Goal: Information Seeking & Learning: Check status

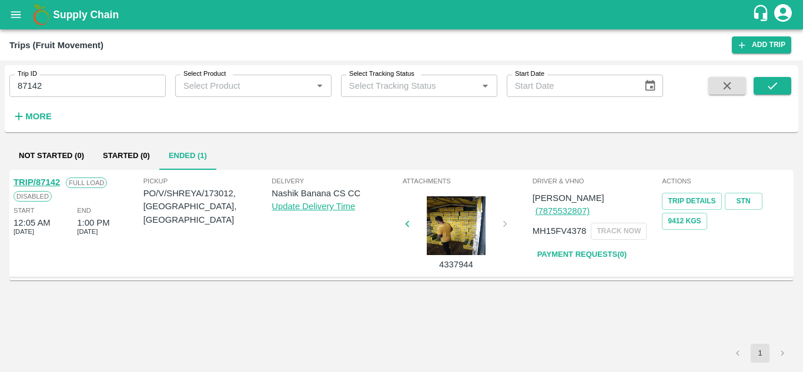
click at [55, 88] on input "87142" at bounding box center [87, 86] width 156 height 22
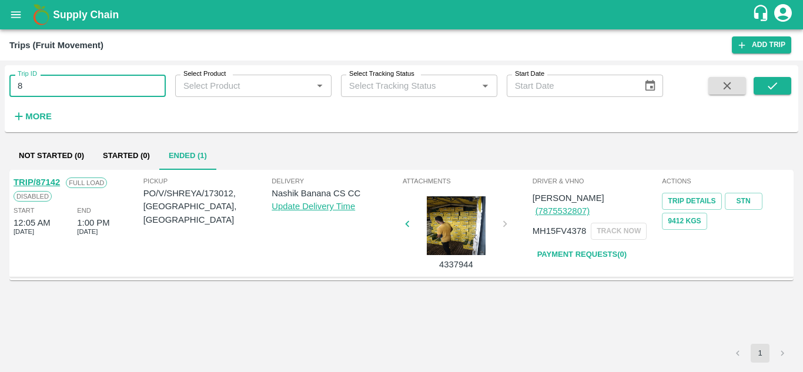
type input "8"
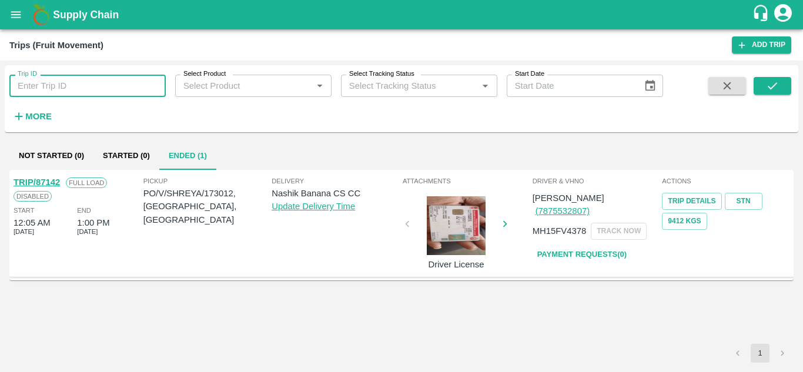
click at [32, 90] on input "Trip ID" at bounding box center [87, 86] width 156 height 22
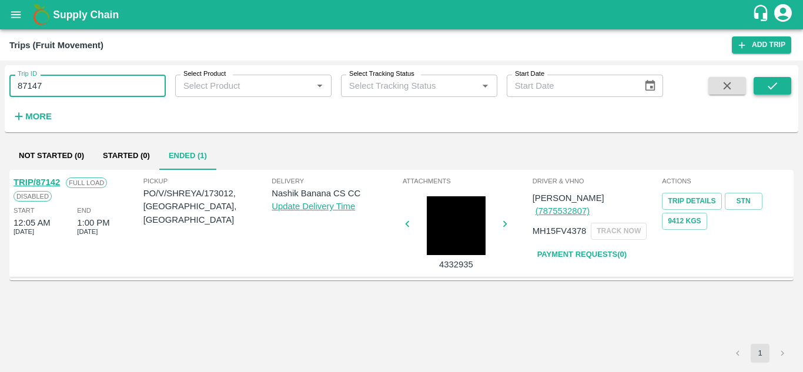
type input "87147"
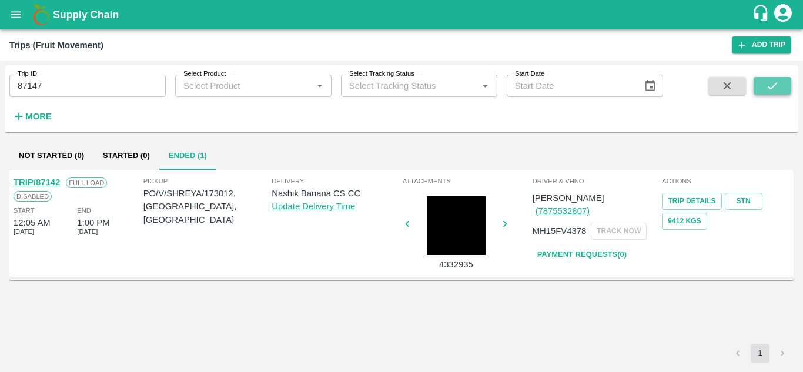
click at [774, 78] on button "submit" at bounding box center [773, 86] width 38 height 18
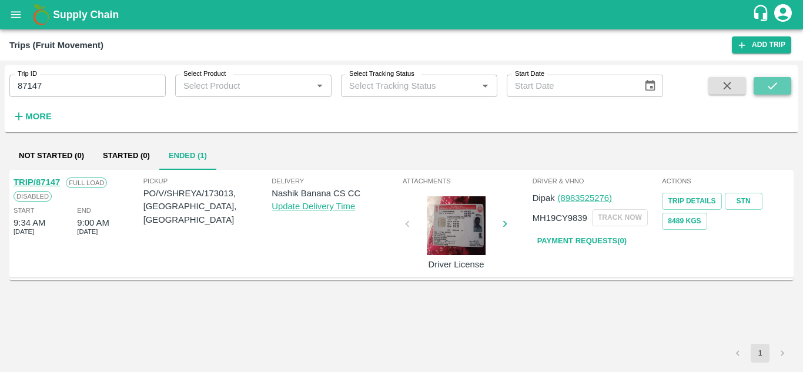
click at [768, 85] on icon "submit" at bounding box center [772, 85] width 13 height 13
click at [596, 243] on link "Payment Requests( 0 )" at bounding box center [582, 241] width 99 height 21
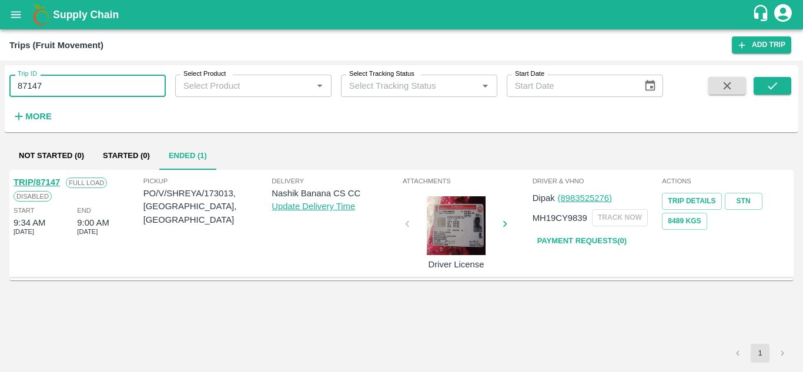
click at [56, 84] on input "87147" at bounding box center [87, 86] width 156 height 22
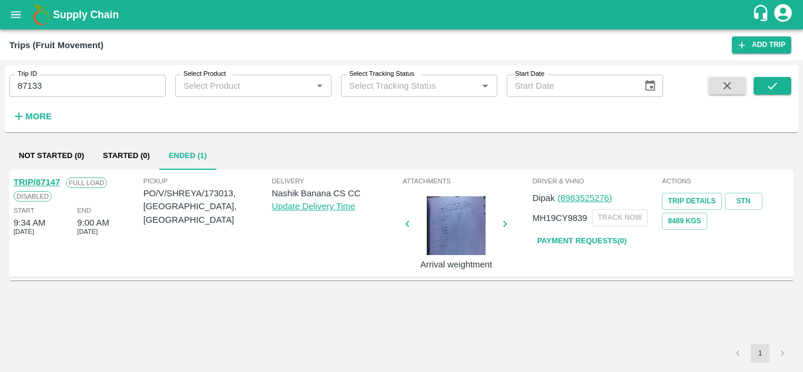
click at [792, 88] on div "Trip ID 87133 Trip ID Select Product Select Product   * Select Tracking Status …" at bounding box center [402, 99] width 794 height 58
click at [766, 85] on icon "submit" at bounding box center [772, 85] width 13 height 13
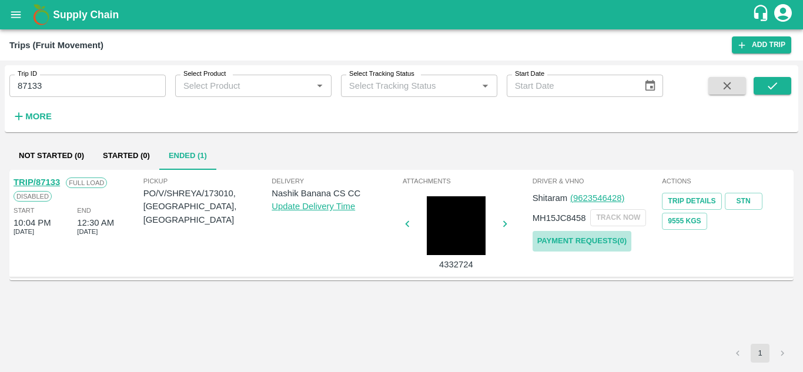
click at [566, 239] on link "Payment Requests( 0 )" at bounding box center [582, 241] width 99 height 21
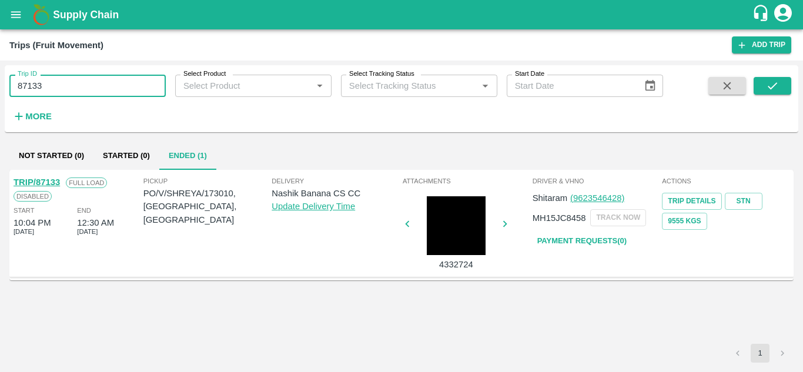
click at [78, 84] on input "87133" at bounding box center [87, 86] width 156 height 22
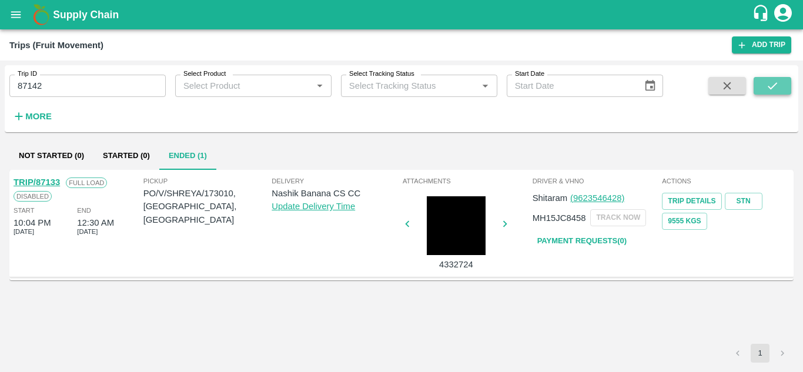
click at [766, 85] on icon "submit" at bounding box center [772, 85] width 13 height 13
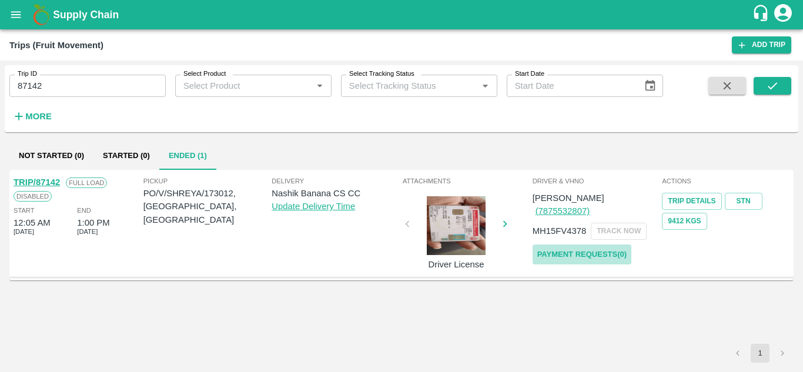
click at [598, 245] on link "Payment Requests( 0 )" at bounding box center [582, 255] width 99 height 21
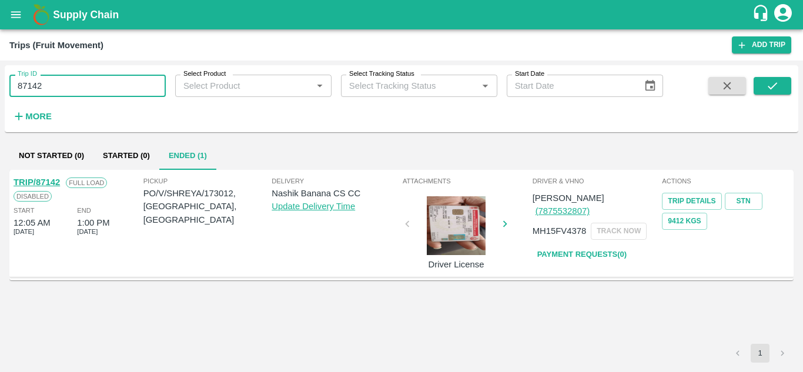
click at [53, 84] on input "87142" at bounding box center [87, 86] width 156 height 22
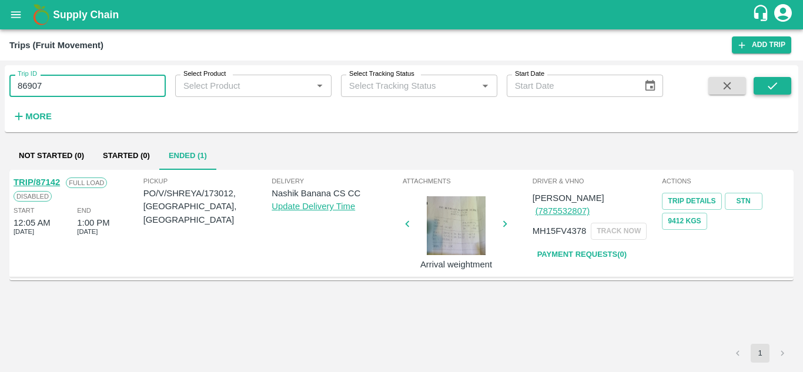
click at [770, 81] on icon "submit" at bounding box center [772, 85] width 13 height 13
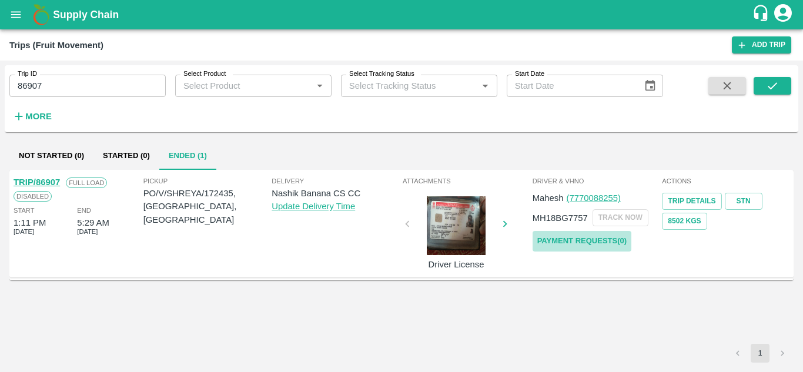
click at [592, 246] on link "Payment Requests( 0 )" at bounding box center [582, 241] width 99 height 21
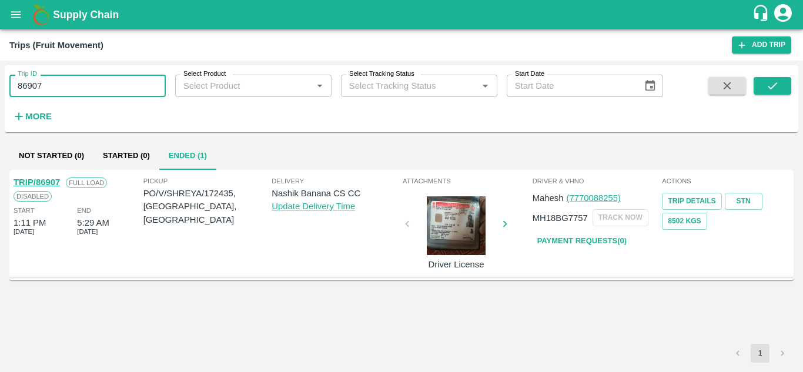
click at [57, 83] on input "86907" at bounding box center [87, 86] width 156 height 22
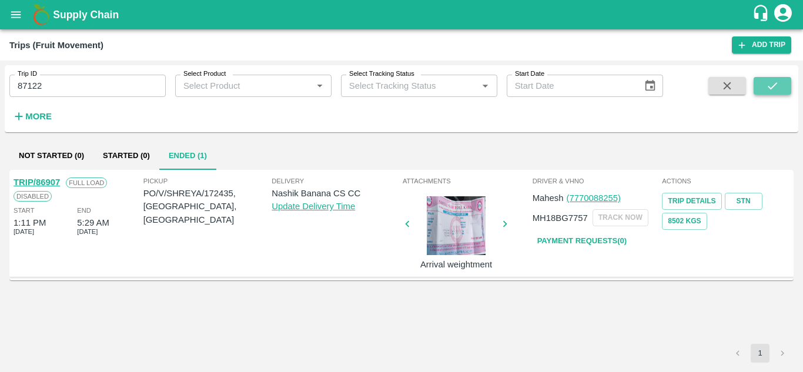
click at [771, 86] on icon "submit" at bounding box center [772, 85] width 13 height 13
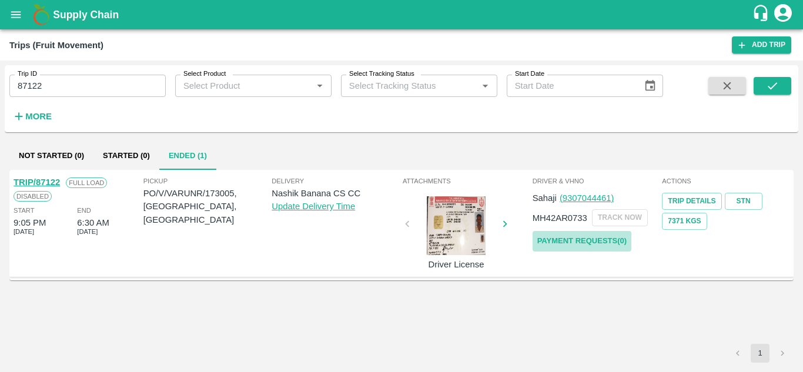
click at [590, 238] on link "Payment Requests( 0 )" at bounding box center [582, 241] width 99 height 21
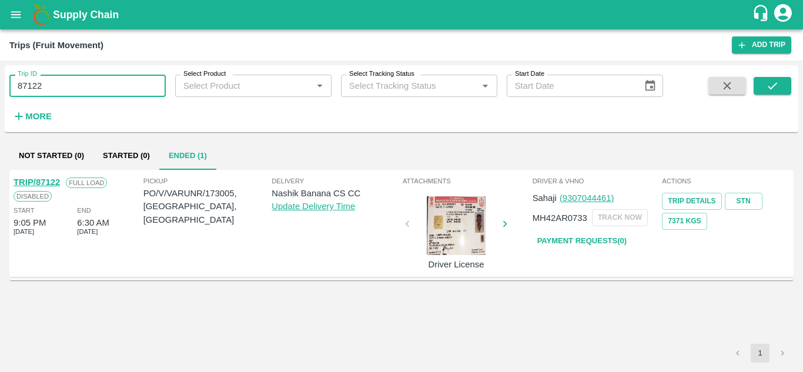
click at [49, 86] on input "87122" at bounding box center [87, 86] width 156 height 22
click at [772, 85] on icon "submit" at bounding box center [772, 85] width 13 height 13
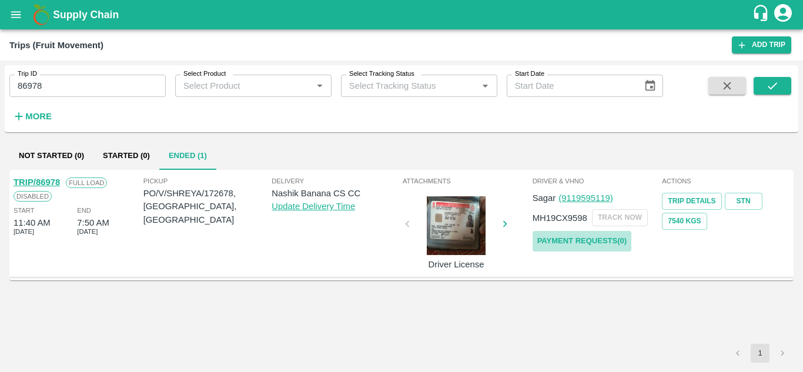
click at [576, 237] on link "Payment Requests( 0 )" at bounding box center [582, 241] width 99 height 21
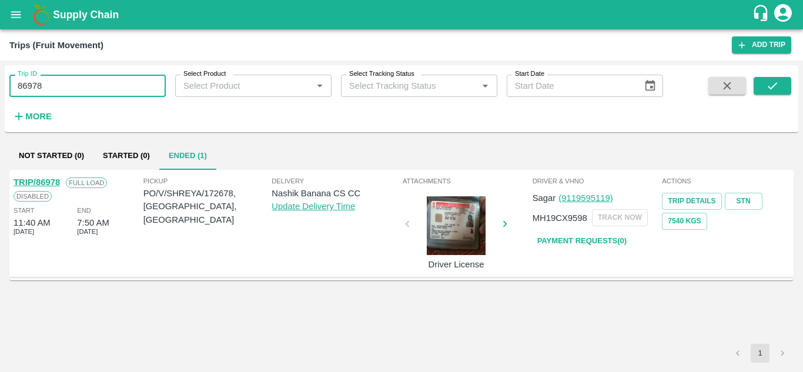
click at [57, 84] on input "86978" at bounding box center [87, 86] width 156 height 22
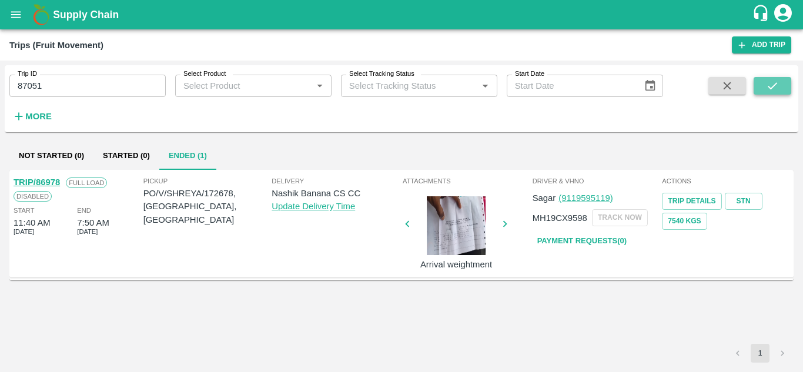
click at [783, 82] on button "submit" at bounding box center [773, 86] width 38 height 18
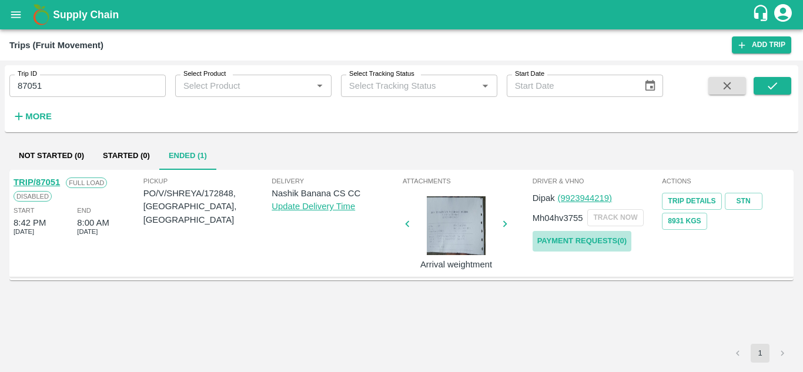
click at [576, 236] on link "Payment Requests( 0 )" at bounding box center [582, 241] width 99 height 21
click at [54, 92] on input "87051" at bounding box center [87, 86] width 156 height 22
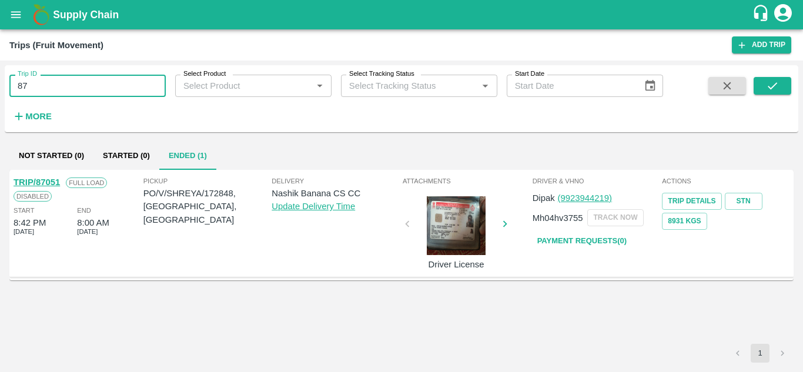
click at [57, 92] on input "87" at bounding box center [87, 86] width 156 height 22
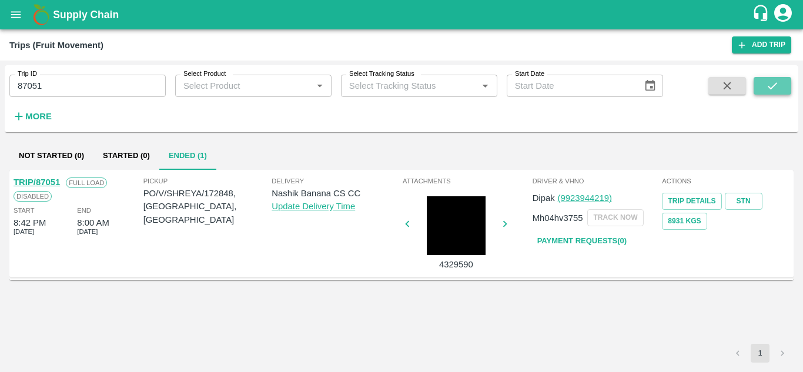
click at [773, 85] on icon "submit" at bounding box center [772, 85] width 13 height 13
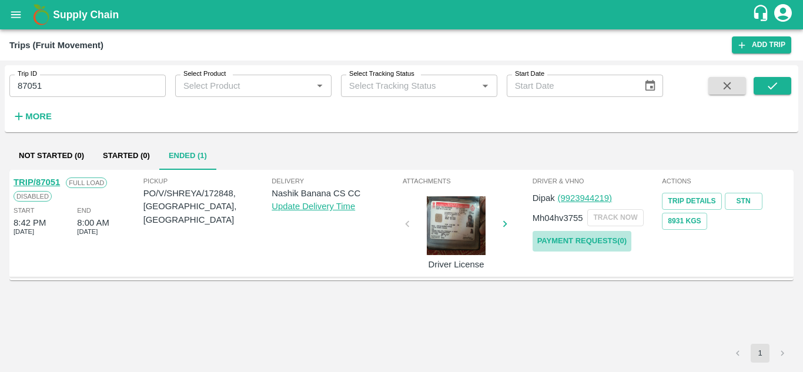
click at [577, 239] on link "Payment Requests( 0 )" at bounding box center [582, 241] width 99 height 21
click at [59, 96] on input "87051" at bounding box center [87, 86] width 156 height 22
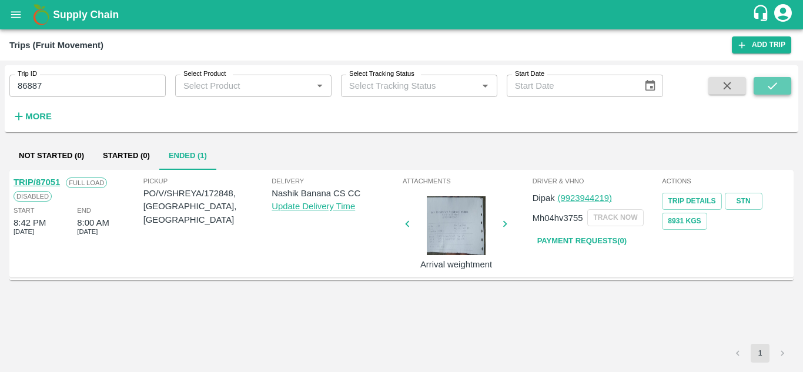
click at [785, 81] on button "submit" at bounding box center [773, 86] width 38 height 18
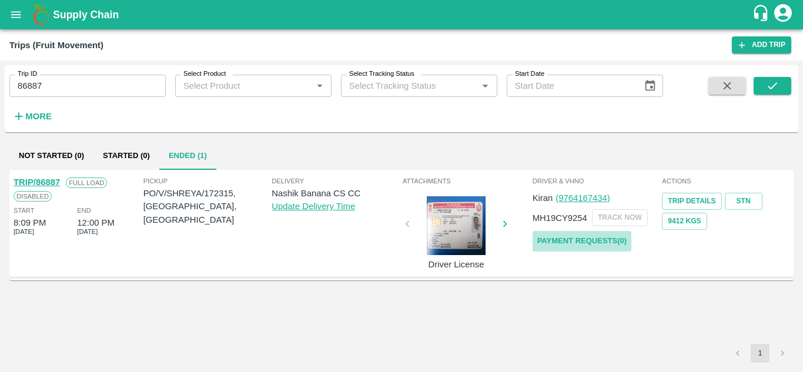
click at [586, 235] on link "Payment Requests( 0 )" at bounding box center [582, 241] width 99 height 21
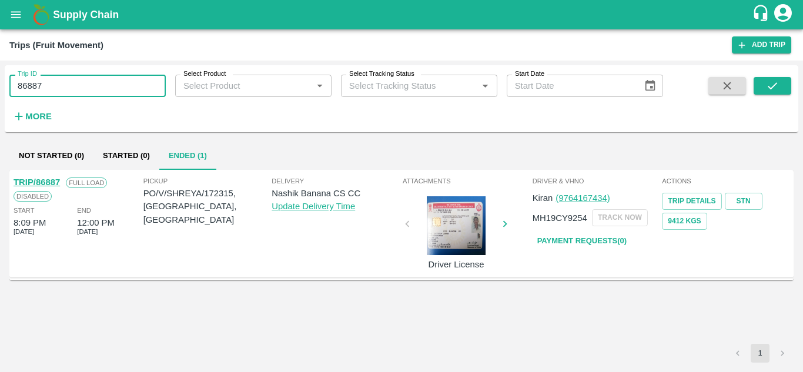
click at [70, 88] on input "86887" at bounding box center [87, 86] width 156 height 22
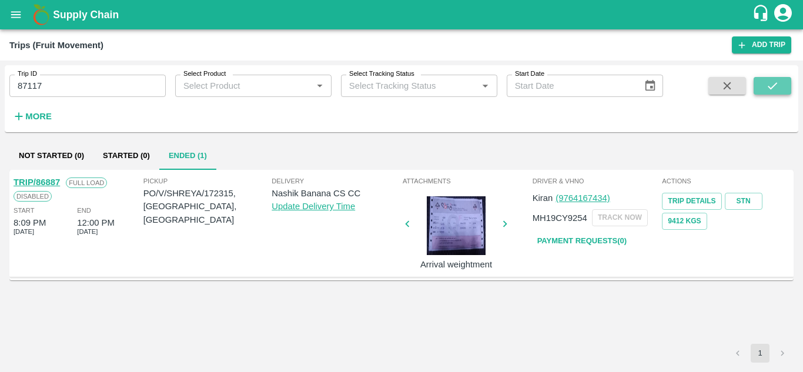
click at [776, 79] on icon "submit" at bounding box center [772, 85] width 13 height 13
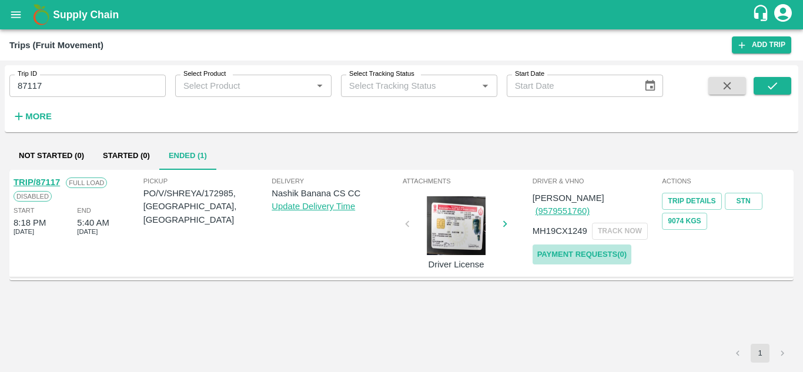
click at [566, 245] on link "Payment Requests( 0 )" at bounding box center [582, 255] width 99 height 21
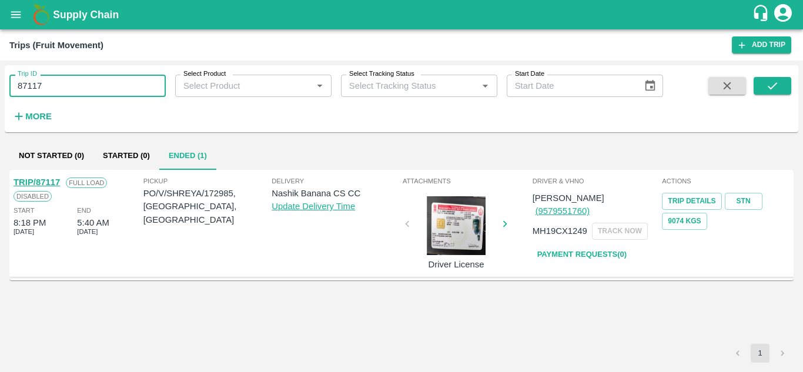
click at [55, 85] on input "87117" at bounding box center [87, 86] width 156 height 22
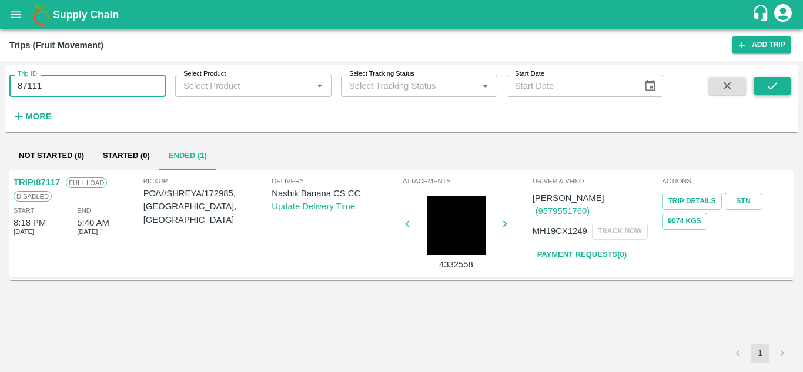
type input "87111"
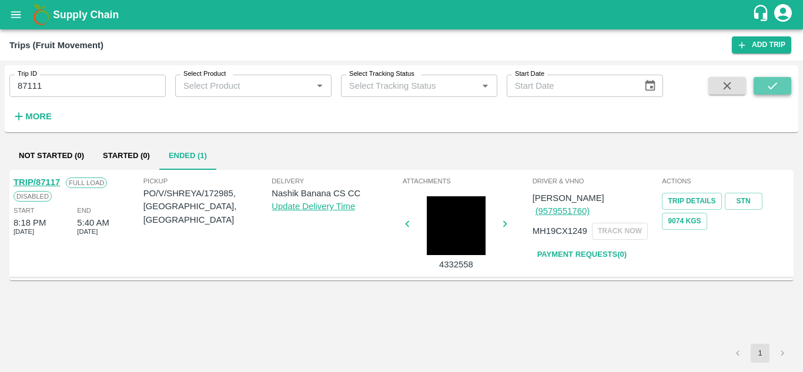
click at [780, 88] on button "submit" at bounding box center [773, 86] width 38 height 18
click at [576, 245] on link "Payment Requests( 0 )" at bounding box center [582, 255] width 99 height 21
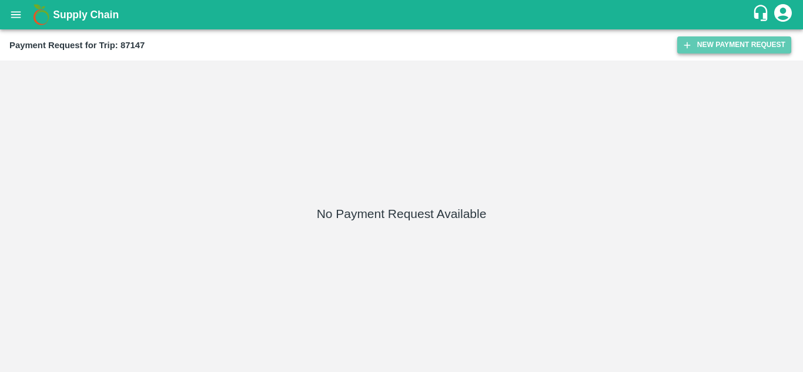
click at [731, 41] on button "New Payment Request" at bounding box center [734, 44] width 114 height 17
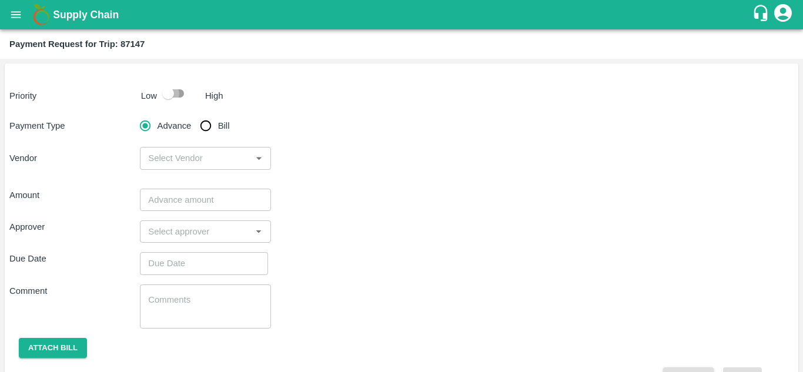
click at [176, 91] on input "checkbox" at bounding box center [168, 93] width 67 height 22
checkbox input "true"
click at [214, 123] on input "Bill" at bounding box center [206, 126] width 24 height 24
radio input "true"
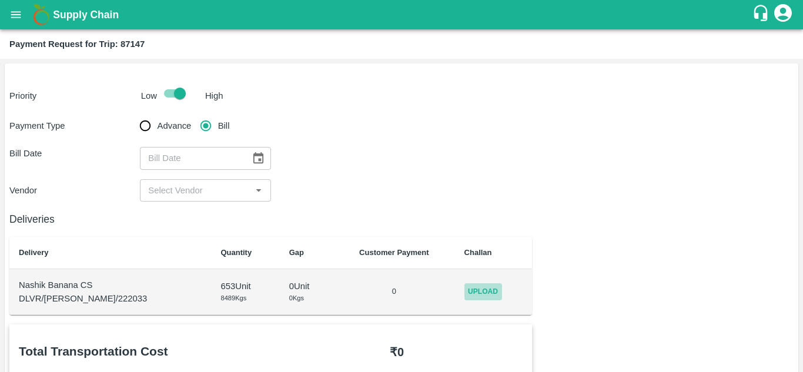
click at [470, 283] on span "Upload" at bounding box center [484, 291] width 38 height 17
click at [0, 0] on input "Upload" at bounding box center [0, 0] width 0 height 0
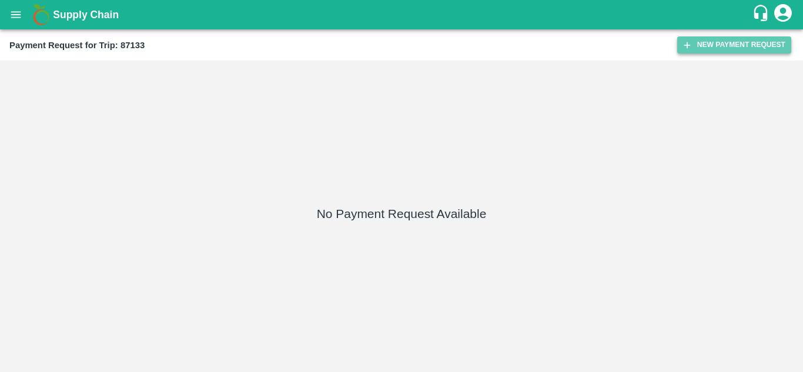
click at [717, 49] on button "New Payment Request" at bounding box center [734, 44] width 114 height 17
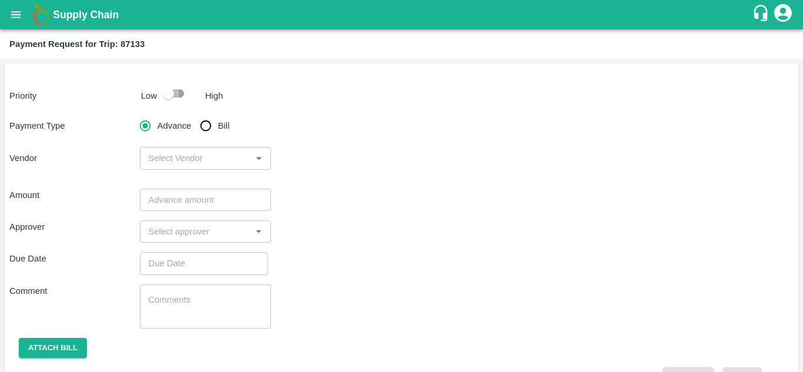
click at [185, 98] on input "checkbox" at bounding box center [168, 93] width 67 height 22
checkbox input "true"
click at [208, 124] on input "Bill" at bounding box center [206, 126] width 24 height 24
radio input "true"
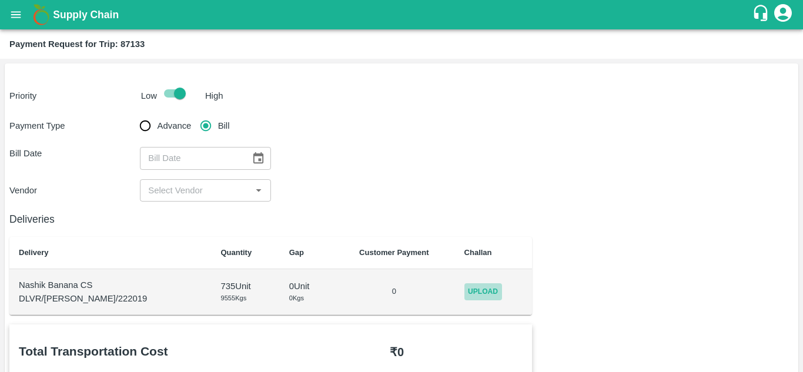
click at [471, 290] on span "Upload" at bounding box center [484, 291] width 38 height 17
click at [0, 0] on input "Upload" at bounding box center [0, 0] width 0 height 0
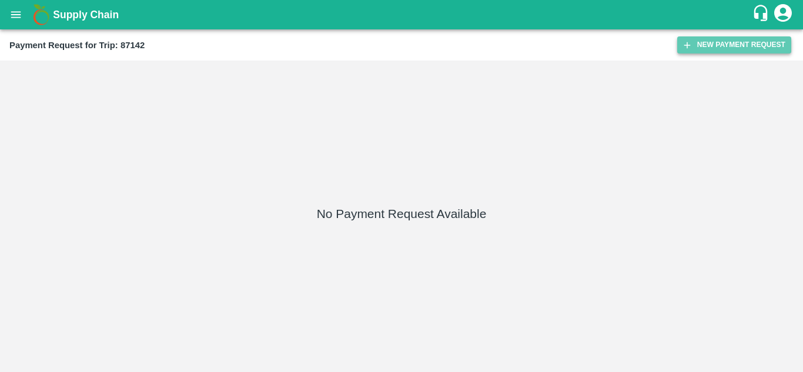
click at [719, 49] on button "New Payment Request" at bounding box center [734, 44] width 114 height 17
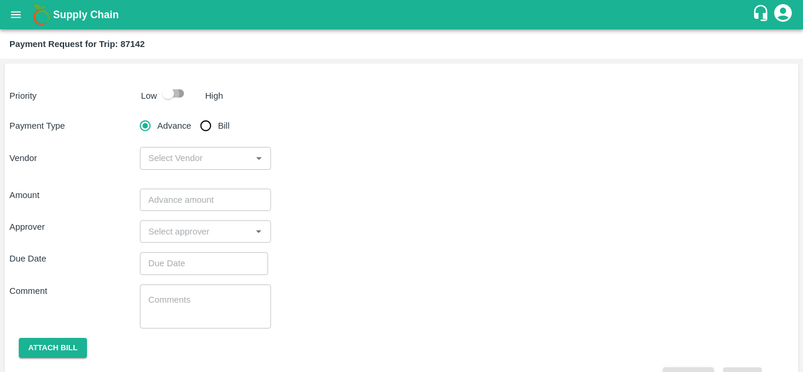
click at [177, 95] on input "checkbox" at bounding box center [168, 93] width 67 height 22
checkbox input "true"
click at [204, 128] on input "Bill" at bounding box center [206, 126] width 24 height 24
radio input "true"
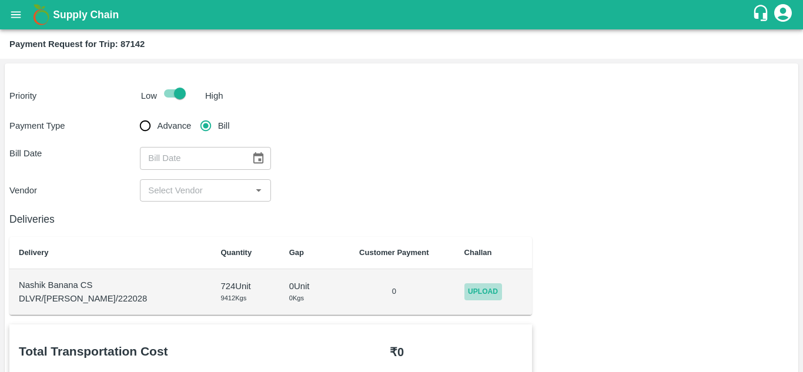
click at [480, 291] on span "Upload" at bounding box center [484, 291] width 38 height 17
click at [0, 0] on input "Upload" at bounding box center [0, 0] width 0 height 0
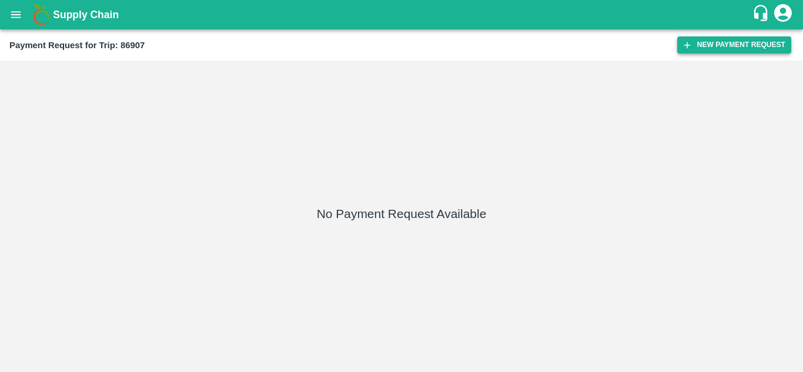
click at [712, 45] on button "New Payment Request" at bounding box center [734, 44] width 114 height 17
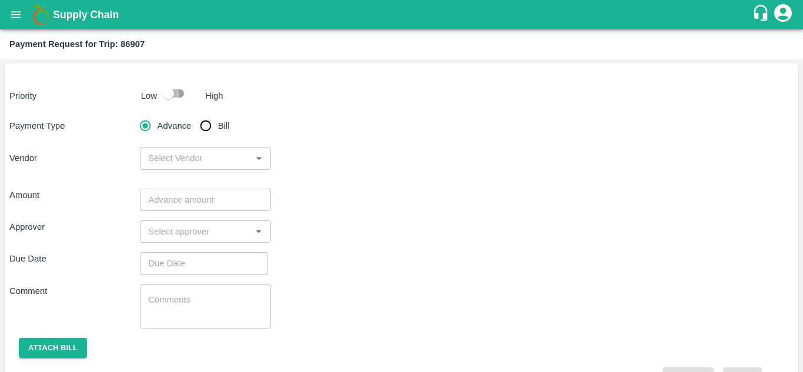
click at [175, 94] on input "checkbox" at bounding box center [168, 93] width 67 height 22
checkbox input "true"
click at [204, 127] on input "Bill" at bounding box center [206, 126] width 24 height 24
radio input "true"
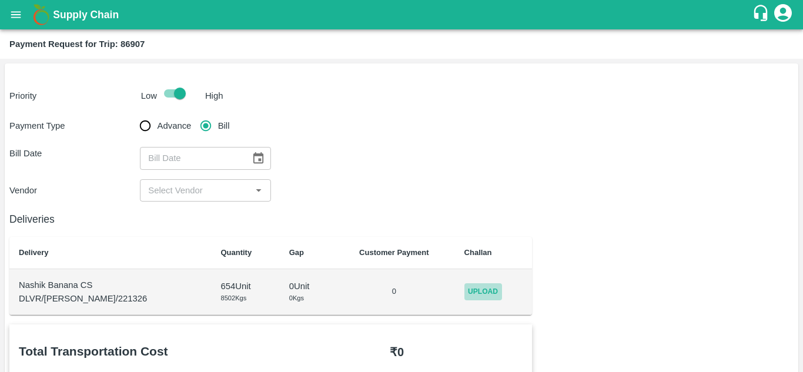
click at [465, 286] on span "Upload" at bounding box center [484, 291] width 38 height 17
click at [0, 0] on input "Upload" at bounding box center [0, 0] width 0 height 0
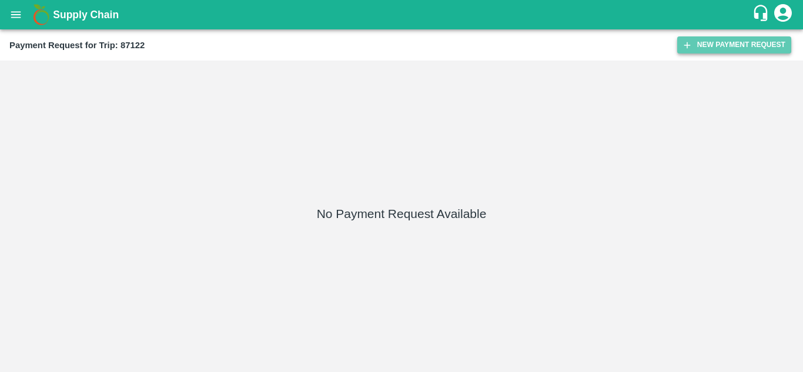
click at [720, 41] on button "New Payment Request" at bounding box center [734, 44] width 114 height 17
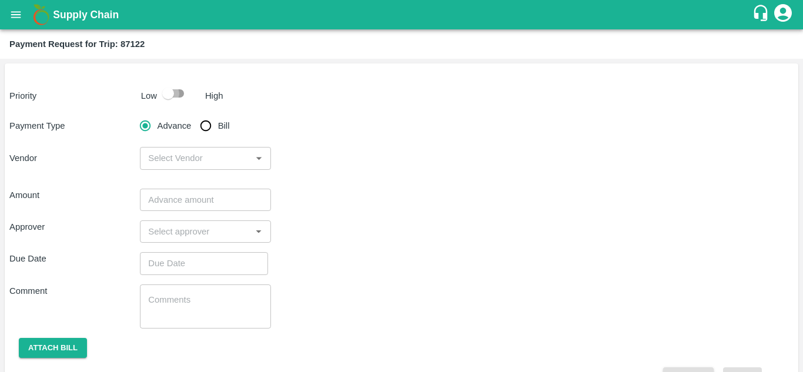
click at [176, 94] on input "checkbox" at bounding box center [168, 93] width 67 height 22
checkbox input "true"
click at [208, 129] on input "Bill" at bounding box center [206, 126] width 24 height 24
radio input "true"
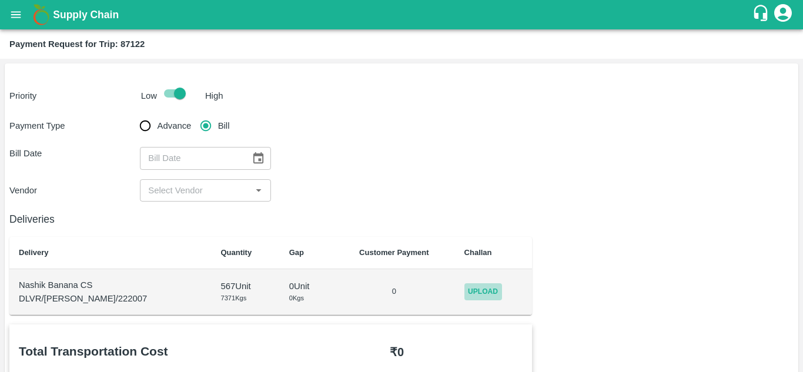
click at [483, 294] on span "Upload" at bounding box center [484, 291] width 38 height 17
click at [0, 0] on input "Upload" at bounding box center [0, 0] width 0 height 0
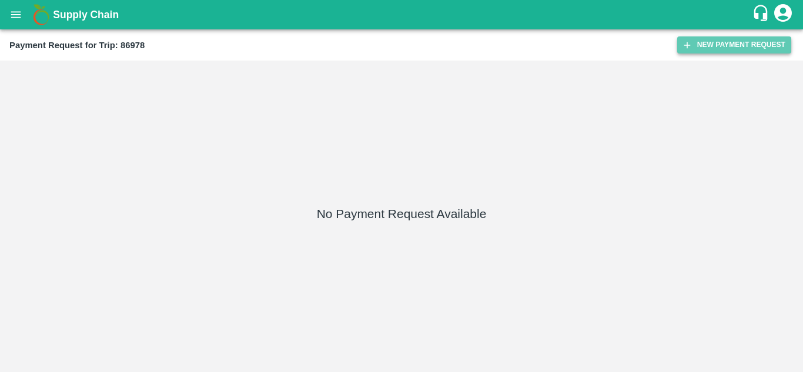
click at [723, 41] on button "New Payment Request" at bounding box center [734, 44] width 114 height 17
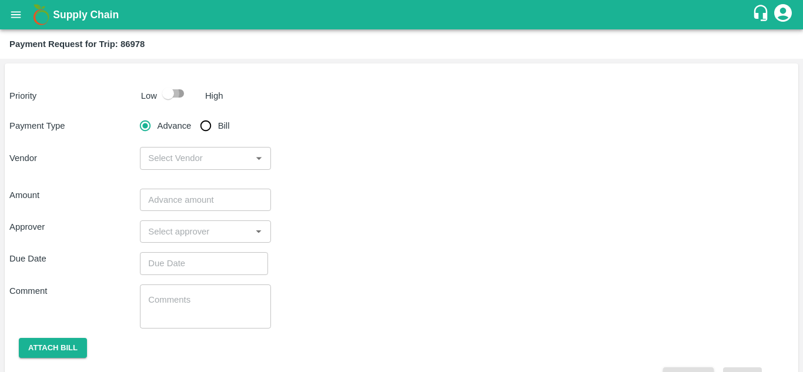
click at [179, 91] on input "checkbox" at bounding box center [168, 93] width 67 height 22
checkbox input "true"
click at [205, 126] on input "Bill" at bounding box center [206, 126] width 24 height 24
radio input "true"
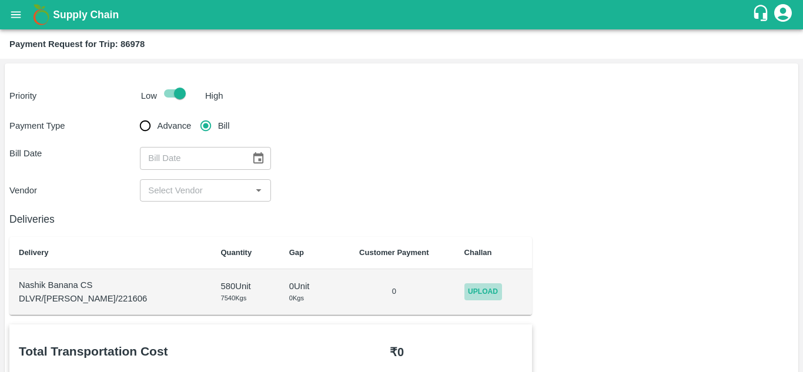
click at [473, 292] on span "Upload" at bounding box center [484, 291] width 38 height 17
click at [0, 0] on input "Upload" at bounding box center [0, 0] width 0 height 0
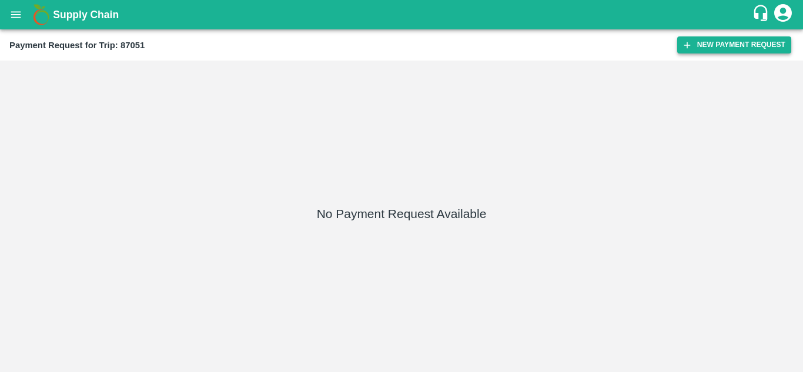
click at [715, 41] on button "New Payment Request" at bounding box center [734, 44] width 114 height 17
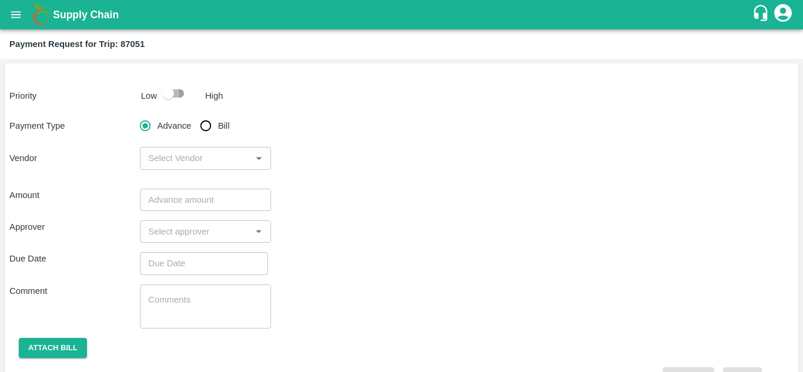
click at [176, 96] on input "checkbox" at bounding box center [168, 93] width 67 height 22
checkbox input "true"
click at [206, 125] on input "Bill" at bounding box center [206, 126] width 24 height 24
radio input "true"
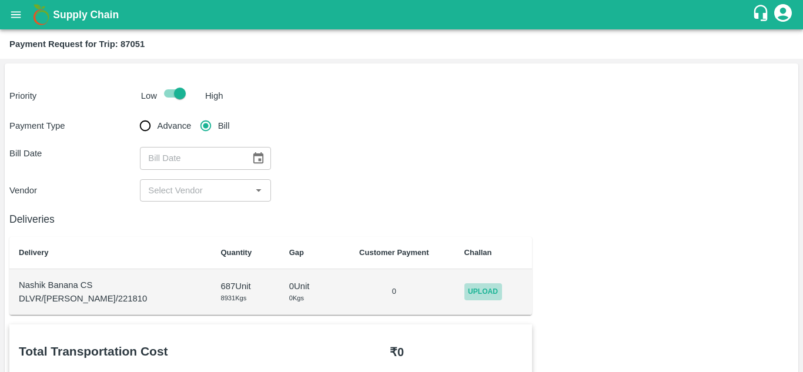
click at [470, 291] on span "Upload" at bounding box center [484, 291] width 38 height 17
click at [0, 0] on input "Upload" at bounding box center [0, 0] width 0 height 0
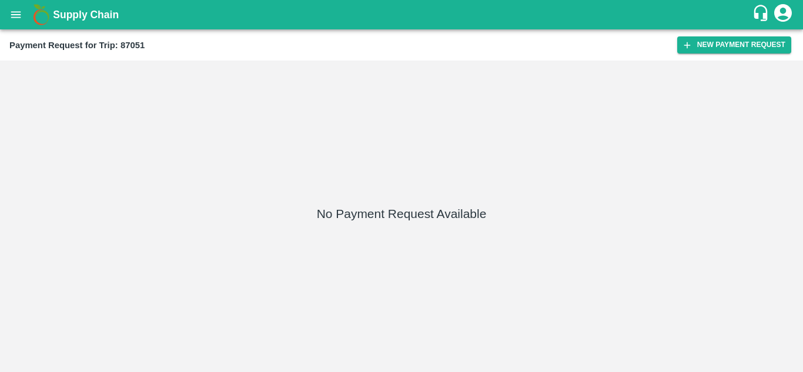
click at [727, 33] on div "Payment Request for Trip: 87051 New Payment Request" at bounding box center [401, 44] width 803 height 31
click at [719, 41] on button "New Payment Request" at bounding box center [734, 44] width 114 height 17
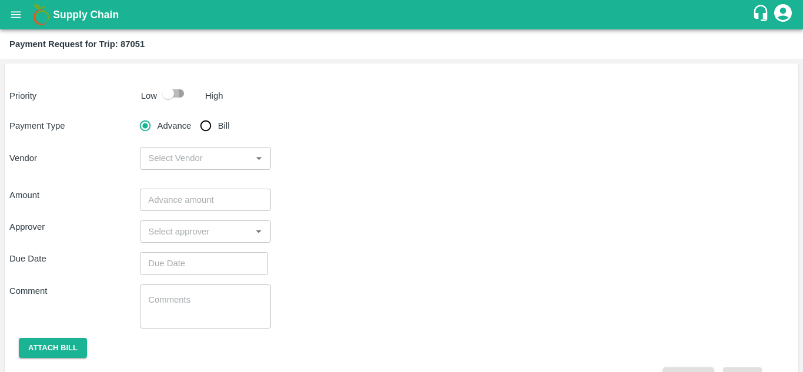
click at [177, 89] on input "checkbox" at bounding box center [168, 93] width 67 height 22
checkbox input "true"
click at [209, 126] on input "Bill" at bounding box center [206, 126] width 24 height 24
radio input "true"
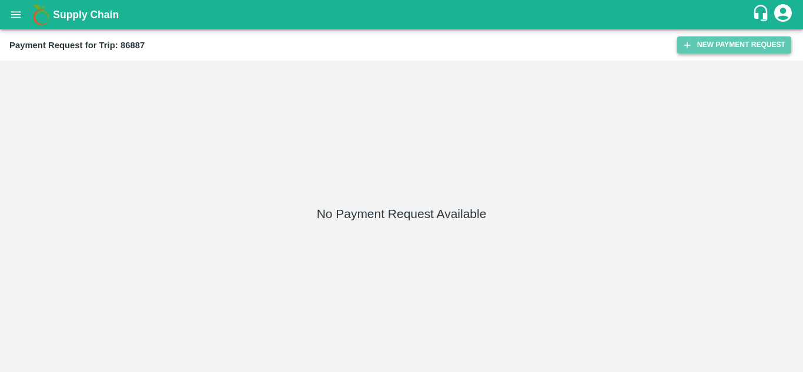
click at [732, 45] on button "New Payment Request" at bounding box center [734, 44] width 114 height 17
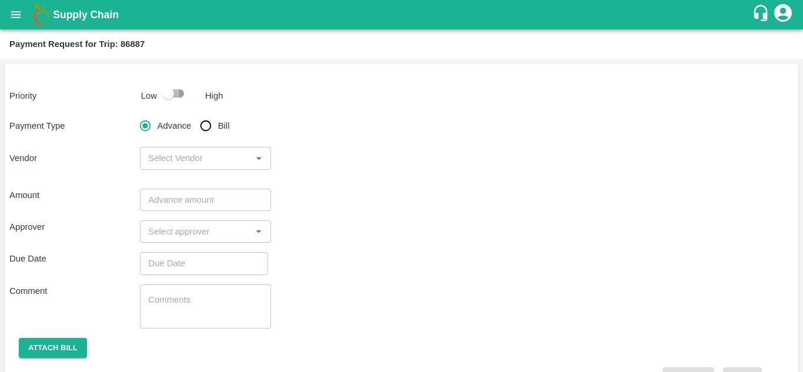
click at [181, 94] on input "checkbox" at bounding box center [168, 93] width 67 height 22
checkbox input "true"
click at [211, 131] on input "Bill" at bounding box center [206, 126] width 24 height 24
radio input "true"
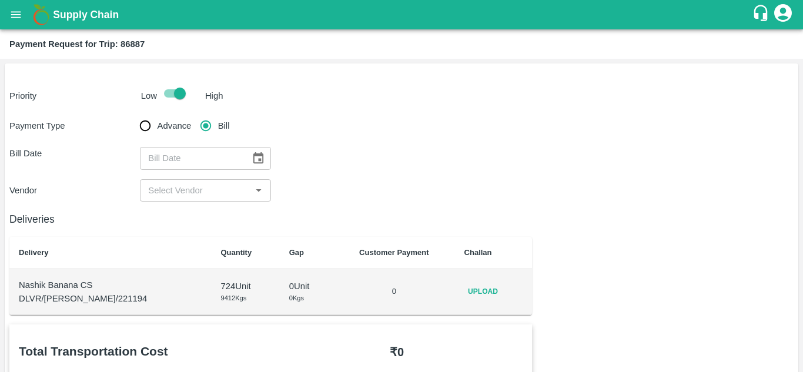
click at [479, 289] on span "Upload" at bounding box center [484, 291] width 38 height 17
click at [0, 0] on input "Upload" at bounding box center [0, 0] width 0 height 0
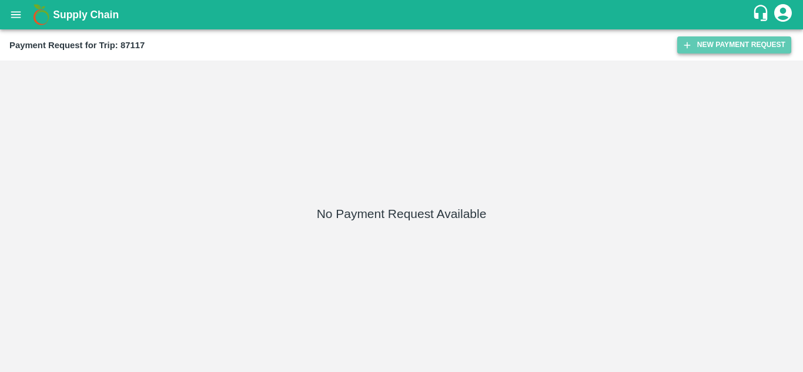
click at [719, 42] on button "New Payment Request" at bounding box center [734, 44] width 114 height 17
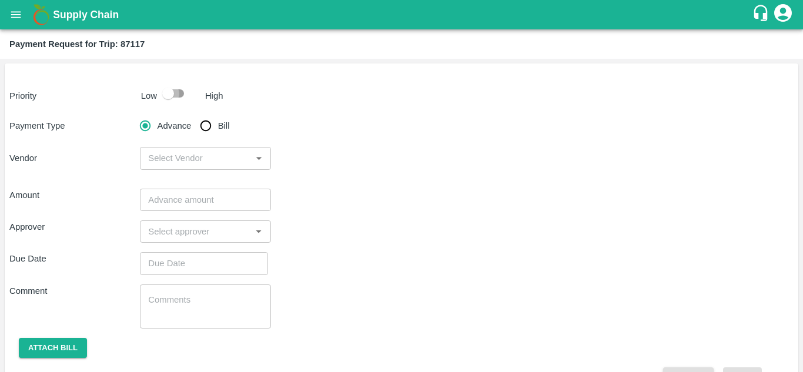
click at [181, 91] on input "checkbox" at bounding box center [168, 93] width 67 height 22
checkbox input "true"
click at [206, 123] on input "Bill" at bounding box center [206, 126] width 24 height 24
radio input "true"
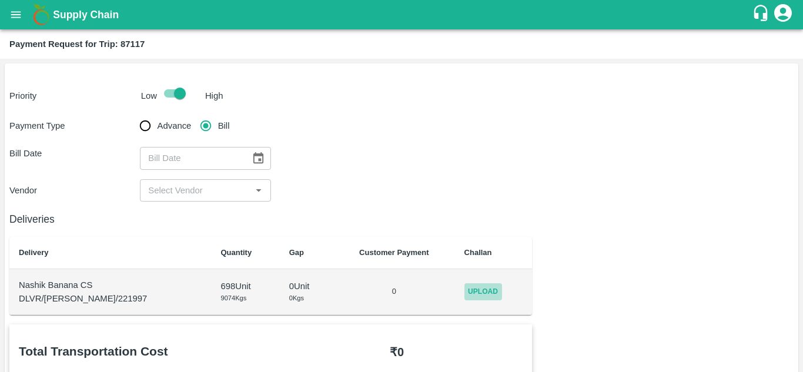
click at [473, 286] on span "Upload" at bounding box center [484, 291] width 38 height 17
click at [0, 0] on input "Upload" at bounding box center [0, 0] width 0 height 0
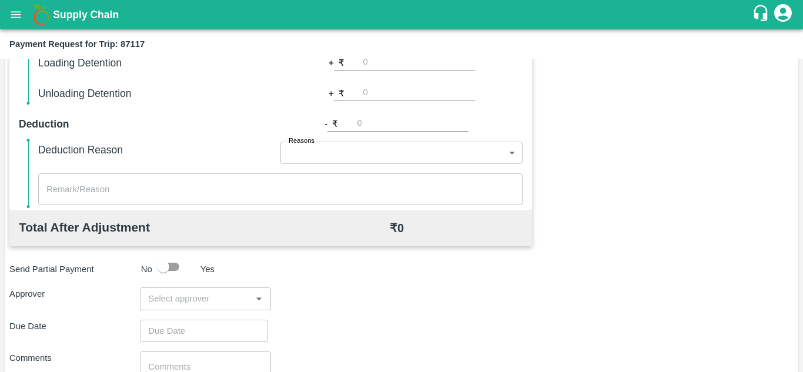
scroll to position [535, 0]
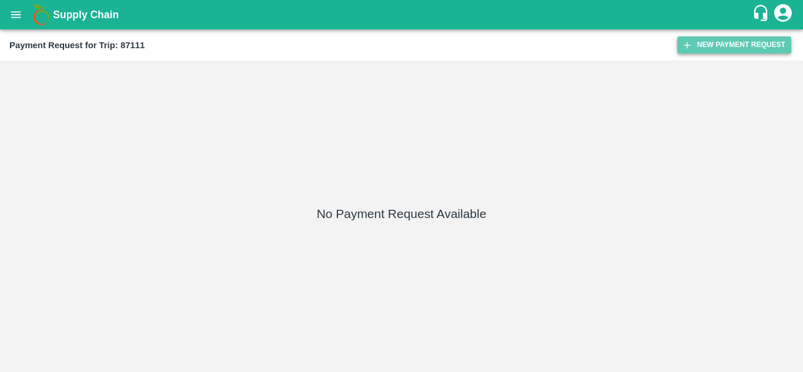
click at [725, 36] on button "New Payment Request" at bounding box center [734, 44] width 114 height 17
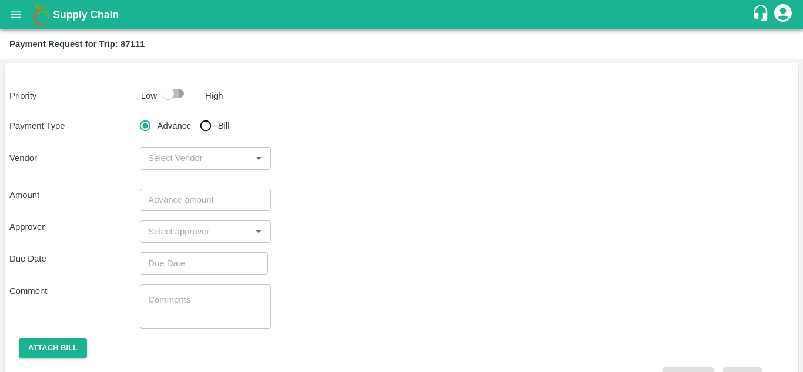
click at [181, 89] on input "checkbox" at bounding box center [168, 93] width 67 height 22
checkbox input "true"
click at [207, 123] on input "Bill" at bounding box center [206, 126] width 24 height 24
radio input "true"
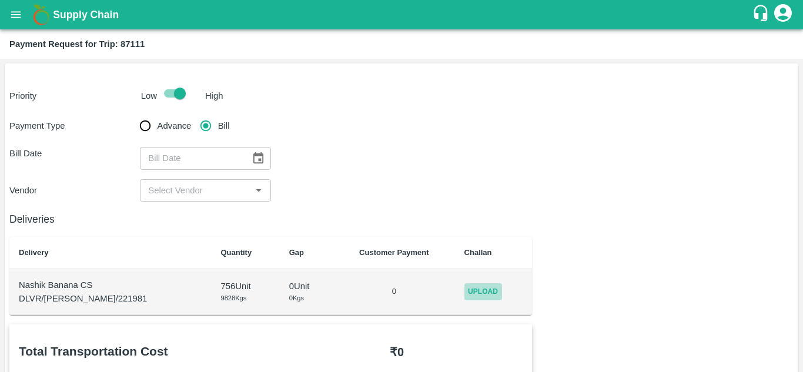
click at [467, 296] on span "Upload" at bounding box center [484, 291] width 38 height 17
click at [0, 0] on input "Upload" at bounding box center [0, 0] width 0 height 0
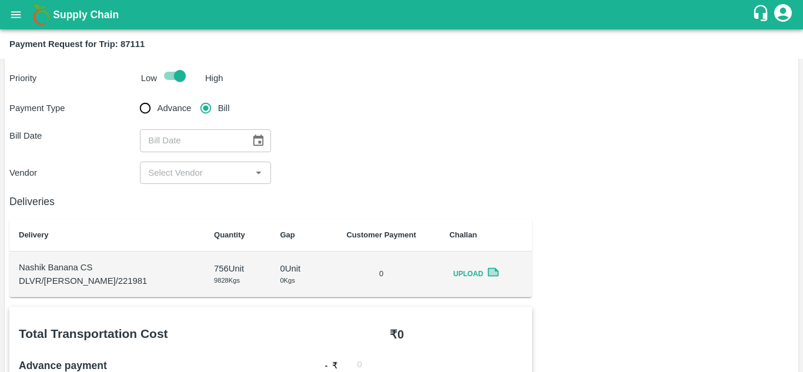
scroll to position [19, 0]
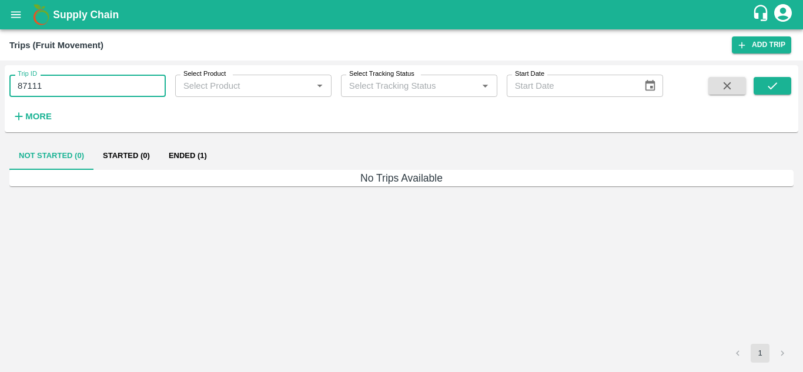
click at [57, 78] on input "87111" at bounding box center [87, 86] width 156 height 22
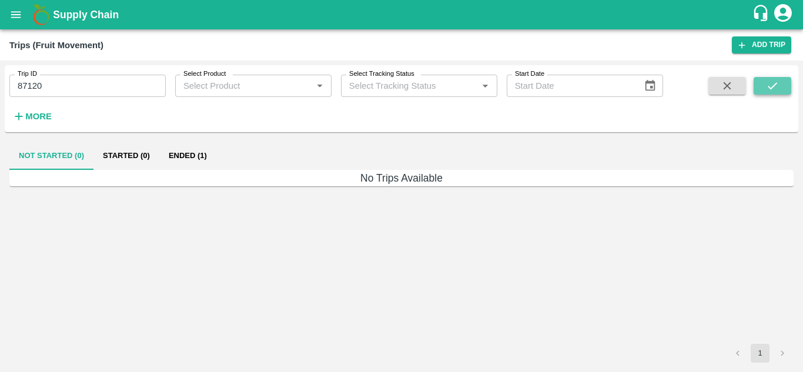
click at [778, 86] on icon "submit" at bounding box center [772, 85] width 13 height 13
click at [186, 159] on button "Ended (1)" at bounding box center [187, 156] width 57 height 28
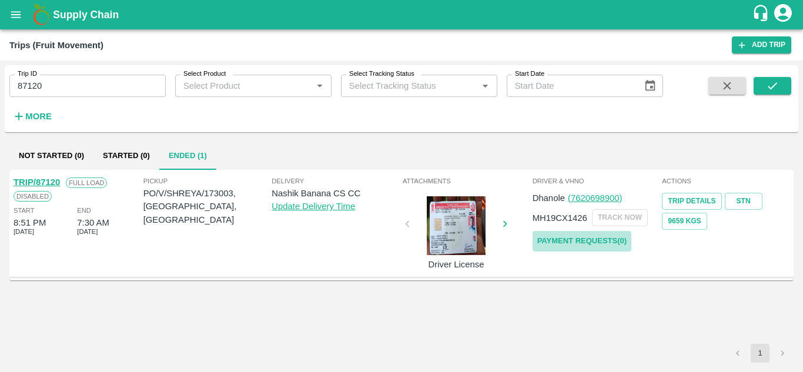
click at [599, 243] on link "Payment Requests( 0 )" at bounding box center [582, 241] width 99 height 21
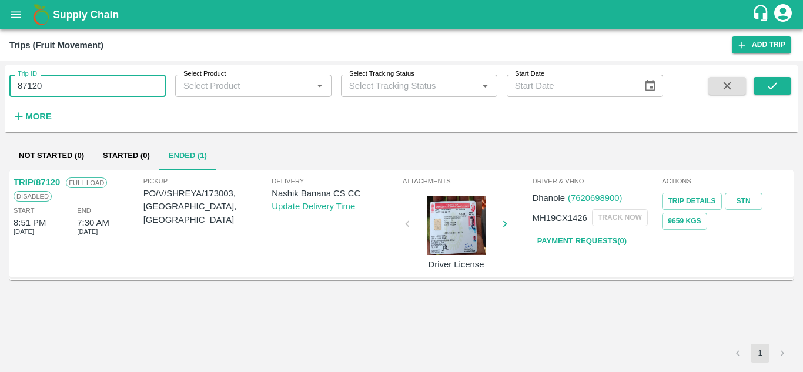
click at [54, 78] on input "87120" at bounding box center [87, 86] width 156 height 22
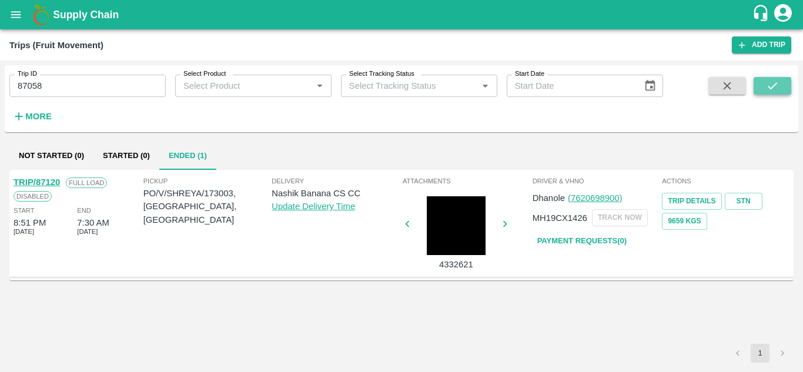
click at [777, 82] on icon "submit" at bounding box center [772, 85] width 13 height 13
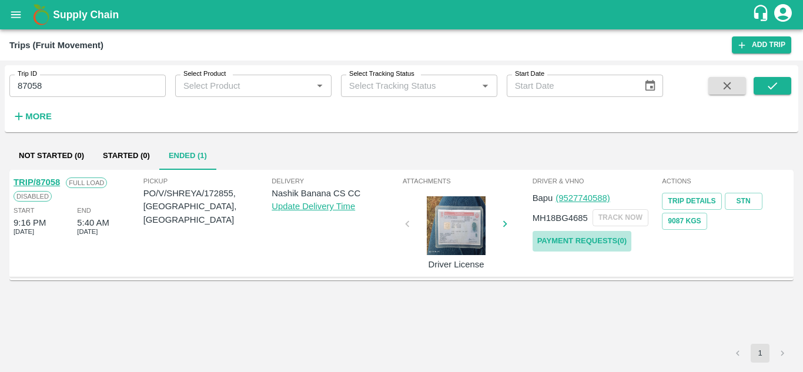
click at [567, 236] on link "Payment Requests( 0 )" at bounding box center [582, 241] width 99 height 21
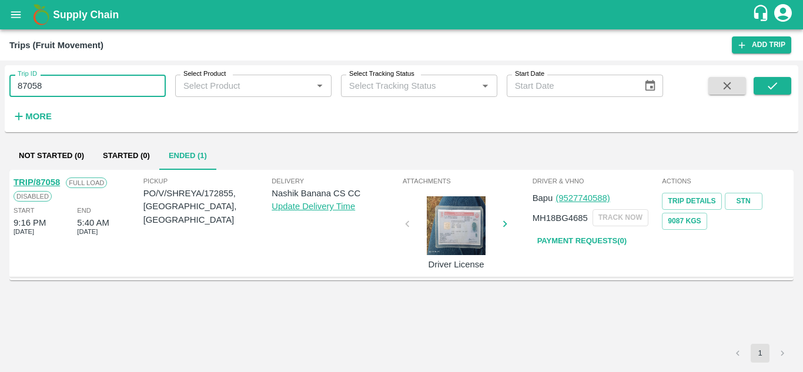
click at [55, 85] on input "87058" at bounding box center [87, 86] width 156 height 22
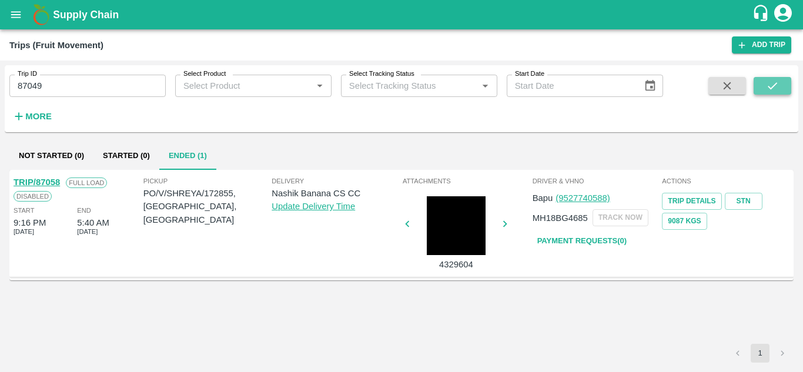
click at [781, 87] on button "submit" at bounding box center [773, 86] width 38 height 18
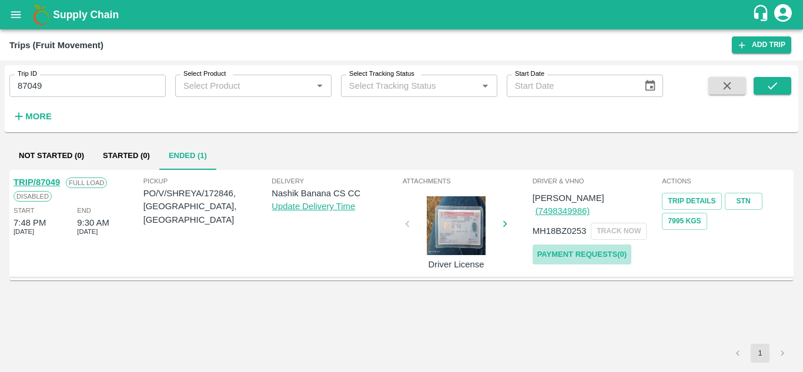
click at [579, 245] on link "Payment Requests( 0 )" at bounding box center [582, 255] width 99 height 21
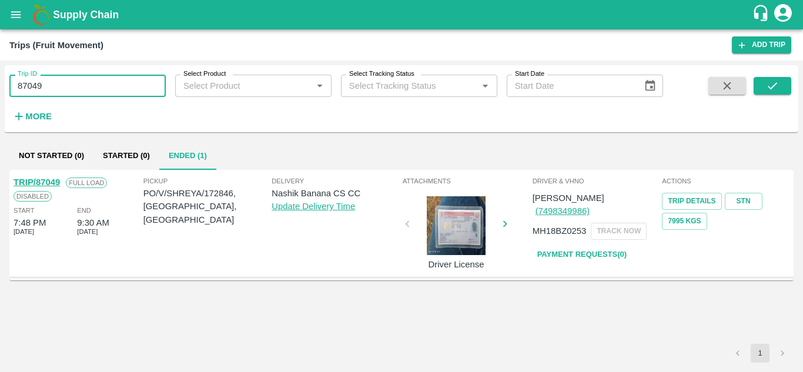
click at [52, 92] on input "87049" at bounding box center [87, 86] width 156 height 22
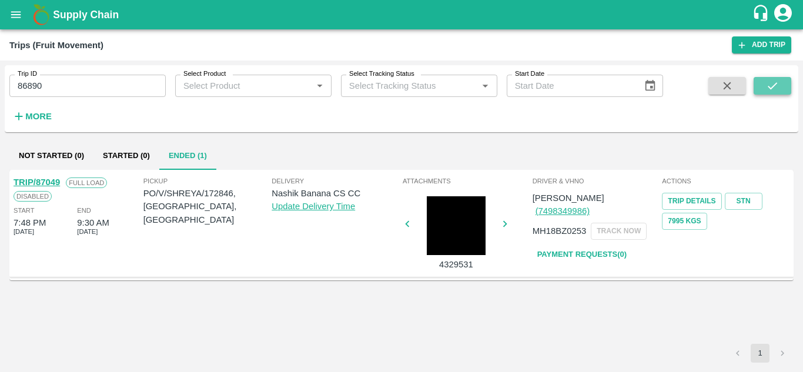
click at [769, 81] on icon "submit" at bounding box center [772, 85] width 13 height 13
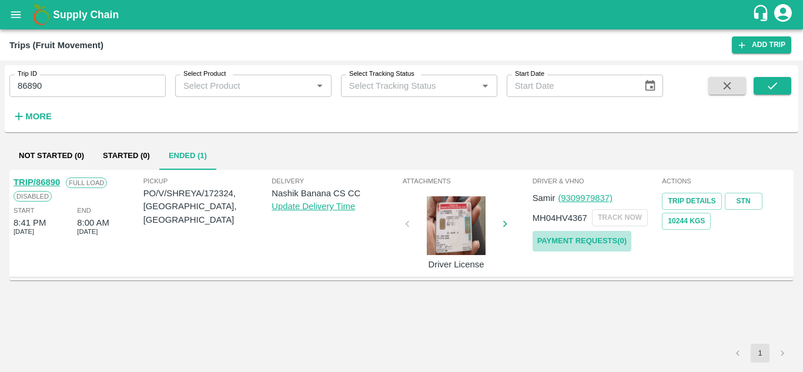
click at [589, 242] on link "Payment Requests( 0 )" at bounding box center [582, 241] width 99 height 21
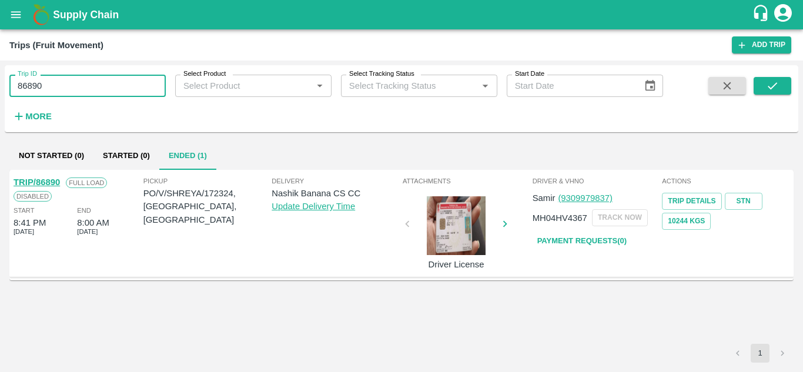
click at [69, 89] on input "86890" at bounding box center [87, 86] width 156 height 22
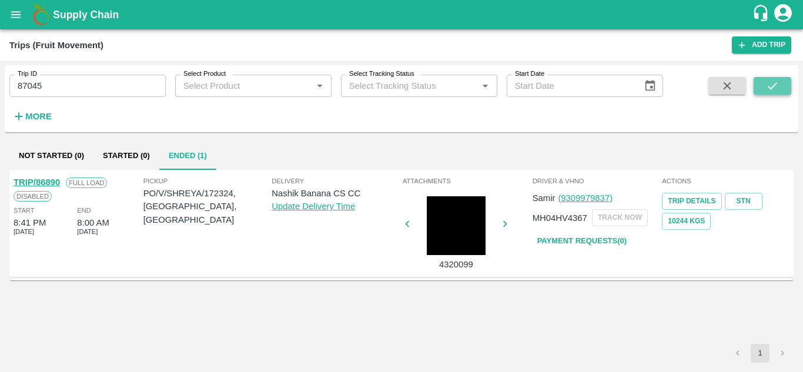
click at [769, 86] on icon "submit" at bounding box center [772, 85] width 13 height 13
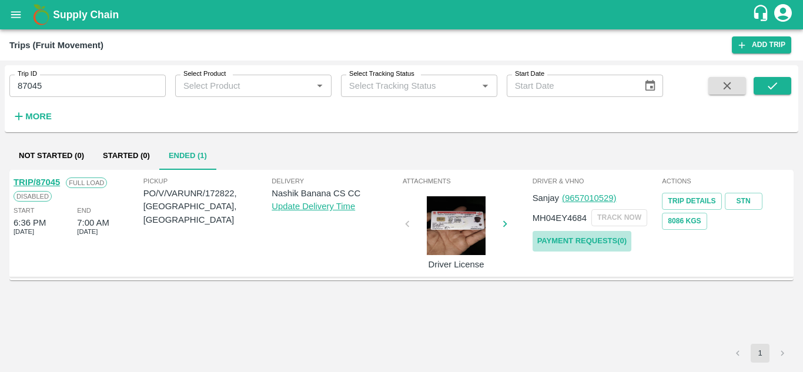
click at [553, 240] on link "Payment Requests( 0 )" at bounding box center [582, 241] width 99 height 21
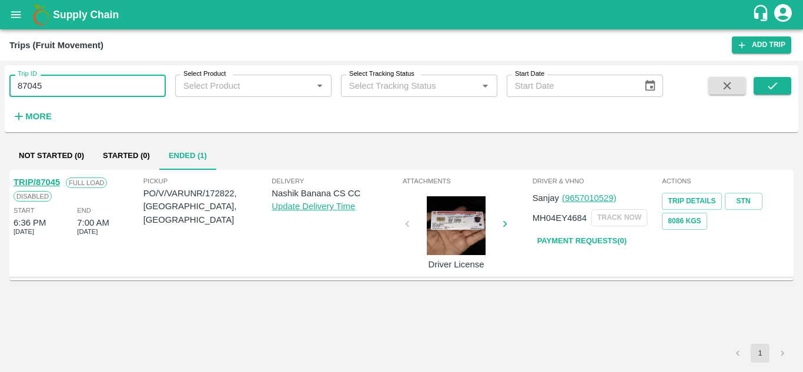
click at [56, 92] on input "87045" at bounding box center [87, 86] width 156 height 22
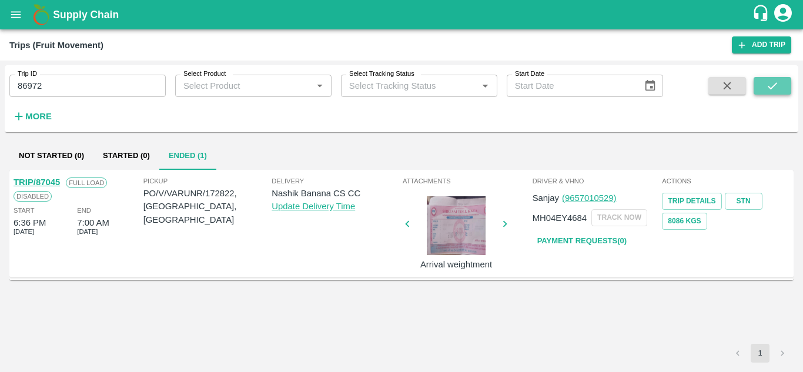
click at [772, 85] on icon "submit" at bounding box center [772, 85] width 13 height 13
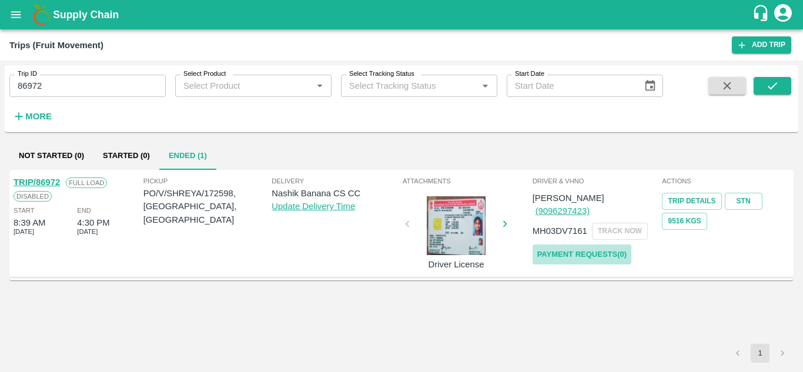
click at [606, 245] on link "Payment Requests( 0 )" at bounding box center [582, 255] width 99 height 21
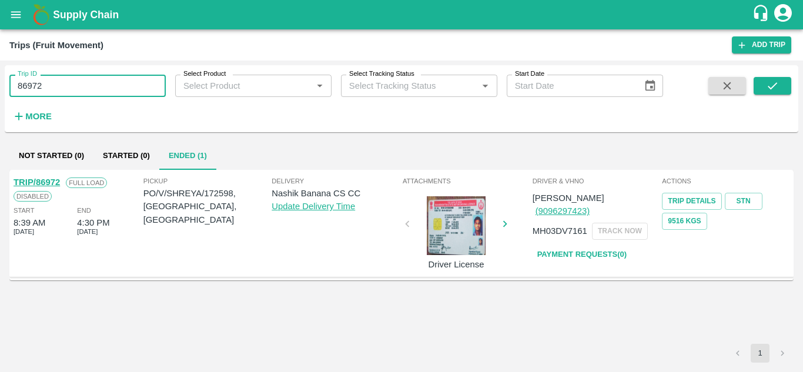
click at [68, 84] on input "86972" at bounding box center [87, 86] width 156 height 22
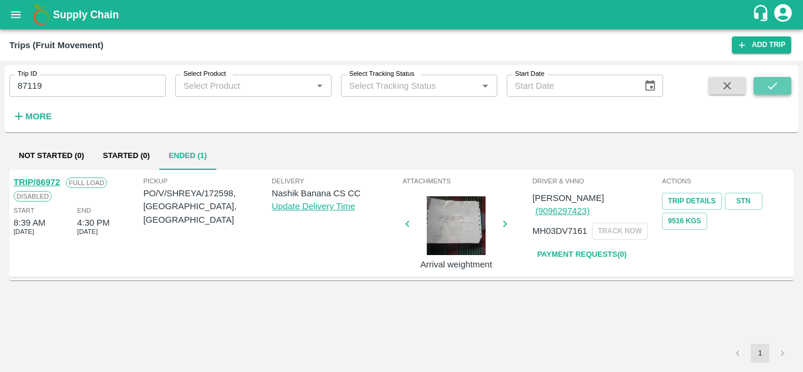
click at [789, 84] on button "submit" at bounding box center [773, 86] width 38 height 18
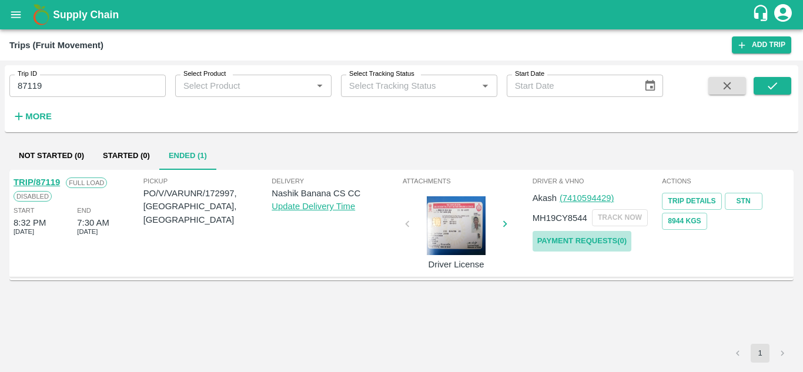
click at [594, 239] on link "Payment Requests( 0 )" at bounding box center [582, 241] width 99 height 21
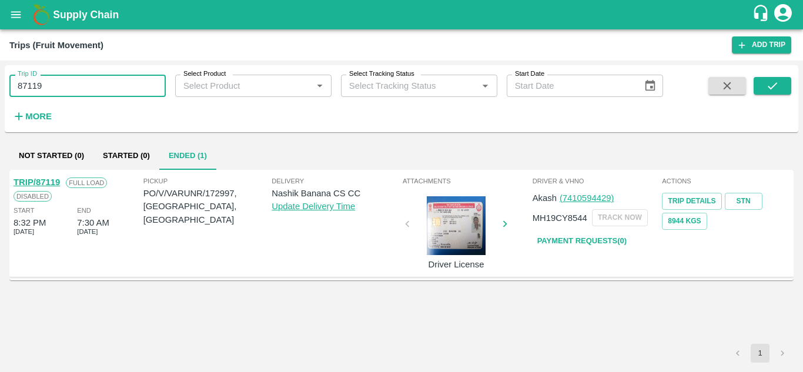
click at [74, 89] on input "87119" at bounding box center [87, 86] width 156 height 22
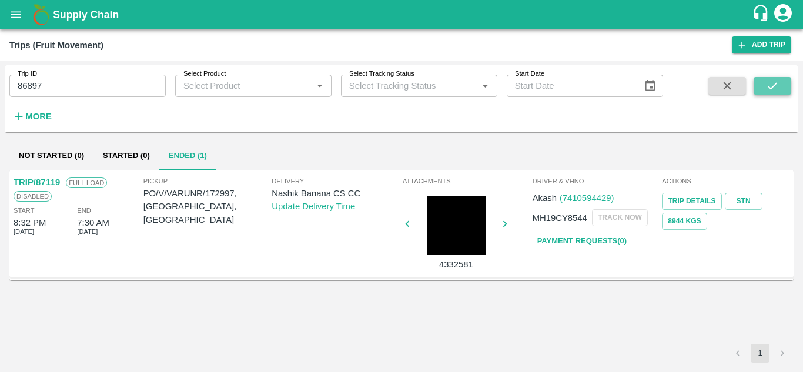
click at [764, 86] on button "submit" at bounding box center [773, 86] width 38 height 18
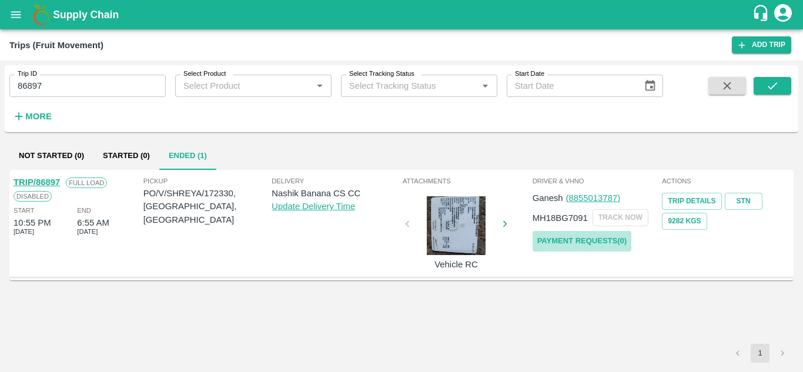
click at [576, 235] on link "Payment Requests( 0 )" at bounding box center [582, 241] width 99 height 21
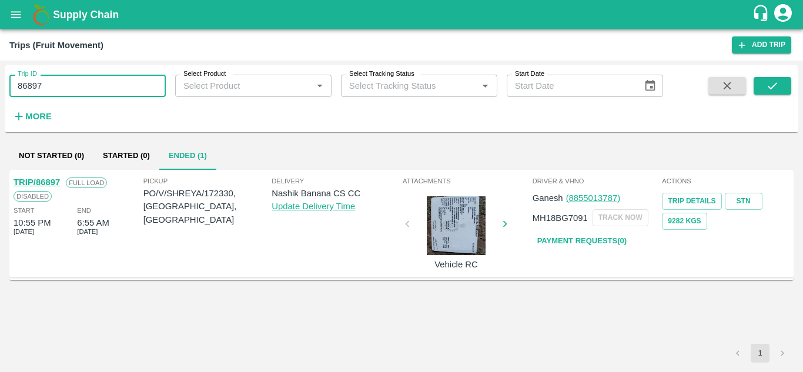
click at [48, 78] on input "86897" at bounding box center [87, 86] width 156 height 22
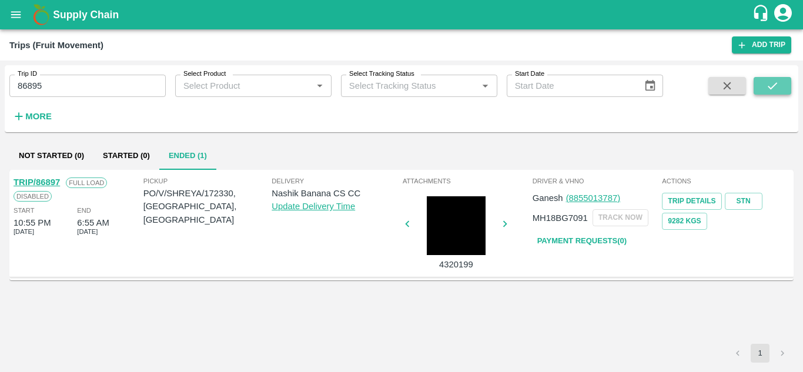
click at [773, 82] on icon "submit" at bounding box center [772, 85] width 13 height 13
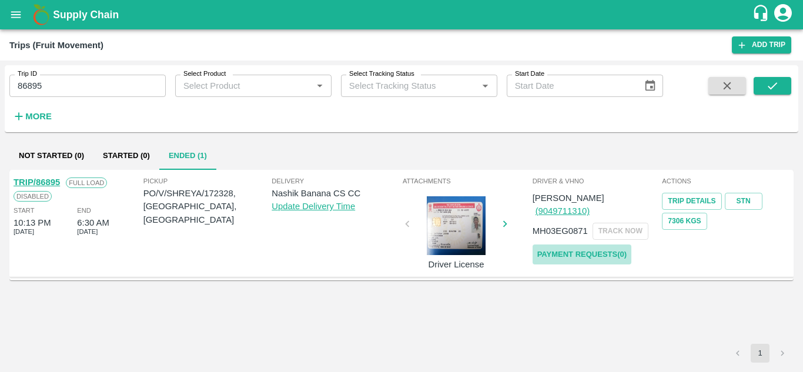
click at [582, 245] on link "Payment Requests( 0 )" at bounding box center [582, 255] width 99 height 21
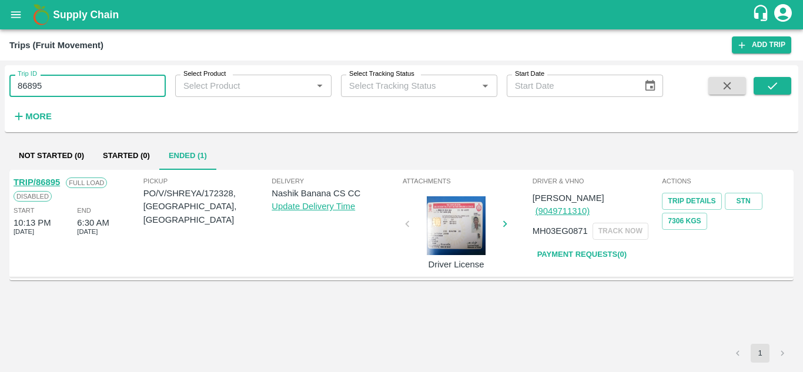
click at [61, 82] on input "86895" at bounding box center [87, 86] width 156 height 22
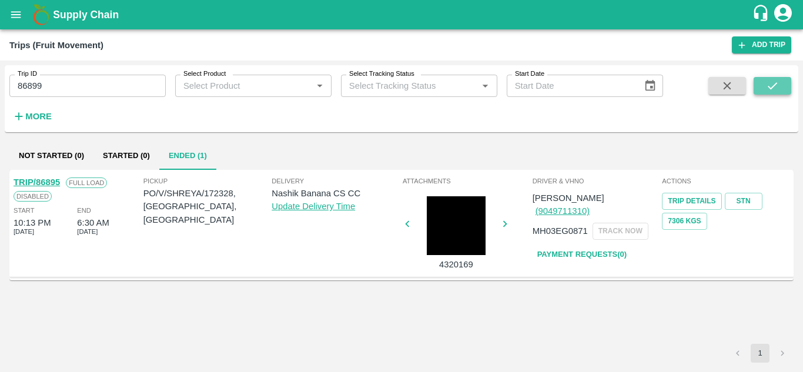
click at [776, 85] on icon "submit" at bounding box center [772, 85] width 13 height 13
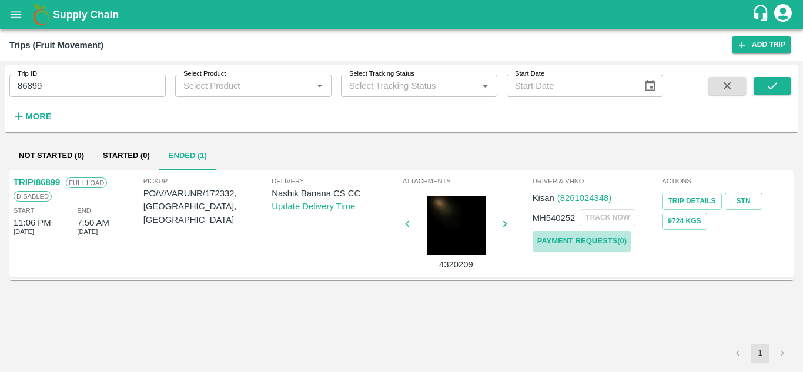
click at [578, 243] on link "Payment Requests( 0 )" at bounding box center [582, 241] width 99 height 21
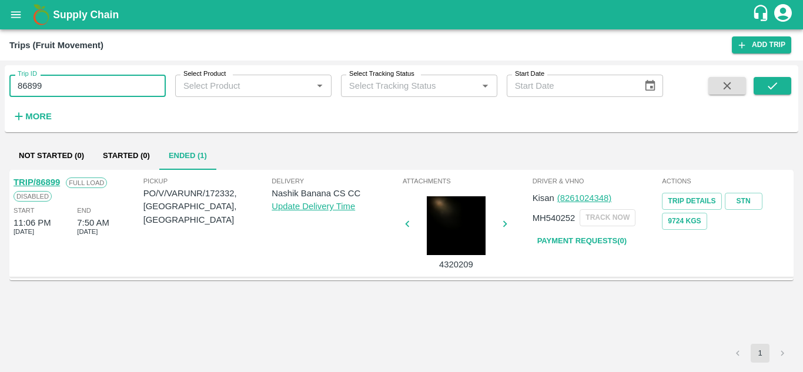
click at [61, 88] on input "86899" at bounding box center [87, 86] width 156 height 22
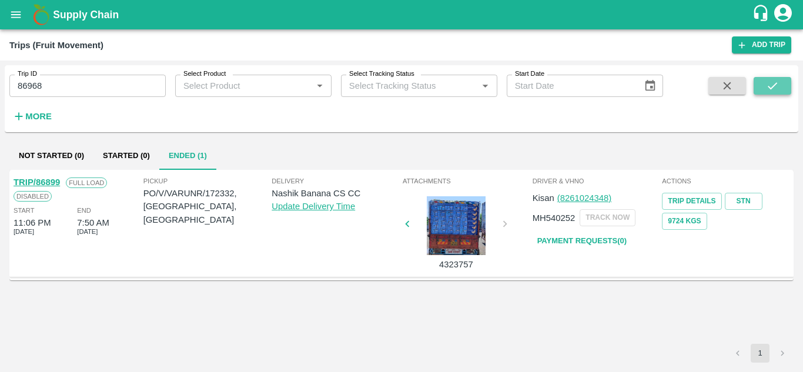
click at [773, 81] on icon "submit" at bounding box center [772, 85] width 13 height 13
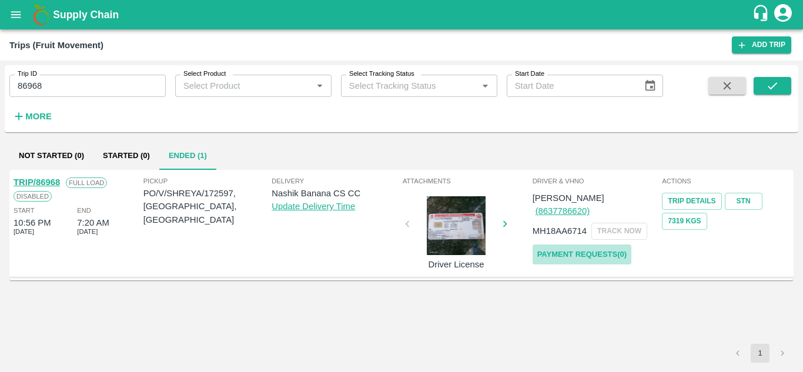
click at [588, 245] on link "Payment Requests( 0 )" at bounding box center [582, 255] width 99 height 21
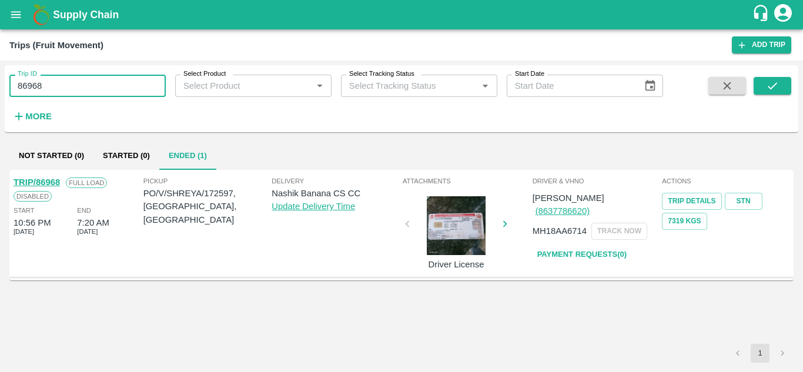
click at [56, 96] on input "86968" at bounding box center [87, 86] width 156 height 22
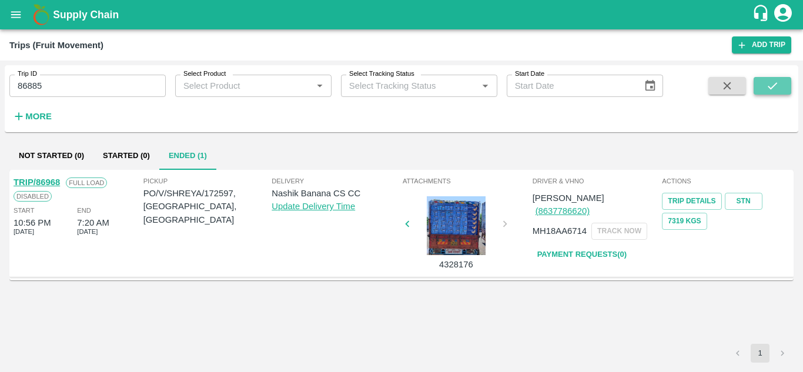
click at [773, 86] on icon "submit" at bounding box center [772, 85] width 9 height 7
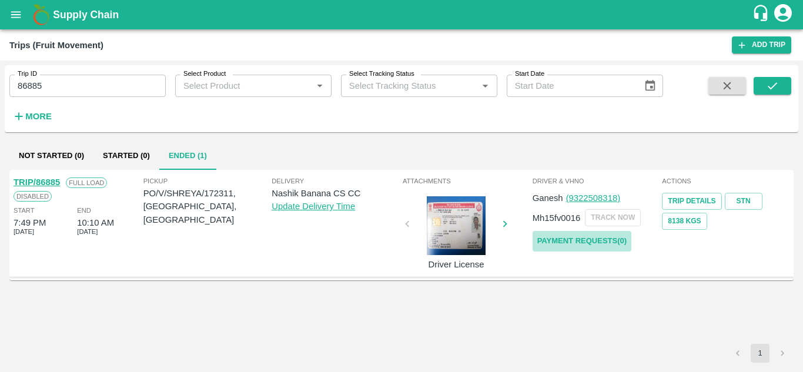
click at [591, 237] on link "Payment Requests( 0 )" at bounding box center [582, 241] width 99 height 21
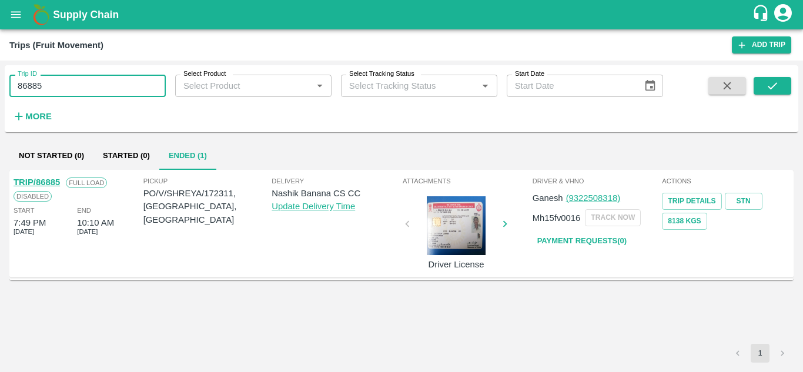
click at [59, 85] on input "86885" at bounding box center [87, 86] width 156 height 22
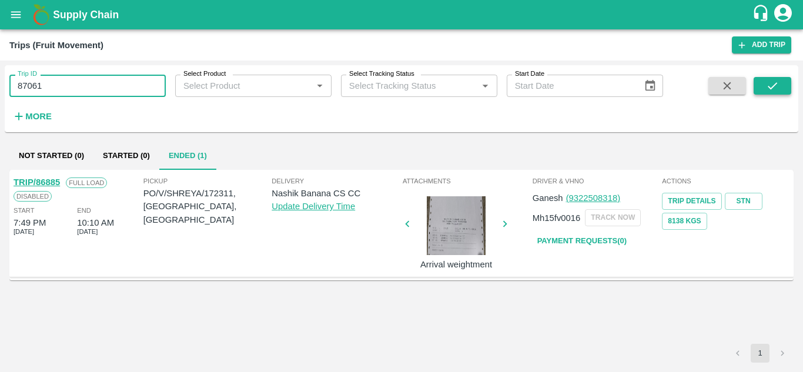
type input "87061"
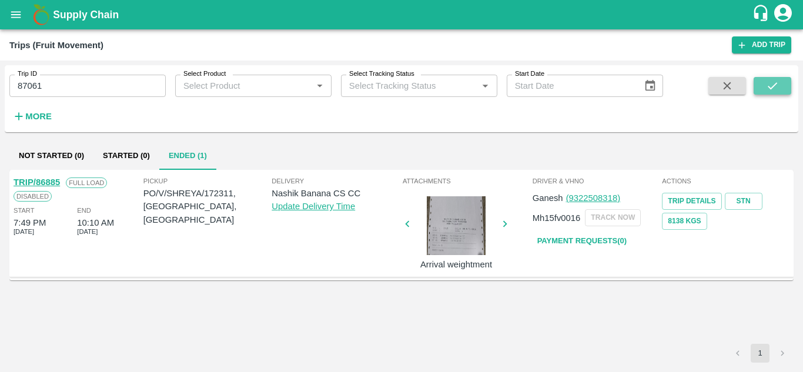
click at [769, 86] on icon "submit" at bounding box center [772, 85] width 9 height 7
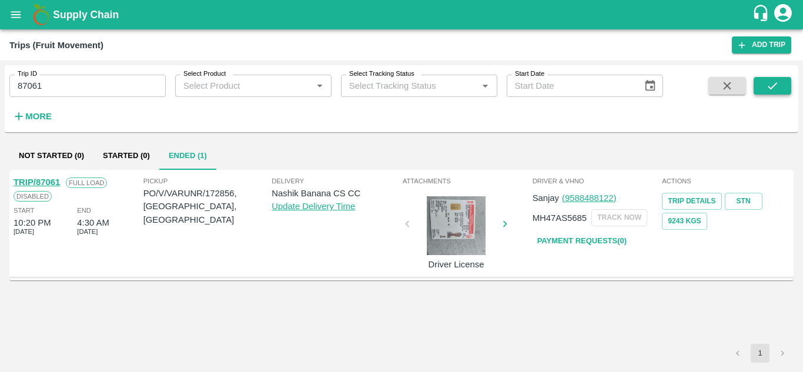
click at [767, 86] on icon "submit" at bounding box center [772, 85] width 13 height 13
click at [566, 246] on link "Payment Requests( 0 )" at bounding box center [582, 241] width 99 height 21
click at [61, 90] on input "87061" at bounding box center [87, 86] width 156 height 22
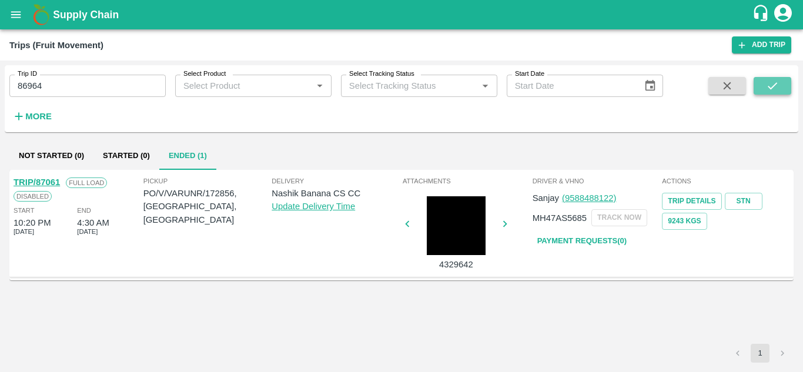
click at [776, 83] on icon "submit" at bounding box center [772, 85] width 13 height 13
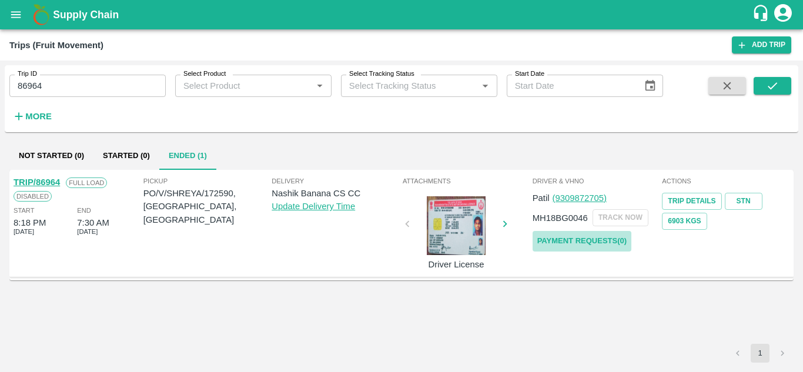
click at [596, 233] on link "Payment Requests( 0 )" at bounding box center [582, 241] width 99 height 21
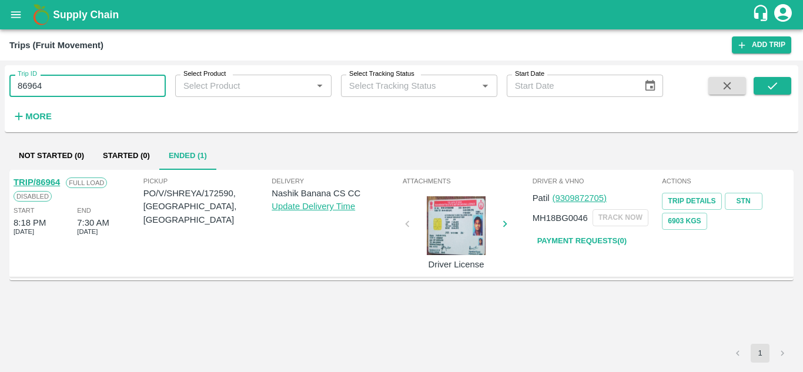
click at [59, 89] on input "86964" at bounding box center [87, 86] width 156 height 22
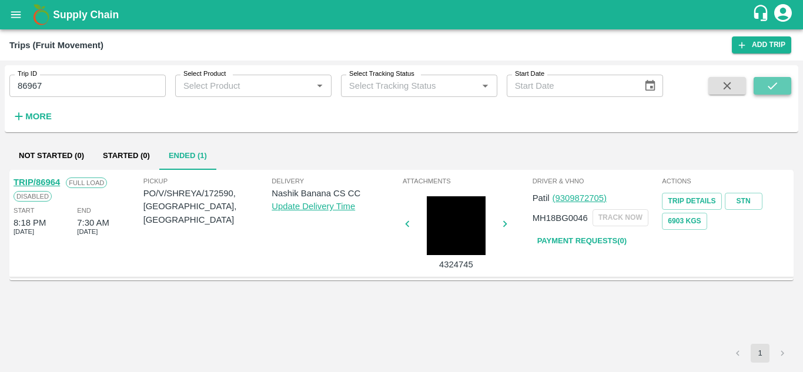
click at [773, 84] on icon "submit" at bounding box center [772, 85] width 13 height 13
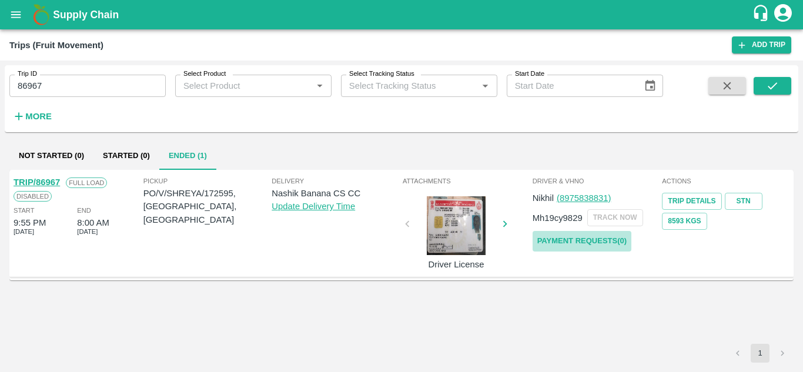
click at [562, 238] on link "Payment Requests( 0 )" at bounding box center [582, 241] width 99 height 21
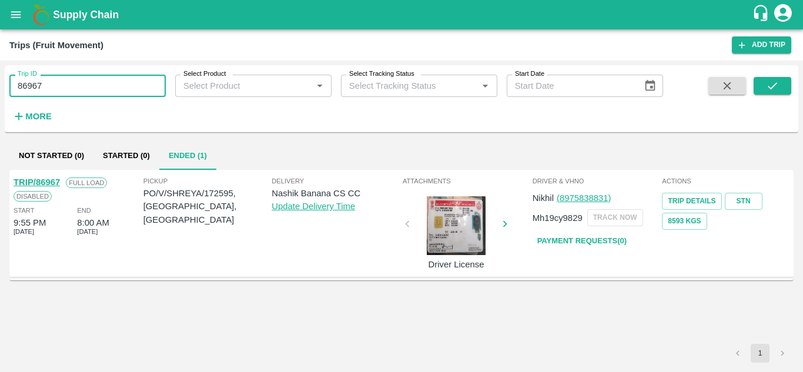
click at [69, 91] on input "86967" at bounding box center [87, 86] width 156 height 22
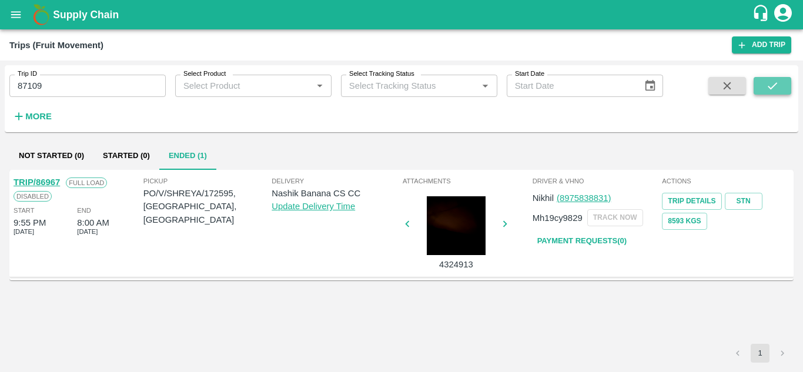
click at [780, 79] on button "submit" at bounding box center [773, 86] width 38 height 18
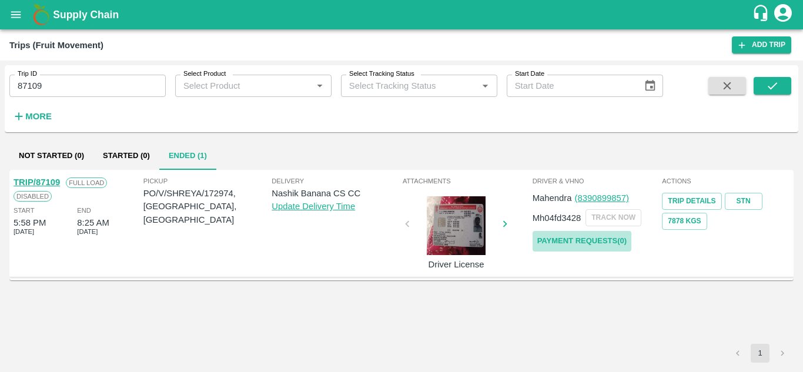
click at [560, 242] on link "Payment Requests( 0 )" at bounding box center [582, 241] width 99 height 21
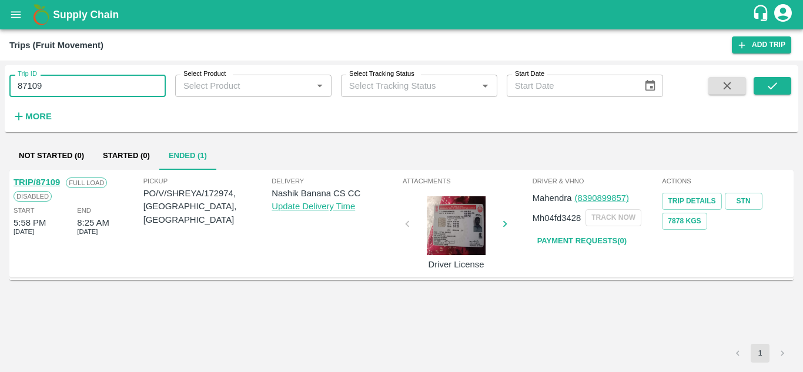
click at [45, 81] on input "87109" at bounding box center [87, 86] width 156 height 22
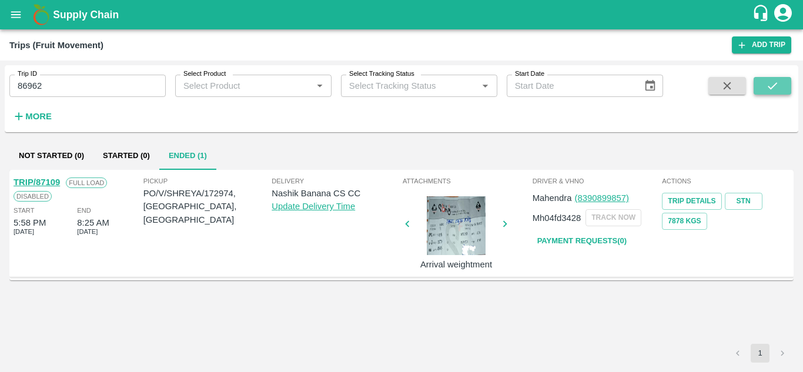
click at [775, 86] on icon "submit" at bounding box center [772, 85] width 13 height 13
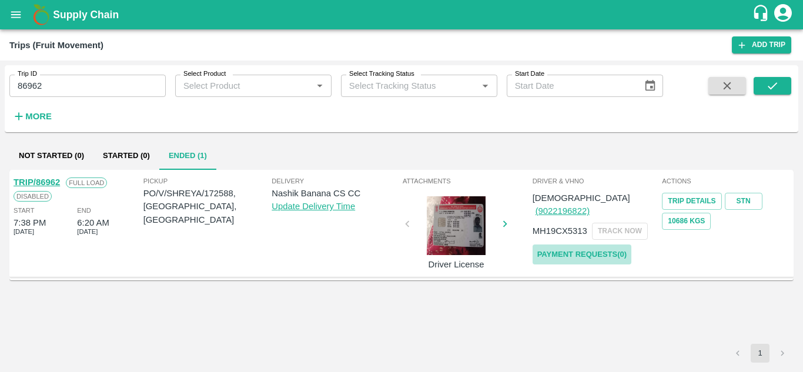
click at [590, 245] on link "Payment Requests( 0 )" at bounding box center [582, 255] width 99 height 21
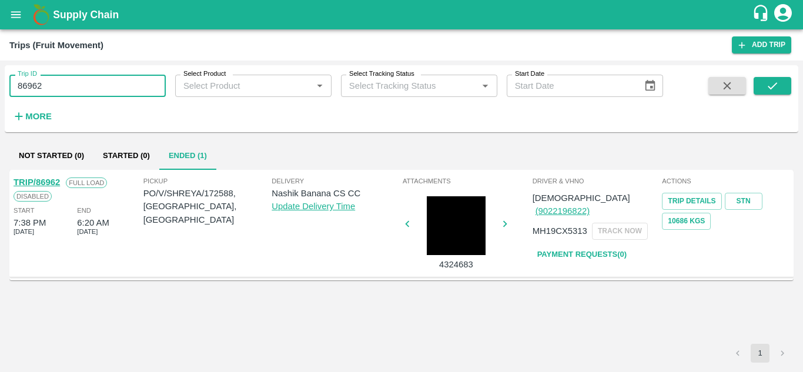
click at [76, 92] on input "86962" at bounding box center [87, 86] width 156 height 22
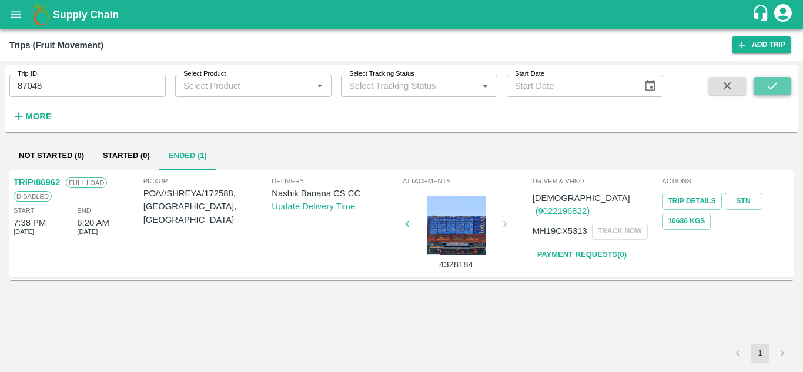
click at [769, 84] on icon "submit" at bounding box center [772, 85] width 13 height 13
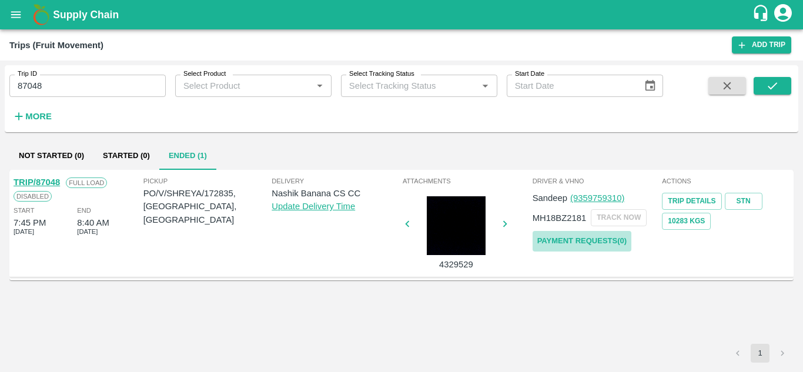
click at [571, 239] on link "Payment Requests( 0 )" at bounding box center [582, 241] width 99 height 21
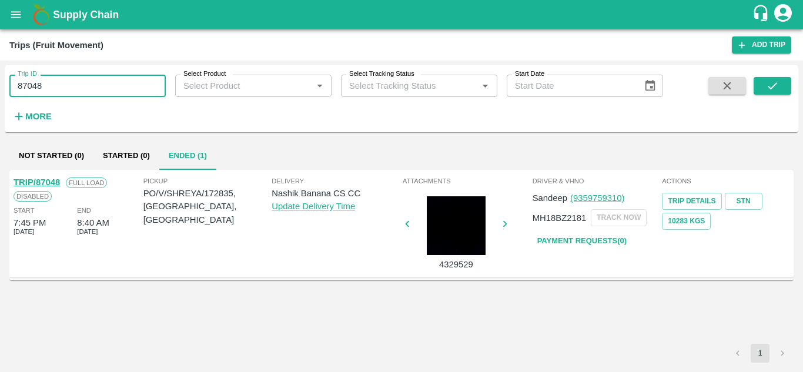
click at [64, 89] on input "87048" at bounding box center [87, 86] width 156 height 22
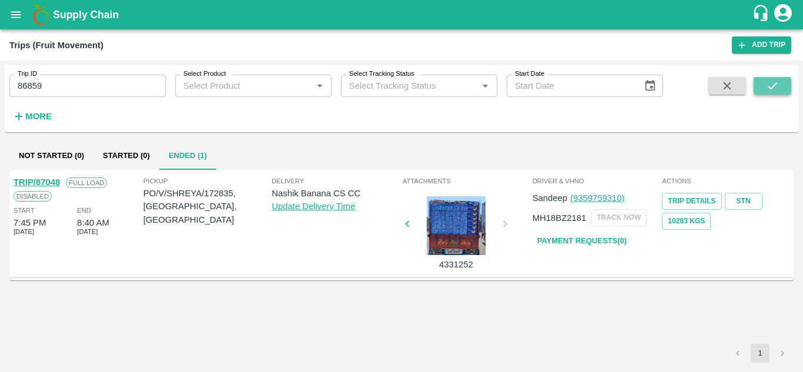
click at [766, 85] on icon "submit" at bounding box center [772, 85] width 13 height 13
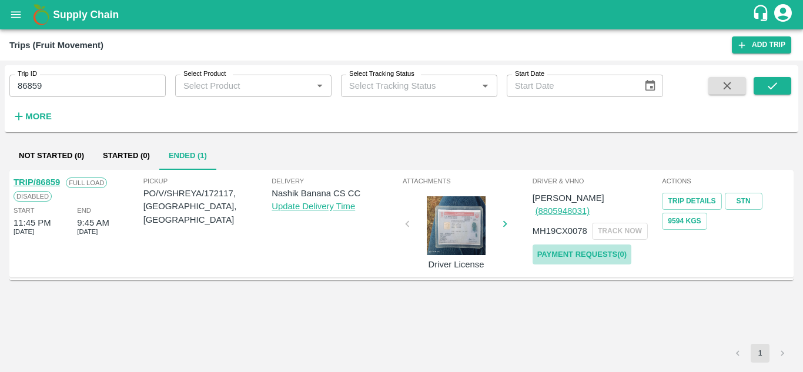
click at [596, 245] on link "Payment Requests( 0 )" at bounding box center [582, 255] width 99 height 21
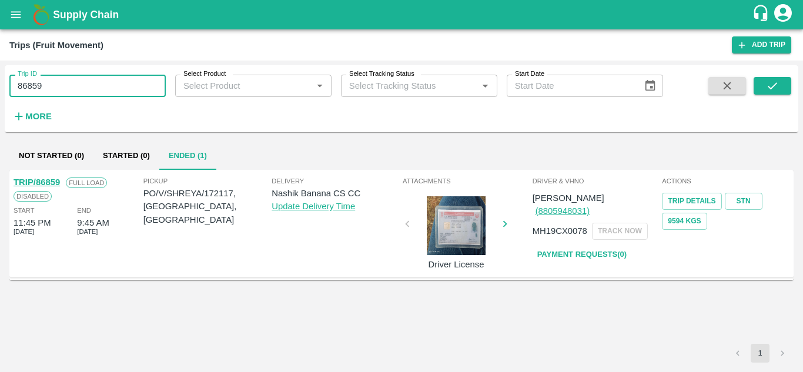
click at [56, 92] on input "86859" at bounding box center [87, 86] width 156 height 22
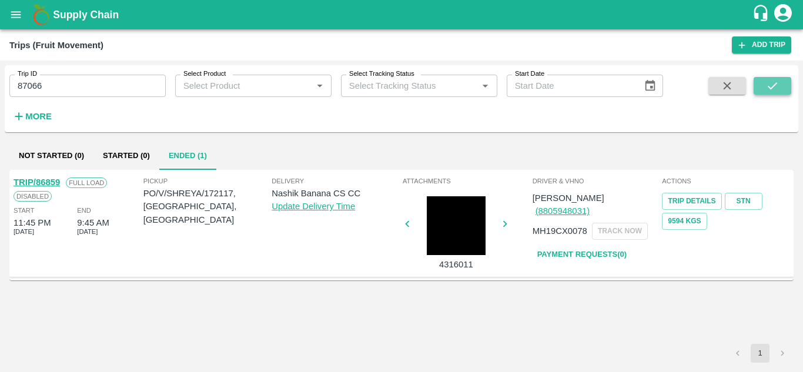
click at [786, 89] on button "submit" at bounding box center [773, 86] width 38 height 18
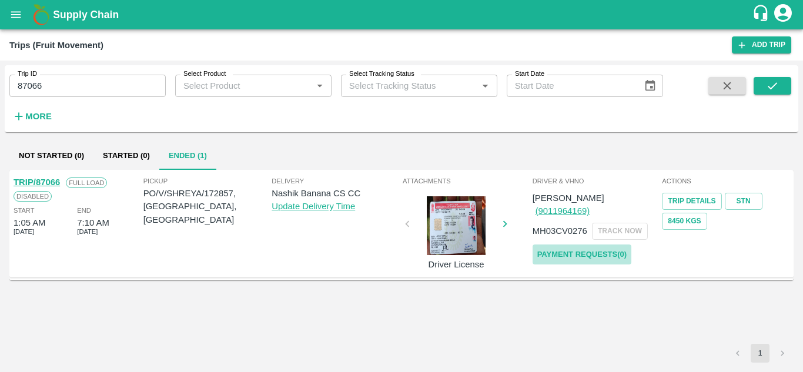
click at [562, 245] on link "Payment Requests( 0 )" at bounding box center [582, 255] width 99 height 21
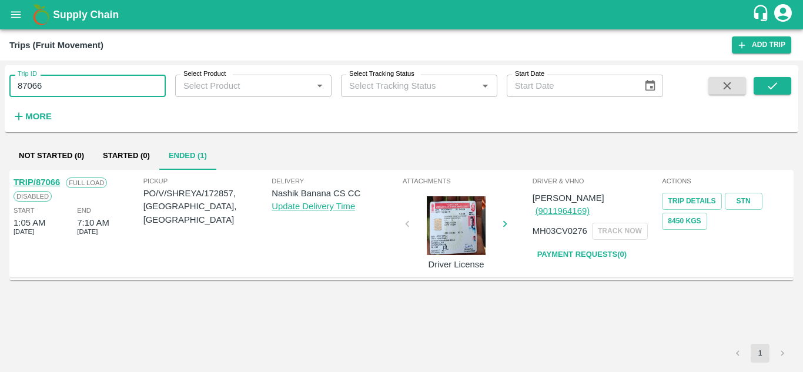
click at [56, 84] on input "87066" at bounding box center [87, 86] width 156 height 22
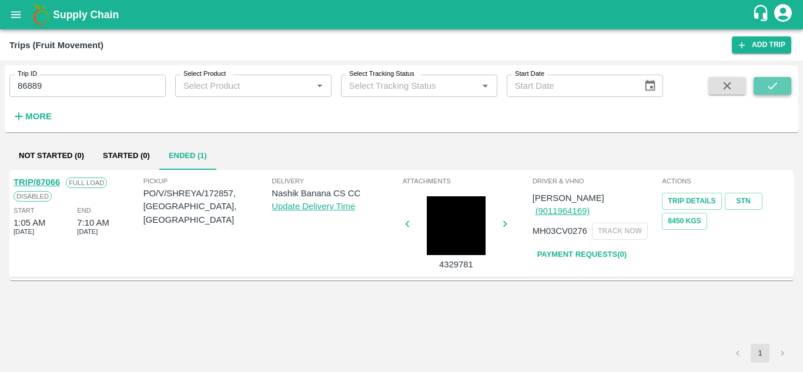
click at [770, 87] on icon "submit" at bounding box center [772, 85] width 9 height 7
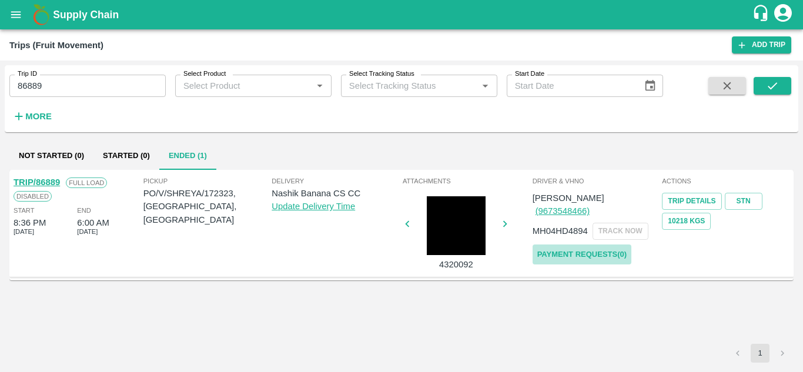
click at [596, 245] on link "Payment Requests( 0 )" at bounding box center [582, 255] width 99 height 21
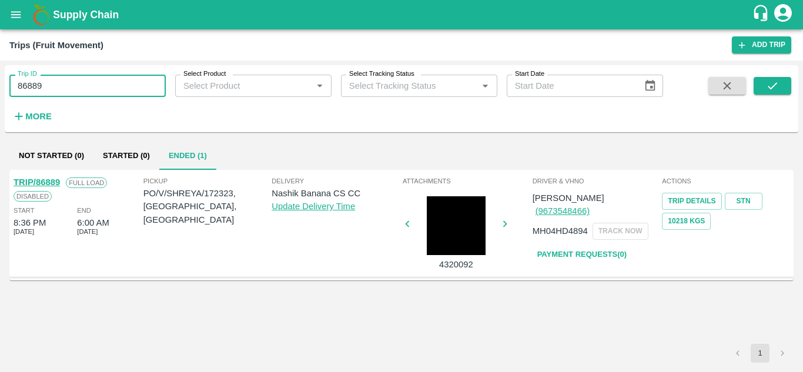
click at [82, 78] on input "86889" at bounding box center [87, 86] width 156 height 22
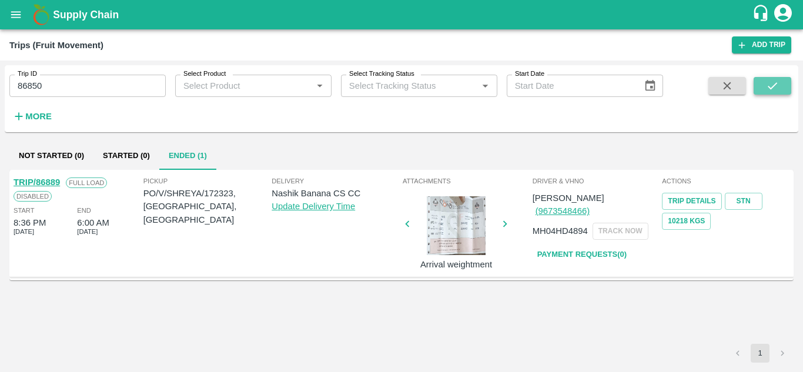
click at [772, 91] on icon "submit" at bounding box center [772, 85] width 13 height 13
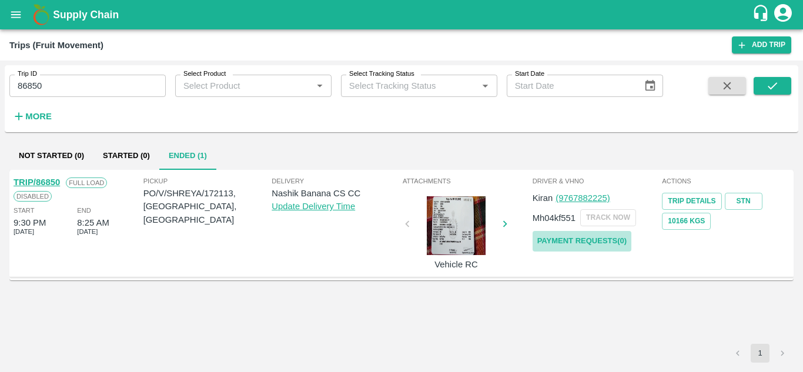
click at [576, 240] on link "Payment Requests( 0 )" at bounding box center [582, 241] width 99 height 21
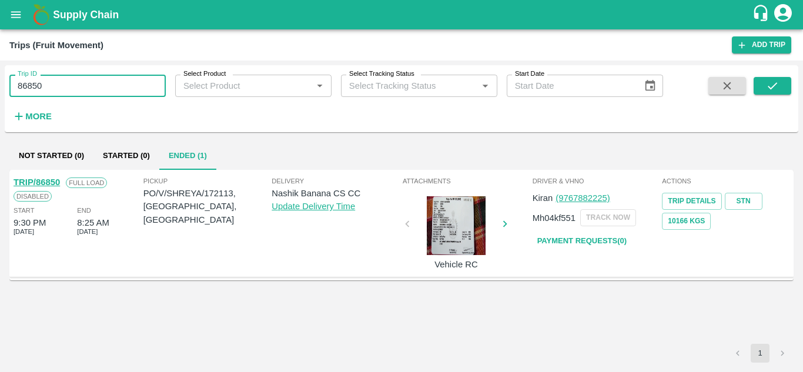
click at [51, 88] on input "86850" at bounding box center [87, 86] width 156 height 22
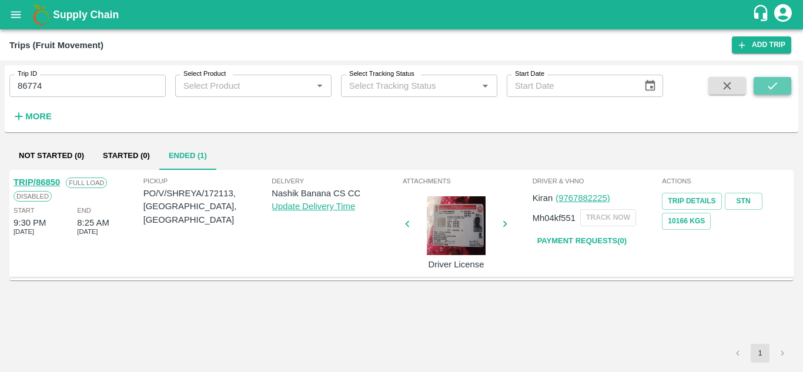
click at [784, 91] on button "submit" at bounding box center [773, 86] width 38 height 18
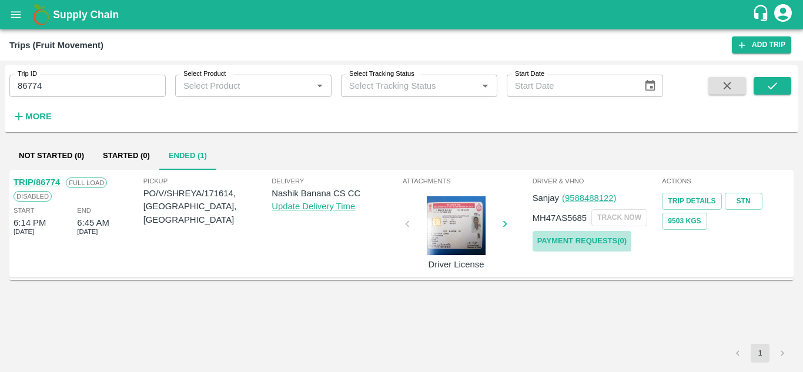
click at [573, 239] on link "Payment Requests( 0 )" at bounding box center [582, 241] width 99 height 21
click at [63, 95] on input "86774" at bounding box center [87, 86] width 156 height 22
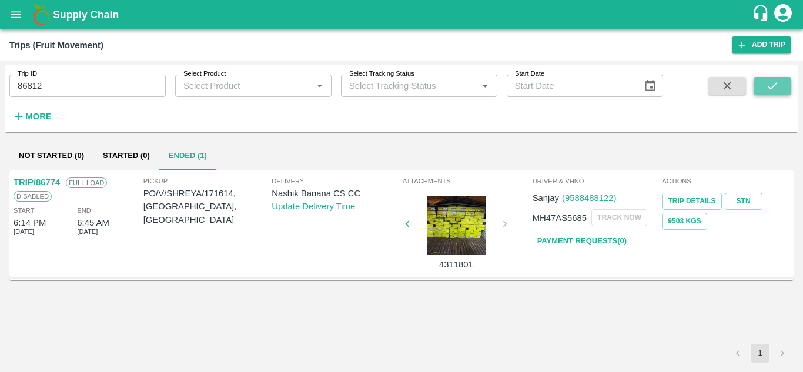
click at [765, 83] on button "submit" at bounding box center [773, 86] width 38 height 18
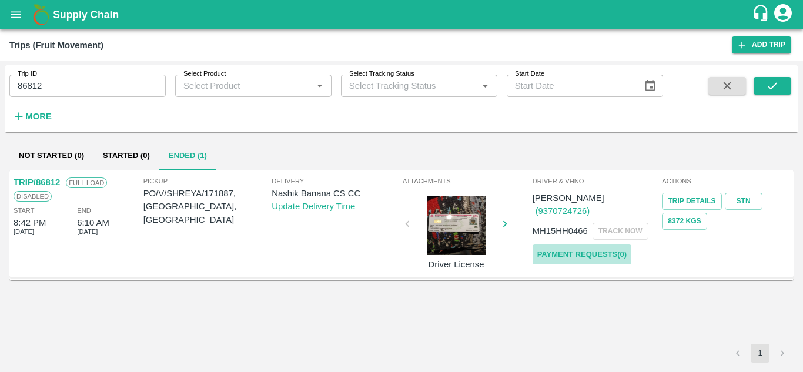
click at [565, 245] on link "Payment Requests( 0 )" at bounding box center [582, 255] width 99 height 21
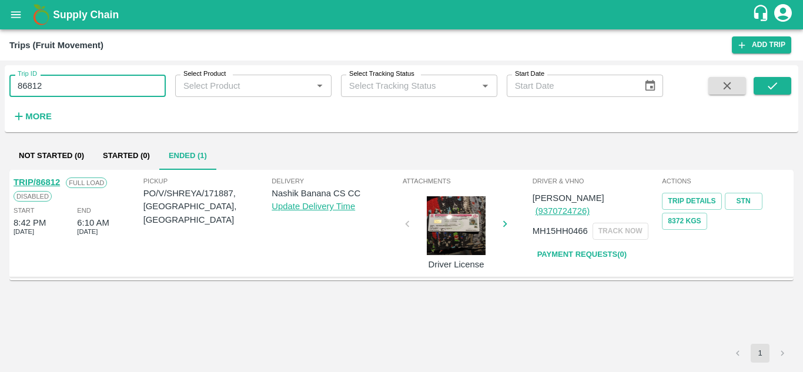
click at [49, 85] on input "86812" at bounding box center [87, 86] width 156 height 22
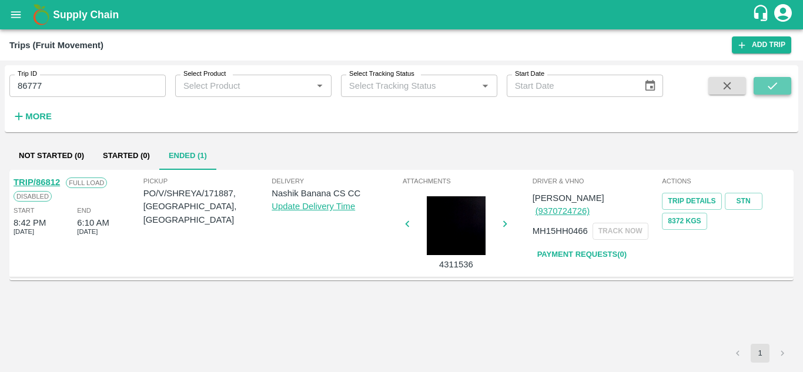
click at [782, 83] on button "submit" at bounding box center [773, 86] width 38 height 18
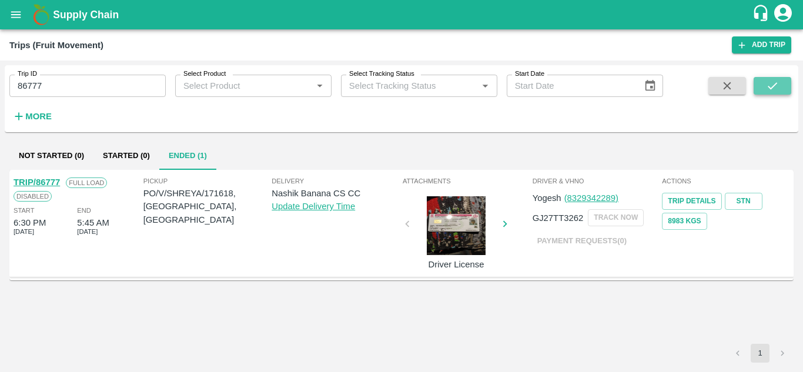
click at [778, 81] on icon "submit" at bounding box center [772, 85] width 13 height 13
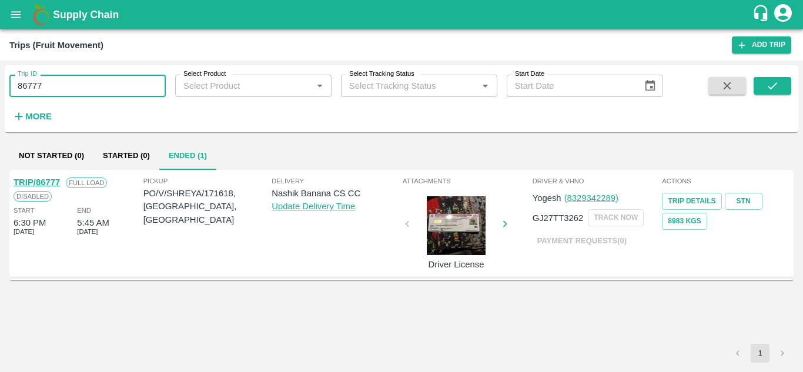
click at [65, 77] on input "86777" at bounding box center [87, 86] width 156 height 22
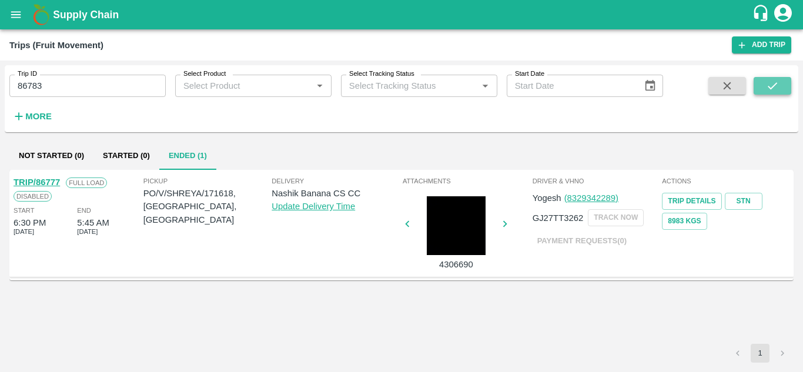
click at [783, 84] on button "submit" at bounding box center [773, 86] width 38 height 18
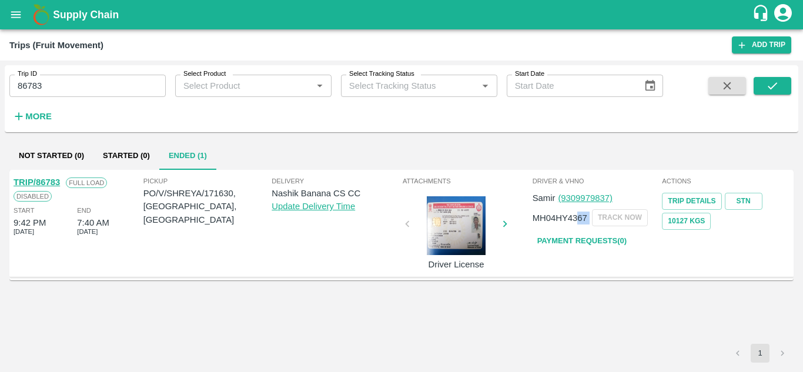
drag, startPoint x: 579, startPoint y: 228, endPoint x: 585, endPoint y: 236, distance: 10.1
click at [585, 236] on div "Samir (9309979837) MH04HY4367 TRACK NOW Payment Requests( 0 )" at bounding box center [597, 219] width 128 height 65
click at [585, 236] on link "Payment Requests( 0 )" at bounding box center [582, 241] width 99 height 21
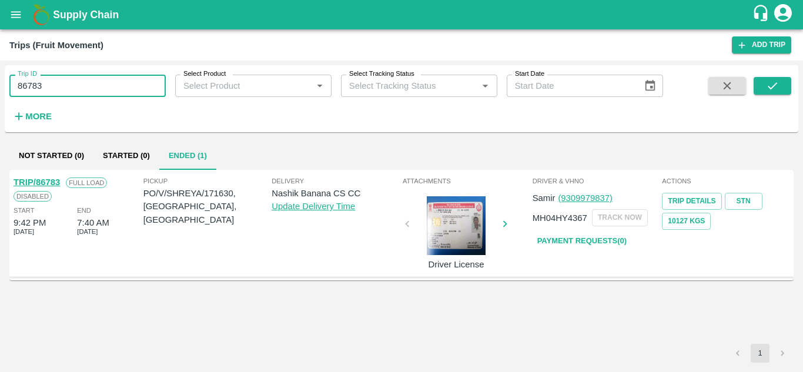
click at [58, 82] on input "86783" at bounding box center [87, 86] width 156 height 22
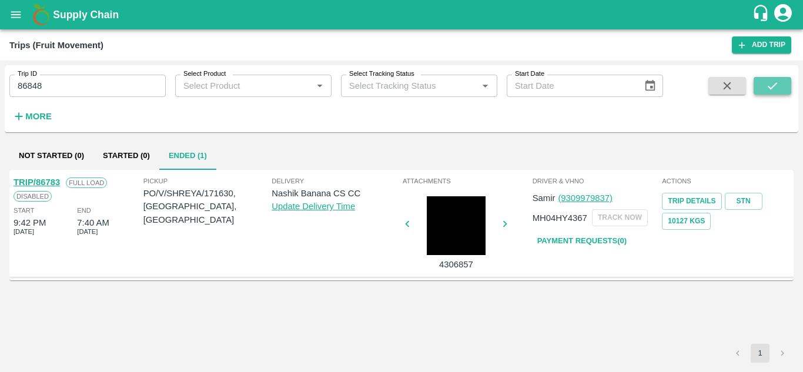
click at [765, 89] on button "submit" at bounding box center [773, 86] width 38 height 18
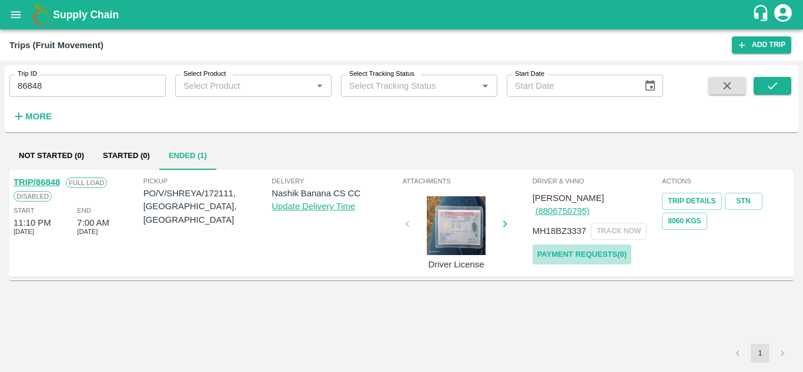
click at [583, 245] on link "Payment Requests( 0 )" at bounding box center [582, 255] width 99 height 21
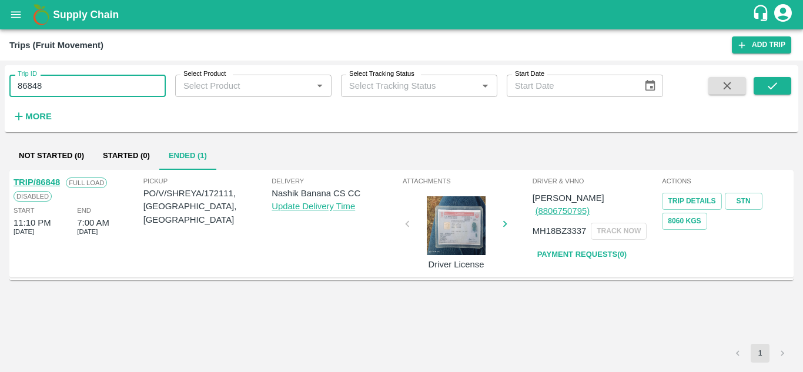
click at [80, 90] on input "86848" at bounding box center [87, 86] width 156 height 22
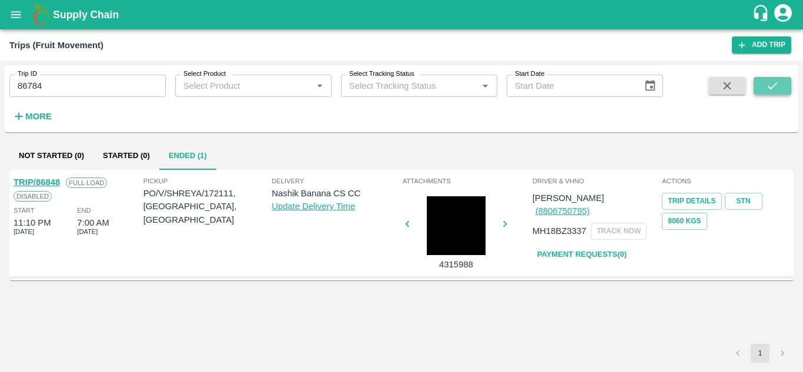
click at [769, 82] on icon "submit" at bounding box center [772, 85] width 13 height 13
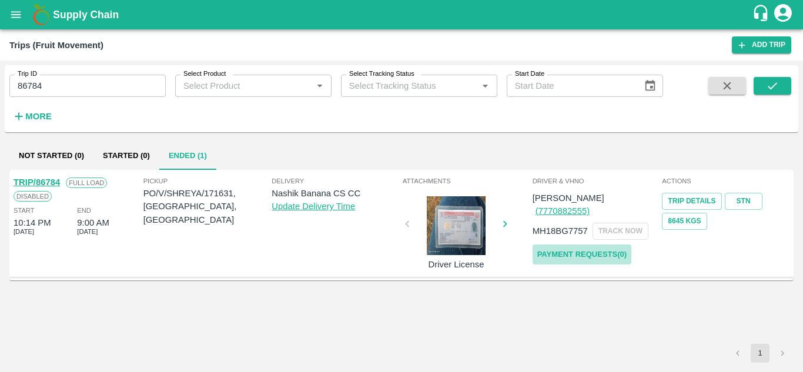
click at [572, 245] on link "Payment Requests( 0 )" at bounding box center [582, 255] width 99 height 21
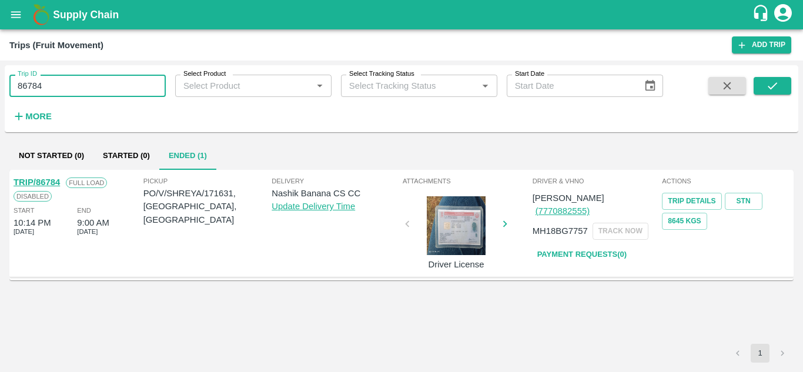
click at [75, 92] on input "86784" at bounding box center [87, 86] width 156 height 22
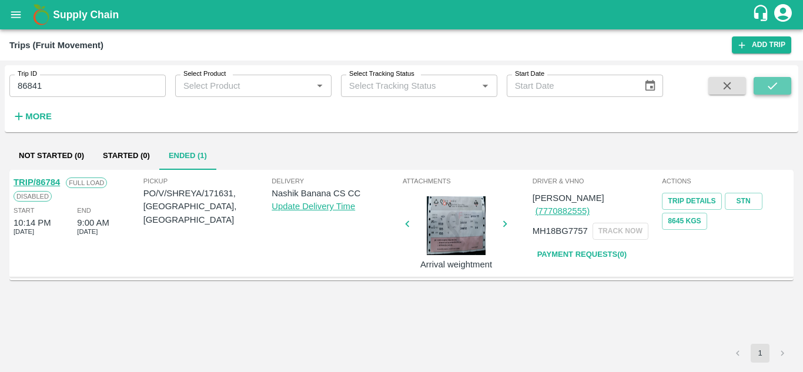
click at [767, 86] on icon "submit" at bounding box center [772, 85] width 13 height 13
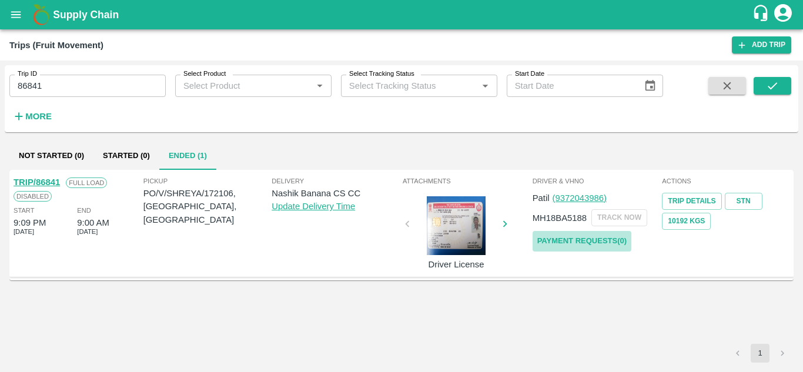
click at [577, 239] on link "Payment Requests( 0 )" at bounding box center [582, 241] width 99 height 21
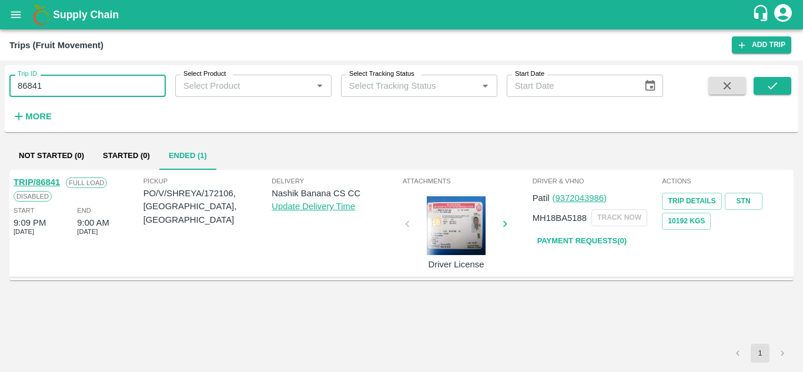
click at [61, 89] on input "86841" at bounding box center [87, 86] width 156 height 22
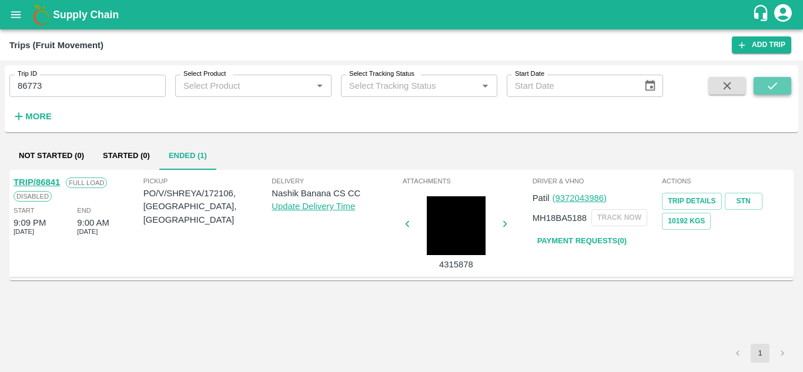
click at [775, 81] on icon "submit" at bounding box center [772, 85] width 13 height 13
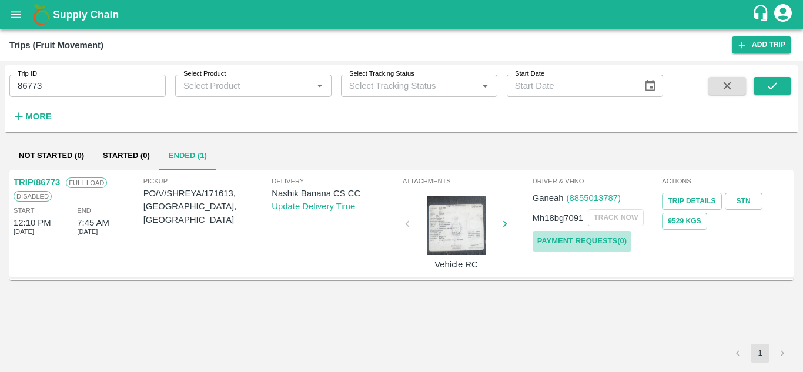
click at [603, 244] on link "Payment Requests( 0 )" at bounding box center [582, 241] width 99 height 21
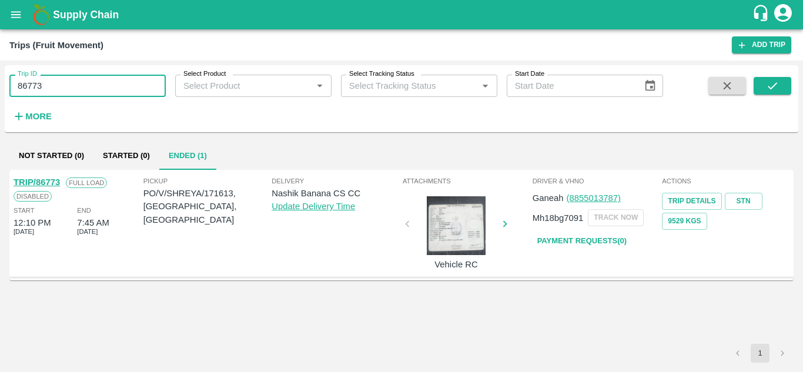
click at [59, 88] on input "86773" at bounding box center [87, 86] width 156 height 22
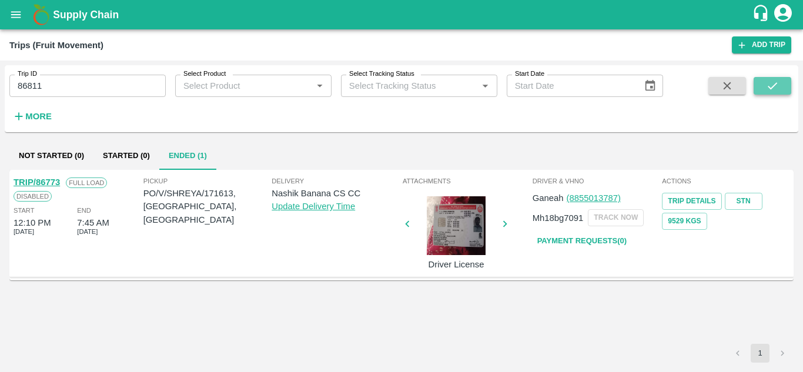
click at [776, 84] on icon "submit" at bounding box center [772, 85] width 13 height 13
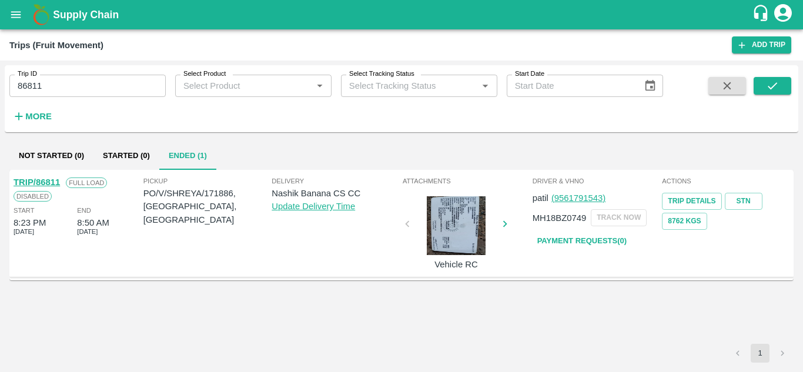
click at [585, 235] on link "Payment Requests( 0 )" at bounding box center [582, 241] width 99 height 21
click at [51, 91] on input "86811" at bounding box center [87, 86] width 156 height 22
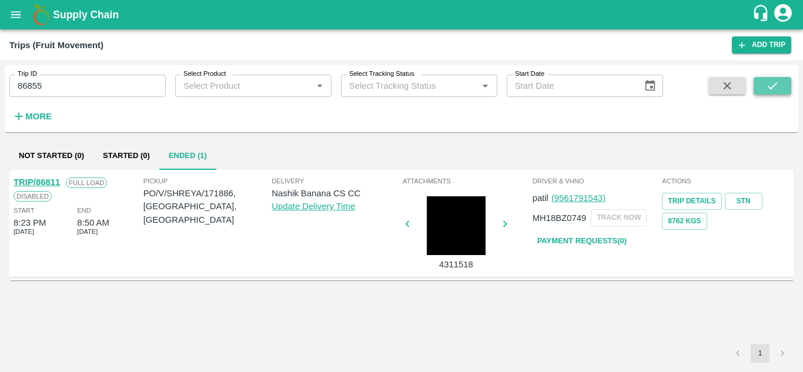
click at [766, 82] on icon "submit" at bounding box center [772, 85] width 13 height 13
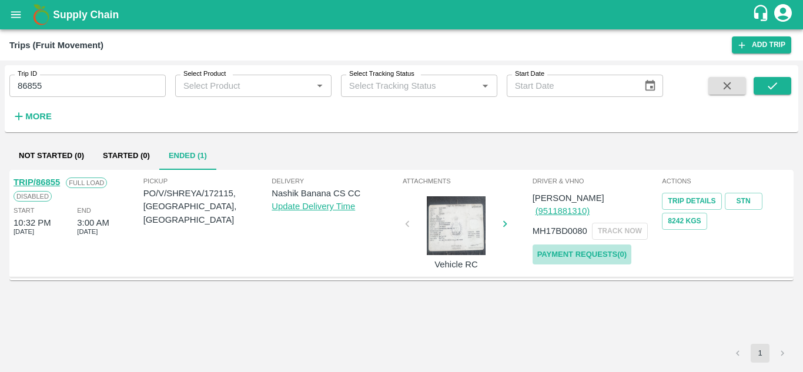
click at [590, 245] on link "Payment Requests( 0 )" at bounding box center [582, 255] width 99 height 21
click at [70, 90] on input "86855" at bounding box center [87, 86] width 156 height 22
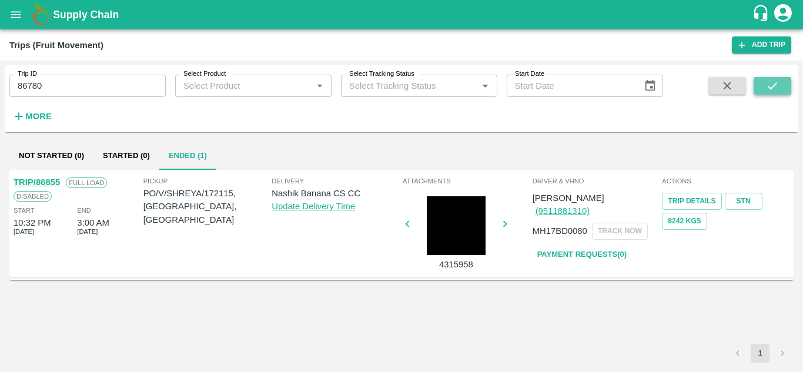
click at [774, 82] on icon "submit" at bounding box center [772, 85] width 13 height 13
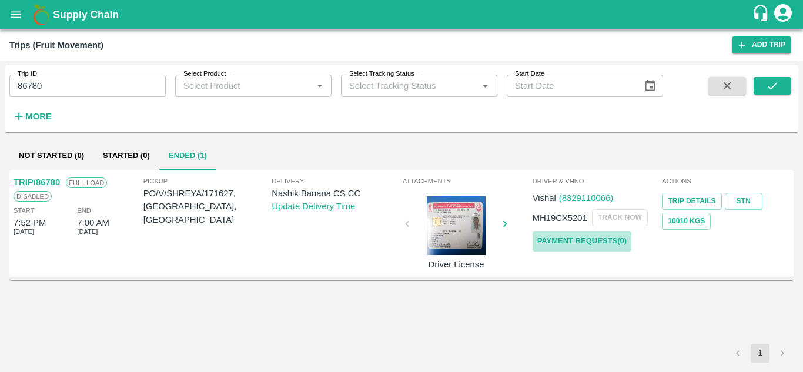
click at [573, 242] on link "Payment Requests( 0 )" at bounding box center [582, 241] width 99 height 21
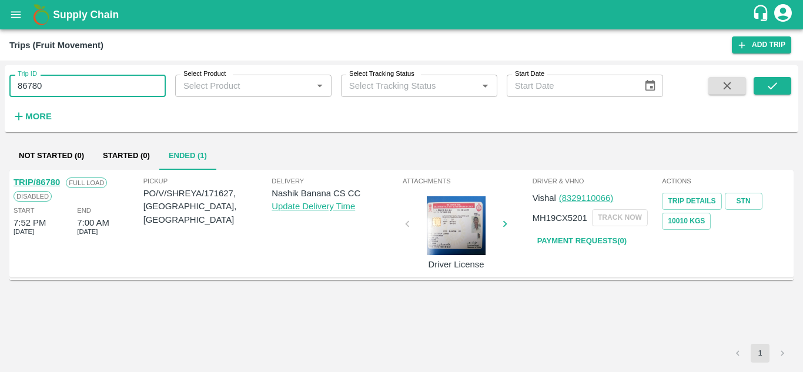
click at [57, 85] on input "86780" at bounding box center [87, 86] width 156 height 22
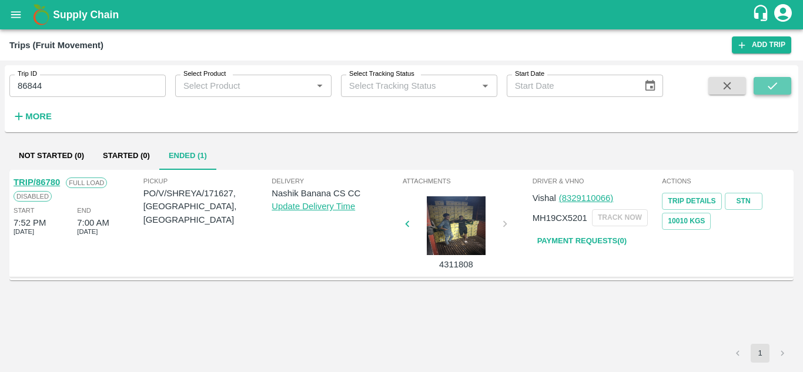
click at [765, 82] on button "submit" at bounding box center [773, 86] width 38 height 18
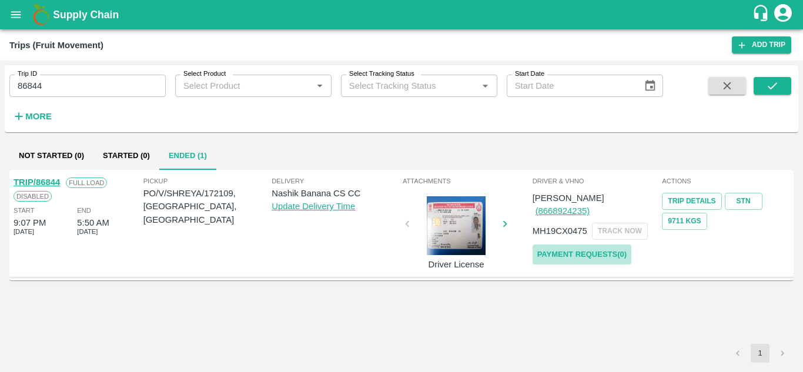
click at [590, 245] on link "Payment Requests( 0 )" at bounding box center [582, 255] width 99 height 21
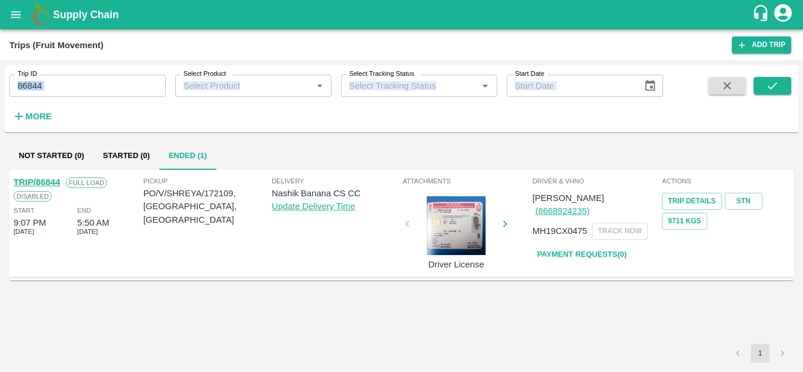
drag, startPoint x: 54, startPoint y: 101, endPoint x: 56, endPoint y: 91, distance: 10.7
click at [56, 91] on div "Trip ID 86844 Trip ID Select Product Select Product   * Select Tracking Status …" at bounding box center [331, 95] width 663 height 61
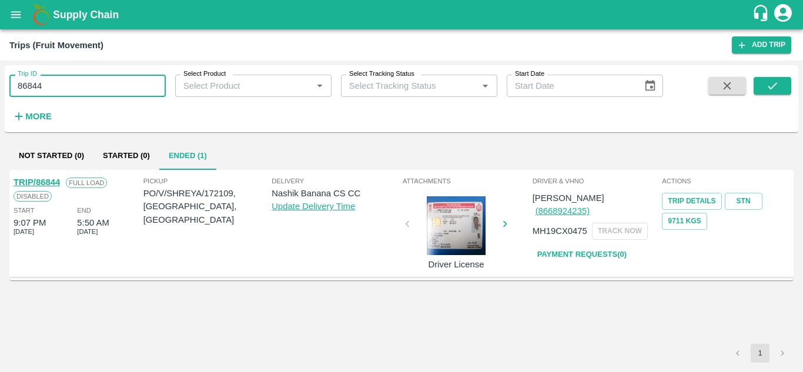
click at [56, 91] on input "86844" at bounding box center [87, 86] width 156 height 22
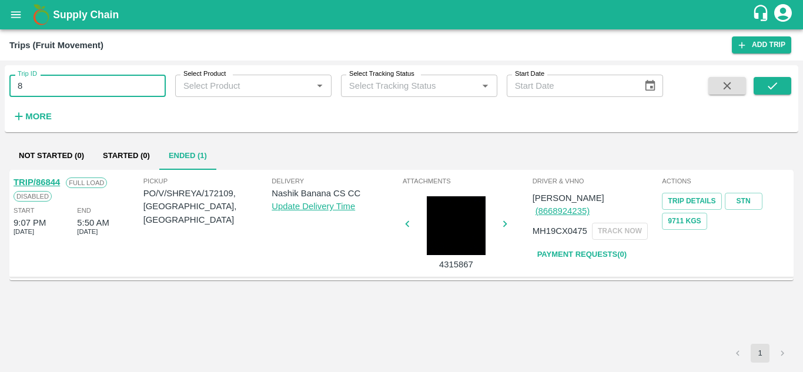
click at [68, 86] on input "8" at bounding box center [87, 86] width 156 height 22
paste input "text"
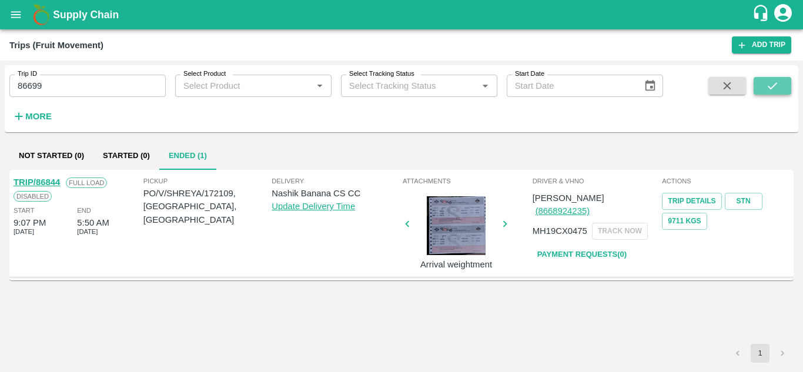
click at [770, 84] on icon "submit" at bounding box center [772, 85] width 13 height 13
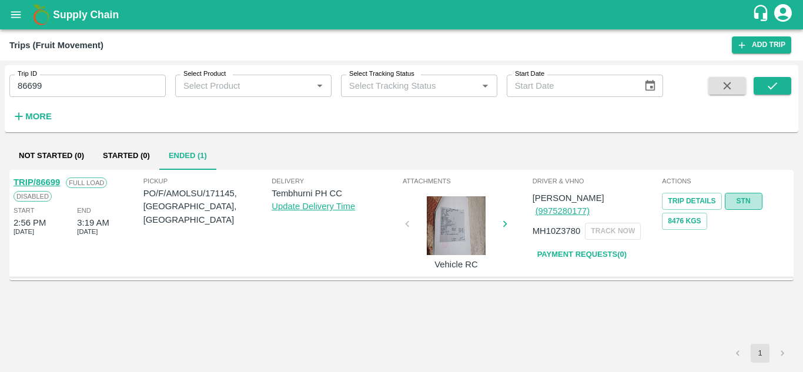
click at [743, 200] on link "STN" at bounding box center [744, 201] width 38 height 17
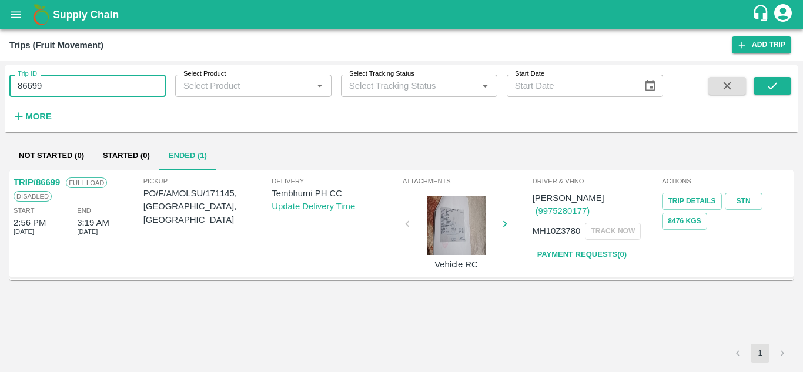
click at [55, 76] on input "86699" at bounding box center [87, 86] width 156 height 22
paste input "text"
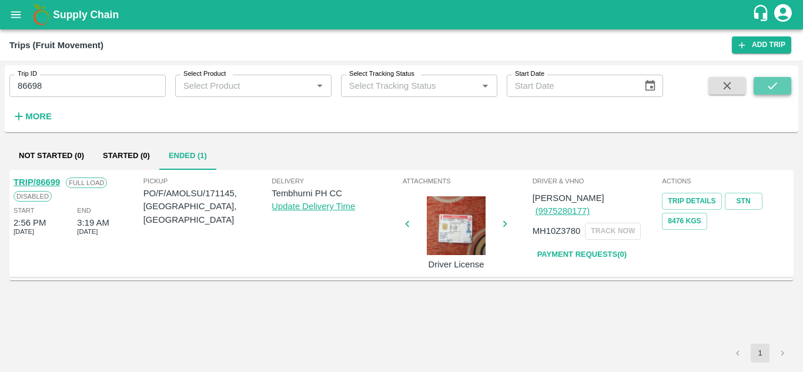
click at [762, 87] on button "submit" at bounding box center [773, 86] width 38 height 18
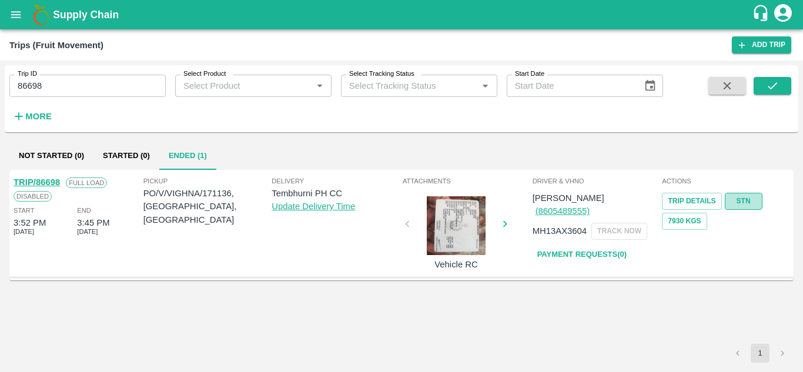
click at [743, 199] on link "STN" at bounding box center [744, 201] width 38 height 17
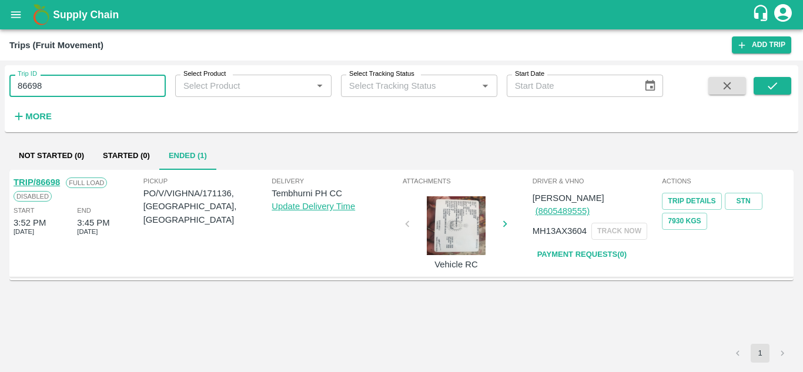
click at [66, 79] on input "86698" at bounding box center [87, 86] width 156 height 22
paste input "text"
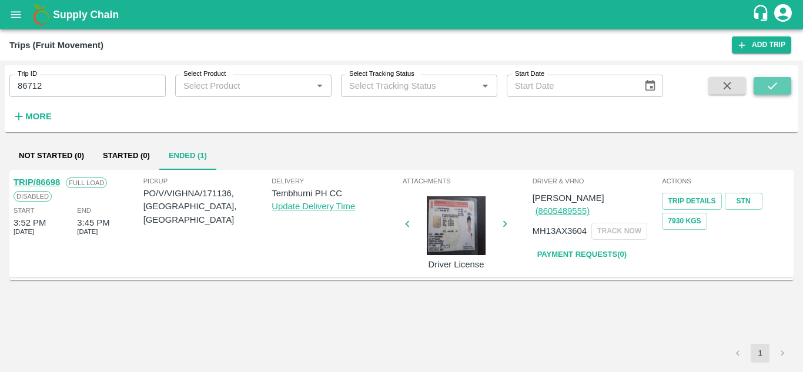
click at [764, 83] on button "submit" at bounding box center [773, 86] width 38 height 18
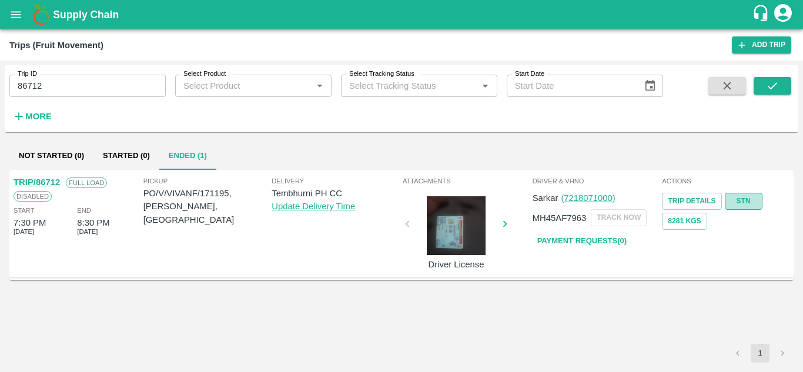
click at [746, 199] on link "STN" at bounding box center [744, 201] width 38 height 17
click at [65, 85] on input "86712" at bounding box center [87, 86] width 156 height 22
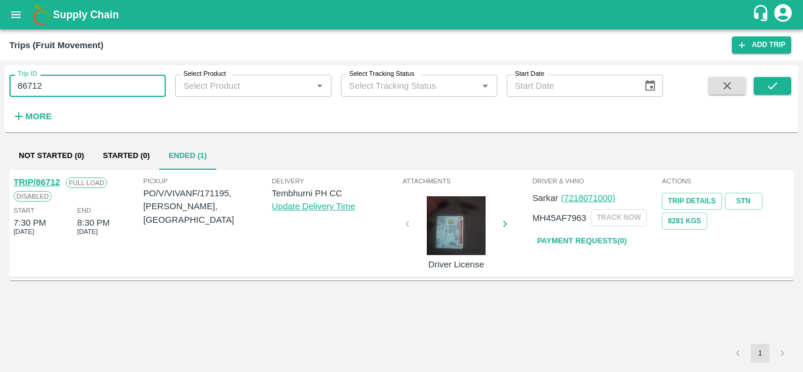
click at [65, 85] on input "86712" at bounding box center [87, 86] width 156 height 22
paste input "text"
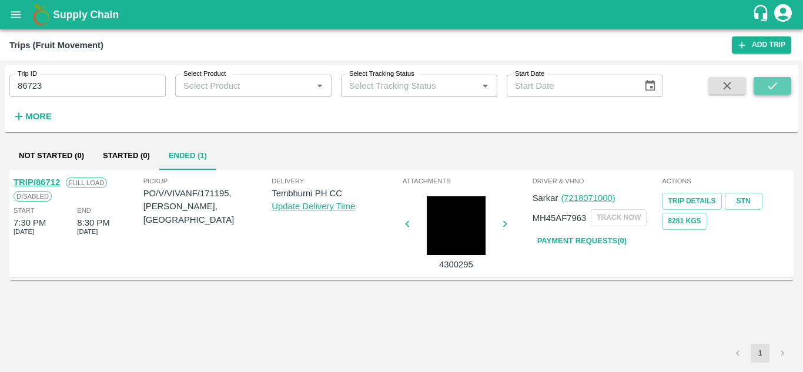
click at [773, 86] on icon "submit" at bounding box center [772, 85] width 13 height 13
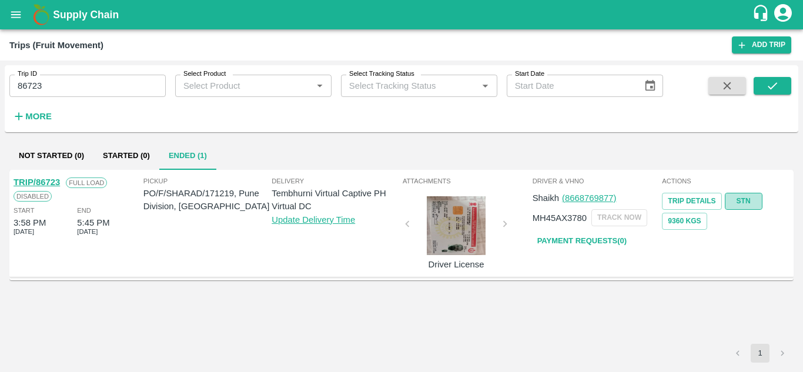
click at [743, 201] on link "STN" at bounding box center [744, 201] width 38 height 17
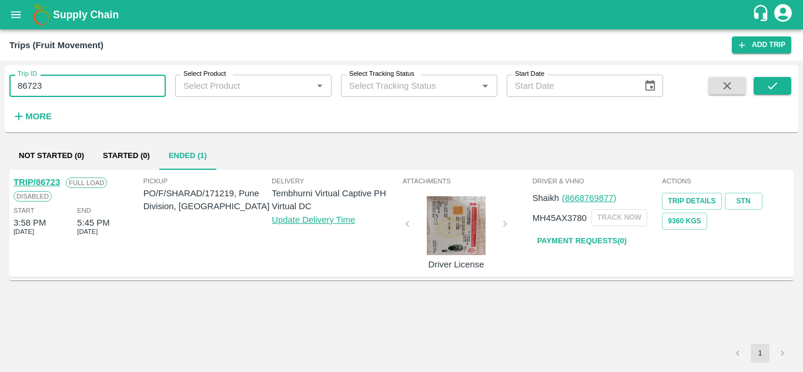
click at [91, 81] on input "86723" at bounding box center [87, 86] width 156 height 22
paste input "text"
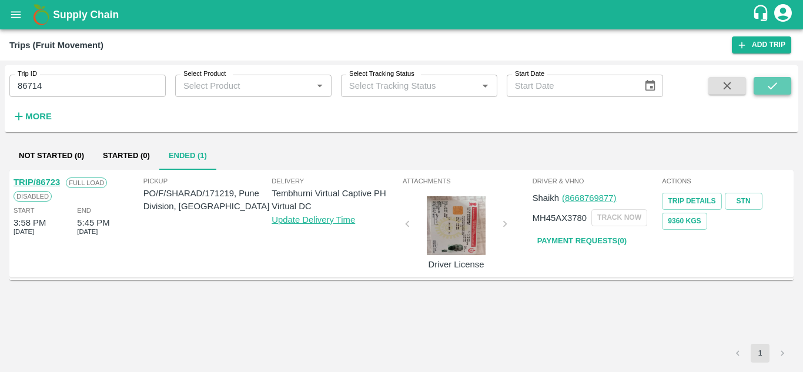
click at [770, 89] on icon "submit" at bounding box center [772, 85] width 9 height 7
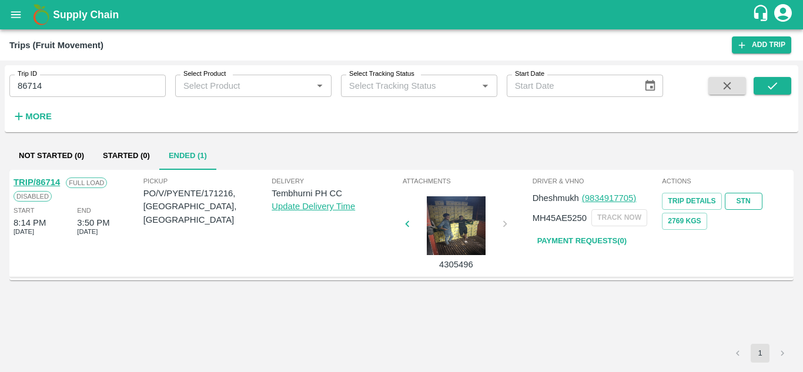
click at [748, 197] on link "STN" at bounding box center [744, 201] width 38 height 17
click at [74, 76] on input "86714" at bounding box center [87, 86] width 156 height 22
paste input "text"
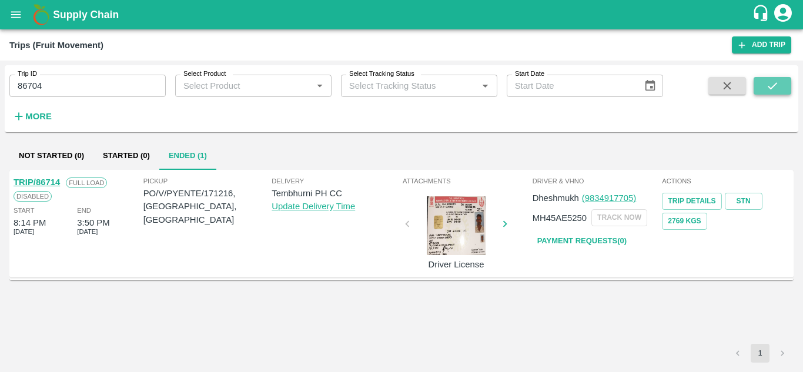
click at [768, 82] on icon "submit" at bounding box center [772, 85] width 13 height 13
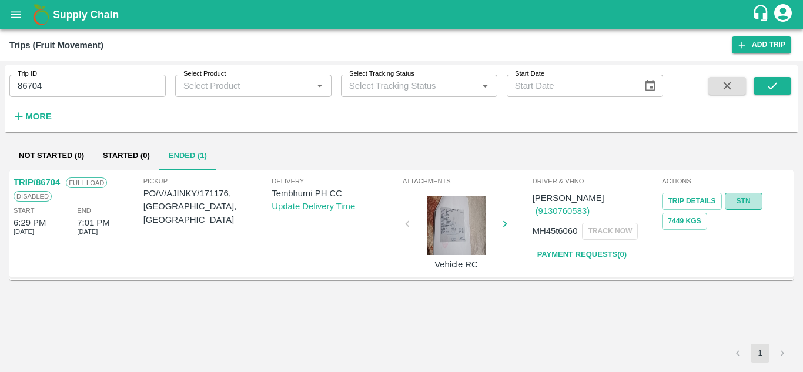
click at [750, 194] on link "STN" at bounding box center [744, 201] width 38 height 17
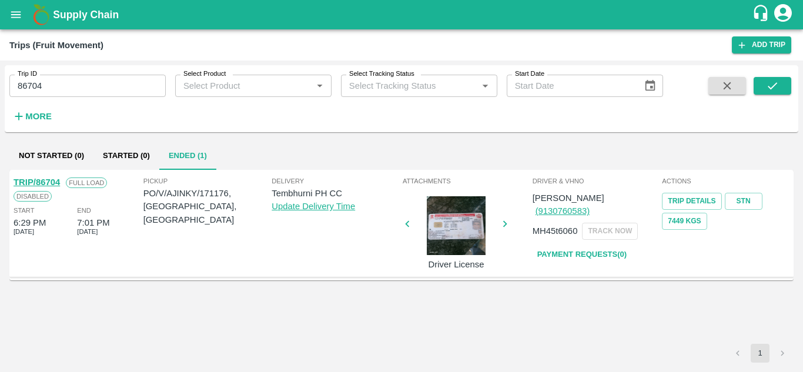
click at [62, 84] on input "86704" at bounding box center [87, 86] width 156 height 22
paste input "text"
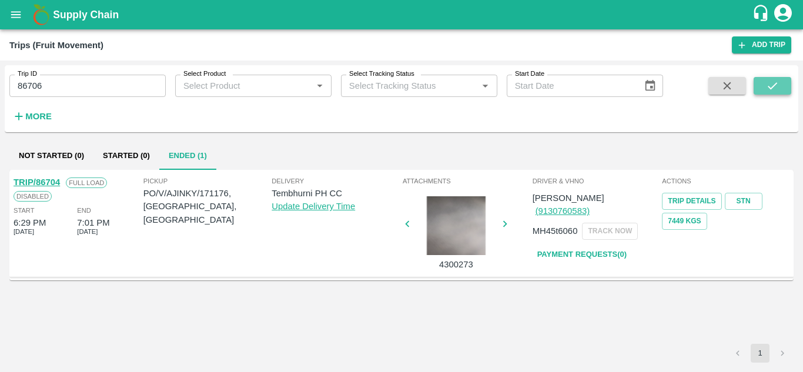
click at [775, 79] on button "submit" at bounding box center [773, 86] width 38 height 18
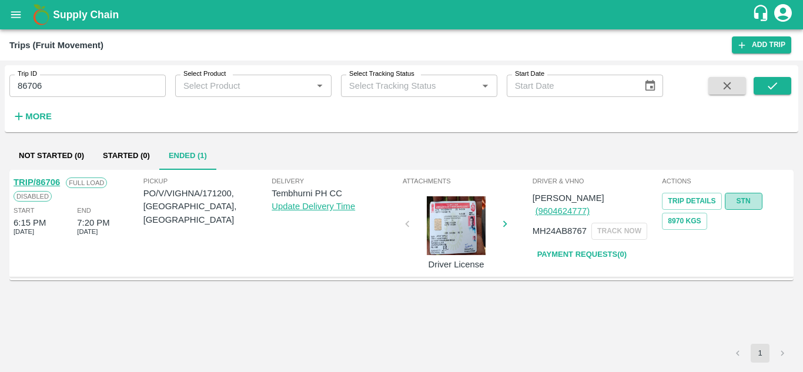
click at [749, 196] on link "STN" at bounding box center [744, 201] width 38 height 17
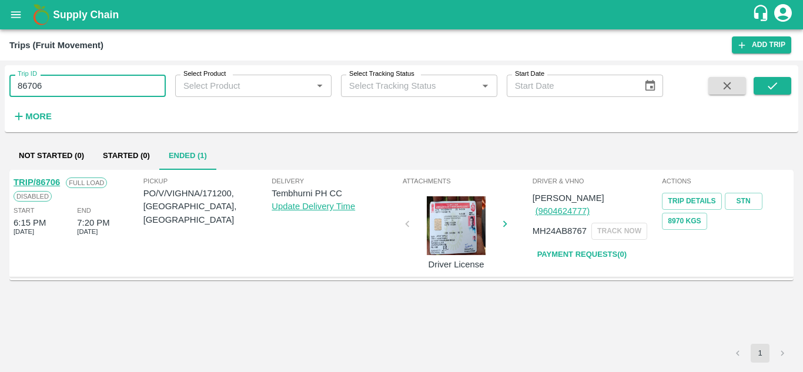
click at [79, 87] on input "86706" at bounding box center [87, 86] width 156 height 22
paste input "text"
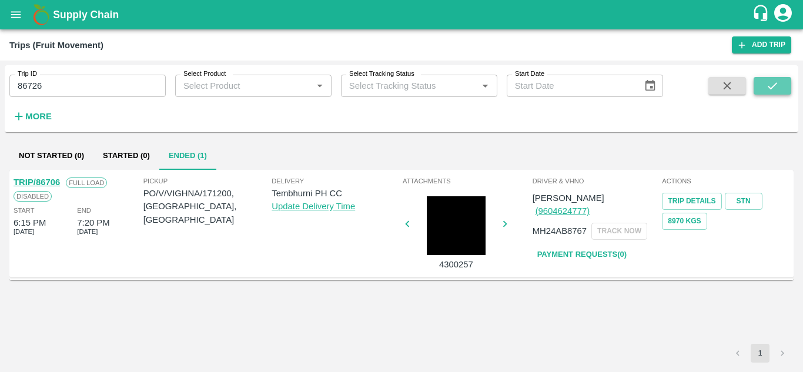
click at [773, 85] on icon "submit" at bounding box center [772, 85] width 13 height 13
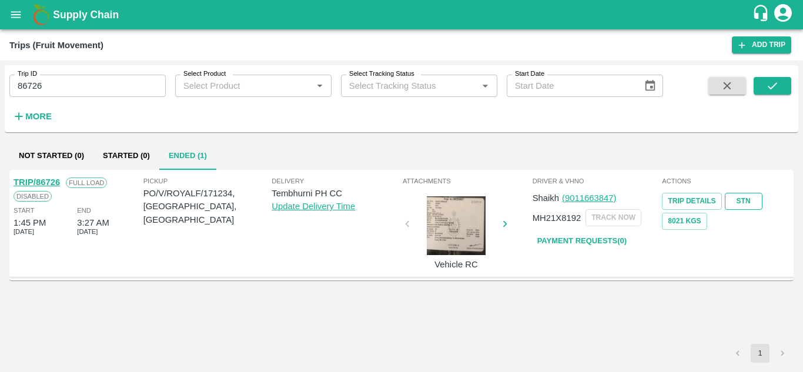
click at [742, 199] on link "STN" at bounding box center [744, 201] width 38 height 17
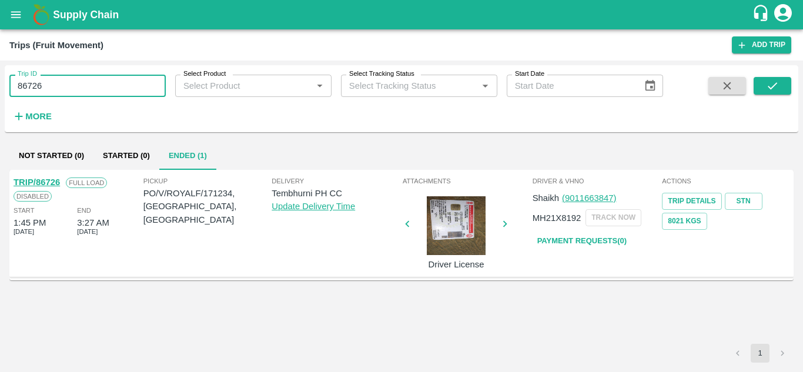
click at [54, 83] on input "86726" at bounding box center [87, 86] width 156 height 22
paste input "text"
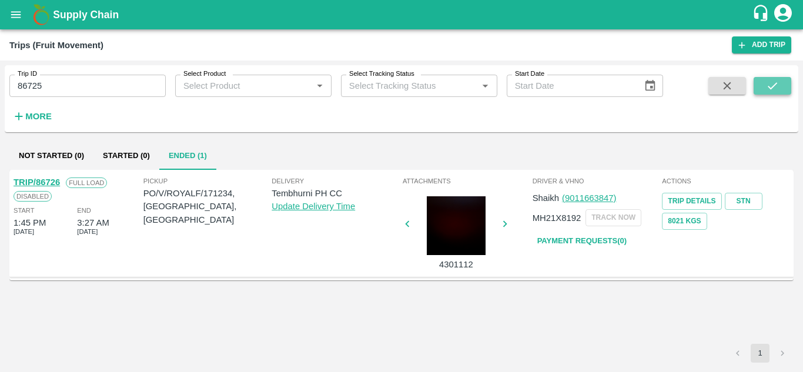
click at [769, 83] on icon "submit" at bounding box center [772, 85] width 13 height 13
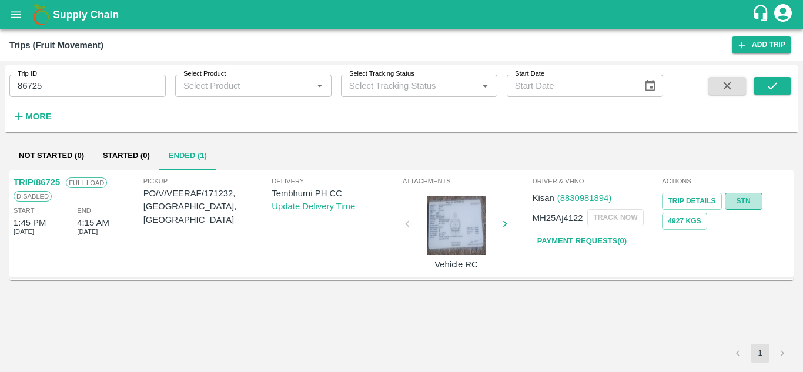
click at [741, 199] on link "STN" at bounding box center [744, 201] width 38 height 17
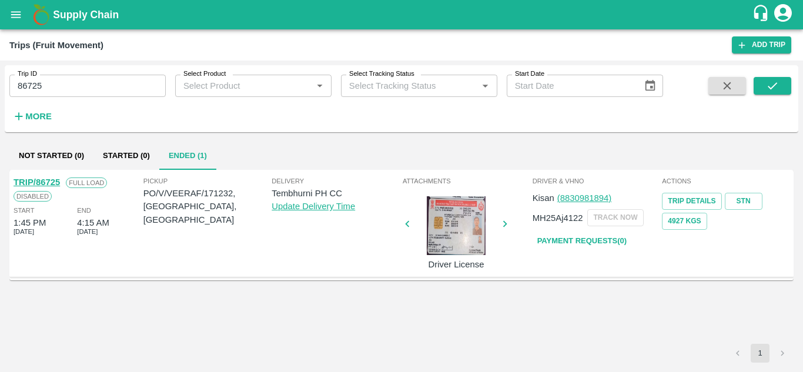
click at [62, 84] on input "86725" at bounding box center [87, 86] width 156 height 22
paste input "text"
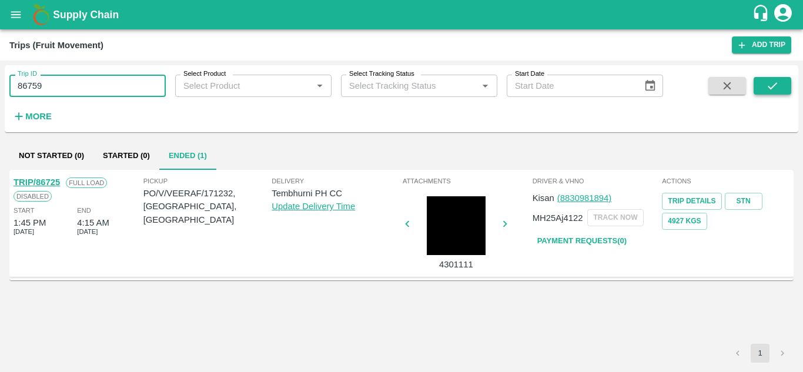
click at [764, 84] on button "submit" at bounding box center [773, 86] width 38 height 18
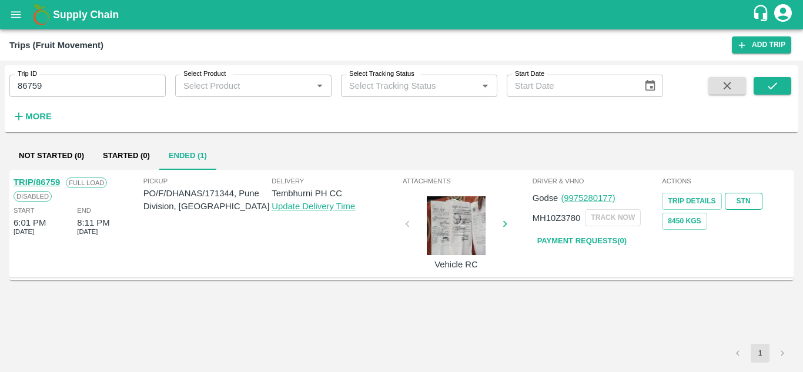
click at [747, 197] on link "STN" at bounding box center [744, 201] width 38 height 17
click at [71, 85] on input "86759" at bounding box center [87, 86] width 156 height 22
paste input "text"
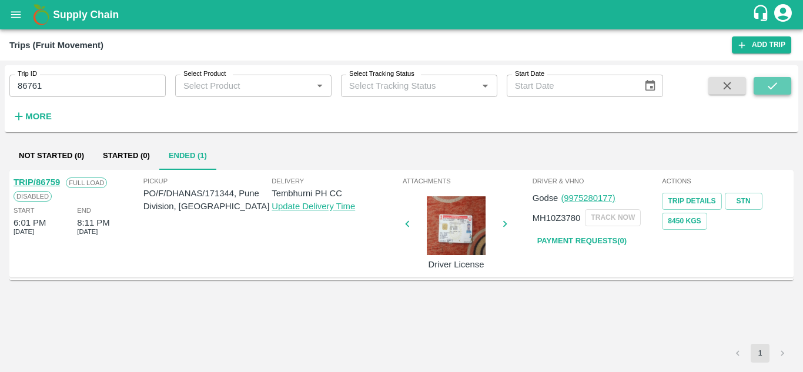
click at [780, 88] on button "submit" at bounding box center [773, 86] width 38 height 18
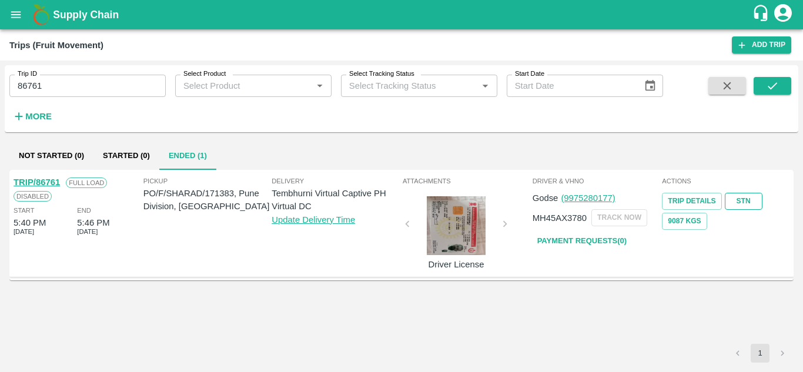
click at [744, 197] on link "STN" at bounding box center [744, 201] width 38 height 17
click at [72, 88] on input "86761" at bounding box center [87, 86] width 156 height 22
paste input "text"
click at [774, 88] on icon "submit" at bounding box center [772, 85] width 13 height 13
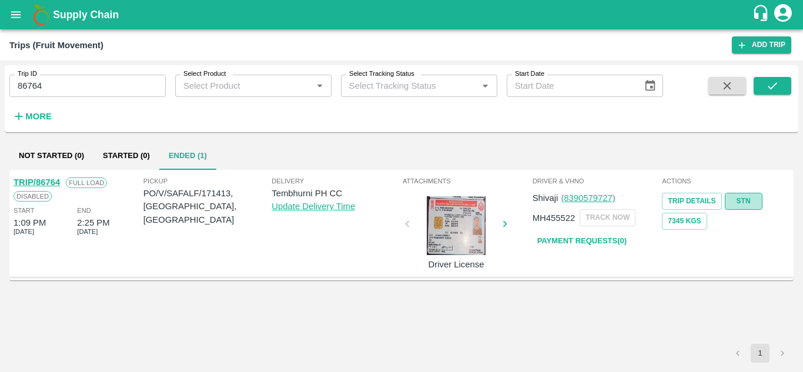
click at [755, 198] on link "STN" at bounding box center [744, 201] width 38 height 17
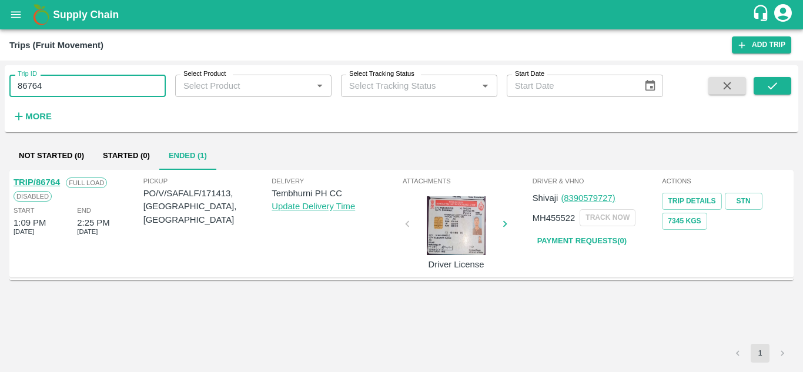
click at [59, 89] on input "86764" at bounding box center [87, 86] width 156 height 22
paste input "text"
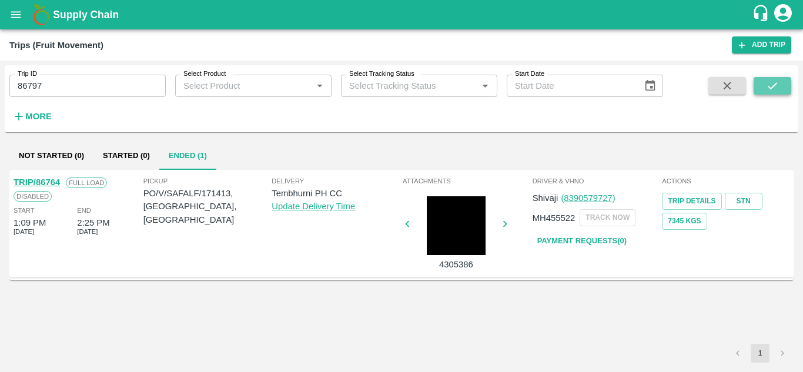
click at [767, 84] on icon "submit" at bounding box center [772, 85] width 13 height 13
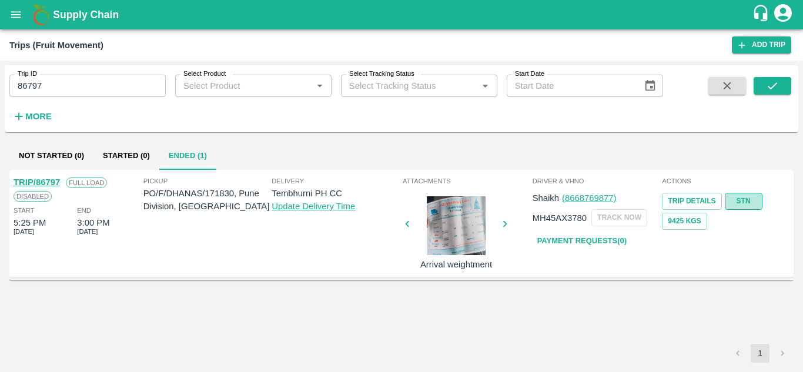
click at [740, 200] on link "STN" at bounding box center [744, 201] width 38 height 17
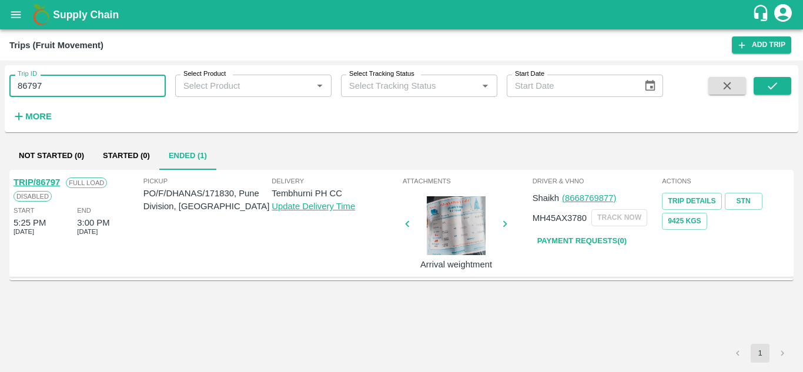
click at [57, 87] on input "86797" at bounding box center [87, 86] width 156 height 22
paste input "text"
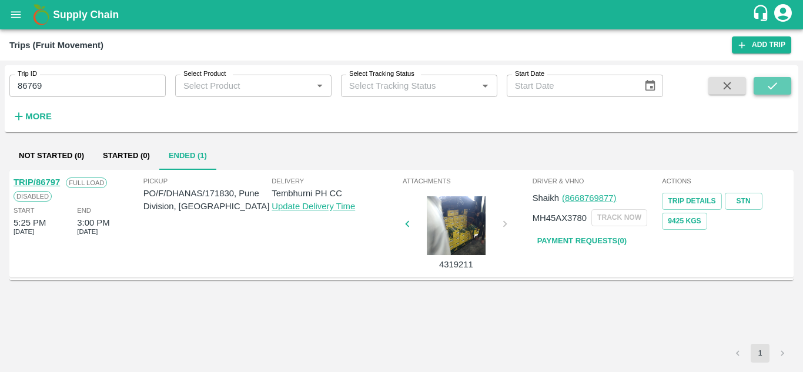
click at [779, 84] on icon "submit" at bounding box center [772, 85] width 13 height 13
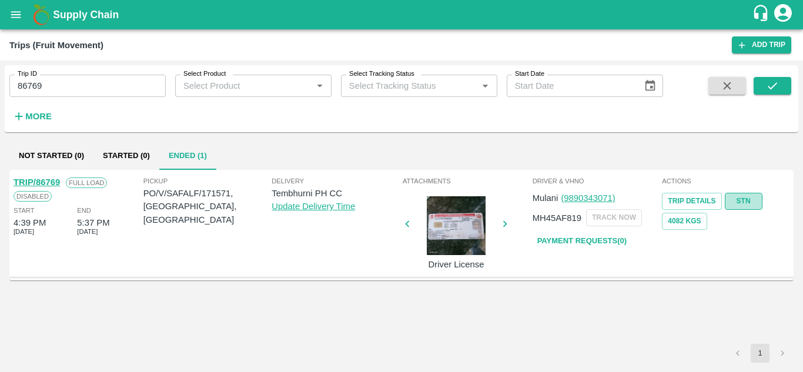
click at [752, 200] on link "STN" at bounding box center [744, 201] width 38 height 17
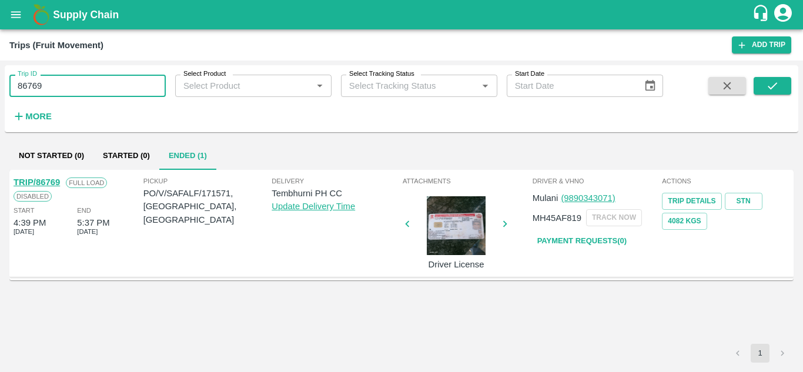
click at [88, 87] on input "86769" at bounding box center [87, 86] width 156 height 22
paste input "text"
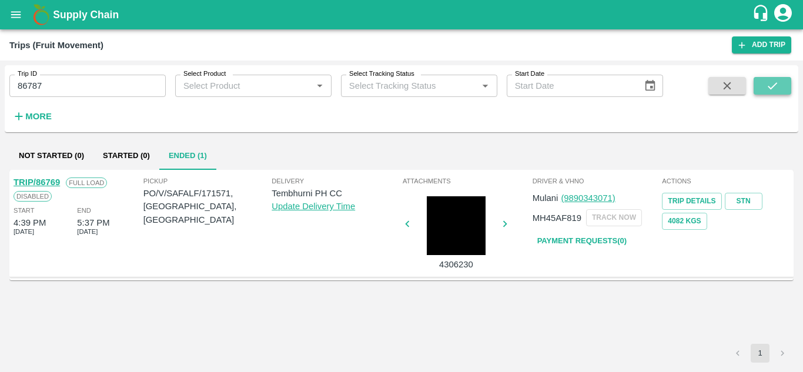
click at [769, 85] on icon "submit" at bounding box center [772, 85] width 13 height 13
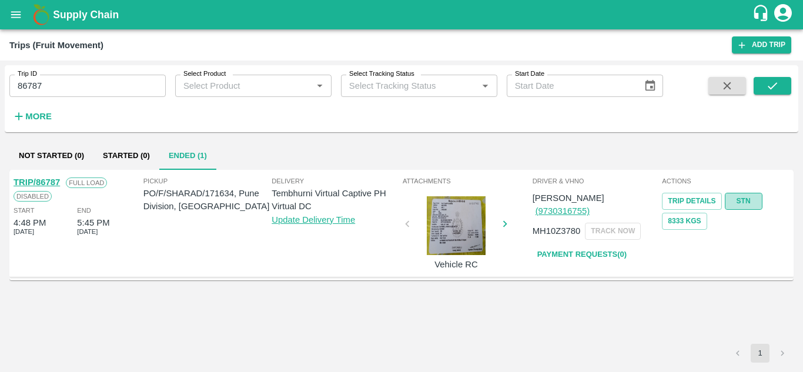
click at [739, 203] on link "STN" at bounding box center [744, 201] width 38 height 17
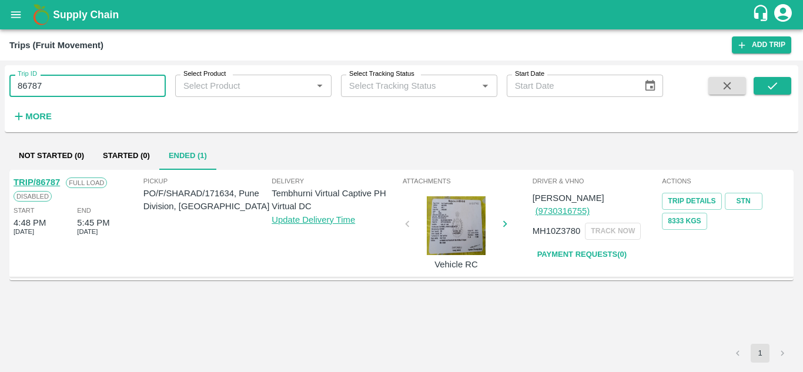
click at [70, 79] on input "86787" at bounding box center [87, 86] width 156 height 22
paste input "text"
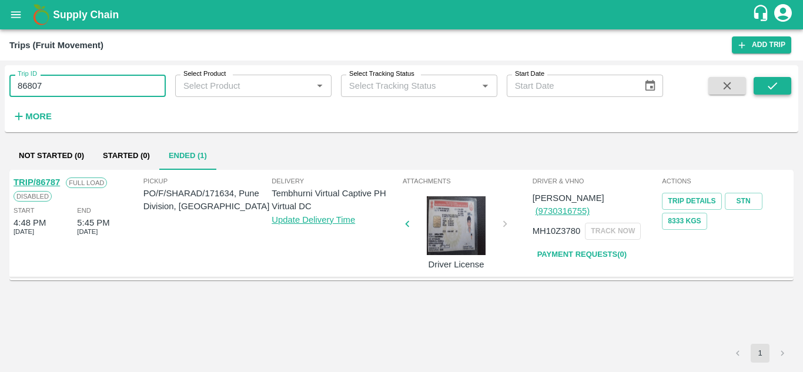
click at [767, 83] on icon "submit" at bounding box center [772, 85] width 13 height 13
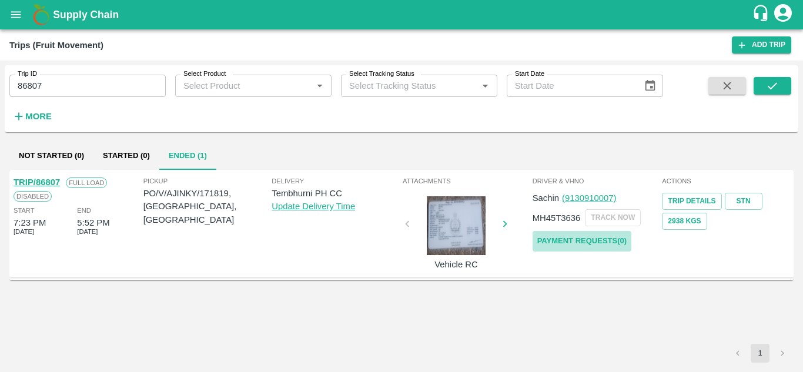
click at [590, 241] on link "Payment Requests( 0 )" at bounding box center [582, 241] width 99 height 21
click at [749, 200] on link "STN" at bounding box center [744, 201] width 38 height 17
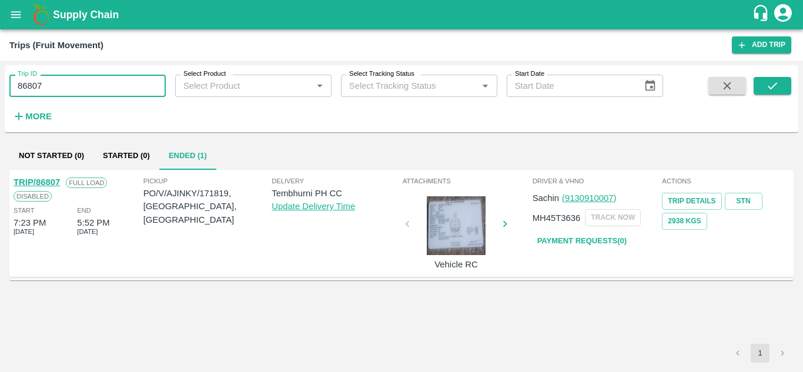
click at [85, 86] on input "86807" at bounding box center [87, 86] width 156 height 22
paste input "text"
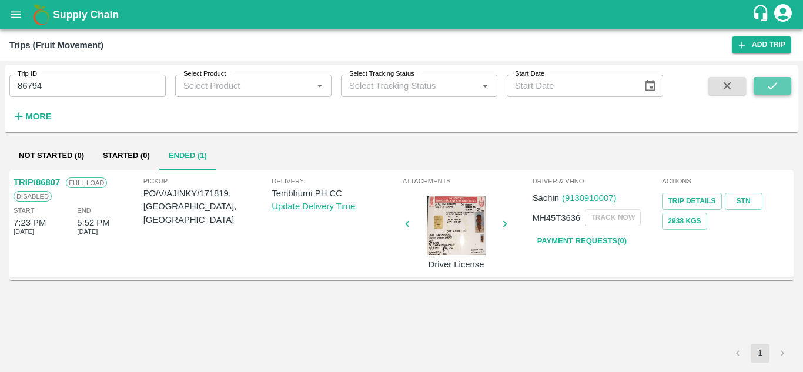
click at [772, 85] on icon "submit" at bounding box center [772, 85] width 13 height 13
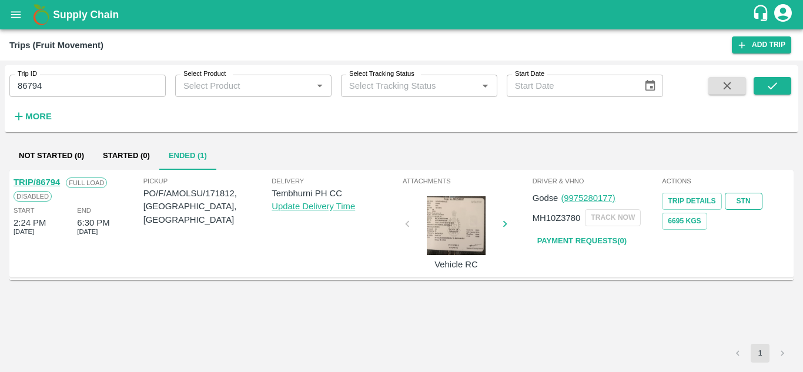
click at [742, 201] on link "STN" at bounding box center [744, 201] width 38 height 17
click at [75, 85] on input "86794" at bounding box center [87, 86] width 156 height 22
paste input "text"
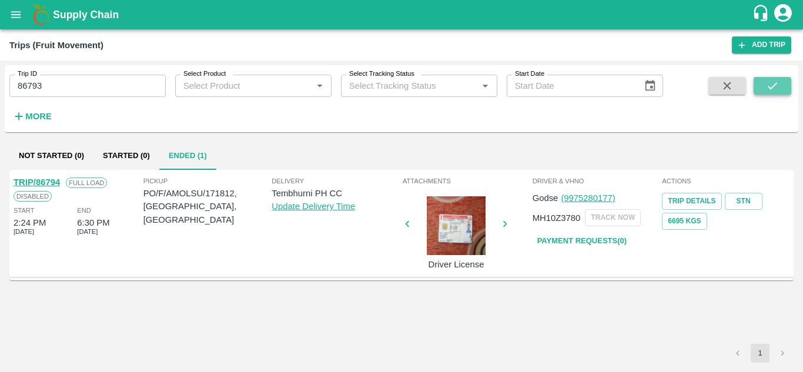
click at [779, 81] on icon "submit" at bounding box center [772, 85] width 13 height 13
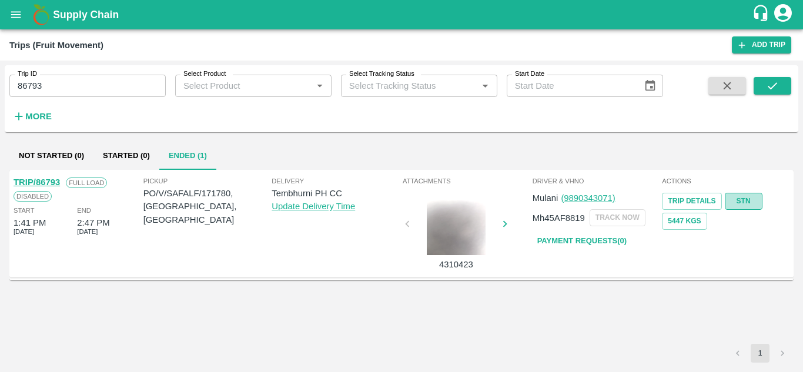
click at [742, 198] on link "STN" at bounding box center [744, 201] width 38 height 17
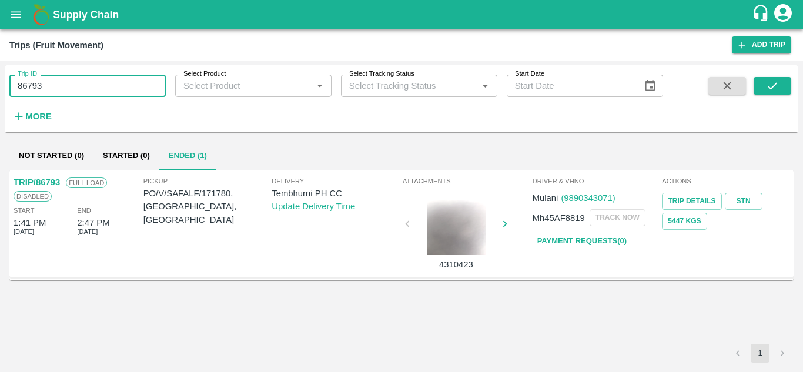
click at [74, 96] on input "86793" at bounding box center [87, 86] width 156 height 22
paste input "text"
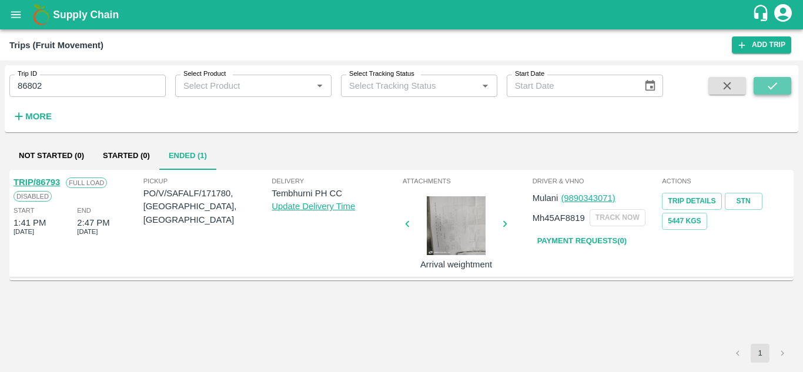
click at [770, 80] on icon "submit" at bounding box center [772, 85] width 13 height 13
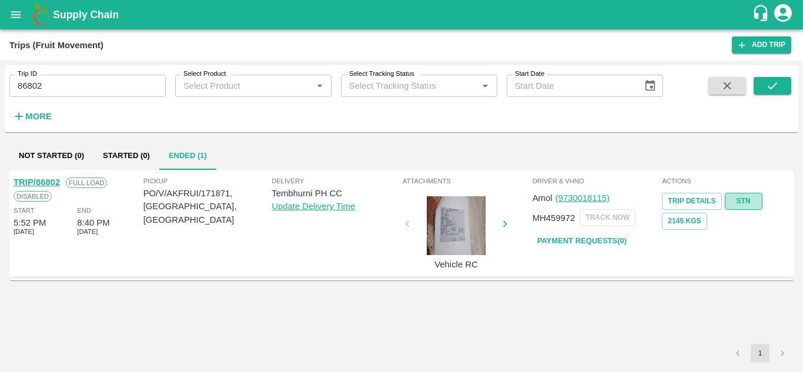
click at [751, 205] on link "STN" at bounding box center [744, 201] width 38 height 17
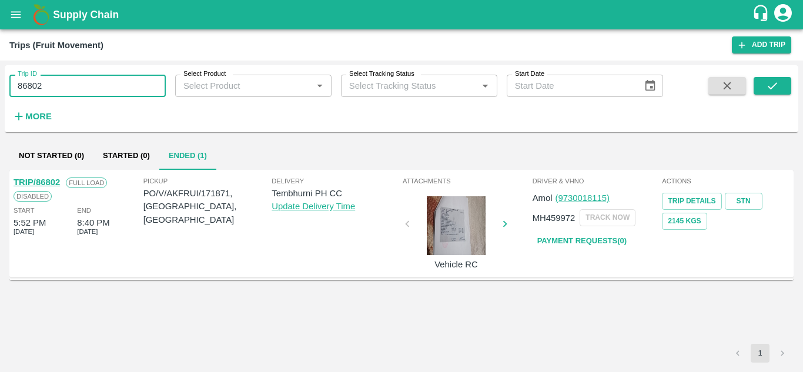
click at [95, 92] on input "86802" at bounding box center [87, 86] width 156 height 22
paste input "text"
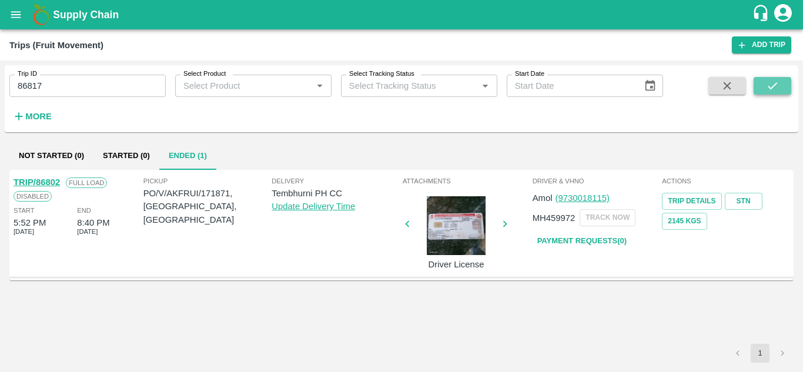
click at [765, 86] on button "submit" at bounding box center [773, 86] width 38 height 18
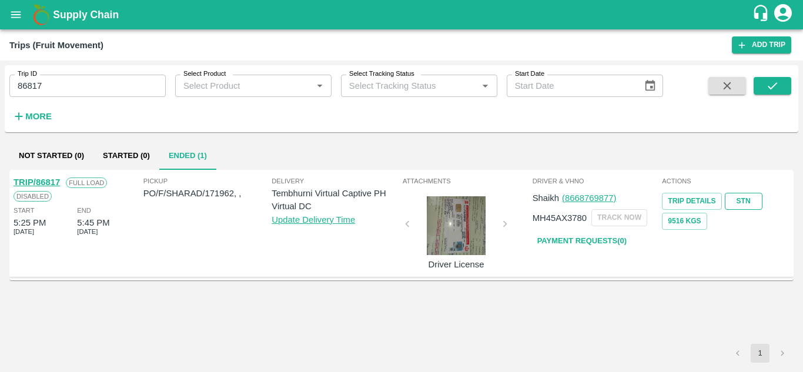
click at [755, 204] on link "STN" at bounding box center [744, 201] width 38 height 17
click at [63, 88] on input "86817" at bounding box center [87, 86] width 156 height 22
paste input "text"
click at [776, 86] on icon "submit" at bounding box center [772, 85] width 13 height 13
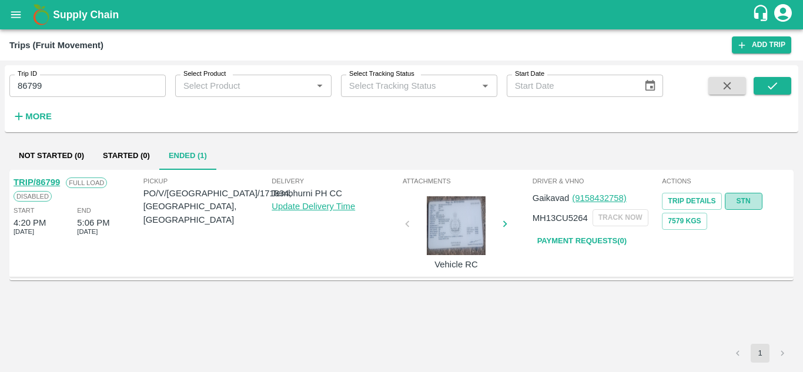
click at [740, 199] on link "STN" at bounding box center [744, 201] width 38 height 17
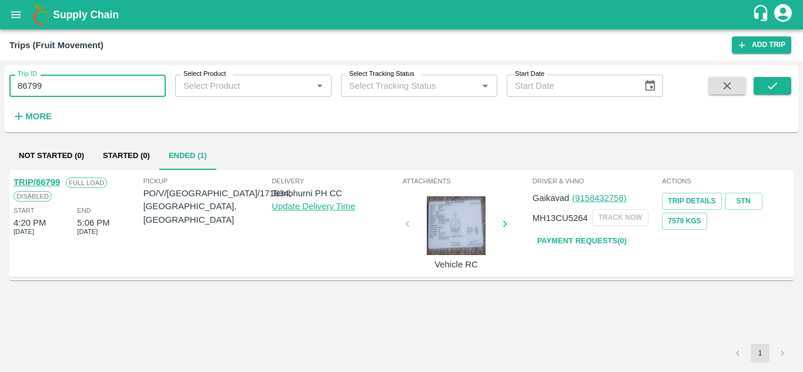
click at [93, 85] on input "86799" at bounding box center [87, 86] width 156 height 22
paste input "text"
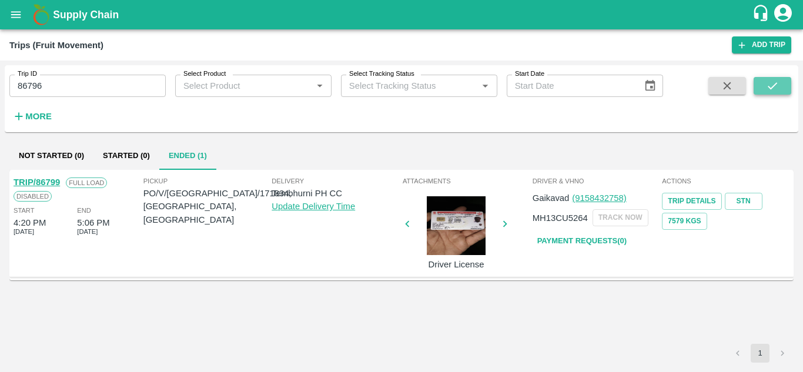
click at [775, 81] on icon "submit" at bounding box center [772, 85] width 13 height 13
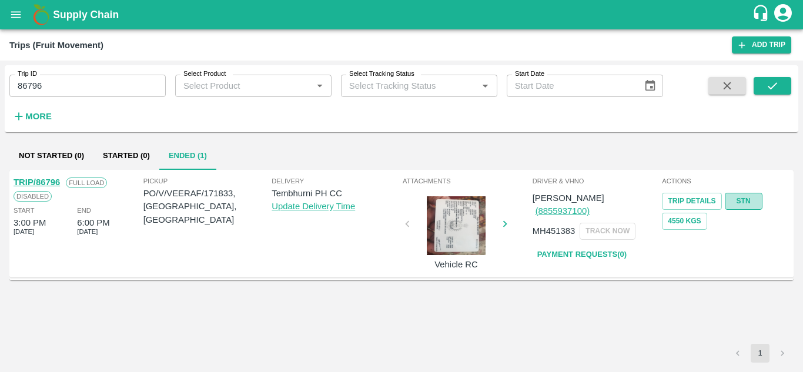
click at [744, 203] on link "STN" at bounding box center [744, 201] width 38 height 17
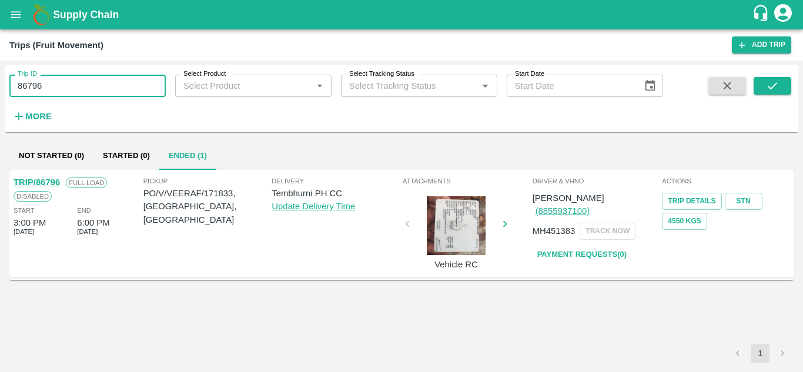
click at [81, 79] on input "86796" at bounding box center [87, 86] width 156 height 22
paste input "text"
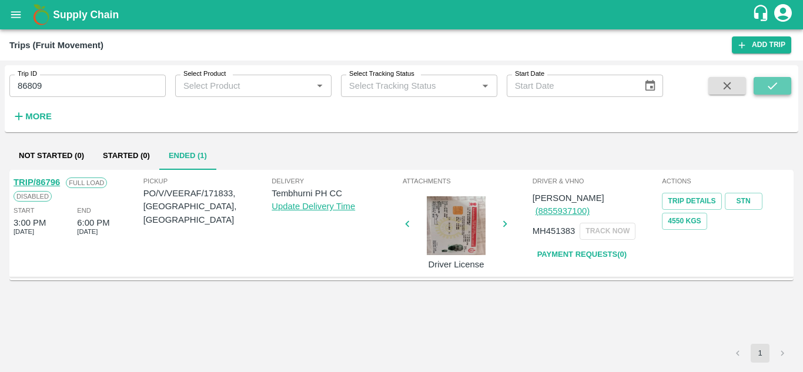
click at [773, 84] on icon "submit" at bounding box center [772, 85] width 13 height 13
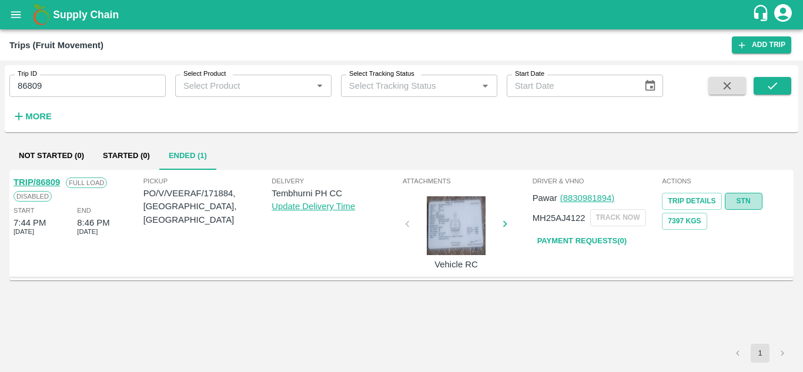
click at [743, 198] on link "STN" at bounding box center [744, 201] width 38 height 17
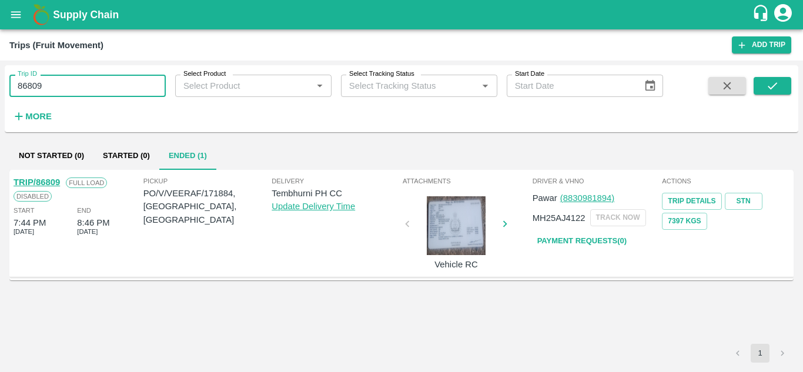
click at [90, 82] on input "86809" at bounding box center [87, 86] width 156 height 22
paste input "text"
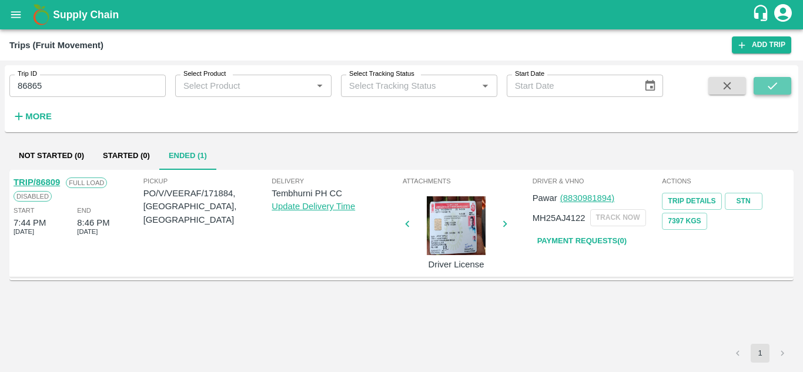
click at [761, 91] on button "submit" at bounding box center [773, 86] width 38 height 18
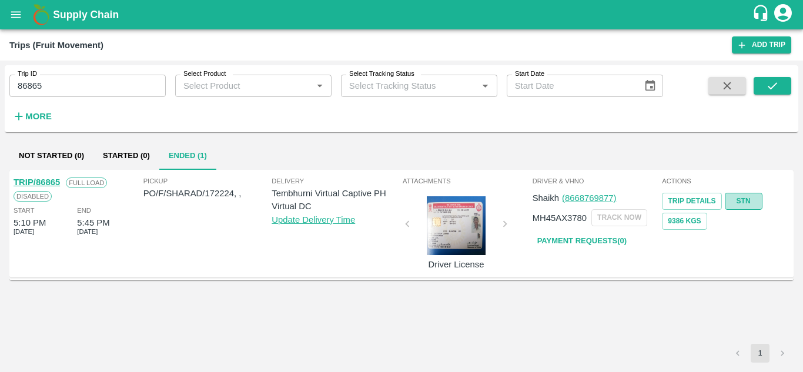
click at [742, 196] on link "STN" at bounding box center [744, 201] width 38 height 17
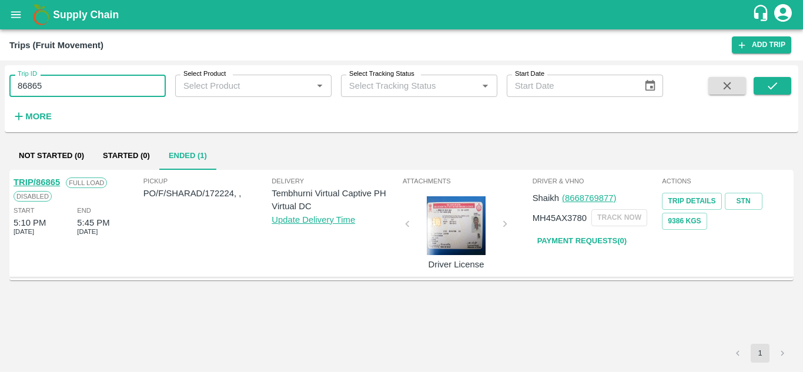
click at [102, 82] on input "86865" at bounding box center [87, 86] width 156 height 22
paste input "text"
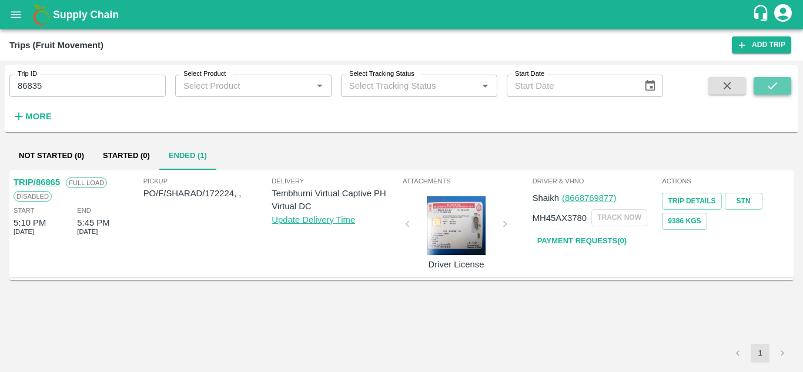
click at [775, 81] on icon "submit" at bounding box center [772, 85] width 13 height 13
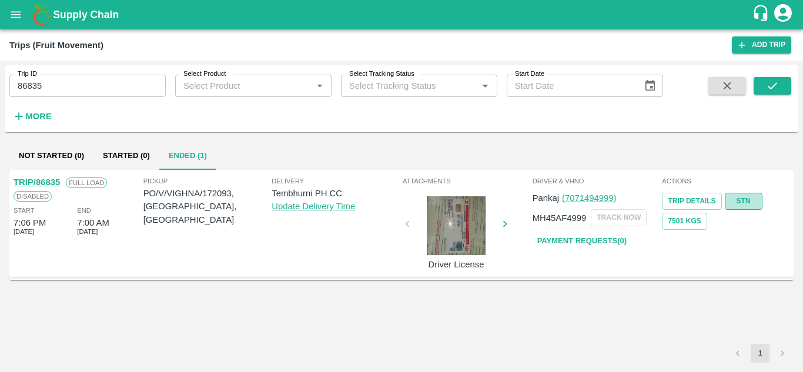
click at [744, 199] on link "STN" at bounding box center [744, 201] width 38 height 17
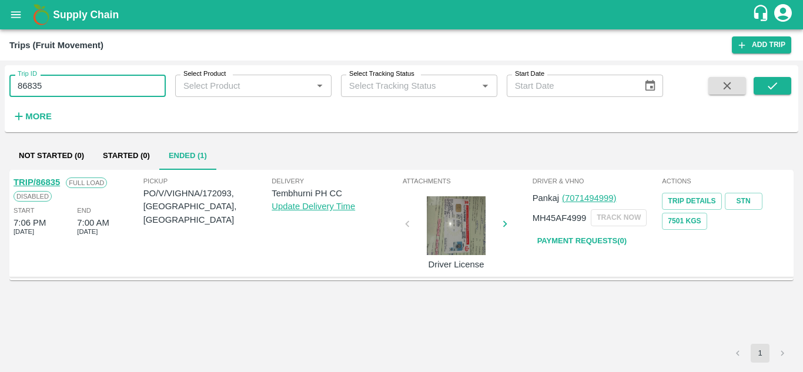
click at [91, 91] on input "86835" at bounding box center [87, 86] width 156 height 22
paste input "text"
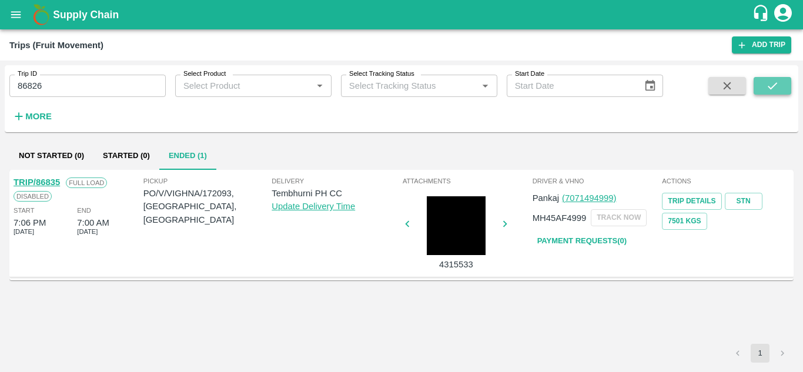
click at [772, 88] on icon "submit" at bounding box center [772, 85] width 9 height 7
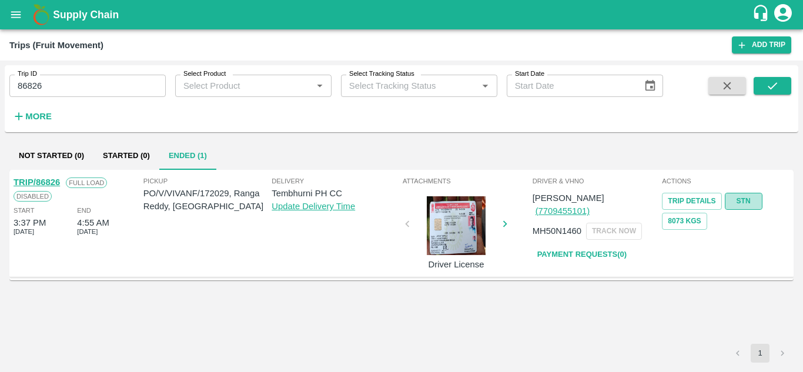
click at [748, 193] on link "STN" at bounding box center [744, 201] width 38 height 17
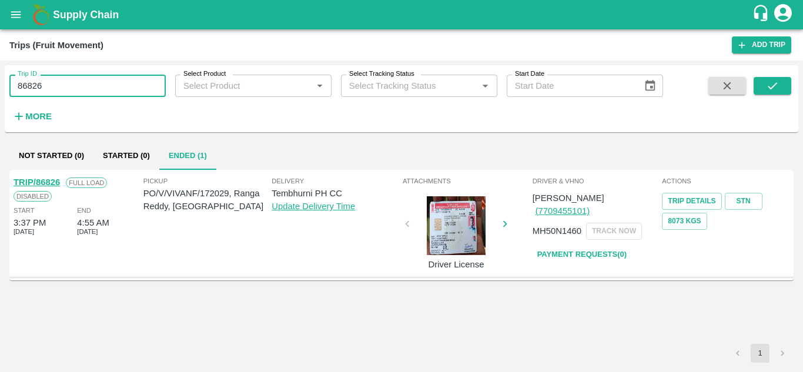
click at [68, 92] on input "86826" at bounding box center [87, 86] width 156 height 22
paste input "text"
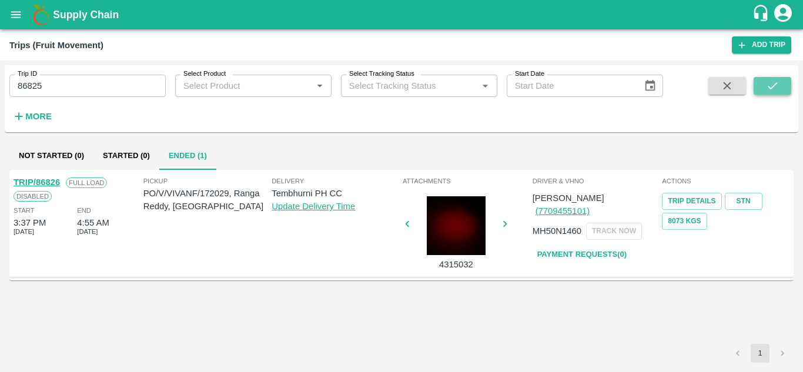
click at [782, 85] on button "submit" at bounding box center [773, 86] width 38 height 18
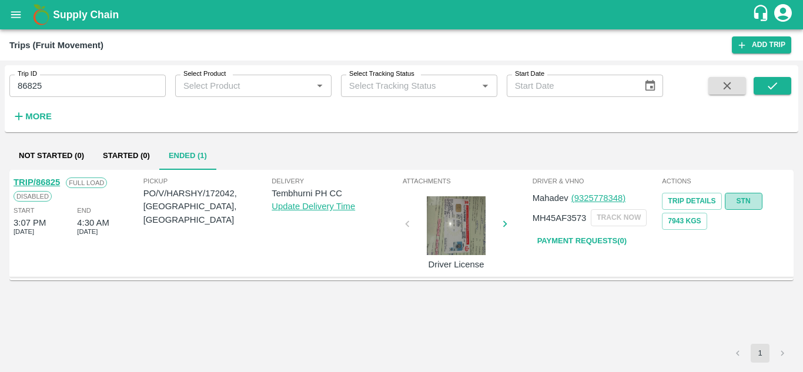
click at [742, 199] on link "STN" at bounding box center [744, 201] width 38 height 17
click at [110, 88] on input "86825" at bounding box center [87, 86] width 156 height 22
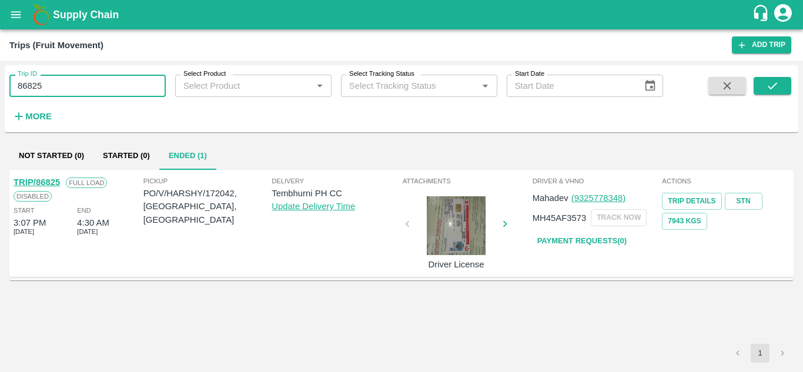
click at [110, 88] on input "86825" at bounding box center [87, 86] width 156 height 22
paste input "text"
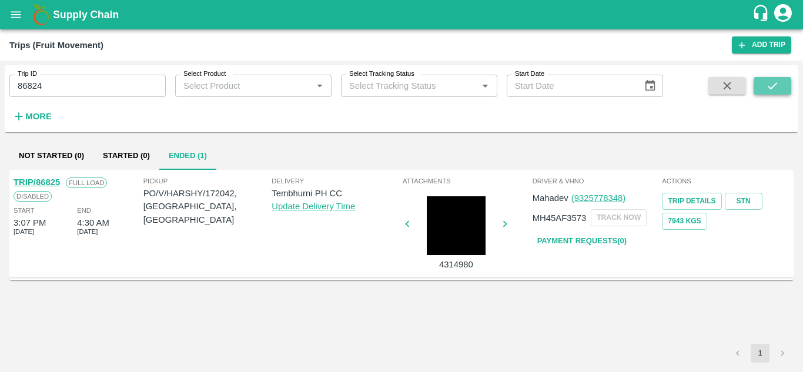
click at [776, 79] on button "submit" at bounding box center [773, 86] width 38 height 18
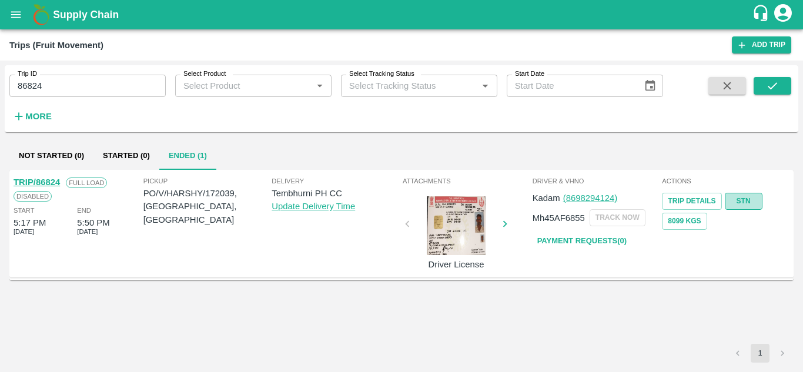
click at [740, 201] on link "STN" at bounding box center [744, 201] width 38 height 17
click at [80, 93] on input "86824" at bounding box center [87, 86] width 156 height 22
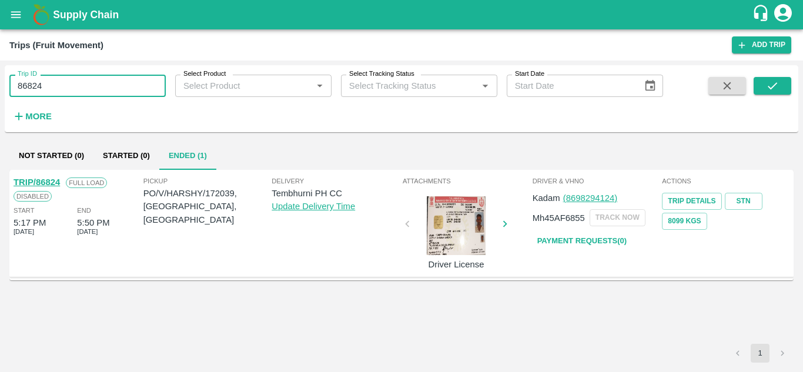
click at [80, 93] on input "86824" at bounding box center [87, 86] width 156 height 22
paste input "text"
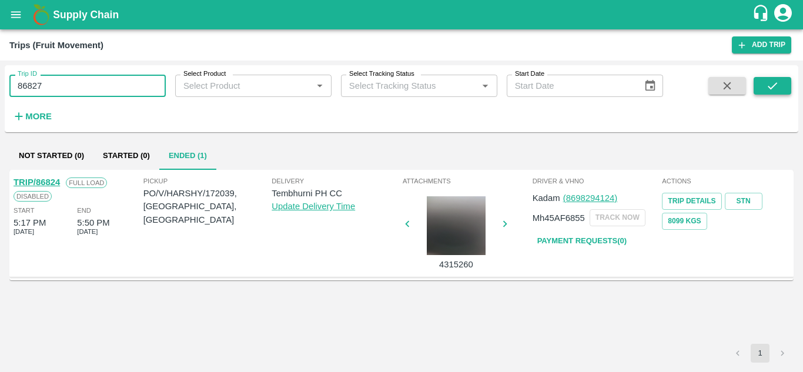
click at [782, 81] on button "submit" at bounding box center [773, 86] width 38 height 18
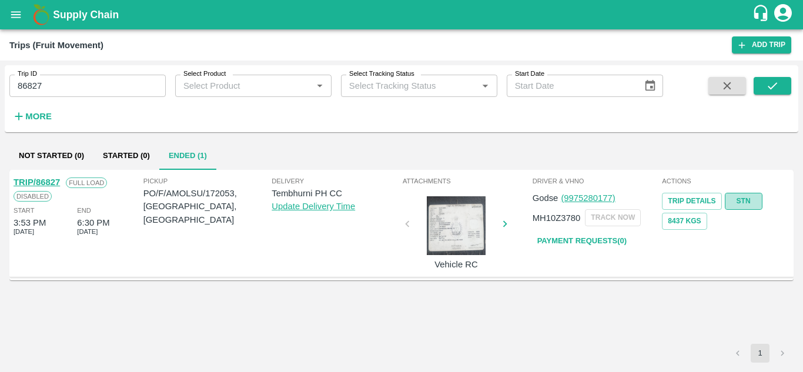
click at [741, 194] on link "STN" at bounding box center [744, 201] width 38 height 17
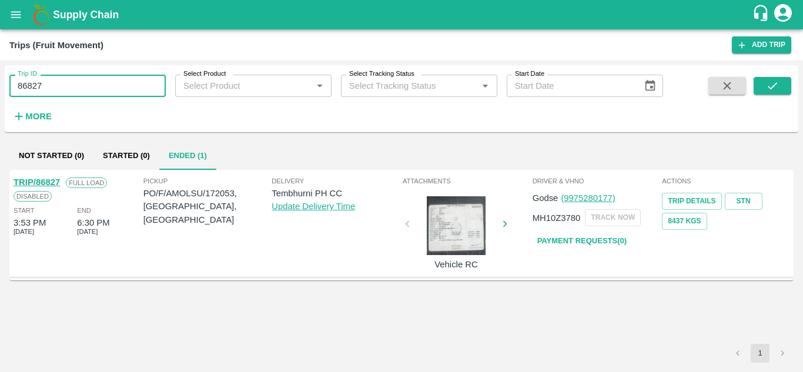
click at [101, 88] on input "86827" at bounding box center [87, 86] width 156 height 22
paste input "text"
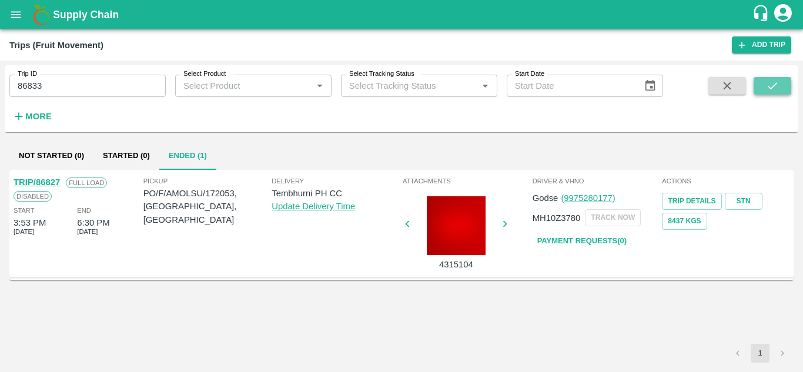
click at [782, 86] on button "submit" at bounding box center [773, 86] width 38 height 18
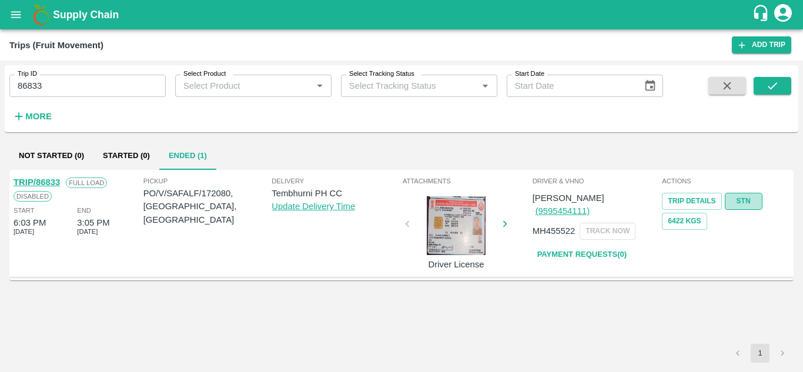
click at [747, 202] on link "STN" at bounding box center [744, 201] width 38 height 17
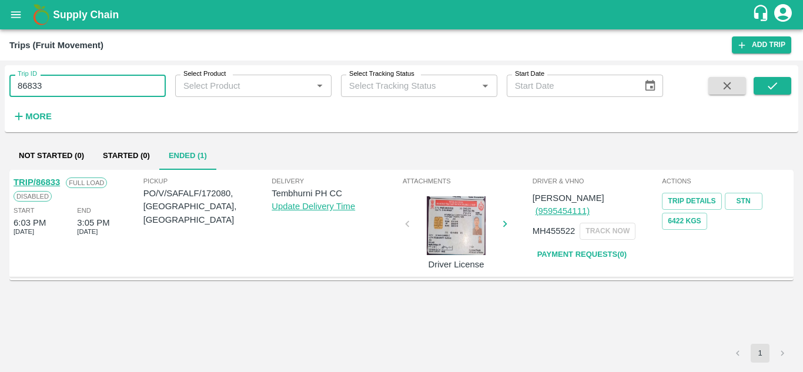
click at [79, 88] on input "86833" at bounding box center [87, 86] width 156 height 22
paste input "text"
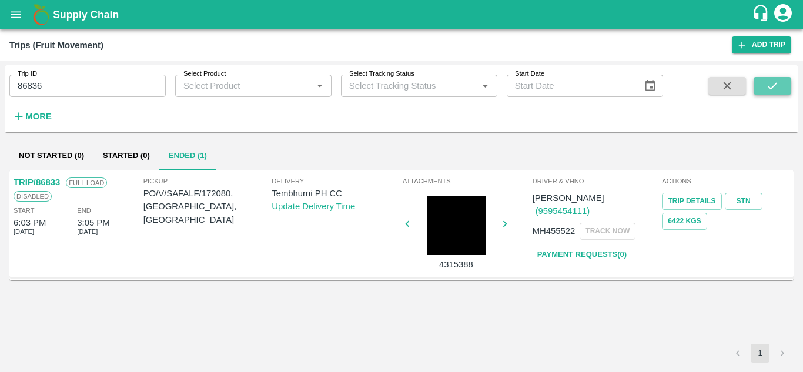
click at [777, 89] on icon "submit" at bounding box center [772, 85] width 13 height 13
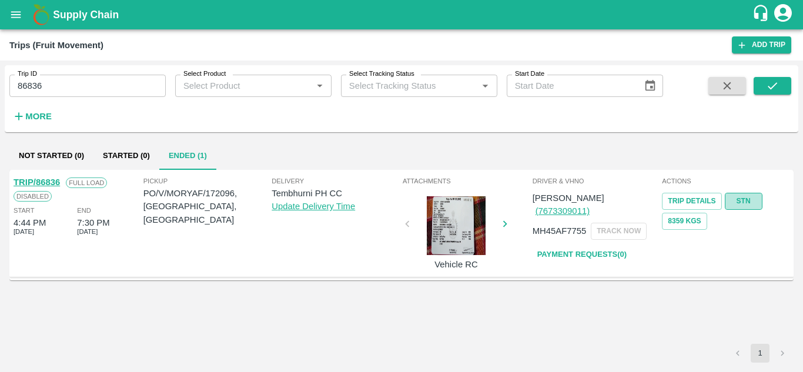
click at [747, 205] on link "STN" at bounding box center [744, 201] width 38 height 17
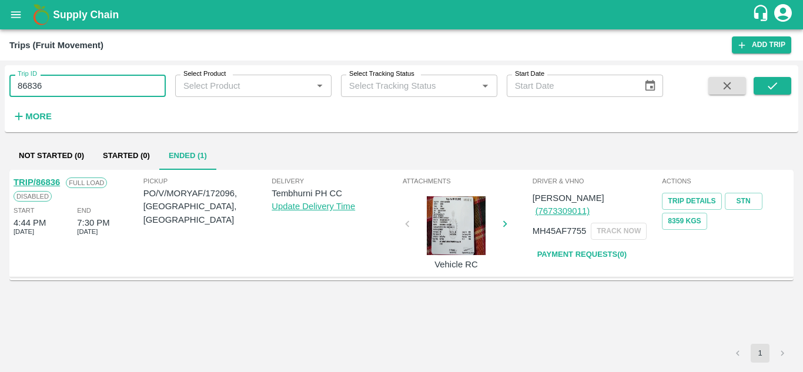
click at [62, 94] on input "86836" at bounding box center [87, 86] width 156 height 22
paste input "text"
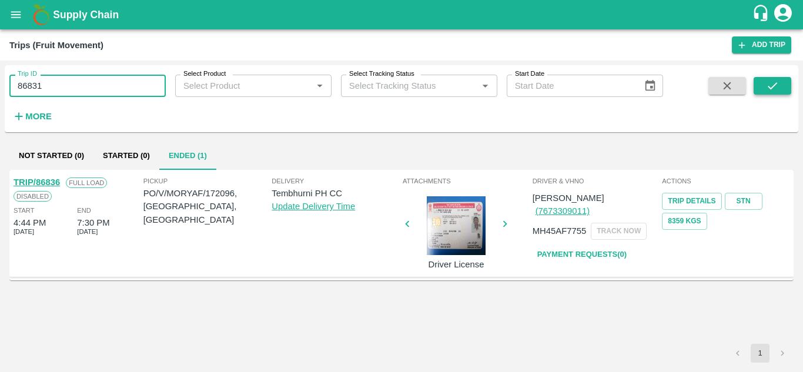
click at [775, 82] on icon "submit" at bounding box center [772, 85] width 13 height 13
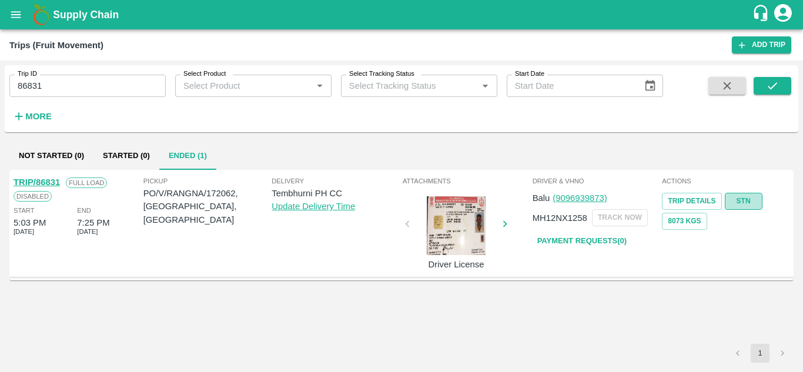
click at [739, 196] on link "STN" at bounding box center [744, 201] width 38 height 17
click at [66, 83] on input "86831" at bounding box center [87, 86] width 156 height 22
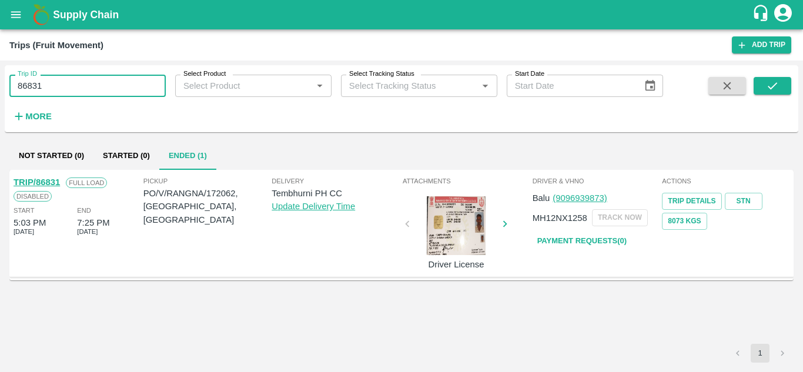
click at [66, 83] on input "86831" at bounding box center [87, 86] width 156 height 22
paste input "text"
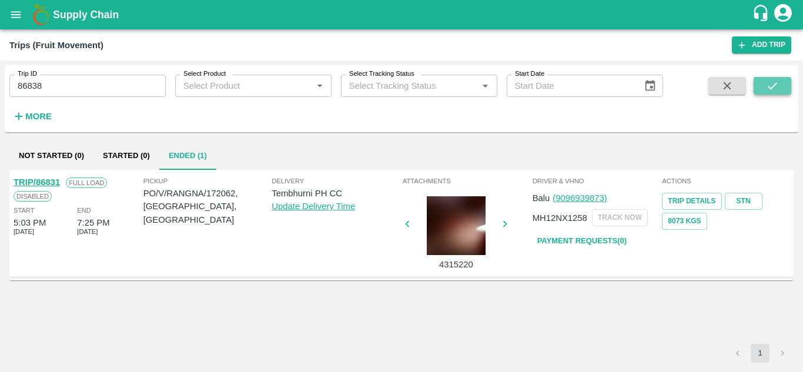
click at [773, 82] on icon "submit" at bounding box center [772, 85] width 13 height 13
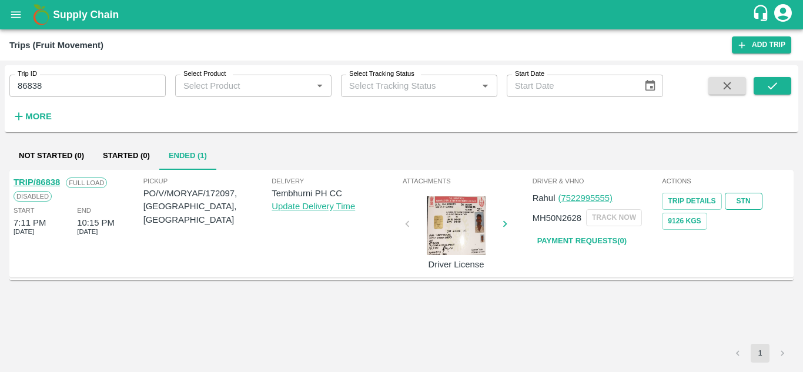
click at [737, 199] on link "STN" at bounding box center [744, 201] width 38 height 17
click at [71, 80] on input "86838" at bounding box center [87, 86] width 156 height 22
paste input "text"
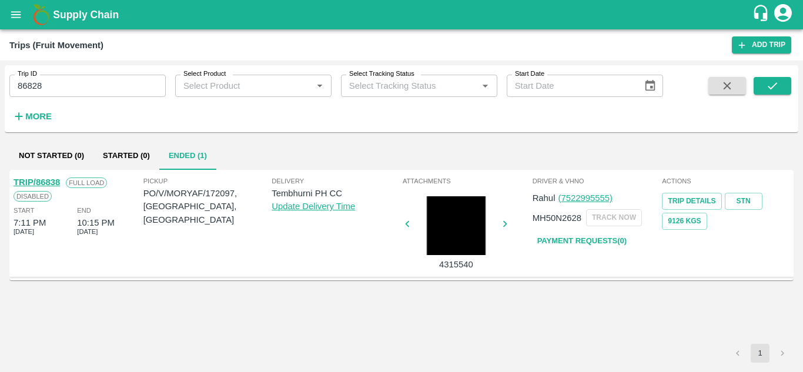
click at [793, 84] on div "Trip ID 86828 Trip ID Select Product Select Product   * Select Tracking Status …" at bounding box center [402, 99] width 794 height 58
click at [778, 84] on icon "submit" at bounding box center [772, 85] width 13 height 13
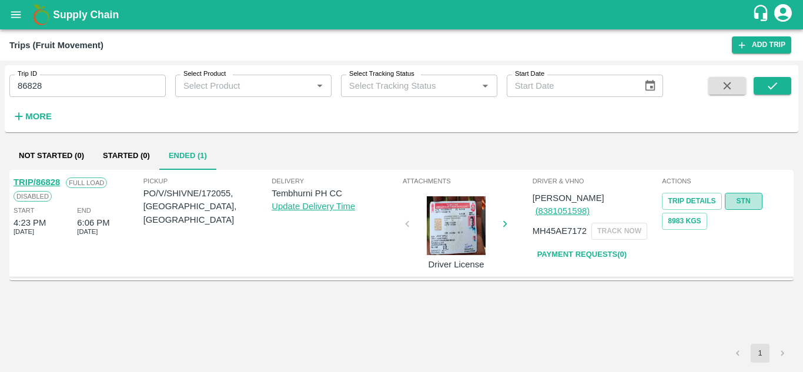
click at [745, 196] on link "STN" at bounding box center [744, 201] width 38 height 17
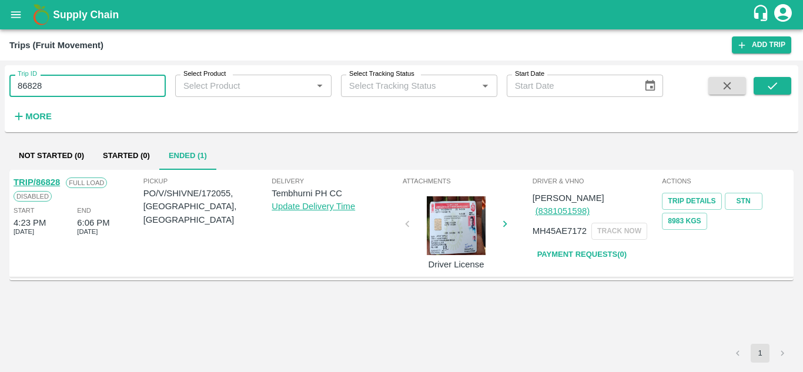
click at [138, 82] on input "86828" at bounding box center [87, 86] width 156 height 22
paste input "text"
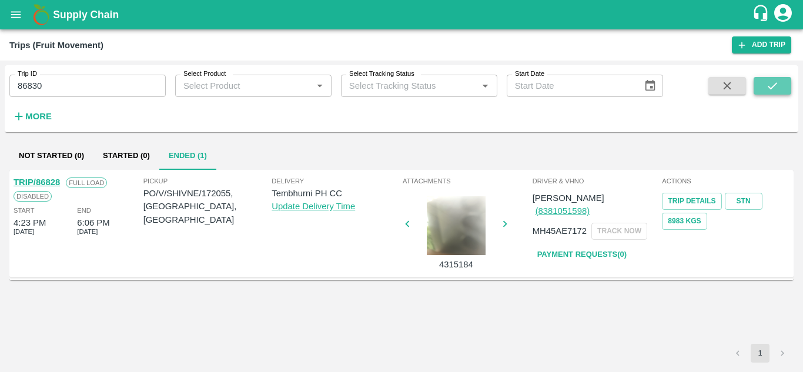
click at [783, 82] on button "submit" at bounding box center [773, 86] width 38 height 18
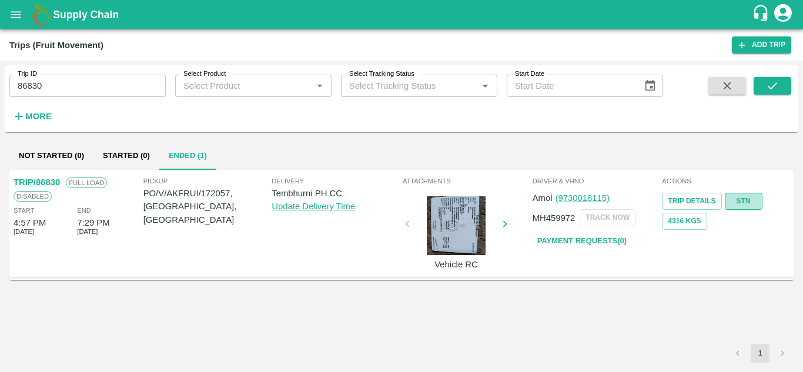
click at [737, 201] on link "STN" at bounding box center [744, 201] width 38 height 17
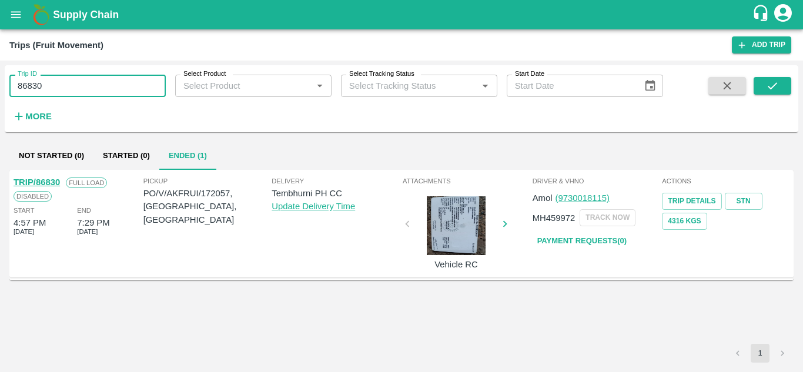
click at [76, 87] on input "86830" at bounding box center [87, 86] width 156 height 22
paste input "text"
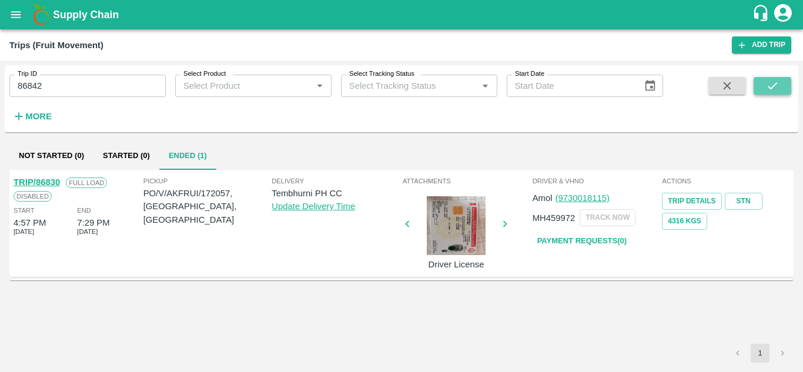
click at [783, 84] on button "submit" at bounding box center [773, 86] width 38 height 18
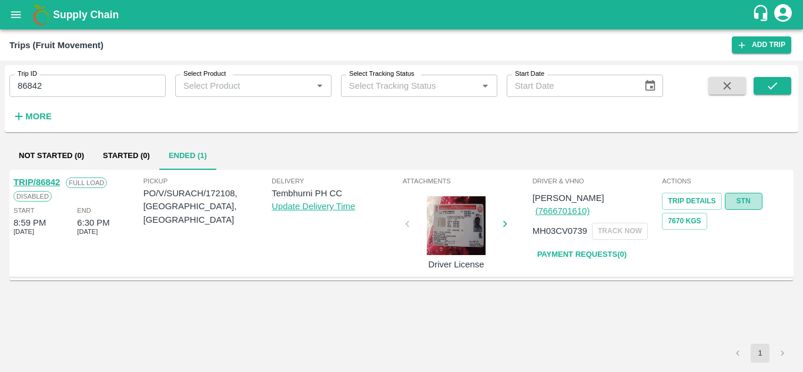
click at [752, 202] on link "STN" at bounding box center [744, 201] width 38 height 17
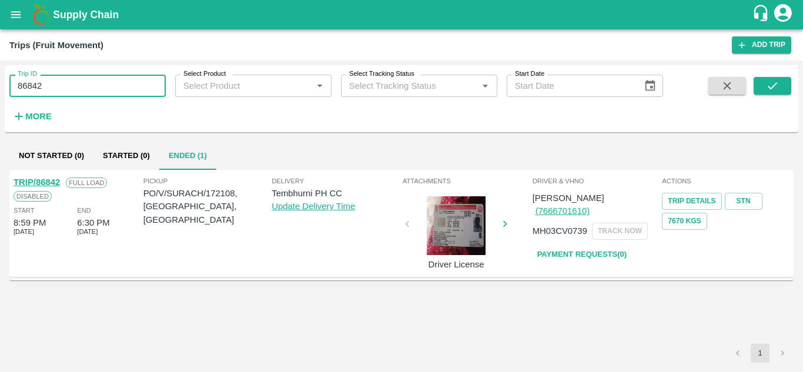
click at [78, 83] on input "86842" at bounding box center [87, 86] width 156 height 22
paste input "text"
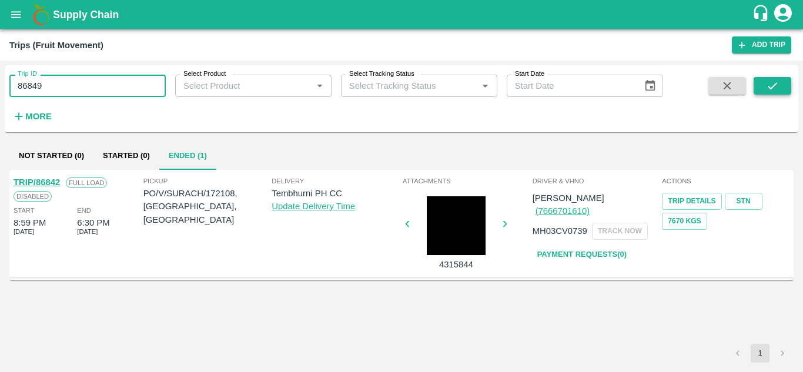
click at [764, 87] on button "submit" at bounding box center [773, 86] width 38 height 18
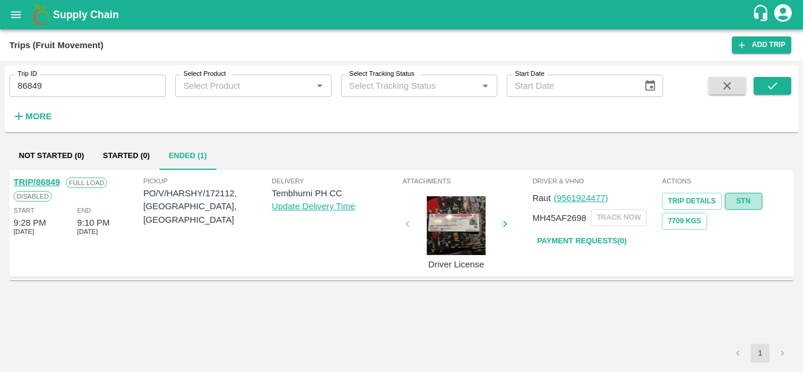
click at [747, 198] on link "STN" at bounding box center [744, 201] width 38 height 17
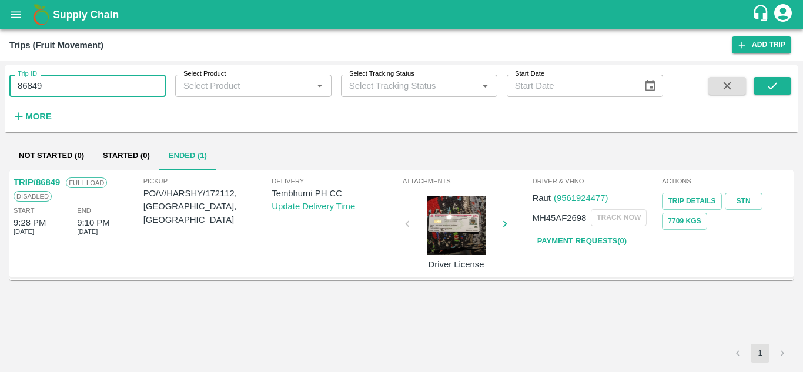
click at [64, 78] on input "86849" at bounding box center [87, 86] width 156 height 22
paste input "text"
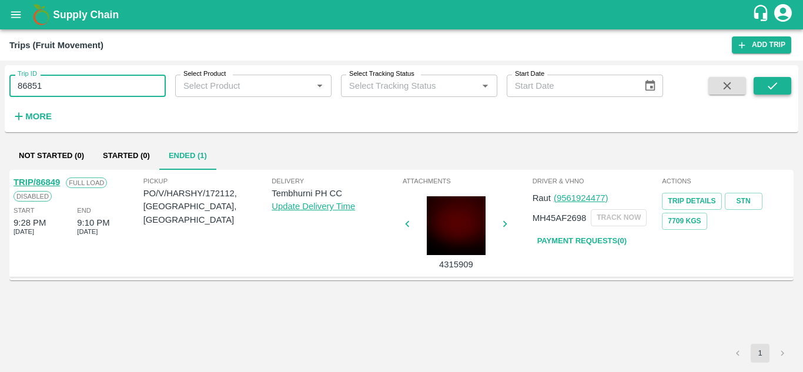
type input "86851"
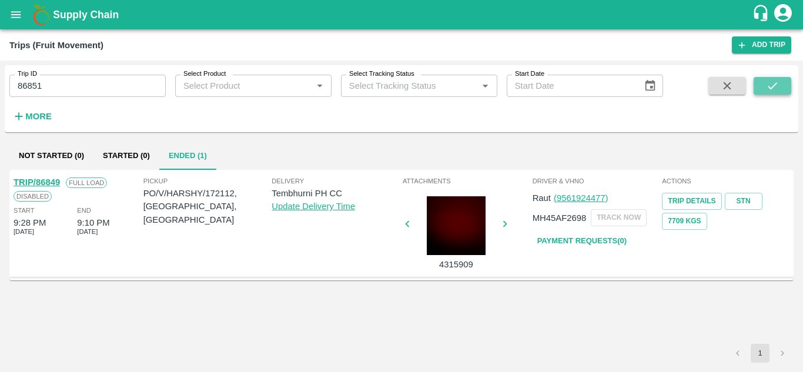
click at [775, 89] on icon "submit" at bounding box center [772, 85] width 13 height 13
click at [783, 86] on button "submit" at bounding box center [773, 86] width 38 height 18
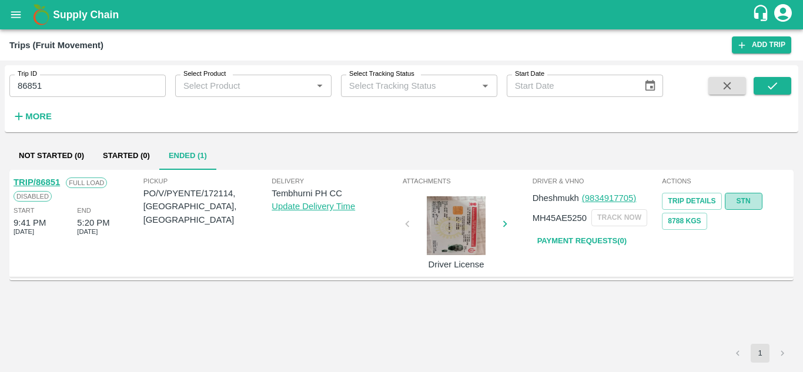
click at [747, 197] on link "STN" at bounding box center [744, 201] width 38 height 17
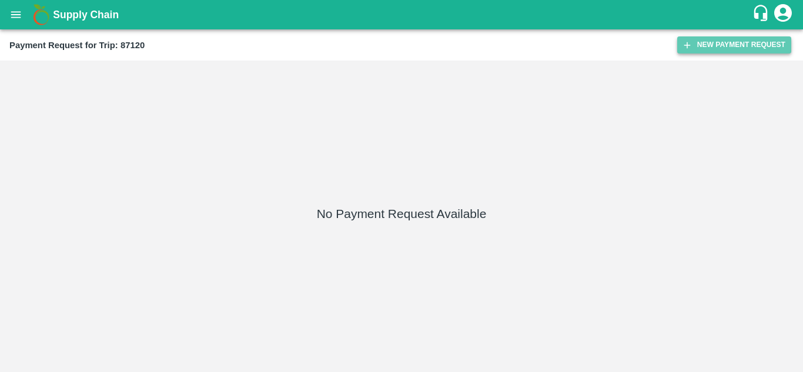
click at [708, 45] on button "New Payment Request" at bounding box center [734, 44] width 114 height 17
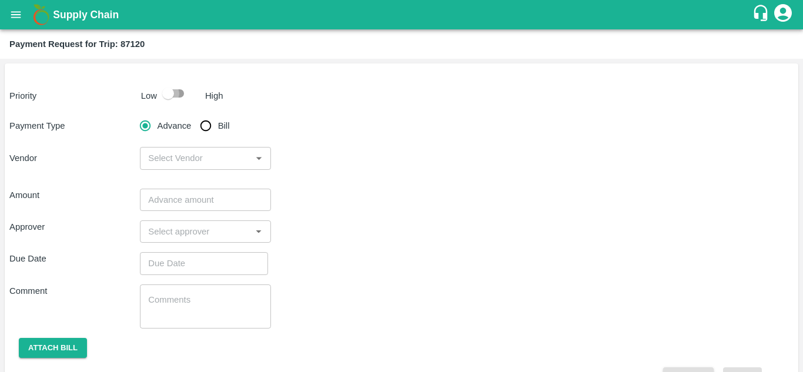
click at [182, 89] on input "checkbox" at bounding box center [168, 93] width 67 height 22
checkbox input "true"
click at [202, 125] on input "Bill" at bounding box center [206, 126] width 24 height 24
radio input "true"
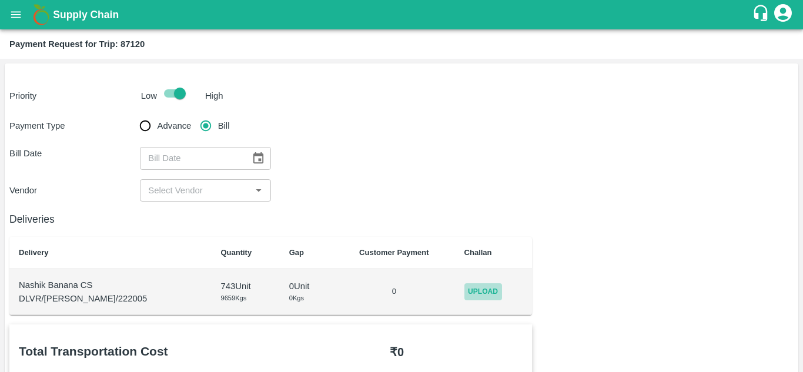
click at [465, 295] on span "Upload" at bounding box center [484, 291] width 38 height 17
click at [0, 0] on input "Upload" at bounding box center [0, 0] width 0 height 0
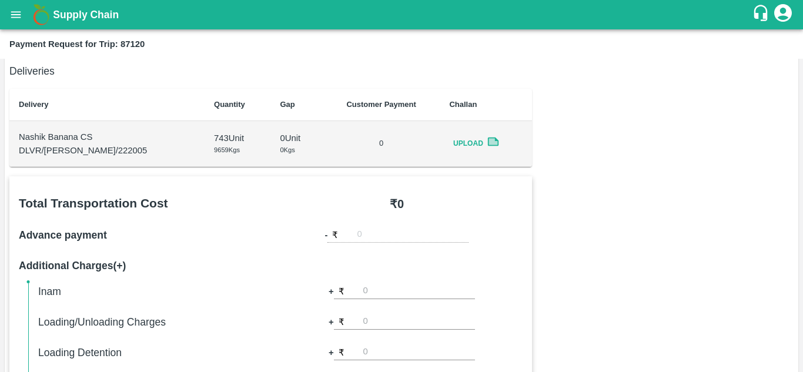
scroll to position [112, 0]
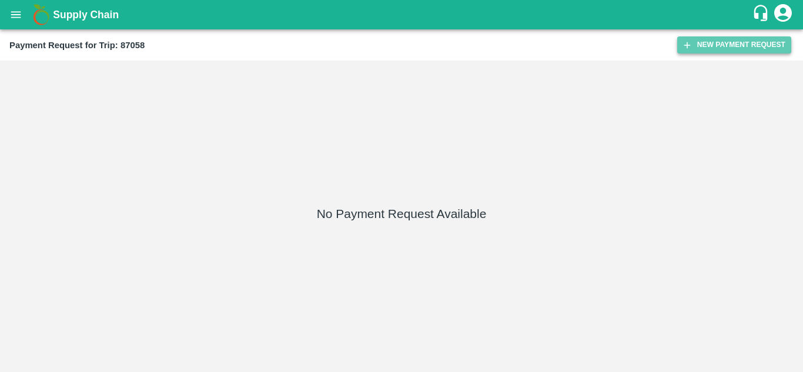
click at [719, 52] on button "New Payment Request" at bounding box center [734, 44] width 114 height 17
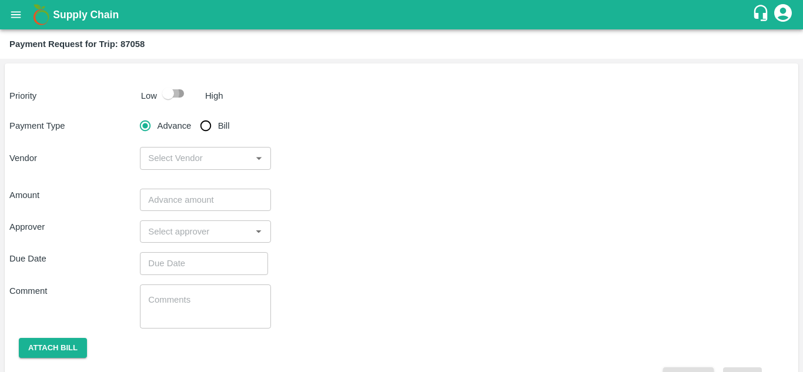
click at [179, 94] on input "checkbox" at bounding box center [168, 93] width 67 height 22
checkbox input "true"
click at [206, 128] on input "Bill" at bounding box center [206, 126] width 24 height 24
radio input "true"
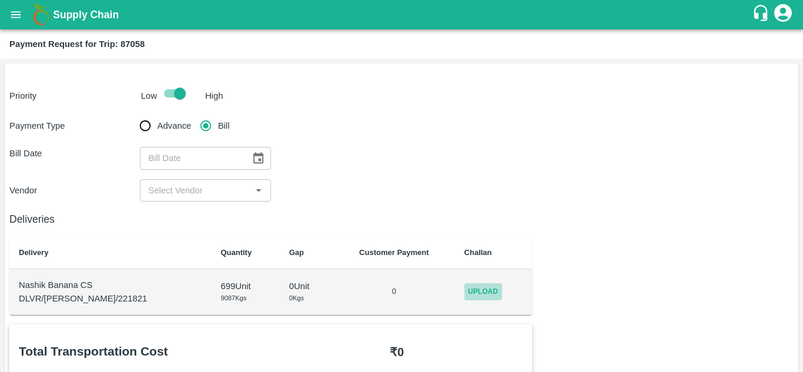
click at [465, 290] on span "Upload" at bounding box center [484, 291] width 38 height 17
click at [0, 0] on input "Upload" at bounding box center [0, 0] width 0 height 0
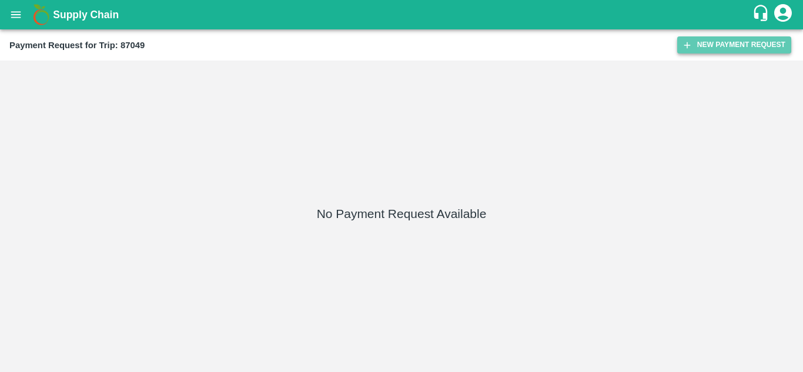
click at [718, 40] on button "New Payment Request" at bounding box center [734, 44] width 114 height 17
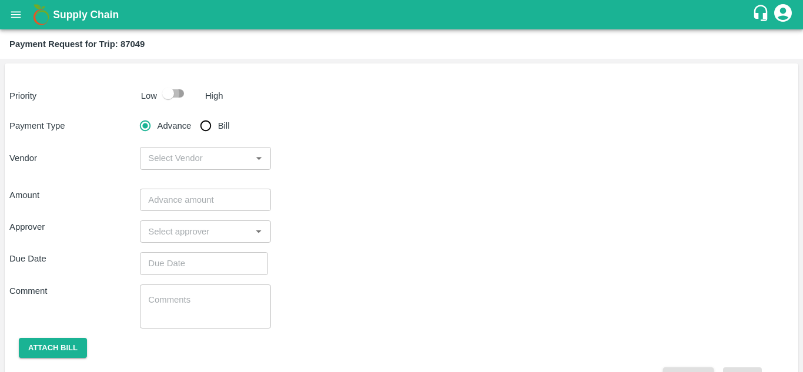
click at [177, 92] on input "checkbox" at bounding box center [168, 93] width 67 height 22
checkbox input "true"
click at [208, 130] on input "Bill" at bounding box center [206, 126] width 24 height 24
radio input "true"
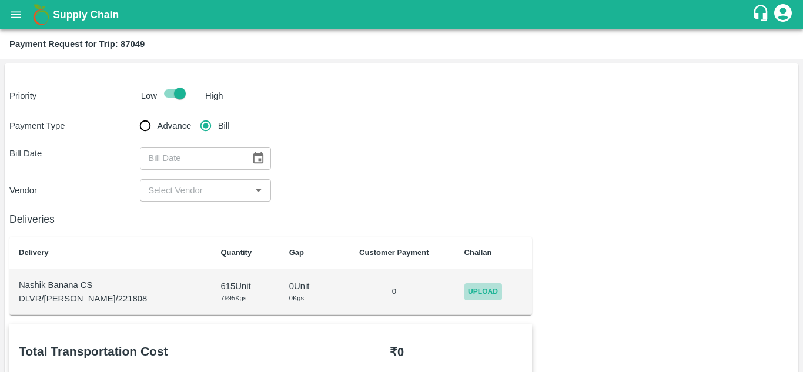
click at [472, 293] on span "Upload" at bounding box center [484, 291] width 38 height 17
click at [0, 0] on input "Upload" at bounding box center [0, 0] width 0 height 0
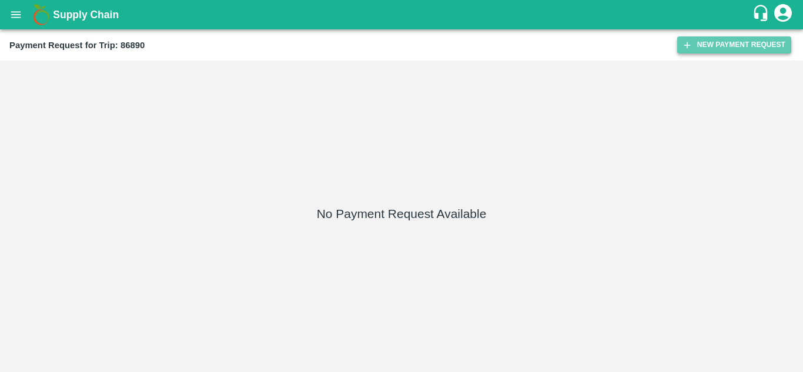
click at [725, 42] on button "New Payment Request" at bounding box center [734, 44] width 114 height 17
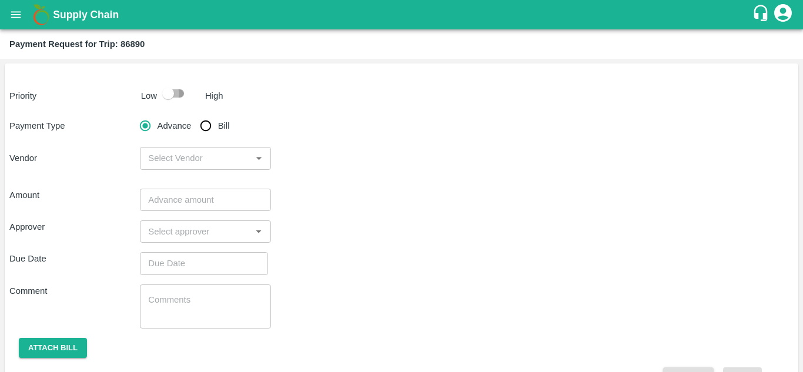
click at [180, 94] on input "checkbox" at bounding box center [168, 93] width 67 height 22
checkbox input "true"
click at [205, 121] on input "Bill" at bounding box center [206, 126] width 24 height 24
radio input "true"
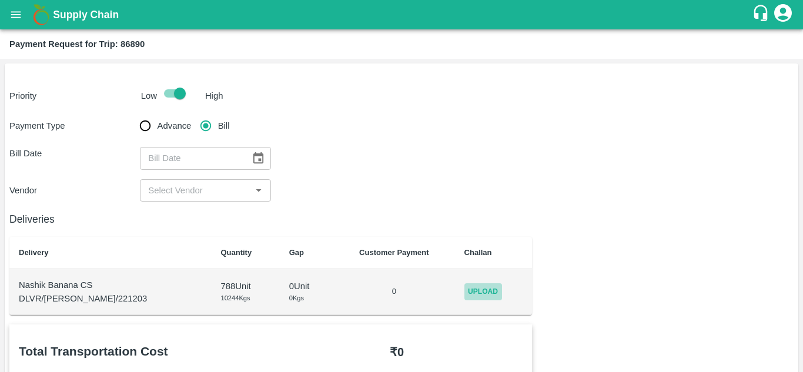
click at [471, 290] on span "Upload" at bounding box center [484, 291] width 38 height 17
click at [0, 0] on input "Upload" at bounding box center [0, 0] width 0 height 0
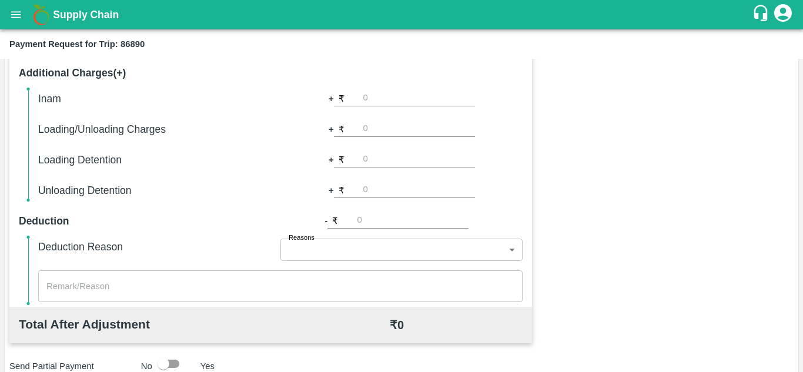
scroll to position [535, 0]
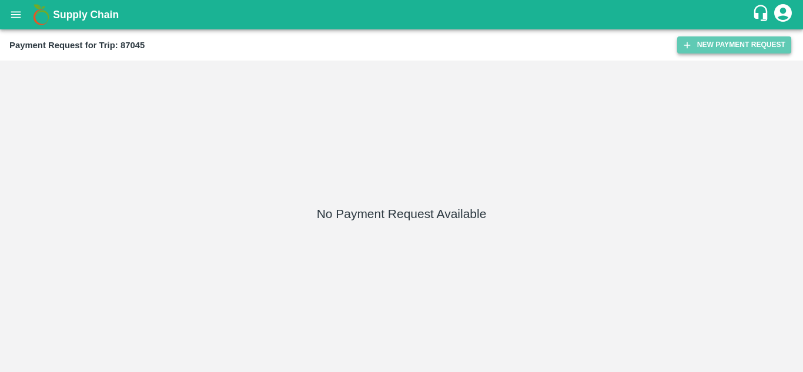
click at [732, 45] on button "New Payment Request" at bounding box center [734, 44] width 114 height 17
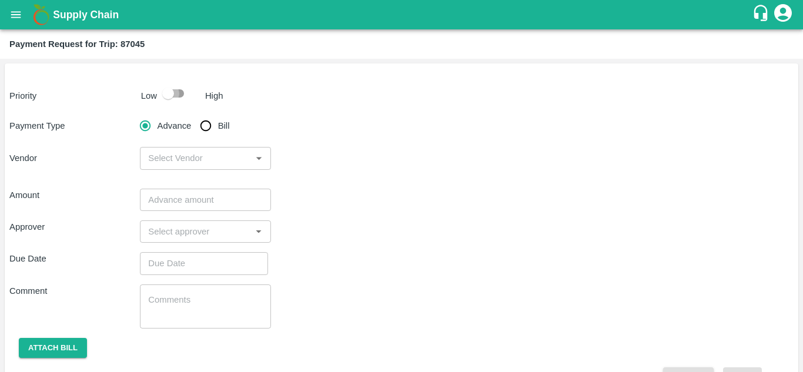
click at [177, 101] on input "checkbox" at bounding box center [168, 93] width 67 height 22
checkbox input "true"
click at [203, 129] on input "Bill" at bounding box center [206, 126] width 24 height 24
radio input "true"
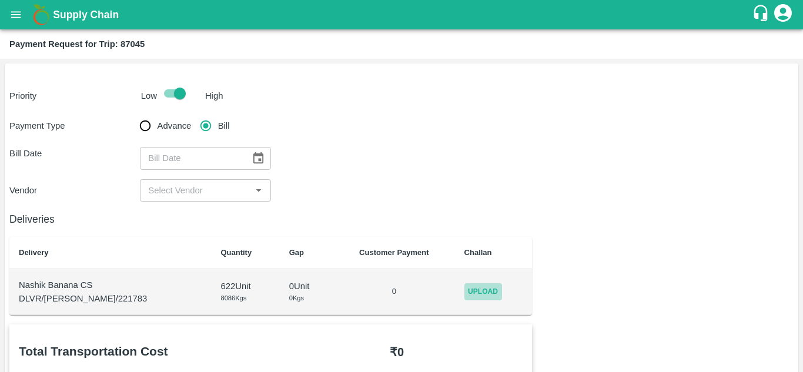
click at [480, 288] on span "Upload" at bounding box center [484, 291] width 38 height 17
click at [0, 0] on input "Upload" at bounding box center [0, 0] width 0 height 0
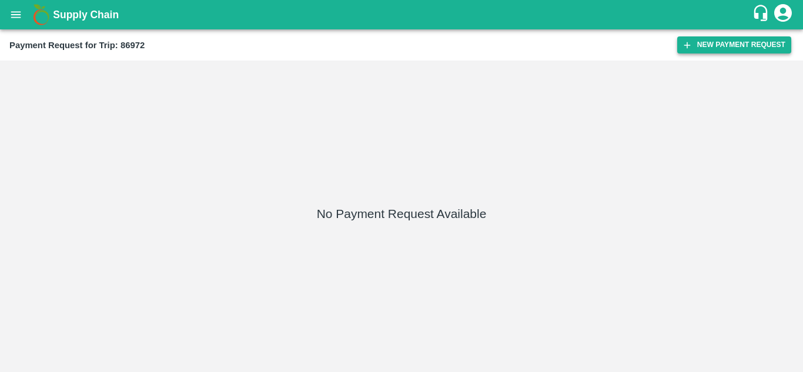
click at [700, 41] on button "New Payment Request" at bounding box center [734, 44] width 114 height 17
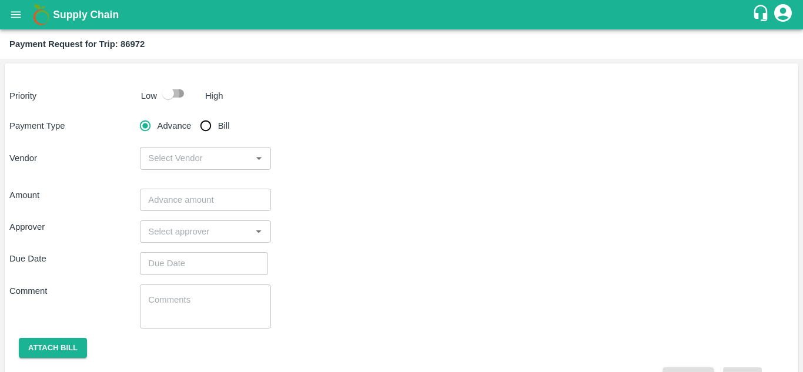
click at [181, 94] on input "checkbox" at bounding box center [168, 93] width 67 height 22
checkbox input "true"
click at [205, 132] on input "Bill" at bounding box center [206, 126] width 24 height 24
radio input "true"
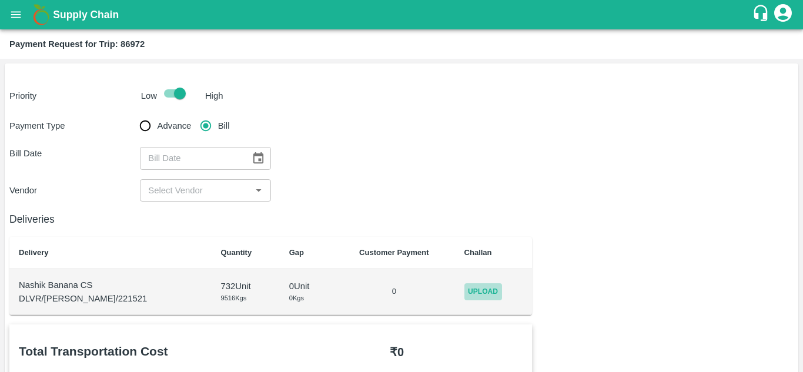
click at [472, 293] on span "Upload" at bounding box center [484, 291] width 38 height 17
click at [0, 0] on input "Upload" at bounding box center [0, 0] width 0 height 0
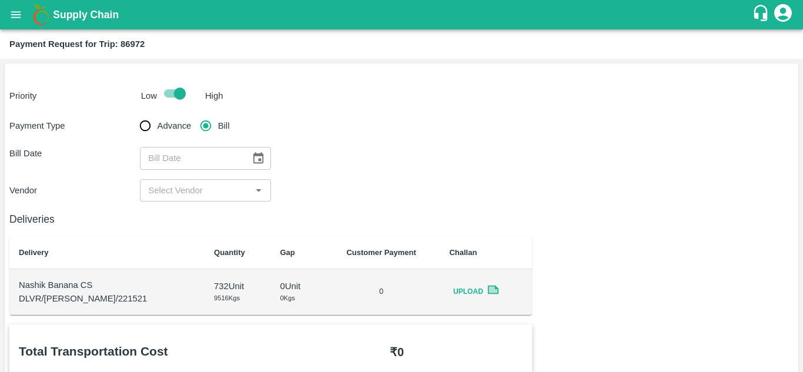
scroll to position [1, 0]
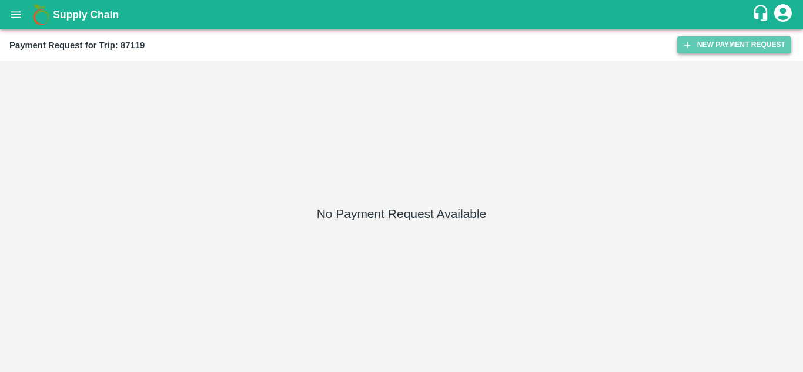
click at [723, 48] on button "New Payment Request" at bounding box center [734, 44] width 114 height 17
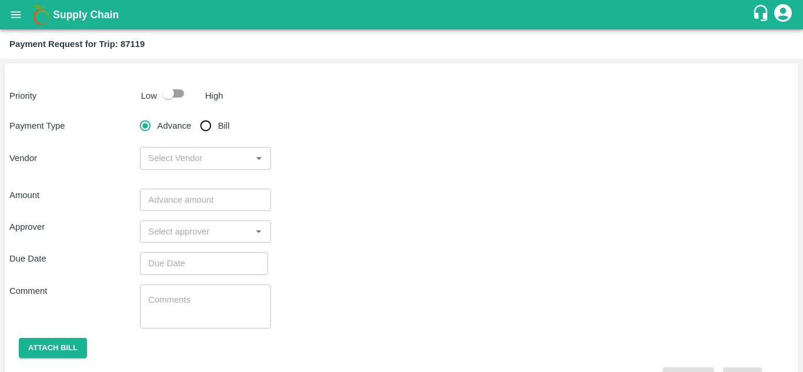
click at [175, 89] on input "checkbox" at bounding box center [168, 93] width 67 height 22
checkbox input "true"
click at [206, 129] on input "Bill" at bounding box center [206, 126] width 24 height 24
radio input "true"
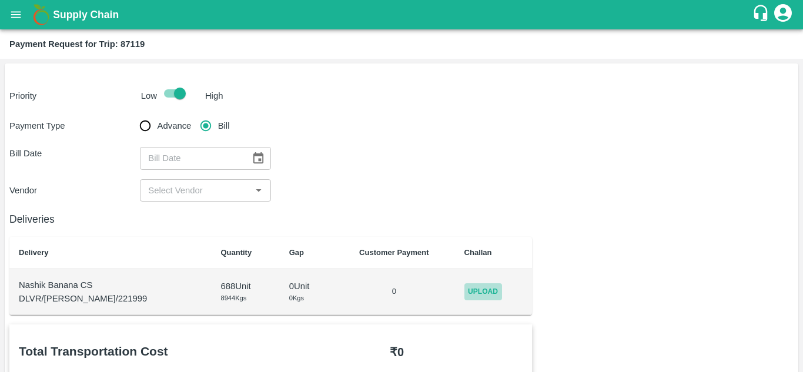
click at [470, 291] on span "Upload" at bounding box center [484, 291] width 38 height 17
click at [0, 0] on input "Upload" at bounding box center [0, 0] width 0 height 0
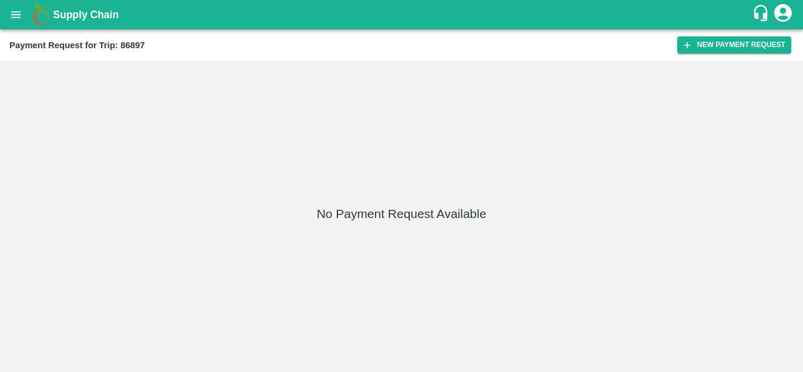
click at [725, 36] on div "Payment Request for Trip: 86897 New Payment Request" at bounding box center [401, 44] width 803 height 31
click at [736, 49] on button "New Payment Request" at bounding box center [734, 44] width 114 height 17
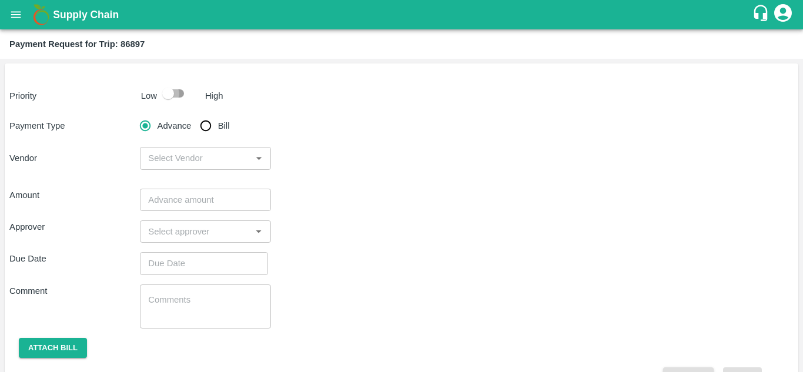
click at [172, 92] on input "checkbox" at bounding box center [168, 93] width 67 height 22
checkbox input "true"
click at [203, 126] on input "Bill" at bounding box center [206, 126] width 24 height 24
radio input "true"
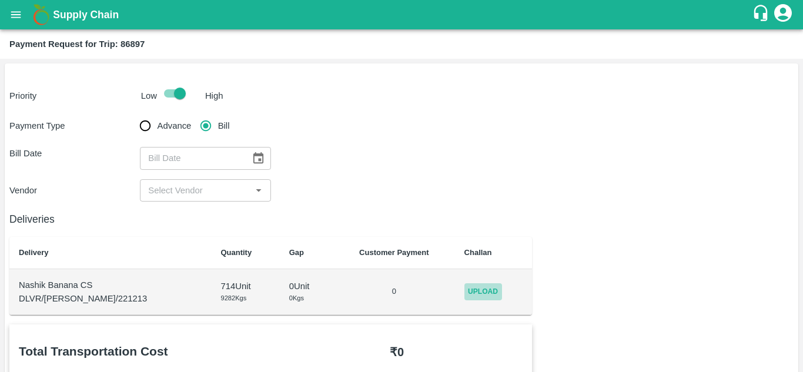
click at [468, 291] on span "Upload" at bounding box center [484, 291] width 38 height 17
click at [0, 0] on input "Upload" at bounding box center [0, 0] width 0 height 0
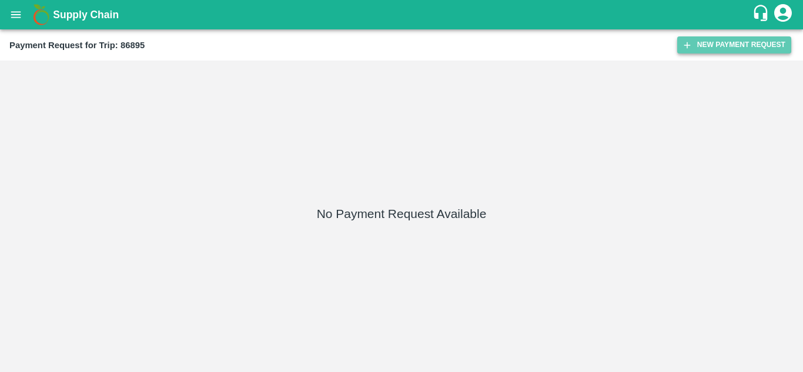
click at [730, 45] on button "New Payment Request" at bounding box center [734, 44] width 114 height 17
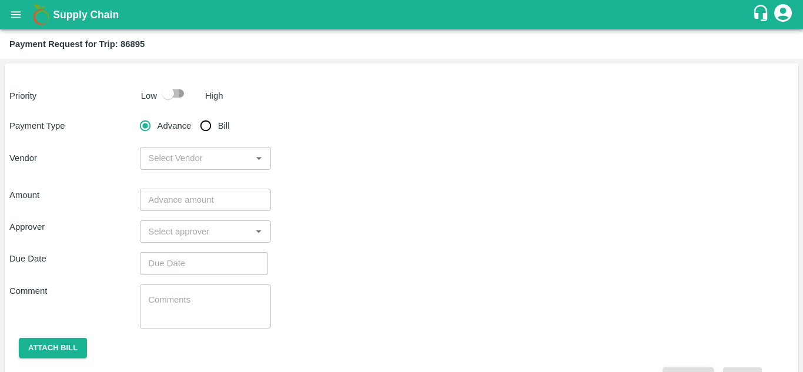
click at [180, 89] on input "checkbox" at bounding box center [168, 93] width 67 height 22
checkbox input "true"
click at [206, 124] on input "Bill" at bounding box center [206, 126] width 24 height 24
radio input "true"
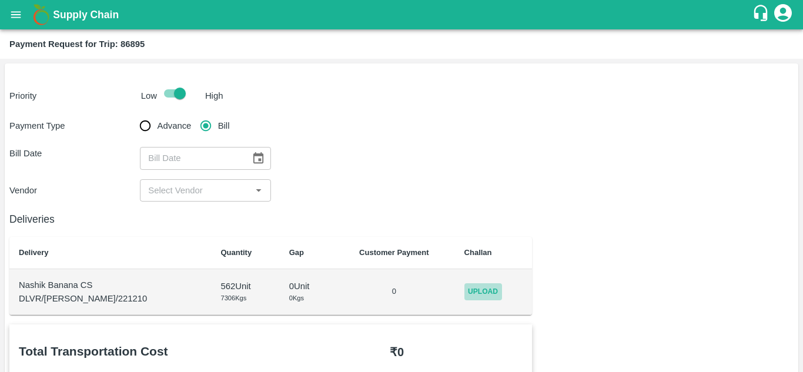
click at [476, 297] on span "Upload" at bounding box center [484, 291] width 38 height 17
click at [0, 0] on input "Upload" at bounding box center [0, 0] width 0 height 0
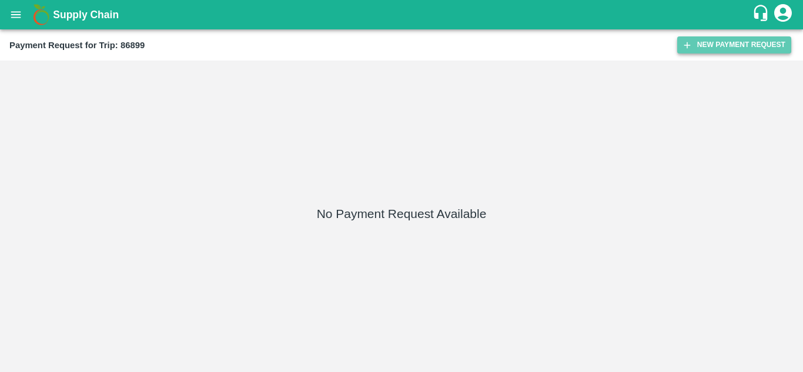
click at [727, 48] on button "New Payment Request" at bounding box center [734, 44] width 114 height 17
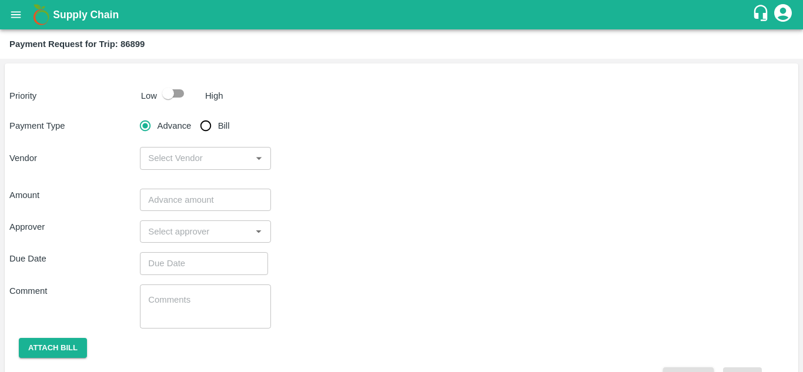
click at [178, 95] on input "checkbox" at bounding box center [168, 93] width 67 height 22
checkbox input "true"
click at [208, 124] on input "Bill" at bounding box center [206, 126] width 24 height 24
radio input "true"
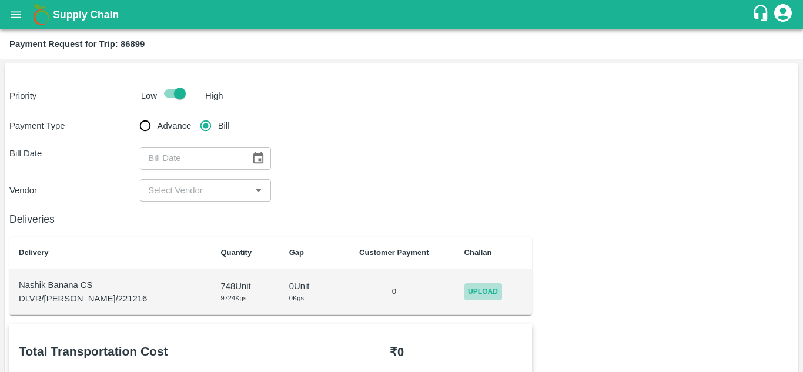
click at [465, 286] on span "Upload" at bounding box center [484, 291] width 38 height 17
click at [0, 0] on input "Upload" at bounding box center [0, 0] width 0 height 0
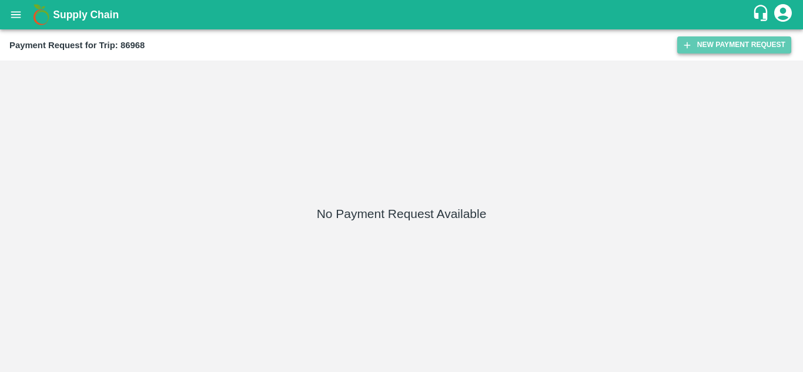
click at [729, 44] on button "New Payment Request" at bounding box center [734, 44] width 114 height 17
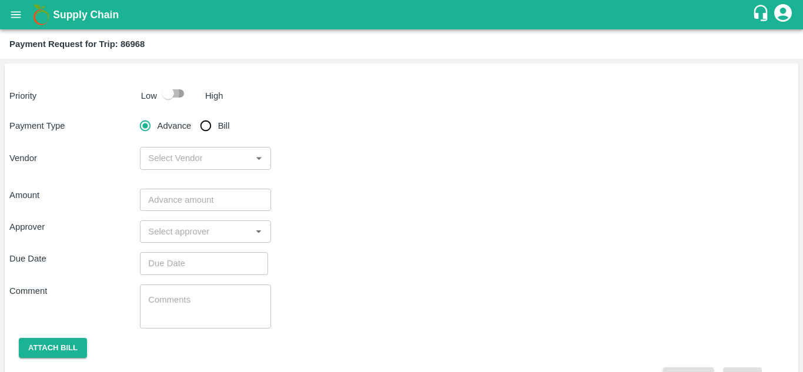
click at [176, 95] on input "checkbox" at bounding box center [168, 93] width 67 height 22
checkbox input "true"
click at [206, 129] on input "Bill" at bounding box center [206, 126] width 24 height 24
radio input "true"
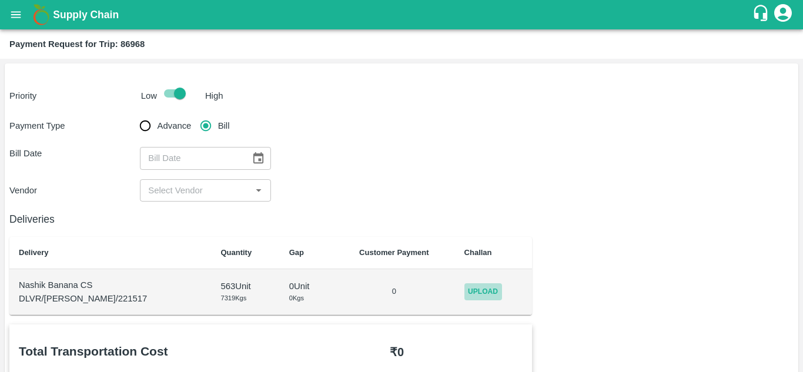
click at [469, 290] on span "Upload" at bounding box center [484, 291] width 38 height 17
click at [0, 0] on input "Upload" at bounding box center [0, 0] width 0 height 0
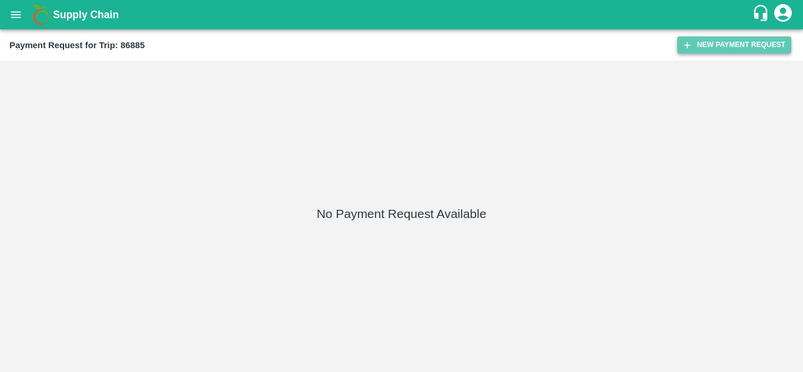
click at [717, 41] on button "New Payment Request" at bounding box center [734, 44] width 114 height 17
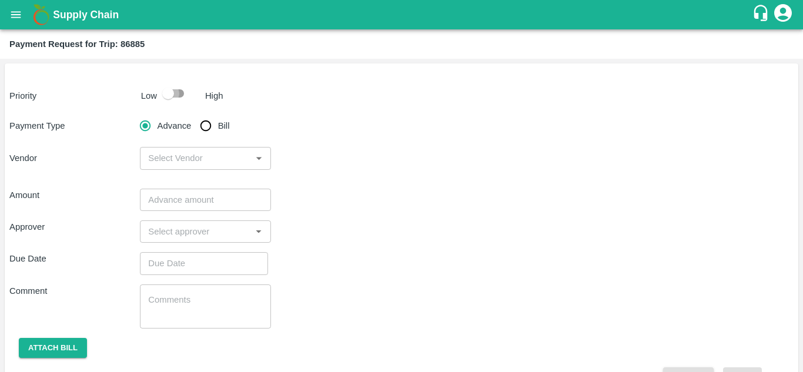
click at [181, 94] on input "checkbox" at bounding box center [168, 93] width 67 height 22
checkbox input "true"
click at [208, 125] on input "Bill" at bounding box center [206, 126] width 24 height 24
radio input "true"
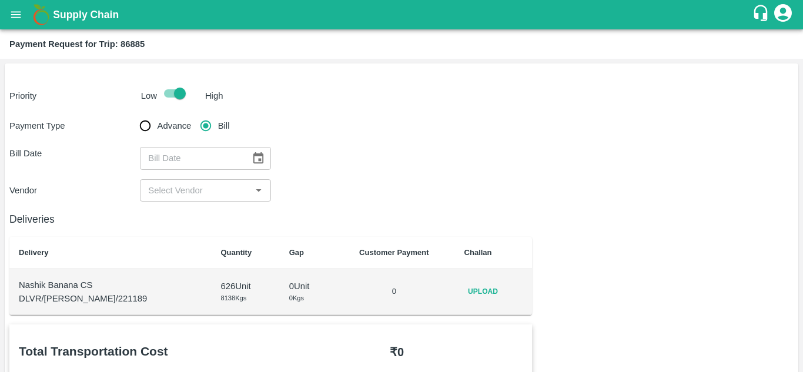
click at [465, 293] on span "Upload" at bounding box center [484, 291] width 38 height 17
click at [0, 0] on input "Upload" at bounding box center [0, 0] width 0 height 0
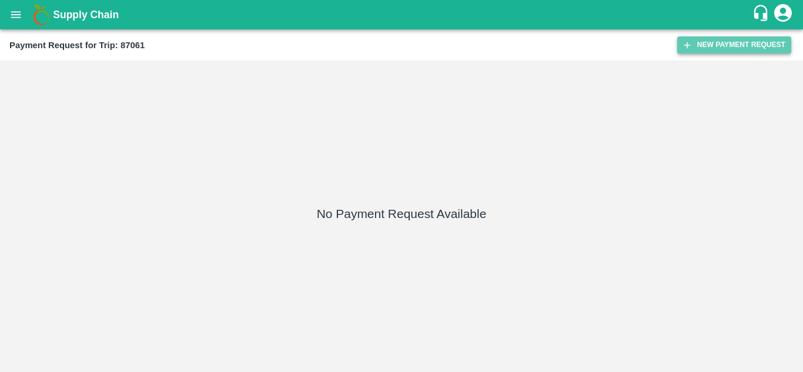
click at [727, 52] on button "New Payment Request" at bounding box center [734, 44] width 114 height 17
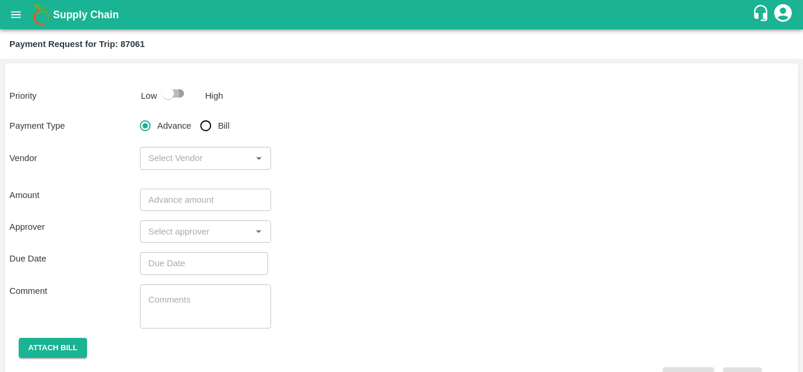
click at [176, 89] on input "checkbox" at bounding box center [168, 93] width 67 height 22
checkbox input "true"
click at [208, 124] on input "Bill" at bounding box center [206, 126] width 24 height 24
radio input "true"
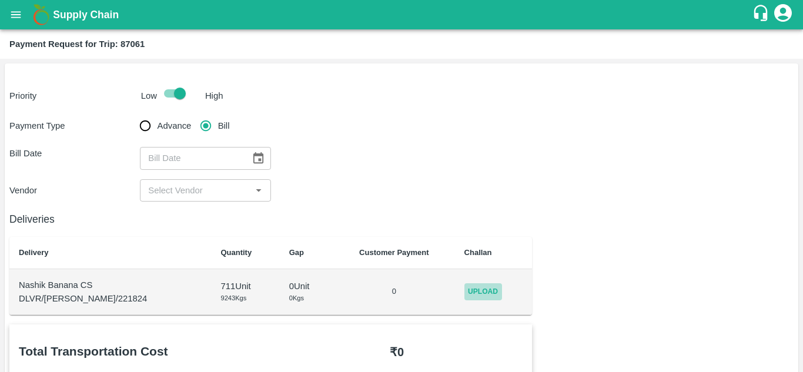
click at [472, 290] on span "Upload" at bounding box center [484, 291] width 38 height 17
click at [0, 0] on input "Upload" at bounding box center [0, 0] width 0 height 0
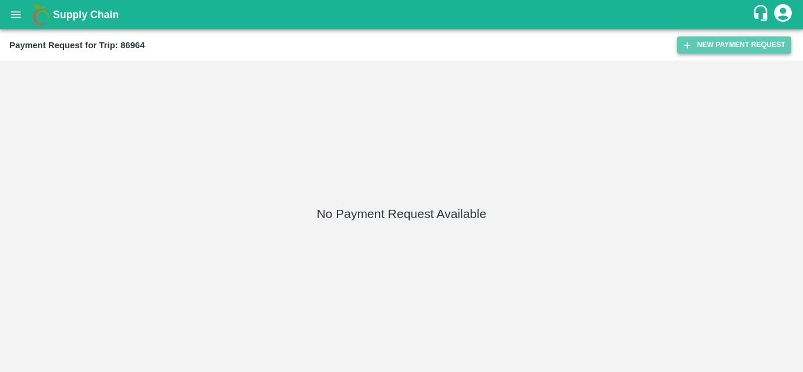
click at [700, 48] on button "New Payment Request" at bounding box center [734, 44] width 114 height 17
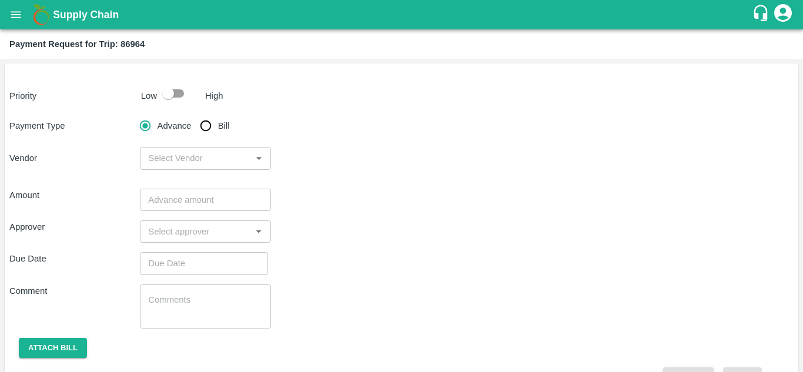
click at [177, 91] on input "checkbox" at bounding box center [168, 93] width 67 height 22
checkbox input "true"
click at [204, 132] on input "Bill" at bounding box center [206, 126] width 24 height 24
radio input "true"
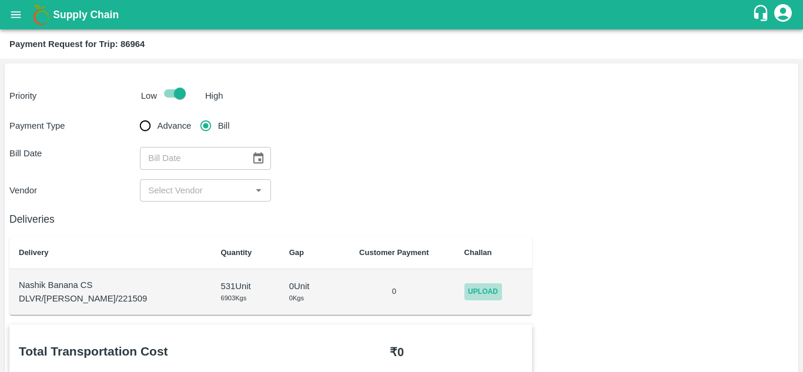
click at [465, 295] on span "Upload" at bounding box center [484, 291] width 38 height 17
click at [0, 0] on input "Upload" at bounding box center [0, 0] width 0 height 0
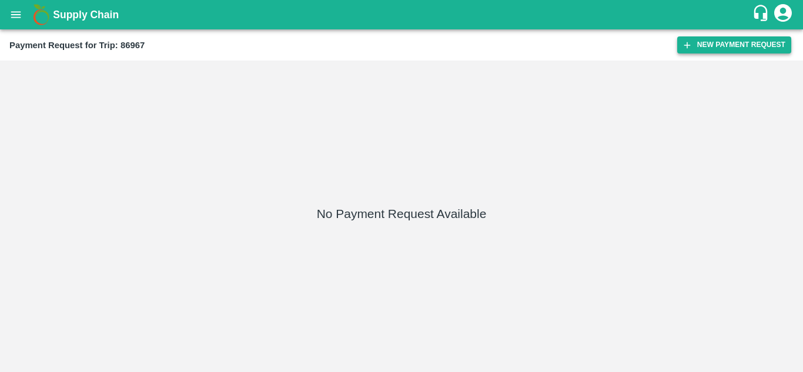
click at [724, 43] on button "New Payment Request" at bounding box center [734, 44] width 114 height 17
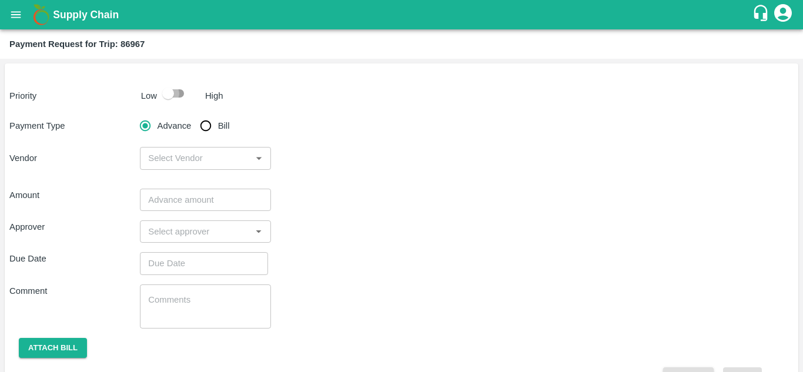
click at [174, 94] on input "checkbox" at bounding box center [168, 93] width 67 height 22
checkbox input "true"
click at [204, 124] on input "Bill" at bounding box center [206, 126] width 24 height 24
radio input "true"
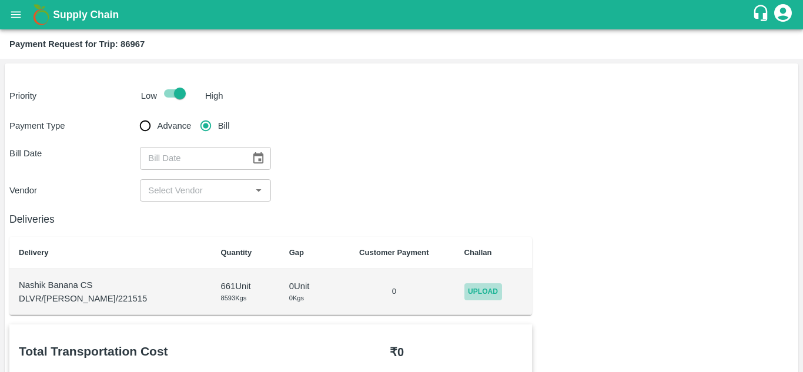
click at [471, 293] on span "Upload" at bounding box center [484, 291] width 38 height 17
click at [0, 0] on input "Upload" at bounding box center [0, 0] width 0 height 0
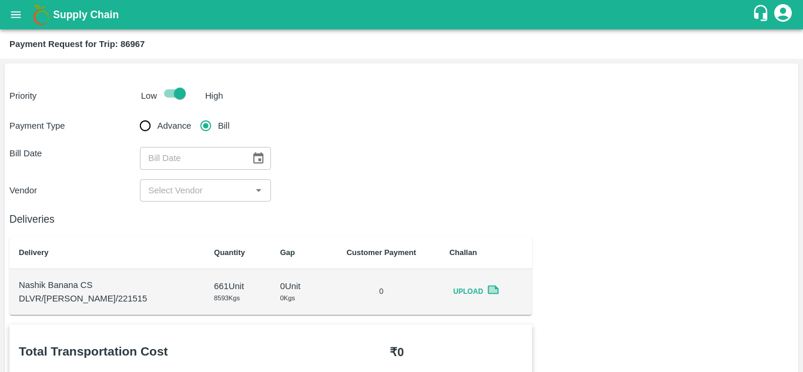
scroll to position [111, 0]
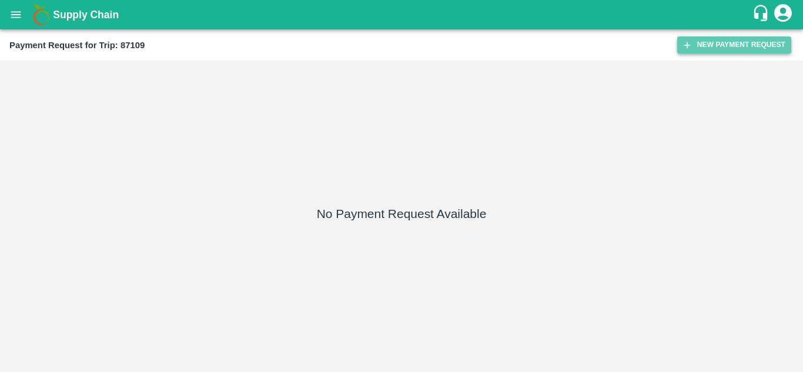
click at [710, 43] on button "New Payment Request" at bounding box center [734, 44] width 114 height 17
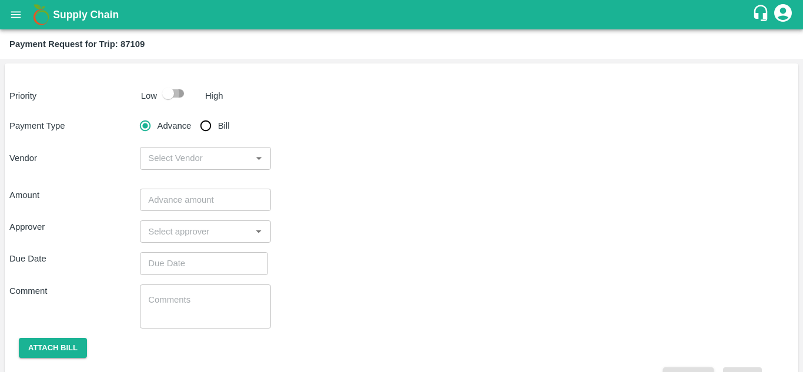
click at [179, 89] on input "checkbox" at bounding box center [168, 93] width 67 height 22
checkbox input "true"
click at [206, 126] on input "Bill" at bounding box center [206, 126] width 24 height 24
radio input "true"
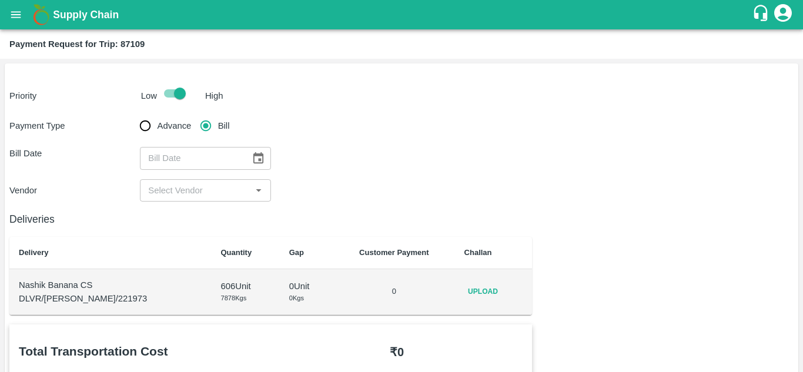
click at [473, 287] on span "Upload" at bounding box center [484, 291] width 38 height 17
click at [0, 0] on input "Upload" at bounding box center [0, 0] width 0 height 0
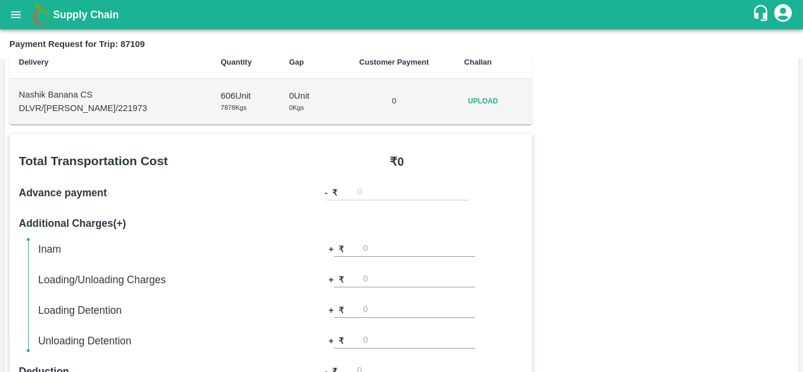
scroll to position [189, 0]
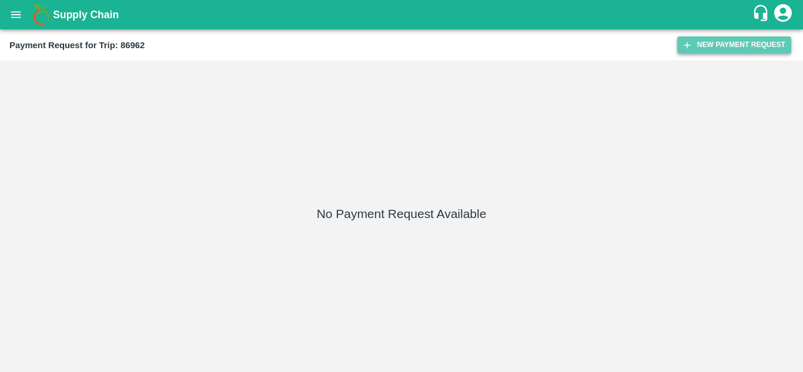
click at [741, 43] on button "New Payment Request" at bounding box center [734, 44] width 114 height 17
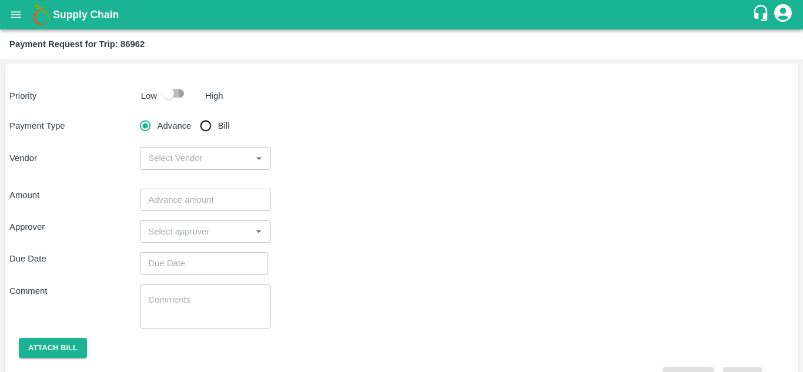
click at [182, 89] on input "checkbox" at bounding box center [168, 93] width 67 height 22
checkbox input "true"
click at [210, 125] on input "Bill" at bounding box center [206, 126] width 24 height 24
radio input "true"
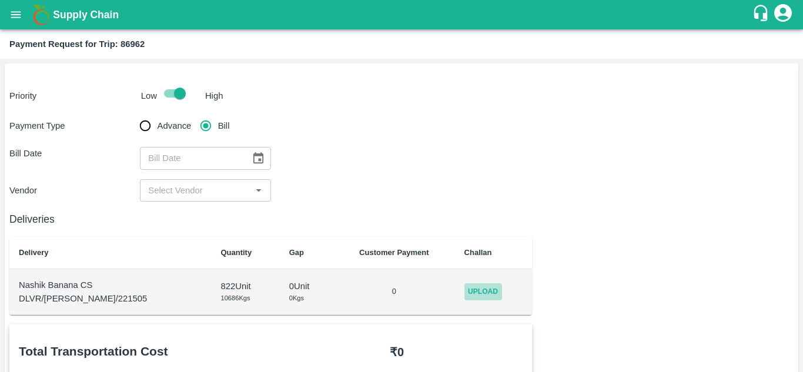
click at [470, 294] on span "Upload" at bounding box center [484, 291] width 38 height 17
click at [0, 0] on input "Upload" at bounding box center [0, 0] width 0 height 0
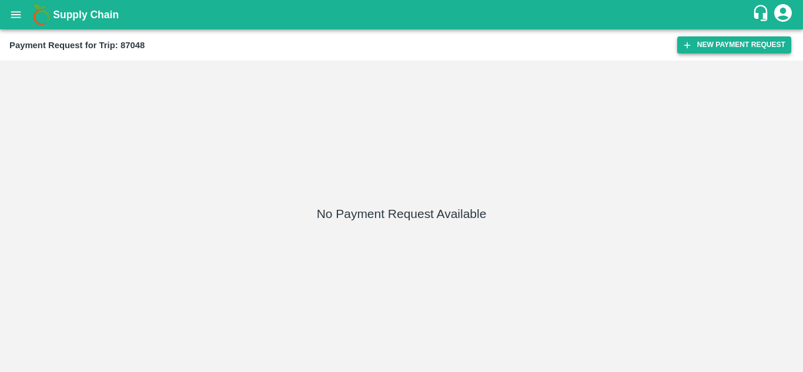
click at [717, 42] on button "New Payment Request" at bounding box center [734, 44] width 114 height 17
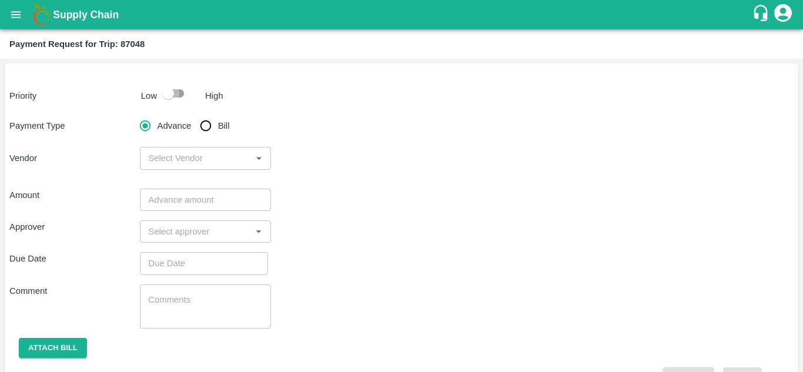
click at [177, 95] on input "checkbox" at bounding box center [168, 93] width 67 height 22
checkbox input "true"
click at [202, 128] on input "Bill" at bounding box center [206, 126] width 24 height 24
radio input "true"
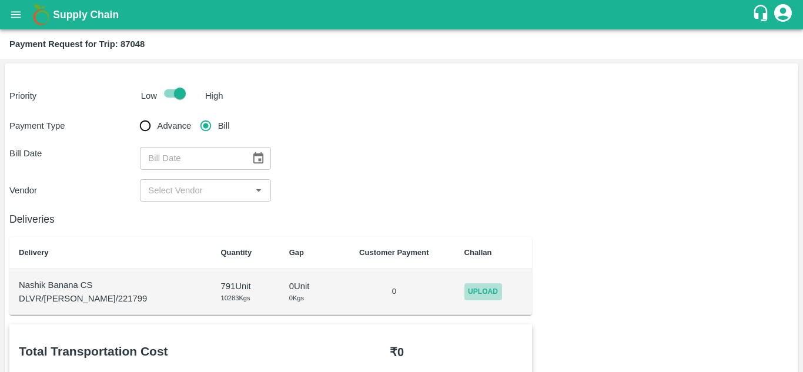
click at [477, 291] on span "Upload" at bounding box center [484, 291] width 38 height 17
click at [0, 0] on input "Upload" at bounding box center [0, 0] width 0 height 0
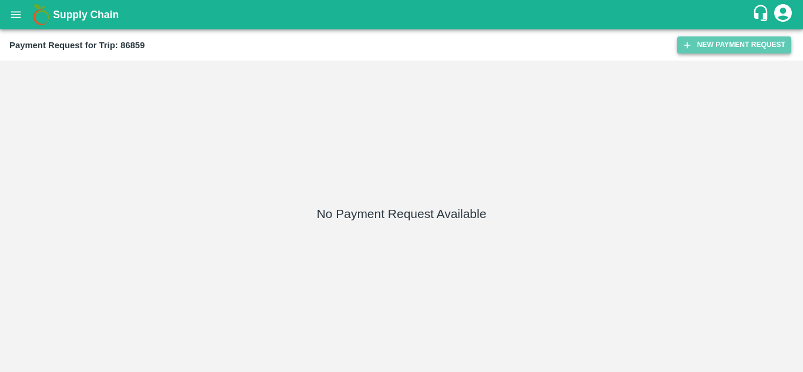
click at [722, 53] on button "New Payment Request" at bounding box center [734, 44] width 114 height 17
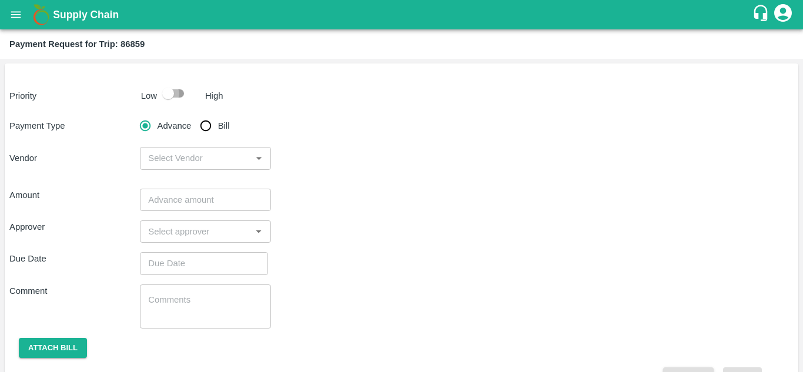
click at [181, 94] on input "checkbox" at bounding box center [168, 93] width 67 height 22
checkbox input "true"
click at [203, 129] on input "Bill" at bounding box center [206, 126] width 24 height 24
radio input "true"
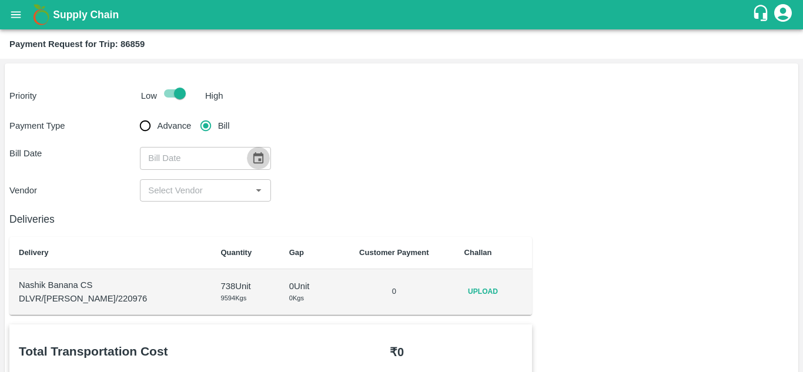
click at [265, 158] on button "Choose date" at bounding box center [258, 158] width 22 height 22
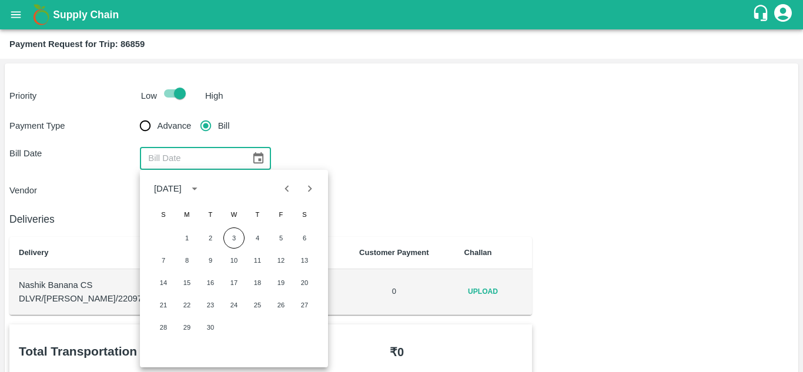
click at [430, 180] on div "Vendor ​" at bounding box center [401, 190] width 785 height 22
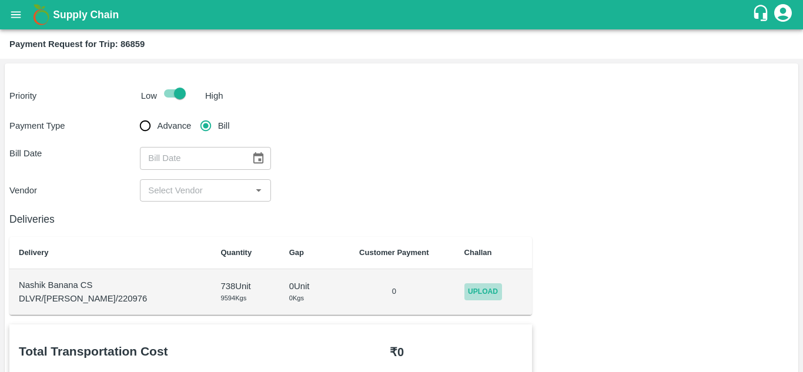
click at [476, 292] on span "Upload" at bounding box center [484, 291] width 38 height 17
click at [0, 0] on input "Upload" at bounding box center [0, 0] width 0 height 0
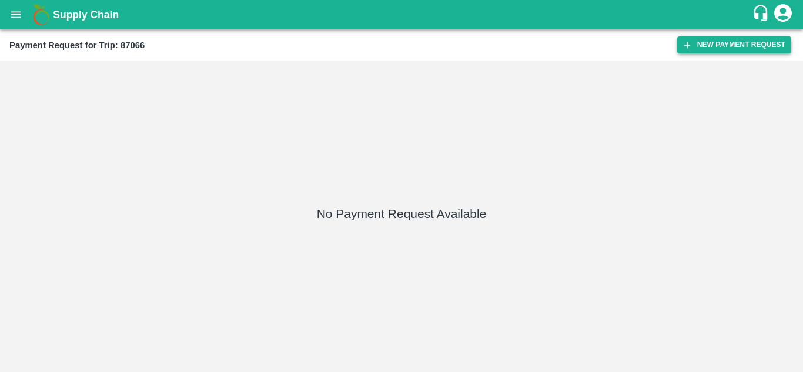
click at [733, 45] on button "New Payment Request" at bounding box center [734, 44] width 114 height 17
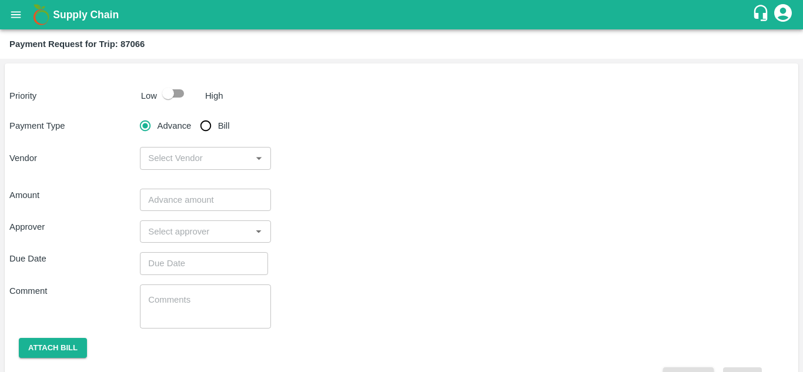
click at [179, 89] on input "checkbox" at bounding box center [168, 93] width 67 height 22
checkbox input "true"
click at [205, 126] on input "Bill" at bounding box center [206, 126] width 24 height 24
radio input "true"
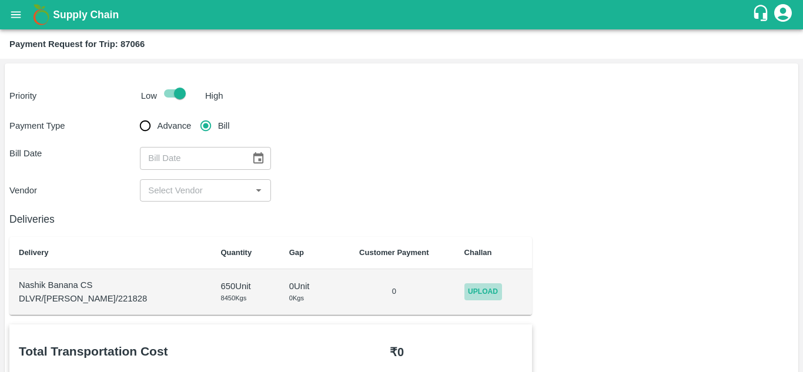
click at [470, 287] on span "Upload" at bounding box center [484, 291] width 38 height 17
click at [0, 0] on input "Upload" at bounding box center [0, 0] width 0 height 0
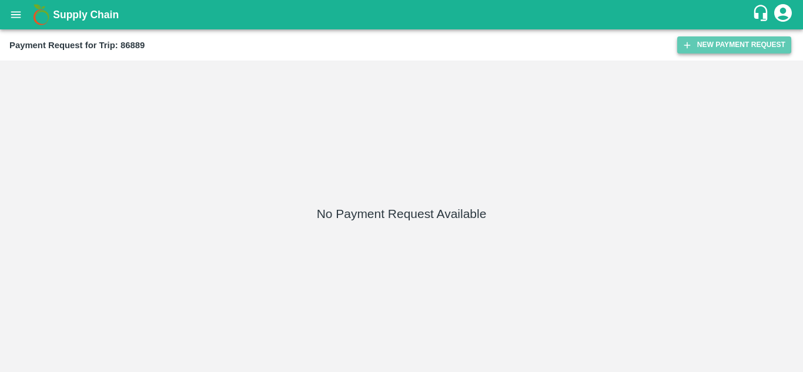
click at [709, 45] on button "New Payment Request" at bounding box center [734, 44] width 114 height 17
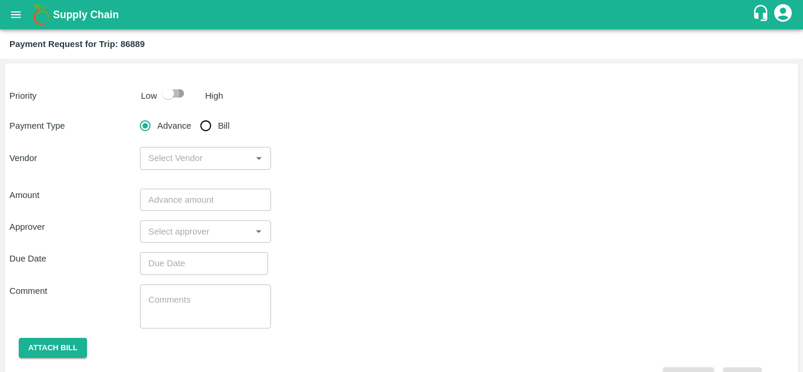
click at [175, 92] on input "checkbox" at bounding box center [168, 93] width 67 height 22
checkbox input "true"
click at [205, 124] on input "Bill" at bounding box center [206, 126] width 24 height 24
radio input "true"
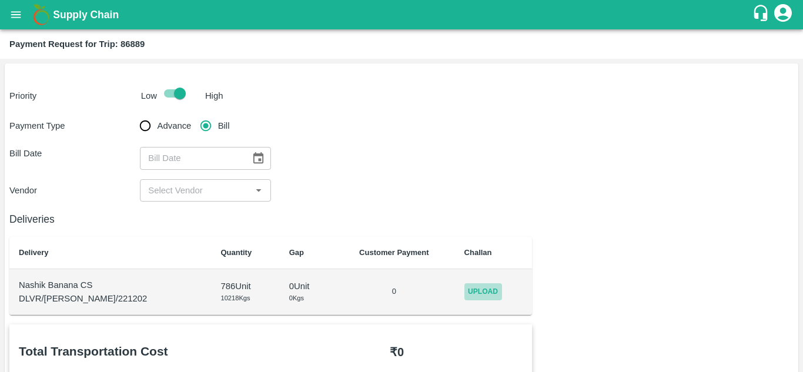
click at [481, 288] on span "Upload" at bounding box center [484, 291] width 38 height 17
click at [0, 0] on input "Upload" at bounding box center [0, 0] width 0 height 0
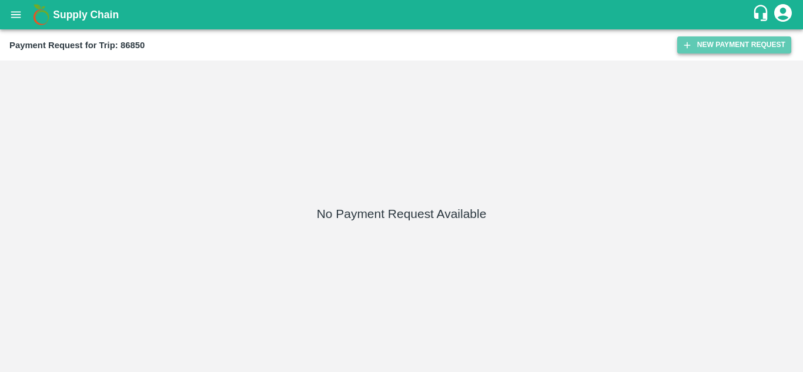
click at [741, 43] on button "New Payment Request" at bounding box center [734, 44] width 114 height 17
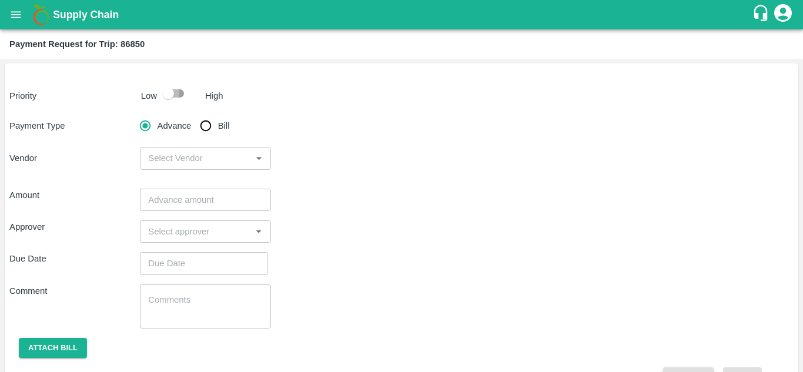
click at [173, 90] on input "checkbox" at bounding box center [168, 93] width 67 height 22
checkbox input "true"
click at [203, 126] on input "Bill" at bounding box center [206, 126] width 24 height 24
radio input "true"
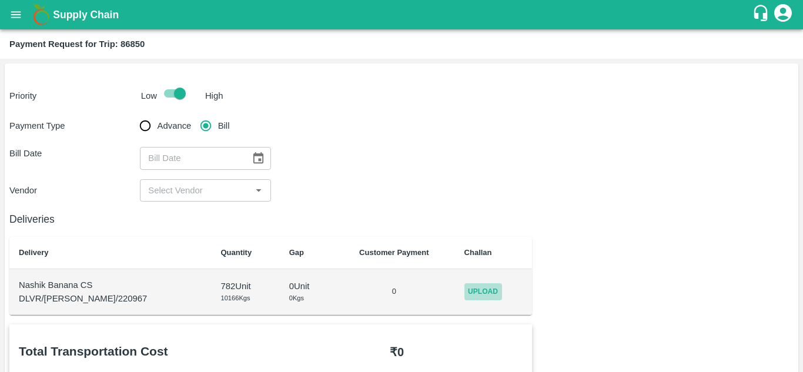
click at [473, 288] on span "Upload" at bounding box center [484, 291] width 38 height 17
click at [0, 0] on input "Upload" at bounding box center [0, 0] width 0 height 0
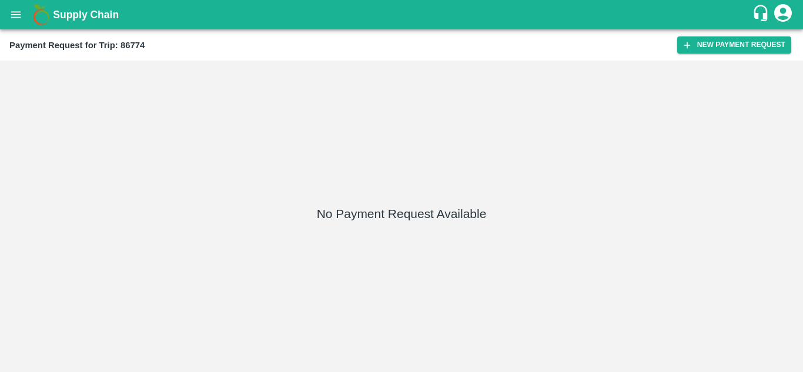
click at [725, 35] on div "Payment Request for Trip: 86774 New Payment Request" at bounding box center [401, 44] width 803 height 31
click at [715, 42] on button "New Payment Request" at bounding box center [734, 44] width 114 height 17
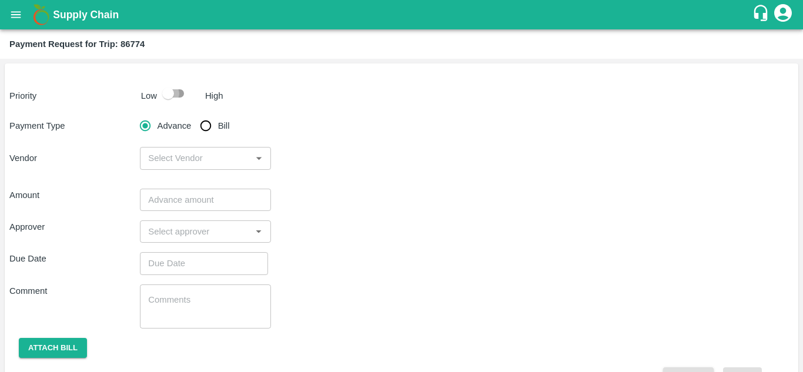
click at [179, 96] on input "checkbox" at bounding box center [168, 93] width 67 height 22
checkbox input "true"
click at [205, 126] on input "Bill" at bounding box center [206, 126] width 24 height 24
radio input "true"
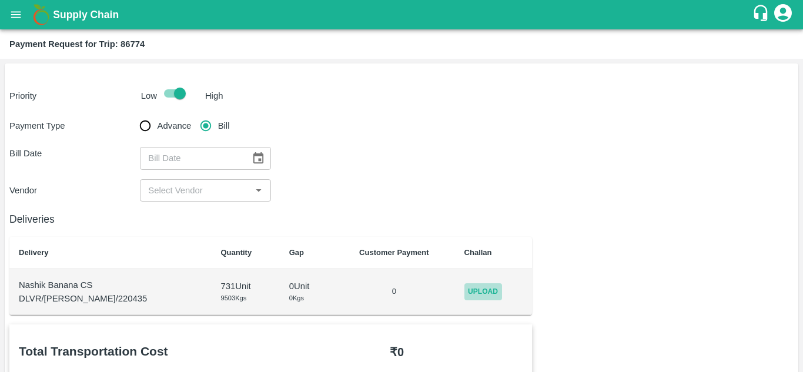
click at [480, 292] on span "Upload" at bounding box center [484, 291] width 38 height 17
click at [0, 0] on input "Upload" at bounding box center [0, 0] width 0 height 0
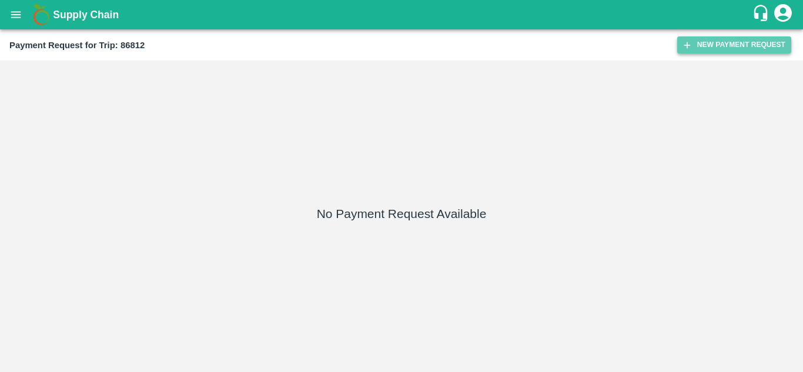
click at [728, 42] on button "New Payment Request" at bounding box center [734, 44] width 114 height 17
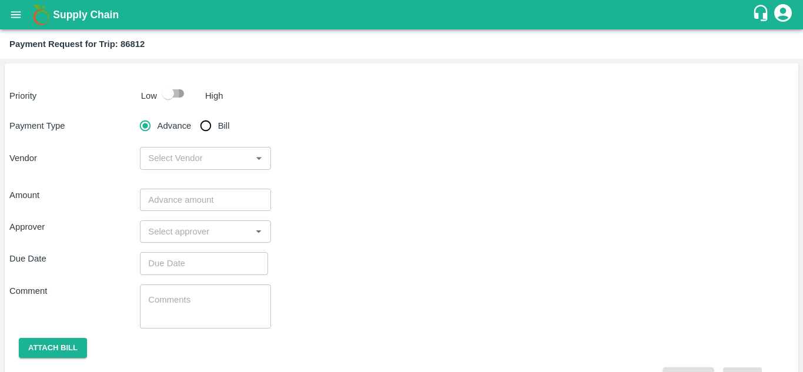
click at [176, 91] on input "checkbox" at bounding box center [168, 93] width 67 height 22
checkbox input "true"
click at [205, 124] on input "Bill" at bounding box center [206, 126] width 24 height 24
radio input "true"
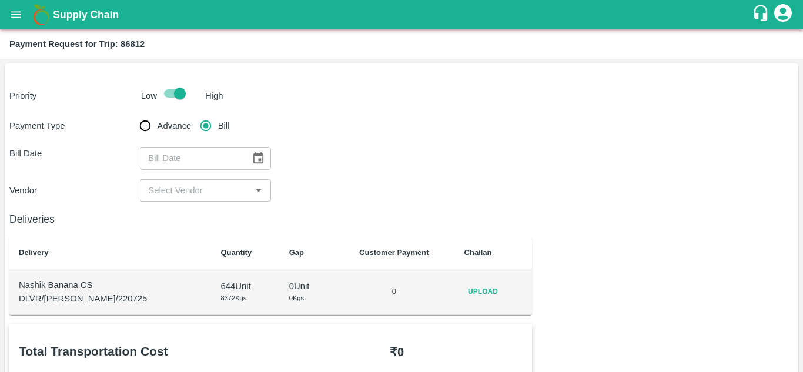
click at [472, 293] on span "Upload" at bounding box center [484, 291] width 38 height 17
click at [0, 0] on input "Upload" at bounding box center [0, 0] width 0 height 0
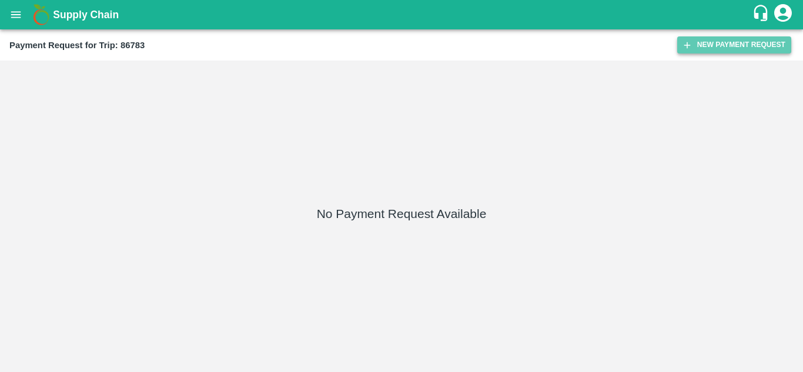
click at [718, 42] on button "New Payment Request" at bounding box center [734, 44] width 114 height 17
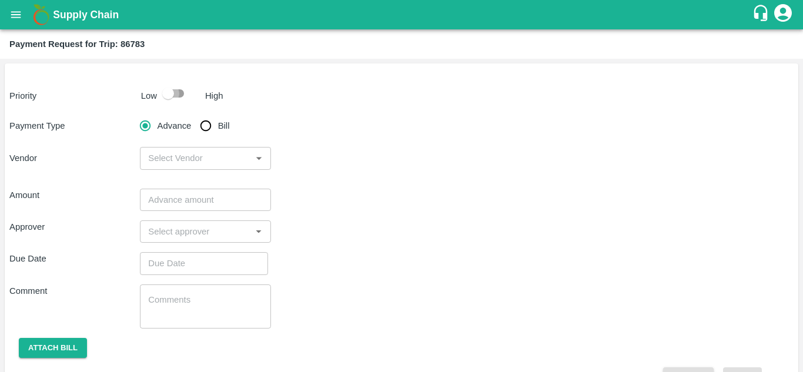
click at [178, 93] on input "checkbox" at bounding box center [168, 93] width 67 height 22
checkbox input "true"
click at [206, 127] on input "Bill" at bounding box center [206, 126] width 24 height 24
radio input "true"
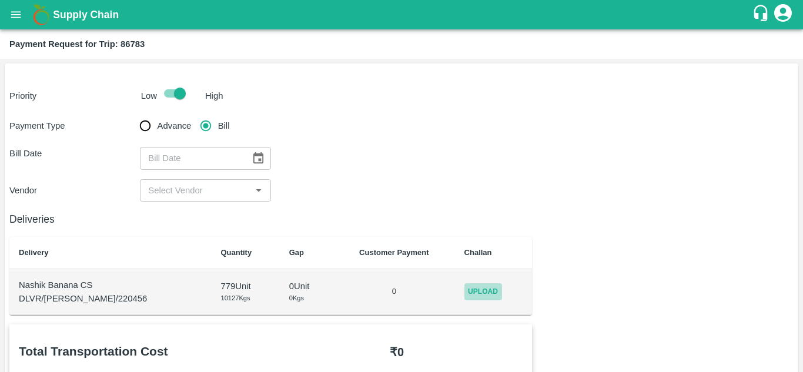
click at [465, 289] on span "Upload" at bounding box center [484, 291] width 38 height 17
click at [0, 0] on input "Upload" at bounding box center [0, 0] width 0 height 0
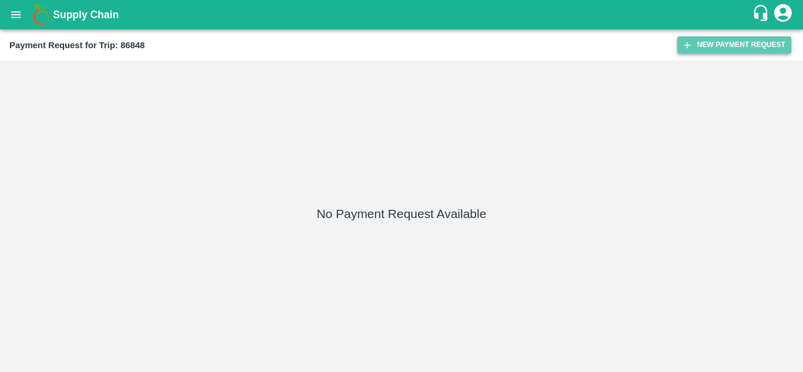
click at [727, 43] on button "New Payment Request" at bounding box center [734, 44] width 114 height 17
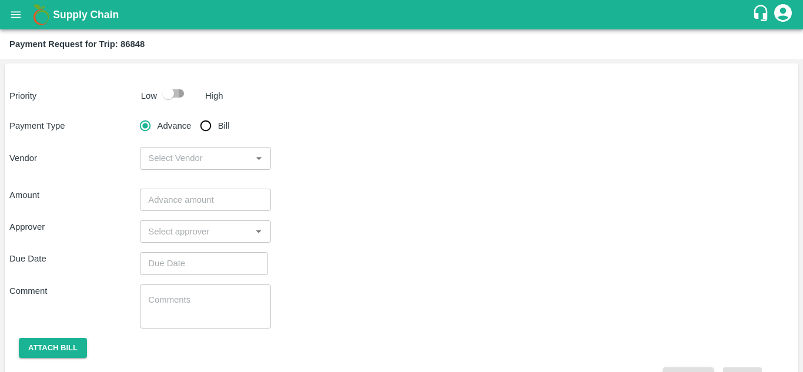
click at [175, 94] on input "checkbox" at bounding box center [168, 93] width 67 height 22
checkbox input "true"
click at [205, 125] on input "Bill" at bounding box center [206, 126] width 24 height 24
radio input "true"
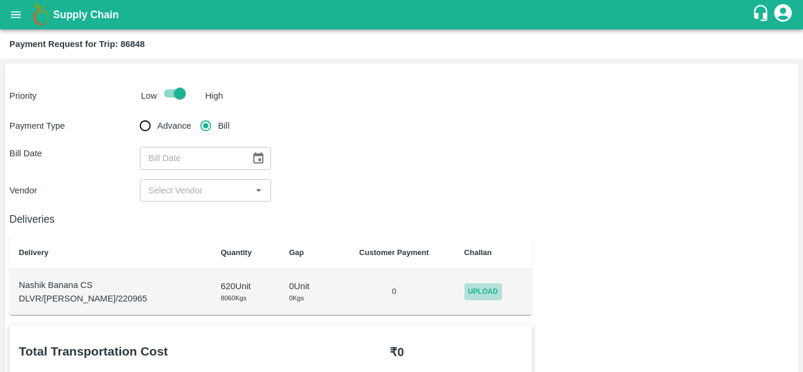
click at [471, 288] on span "Upload" at bounding box center [484, 291] width 38 height 17
click at [0, 0] on input "Upload" at bounding box center [0, 0] width 0 height 0
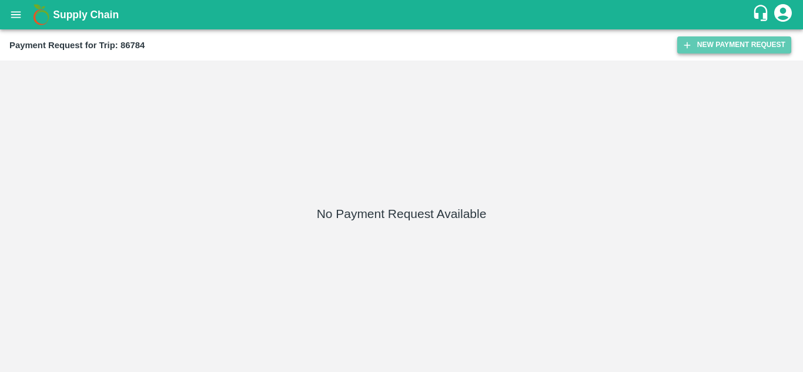
click at [715, 52] on button "New Payment Request" at bounding box center [734, 44] width 114 height 17
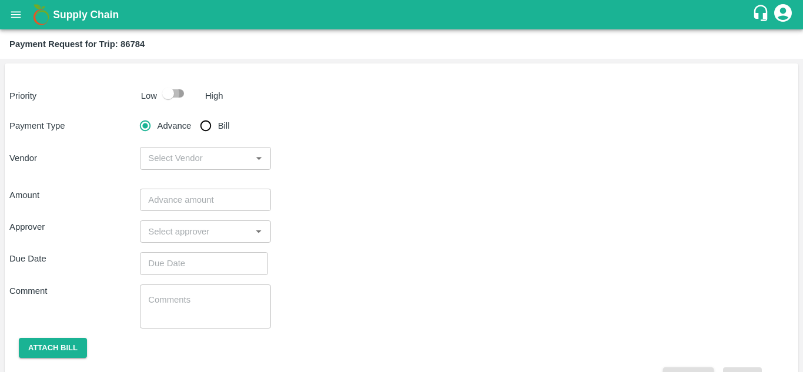
click at [182, 95] on input "checkbox" at bounding box center [168, 93] width 67 height 22
checkbox input "true"
click at [203, 126] on input "Bill" at bounding box center [206, 126] width 24 height 24
radio input "true"
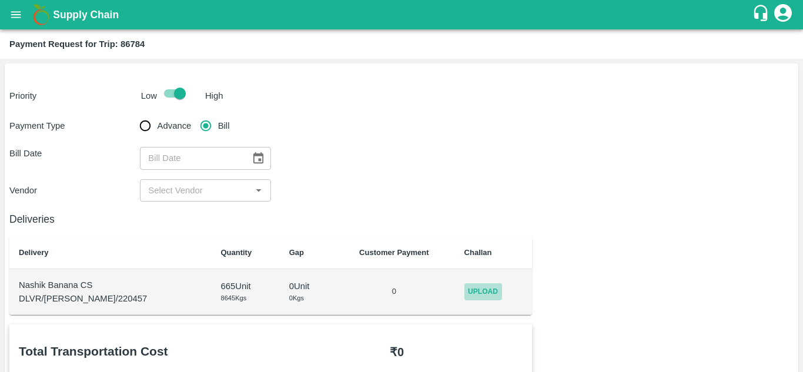
click at [467, 299] on span "Upload" at bounding box center [484, 291] width 38 height 17
click at [0, 0] on input "Upload" at bounding box center [0, 0] width 0 height 0
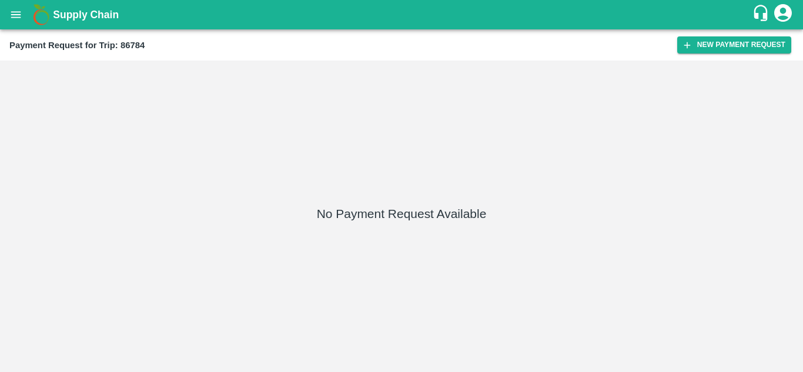
drag, startPoint x: 17, startPoint y: 1, endPoint x: 154, endPoint y: 167, distance: 215.6
click at [154, 167] on div "No Payment Request Available" at bounding box center [402, 216] width 794 height 302
drag, startPoint x: 735, startPoint y: 34, endPoint x: 729, endPoint y: 42, distance: 10.6
click at [729, 42] on div "Payment Request for Trip: 86841 New Payment Request" at bounding box center [401, 44] width 803 height 31
click at [729, 42] on button "New Payment Request" at bounding box center [734, 44] width 114 height 17
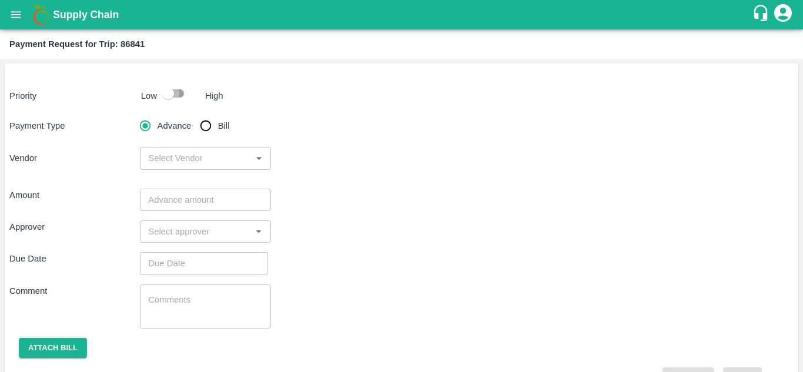
click at [181, 90] on input "checkbox" at bounding box center [168, 93] width 67 height 22
checkbox input "true"
click at [207, 129] on input "Bill" at bounding box center [206, 126] width 24 height 24
radio input "true"
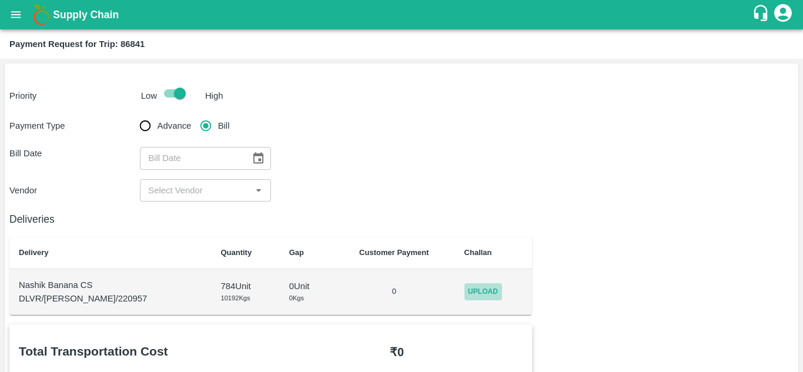
click at [474, 293] on span "Upload" at bounding box center [484, 291] width 38 height 17
click at [0, 0] on input "Upload" at bounding box center [0, 0] width 0 height 0
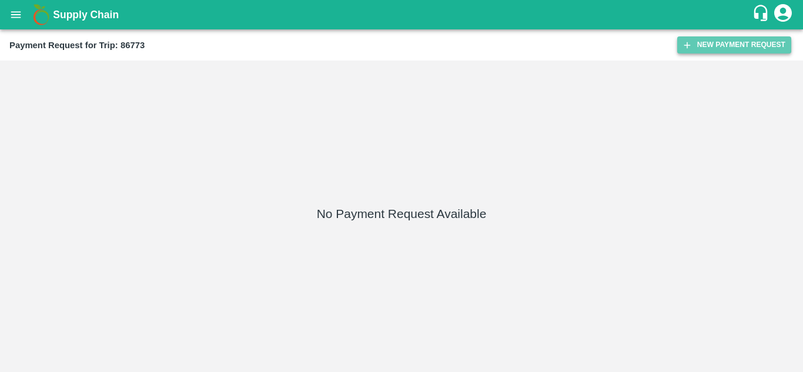
click at [713, 45] on button "New Payment Request" at bounding box center [734, 44] width 114 height 17
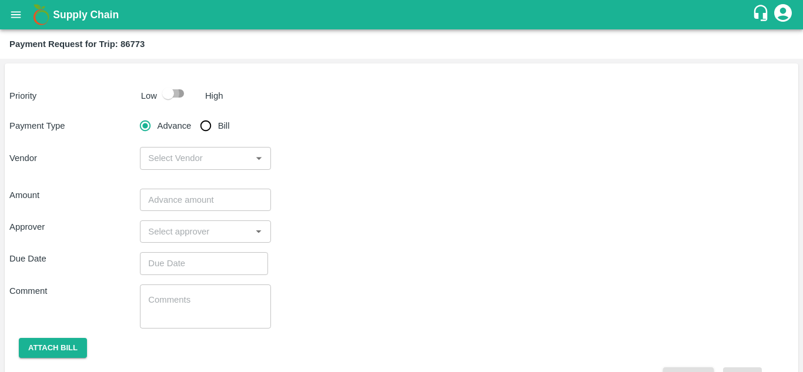
click at [176, 90] on input "checkbox" at bounding box center [168, 93] width 67 height 22
checkbox input "true"
click at [204, 128] on input "Bill" at bounding box center [206, 126] width 24 height 24
radio input "true"
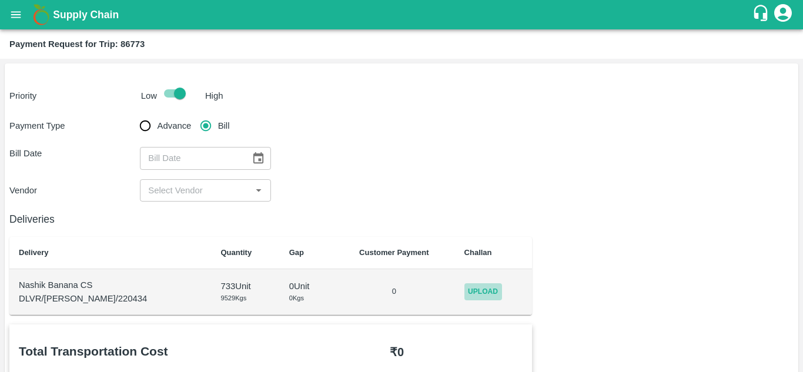
click at [479, 294] on span "Upload" at bounding box center [484, 291] width 38 height 17
click at [0, 0] on input "Upload" at bounding box center [0, 0] width 0 height 0
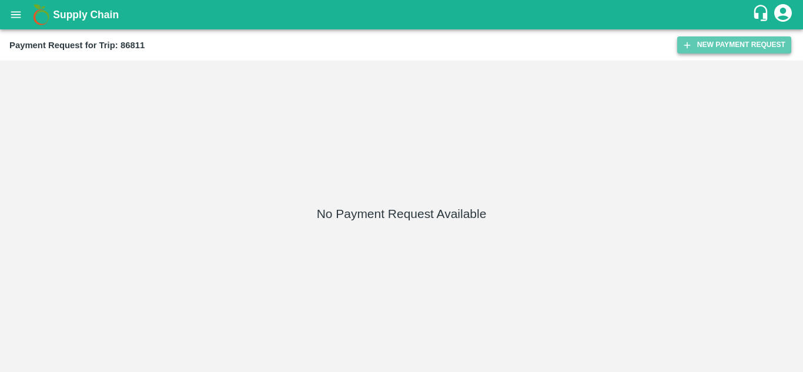
click at [719, 42] on button "New Payment Request" at bounding box center [734, 44] width 114 height 17
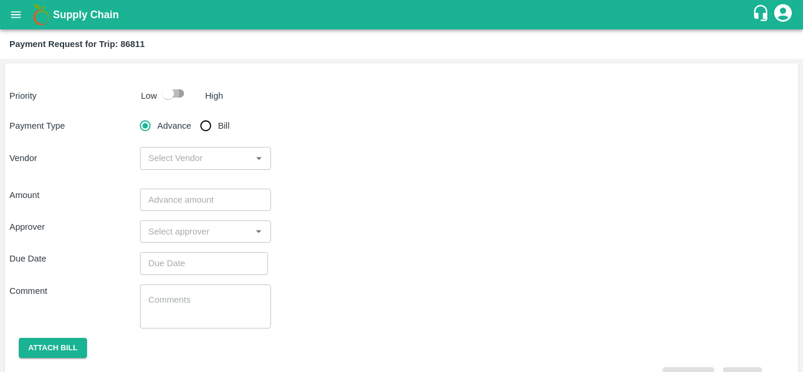
click at [174, 92] on input "checkbox" at bounding box center [168, 93] width 67 height 22
checkbox input "true"
click at [202, 125] on input "Bill" at bounding box center [206, 126] width 24 height 24
radio input "true"
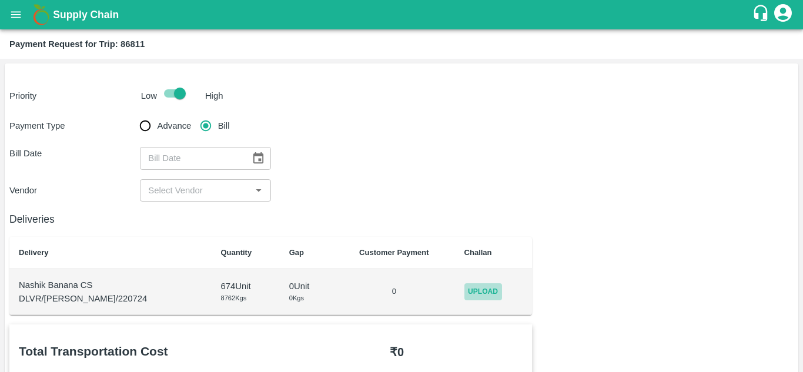
click at [465, 284] on span "Upload" at bounding box center [484, 291] width 38 height 17
click at [0, 0] on input "Upload" at bounding box center [0, 0] width 0 height 0
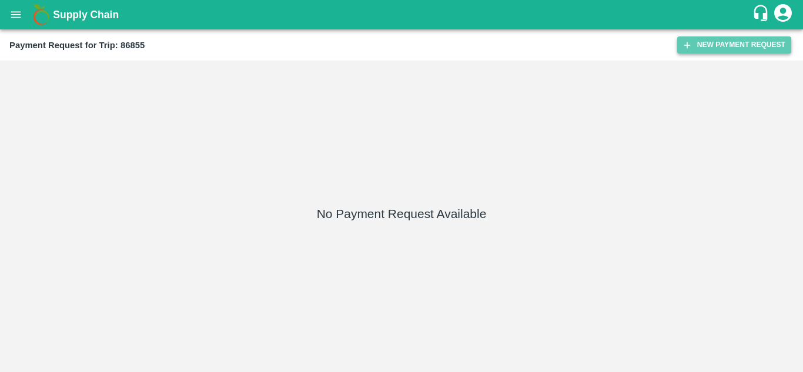
click at [727, 43] on button "New Payment Request" at bounding box center [734, 44] width 114 height 17
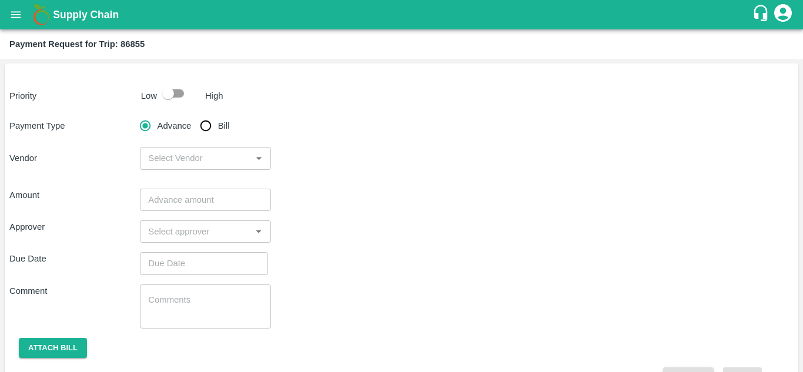
click at [175, 92] on input "checkbox" at bounding box center [168, 93] width 67 height 22
checkbox input "true"
click at [206, 122] on input "Bill" at bounding box center [206, 126] width 24 height 24
radio input "true"
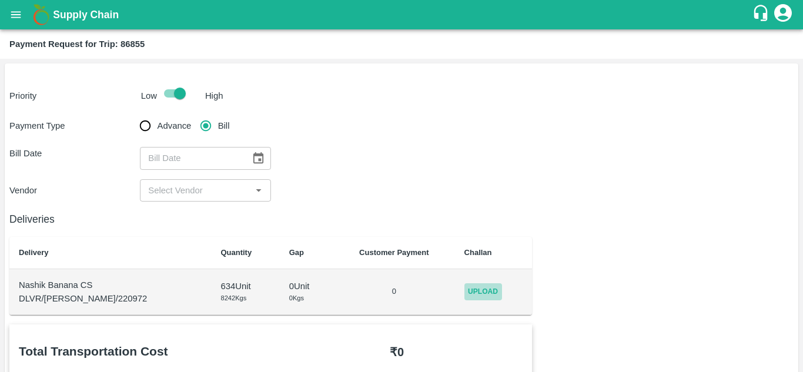
click at [472, 293] on span "Upload" at bounding box center [484, 291] width 38 height 17
click at [0, 0] on input "Upload" at bounding box center [0, 0] width 0 height 0
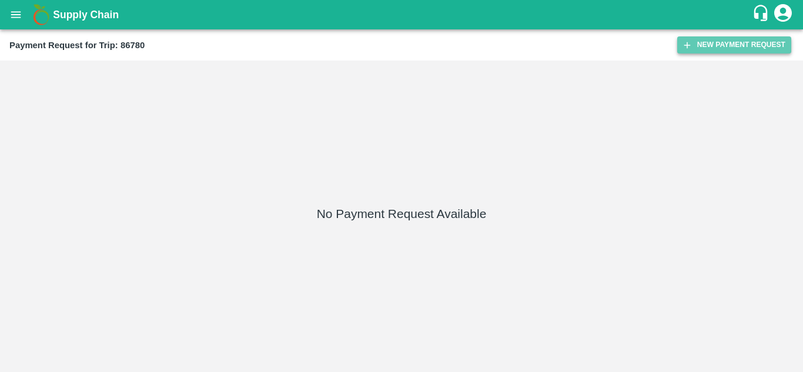
click at [719, 41] on button "New Payment Request" at bounding box center [734, 44] width 114 height 17
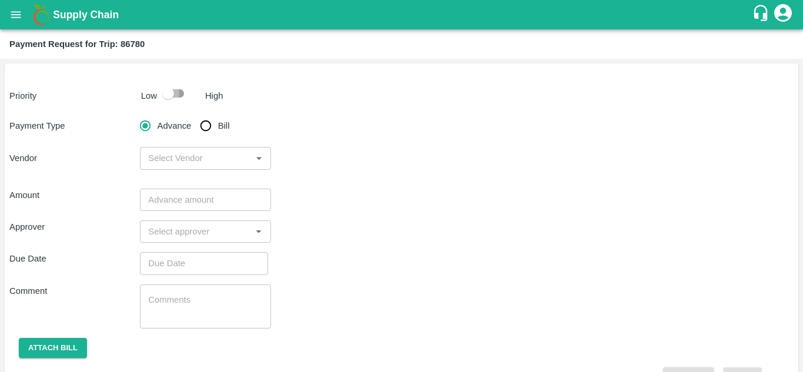
click at [182, 91] on input "checkbox" at bounding box center [168, 93] width 67 height 22
checkbox input "true"
click at [209, 123] on input "Bill" at bounding box center [206, 126] width 24 height 24
radio input "true"
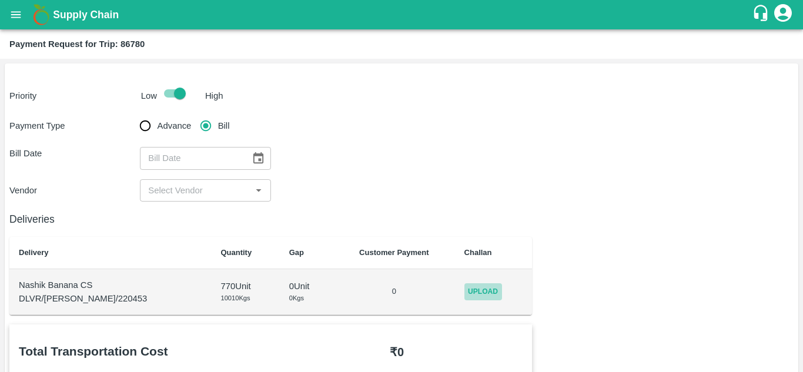
click at [489, 294] on span "Upload" at bounding box center [484, 291] width 38 height 17
click at [0, 0] on input "Upload" at bounding box center [0, 0] width 0 height 0
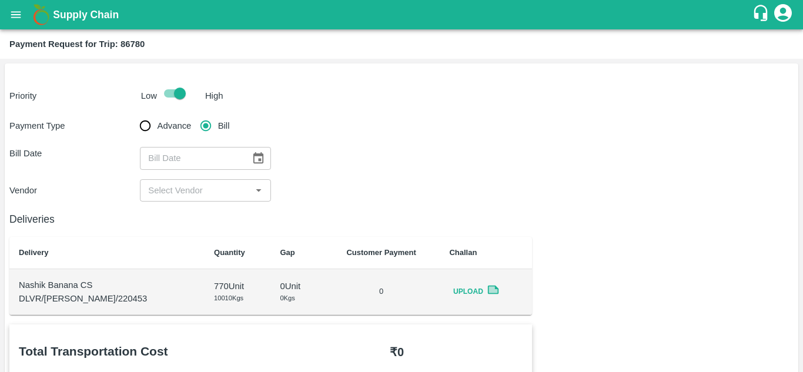
scroll to position [1, 0]
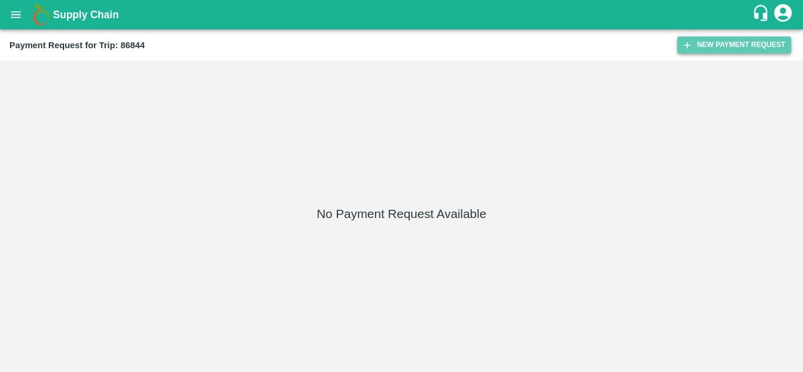
click at [709, 42] on button "New Payment Request" at bounding box center [734, 44] width 114 height 17
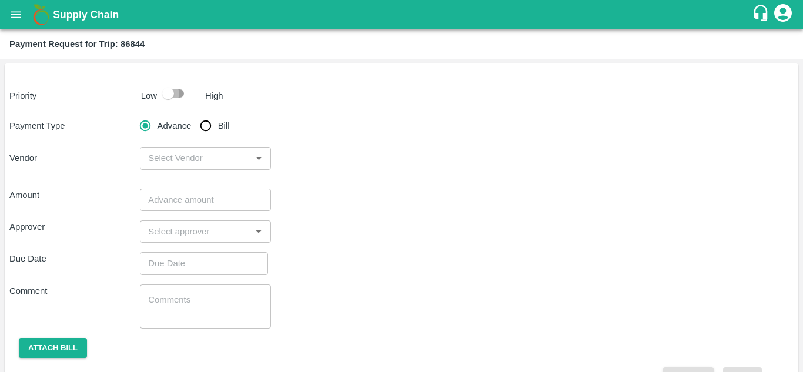
click at [181, 89] on input "checkbox" at bounding box center [168, 93] width 67 height 22
checkbox input "true"
click at [206, 126] on input "Bill" at bounding box center [206, 126] width 24 height 24
radio input "true"
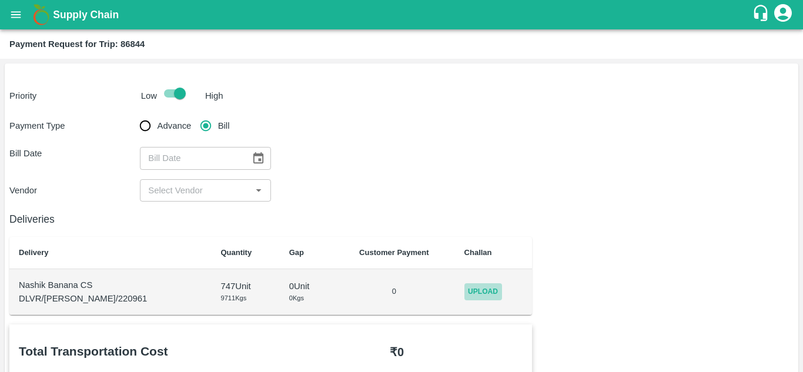
click at [467, 298] on span "Upload" at bounding box center [484, 291] width 38 height 17
click at [0, 0] on input "Upload" at bounding box center [0, 0] width 0 height 0
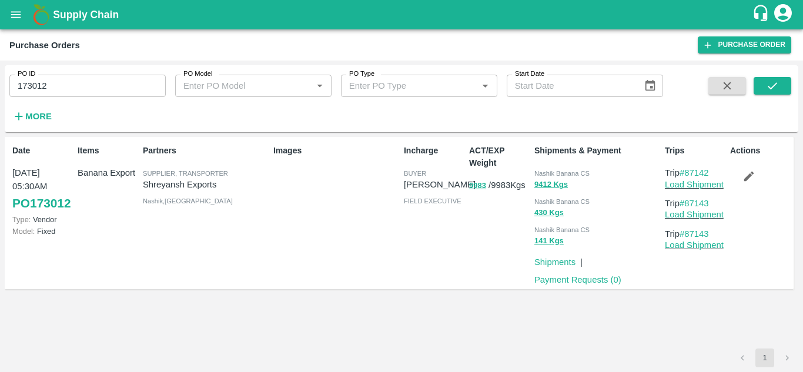
click at [64, 85] on input "173012" at bounding box center [87, 86] width 156 height 22
paste input "text"
click at [775, 86] on icon "submit" at bounding box center [772, 85] width 13 height 13
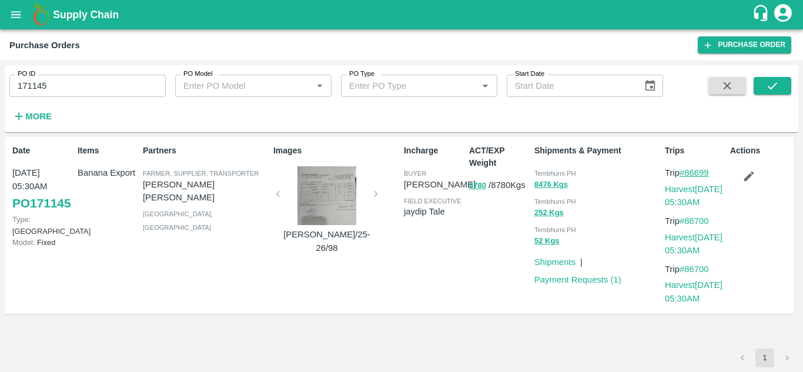
drag, startPoint x: 716, startPoint y: 173, endPoint x: 688, endPoint y: 174, distance: 28.2
click at [688, 174] on p "Trip #86699" at bounding box center [695, 172] width 61 height 13
copy link "86699"
click at [59, 85] on input "171145" at bounding box center [87, 86] width 156 height 22
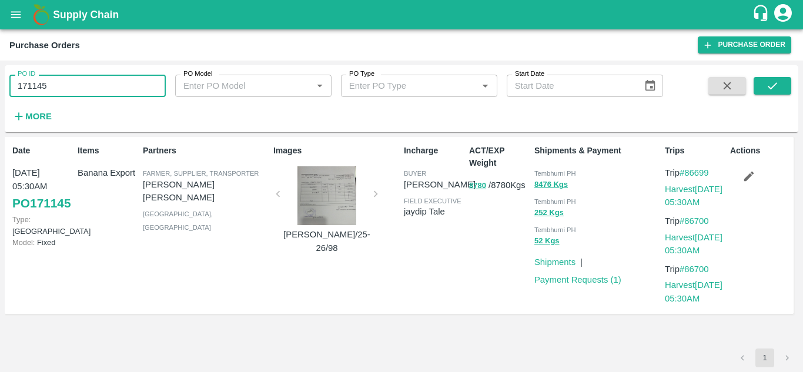
paste input "text"
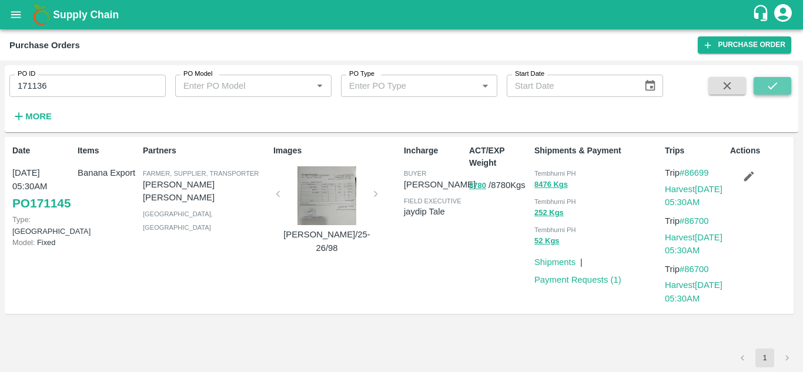
click at [763, 85] on button "submit" at bounding box center [773, 86] width 38 height 18
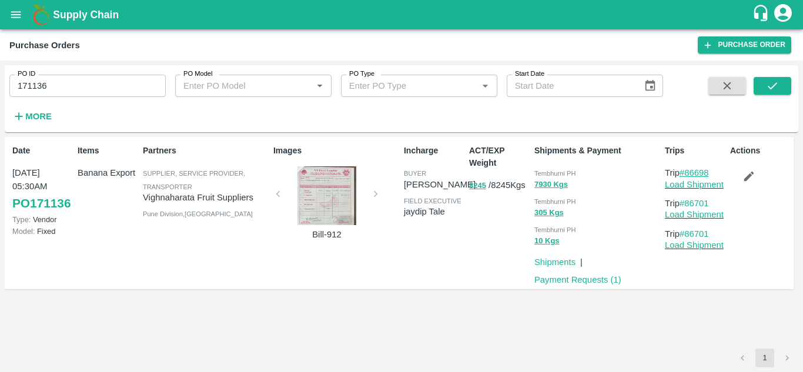
drag, startPoint x: 717, startPoint y: 171, endPoint x: 688, endPoint y: 171, distance: 29.4
click at [688, 171] on p "Trip #86698" at bounding box center [695, 172] width 61 height 13
copy link "86698"
click at [55, 92] on input "171136" at bounding box center [87, 86] width 156 height 22
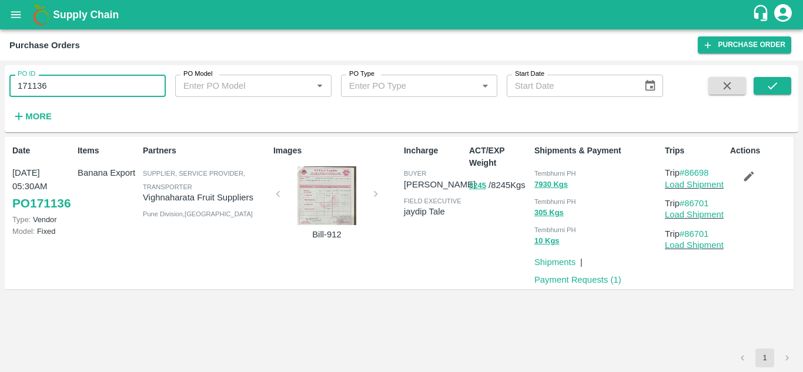
paste input "text"
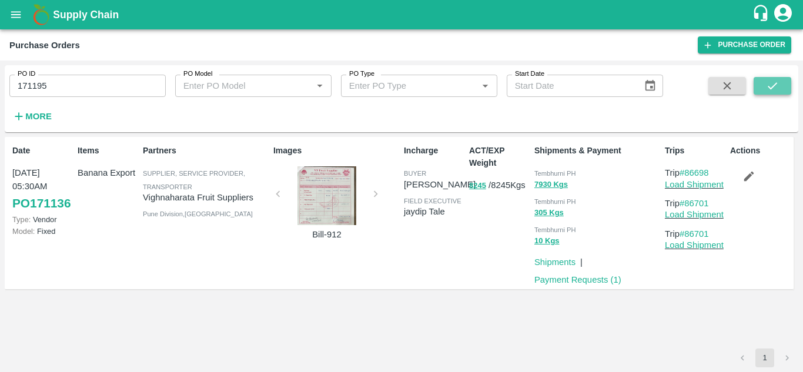
click at [775, 81] on icon "submit" at bounding box center [772, 85] width 13 height 13
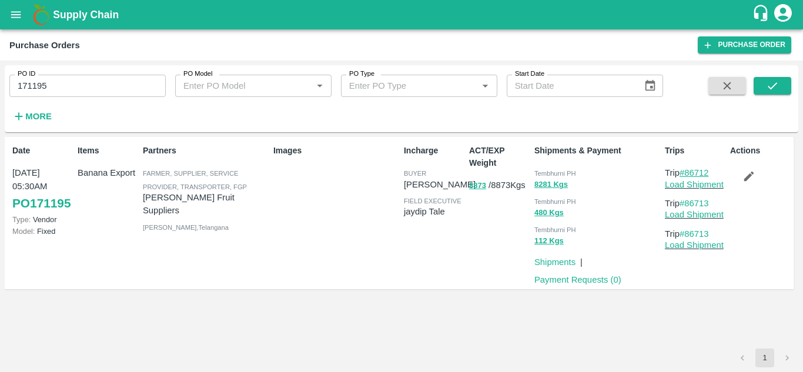
drag, startPoint x: 715, startPoint y: 172, endPoint x: 686, endPoint y: 173, distance: 29.4
click at [686, 173] on p "Trip #86712" at bounding box center [695, 172] width 61 height 13
copy link "86712"
click at [87, 76] on input "171195" at bounding box center [87, 86] width 156 height 22
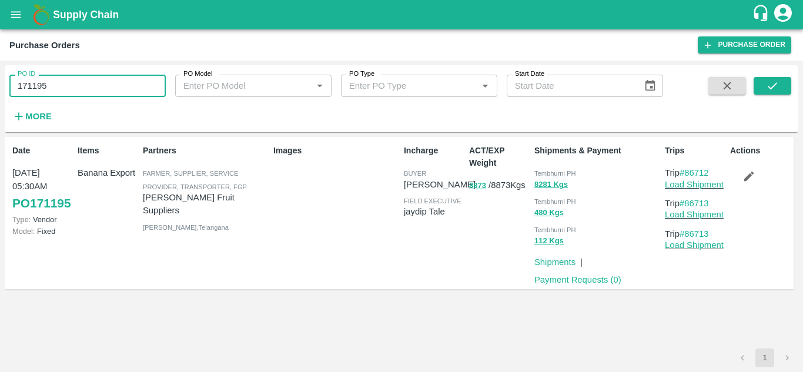
paste input "text"
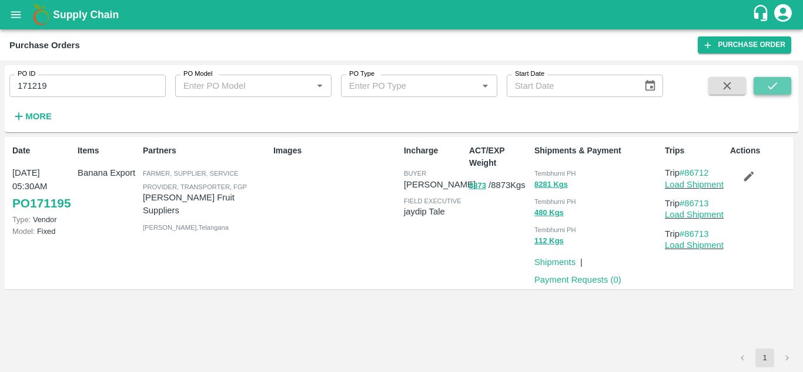
click at [768, 84] on icon "submit" at bounding box center [772, 85] width 13 height 13
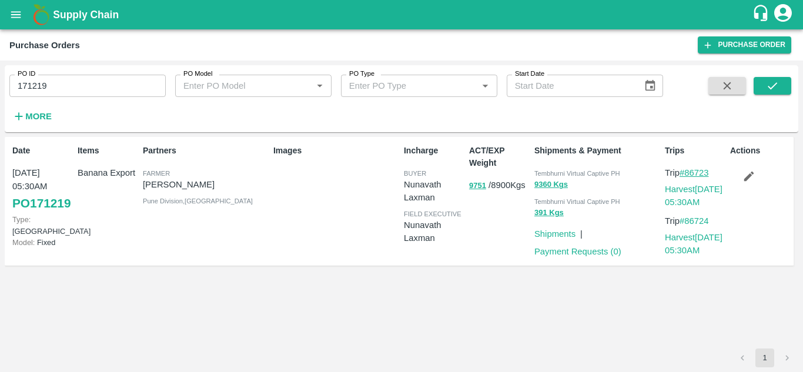
drag, startPoint x: 717, startPoint y: 171, endPoint x: 689, endPoint y: 175, distance: 27.9
click at [689, 175] on p "Trip #86723" at bounding box center [695, 172] width 61 height 13
copy link "86723"
click at [59, 82] on input "171219" at bounding box center [87, 86] width 156 height 22
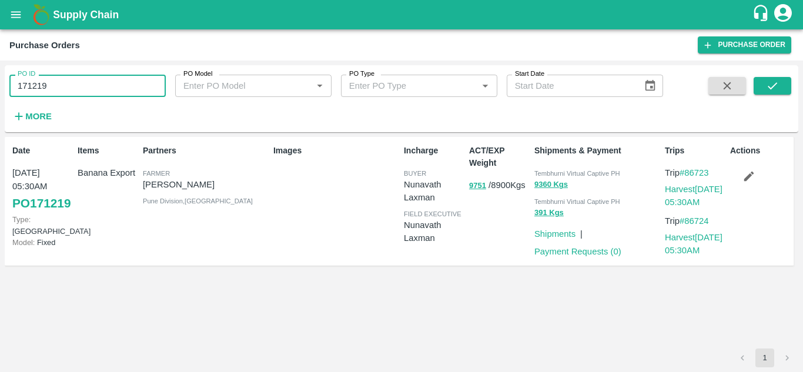
paste input "text"
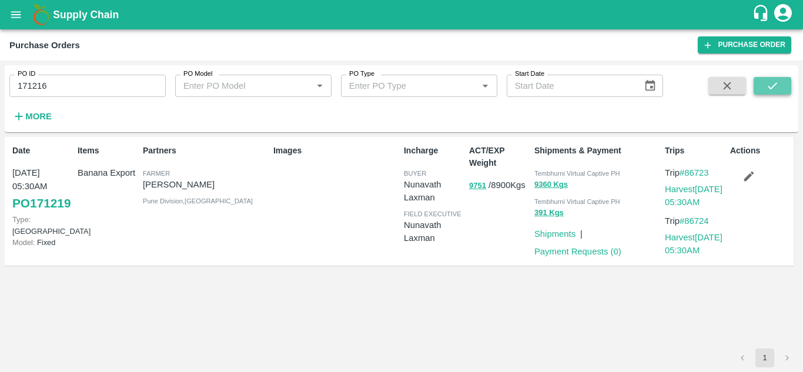
click at [780, 83] on button "submit" at bounding box center [773, 86] width 38 height 18
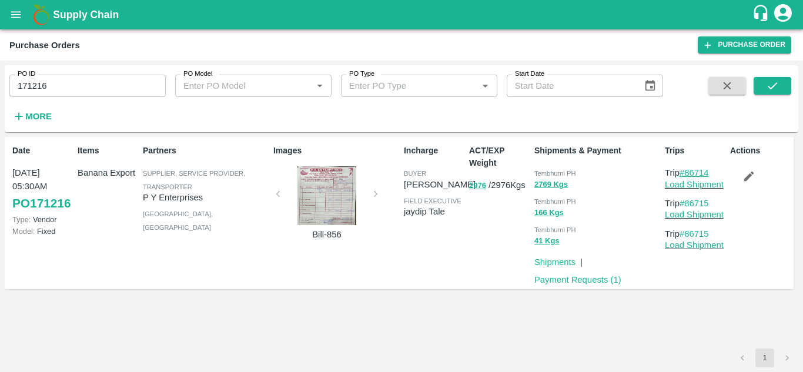
drag, startPoint x: 714, startPoint y: 172, endPoint x: 686, endPoint y: 173, distance: 27.7
click at [686, 173] on p "Trip #86714" at bounding box center [695, 172] width 61 height 13
copy link "86714"
click at [69, 89] on input "171216" at bounding box center [87, 86] width 156 height 22
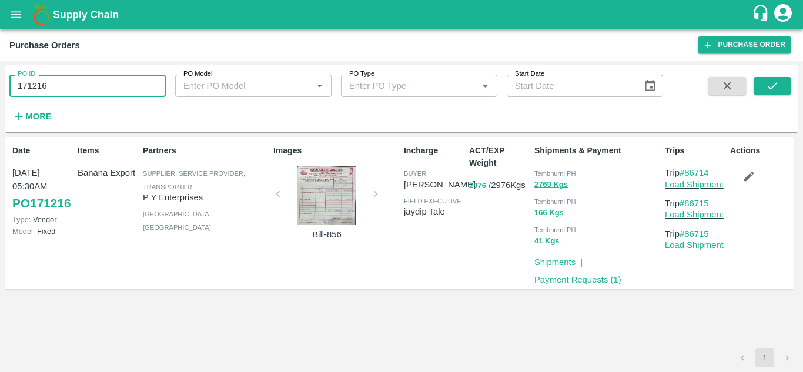
paste input "text"
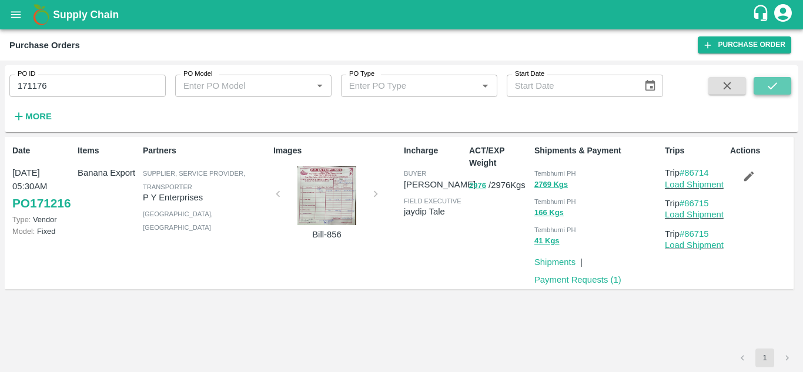
click at [777, 89] on icon "submit" at bounding box center [772, 85] width 13 height 13
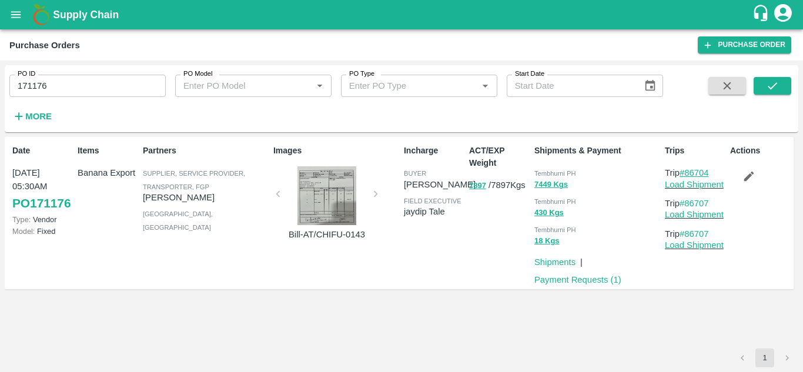
drag, startPoint x: 716, startPoint y: 168, endPoint x: 685, endPoint y: 172, distance: 31.4
click at [685, 172] on p "Trip #86704" at bounding box center [695, 172] width 61 height 13
copy link "86704"
click at [56, 82] on input "171176" at bounding box center [87, 86] width 156 height 22
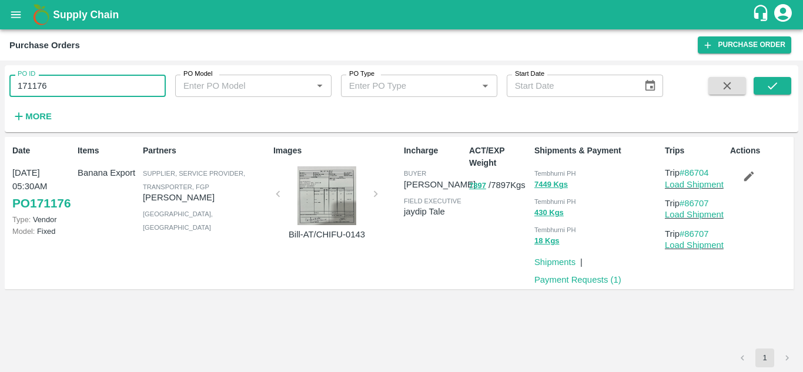
paste input "text"
click at [788, 75] on div "PO ID 171200 PO ID PO Model PO Model   * PO Type PO Type   * Start Date Start D…" at bounding box center [402, 99] width 794 height 58
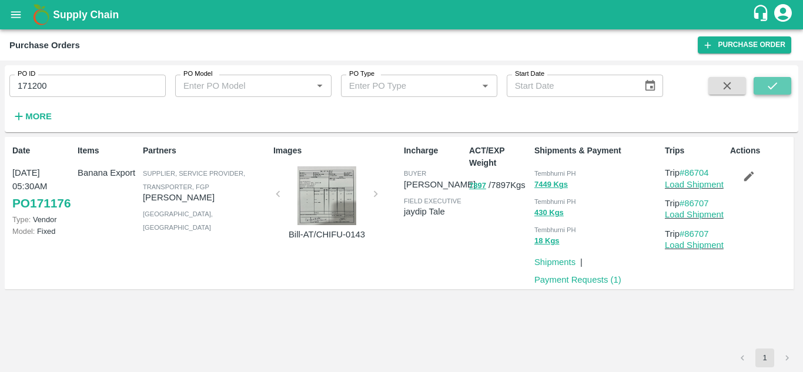
click at [779, 79] on button "submit" at bounding box center [773, 86] width 38 height 18
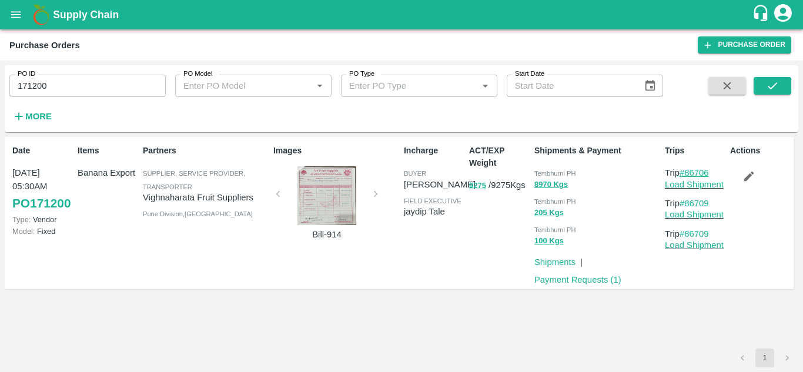
drag, startPoint x: 714, startPoint y: 173, endPoint x: 687, endPoint y: 174, distance: 26.5
click at [687, 174] on p "Trip #86706" at bounding box center [695, 172] width 61 height 13
copy link "86706"
click at [54, 92] on input "171200" at bounding box center [87, 86] width 156 height 22
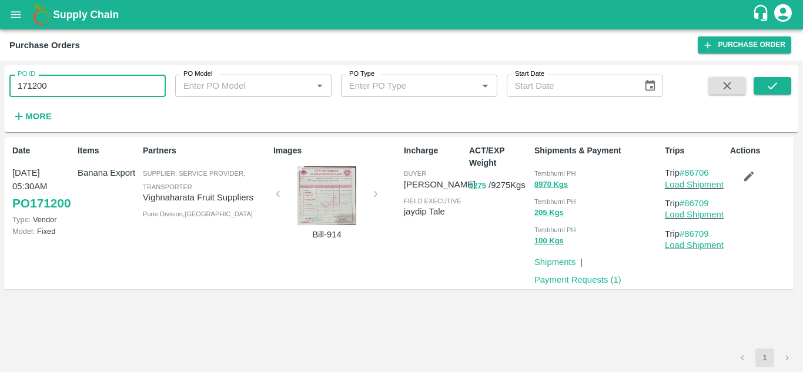
paste input "text"
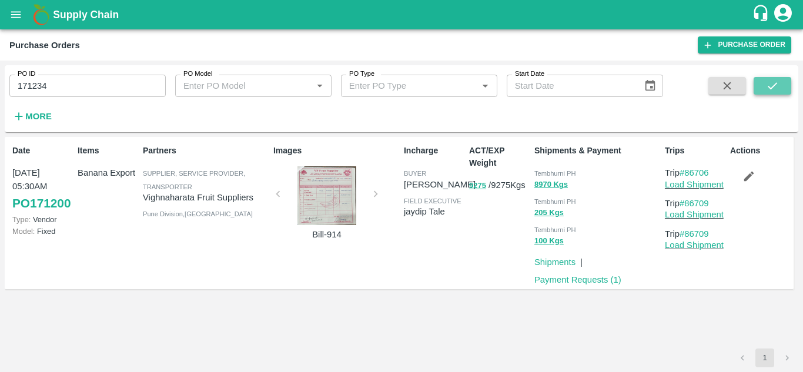
click at [764, 84] on button "submit" at bounding box center [773, 86] width 38 height 18
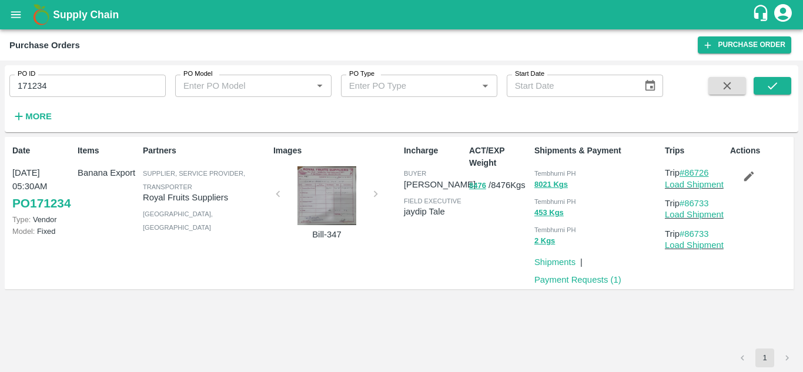
drag, startPoint x: 716, startPoint y: 169, endPoint x: 686, endPoint y: 173, distance: 30.2
click at [686, 173] on p "Trip #86726" at bounding box center [695, 172] width 61 height 13
copy link "86726"
click at [50, 80] on input "171234" at bounding box center [87, 86] width 156 height 22
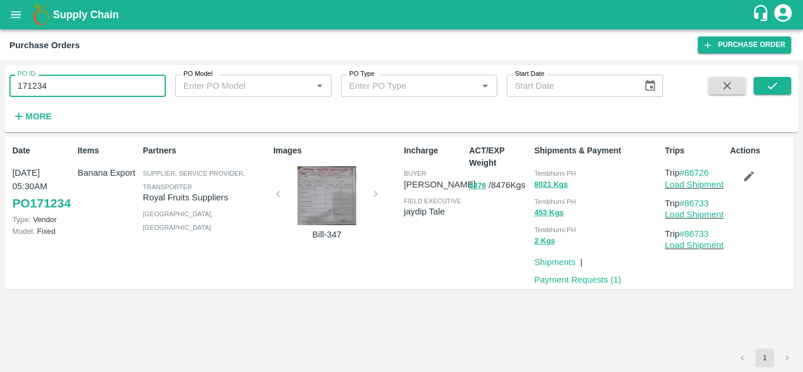
paste input "text"
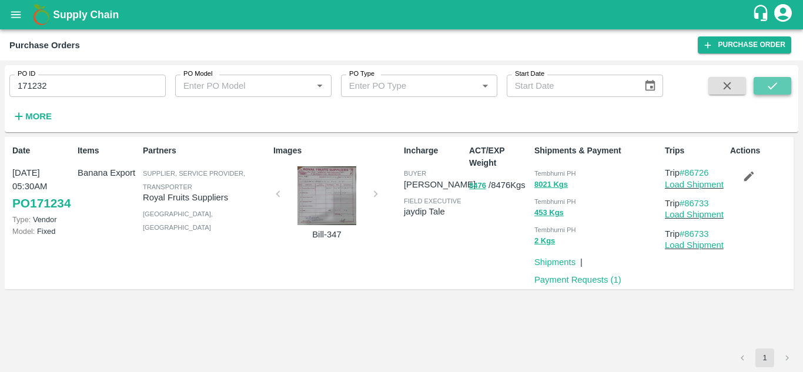
click at [767, 82] on icon "submit" at bounding box center [772, 85] width 13 height 13
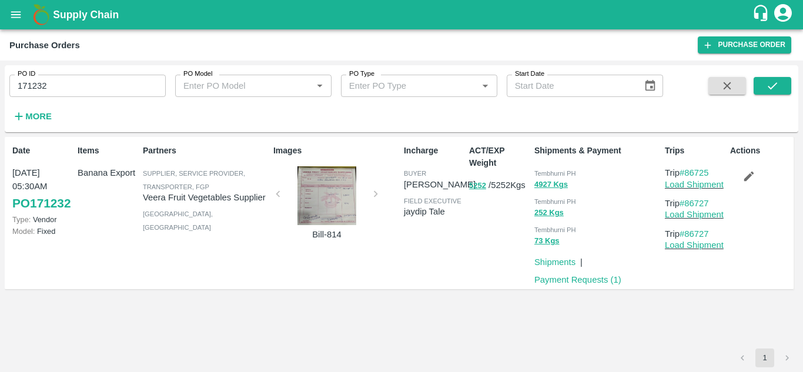
click at [716, 170] on p "Trip #86725" at bounding box center [695, 172] width 61 height 13
drag, startPoint x: 716, startPoint y: 170, endPoint x: 686, endPoint y: 169, distance: 30.0
click at [686, 169] on p "Trip #86725" at bounding box center [695, 172] width 61 height 13
copy link "86725"
click at [73, 81] on input "171232" at bounding box center [87, 86] width 156 height 22
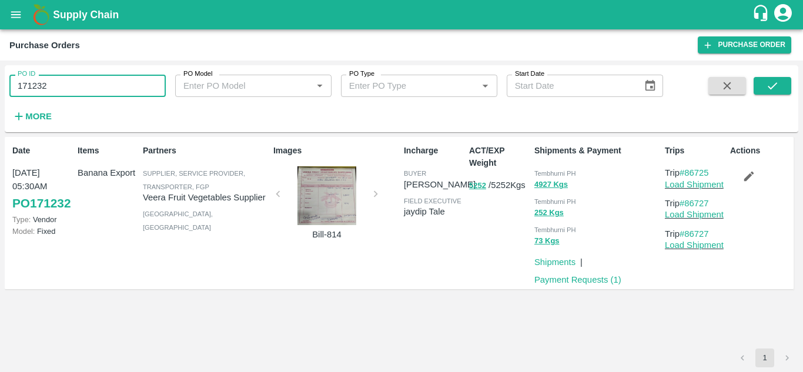
click at [73, 81] on input "171232" at bounding box center [87, 86] width 156 height 22
paste input "text"
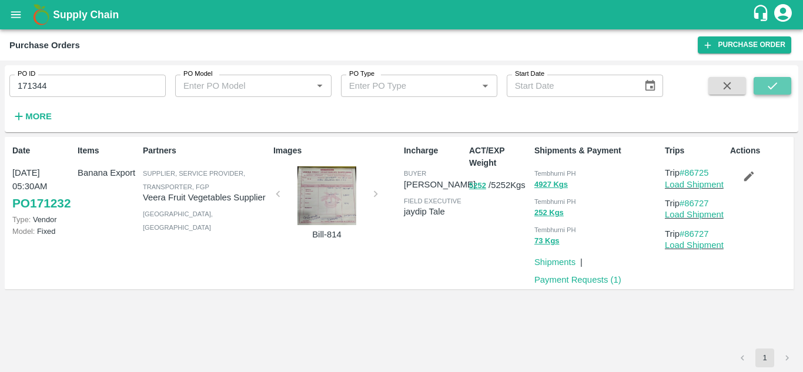
click at [772, 84] on icon "submit" at bounding box center [772, 85] width 13 height 13
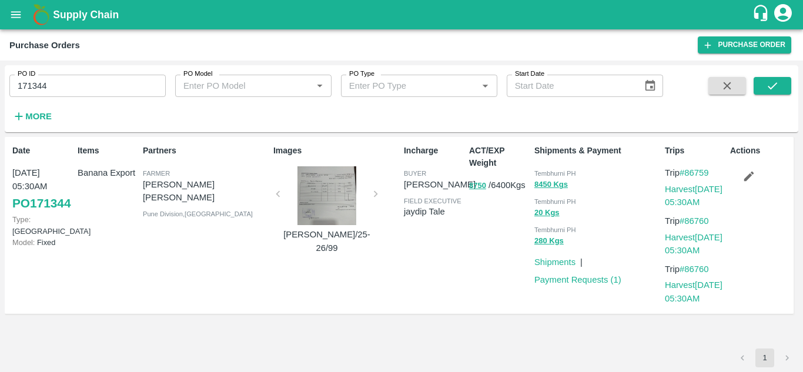
click at [717, 172] on p "Trip #86759" at bounding box center [695, 172] width 61 height 13
drag, startPoint x: 717, startPoint y: 172, endPoint x: 686, endPoint y: 172, distance: 30.6
click at [686, 172] on p "Trip #86759" at bounding box center [695, 172] width 61 height 13
copy link "86759"
click at [54, 86] on input "171344" at bounding box center [87, 86] width 156 height 22
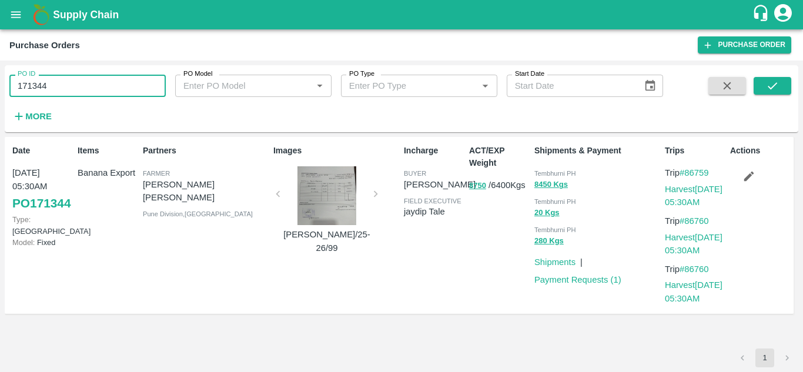
click at [54, 86] on input "171344" at bounding box center [87, 86] width 156 height 22
paste input "text"
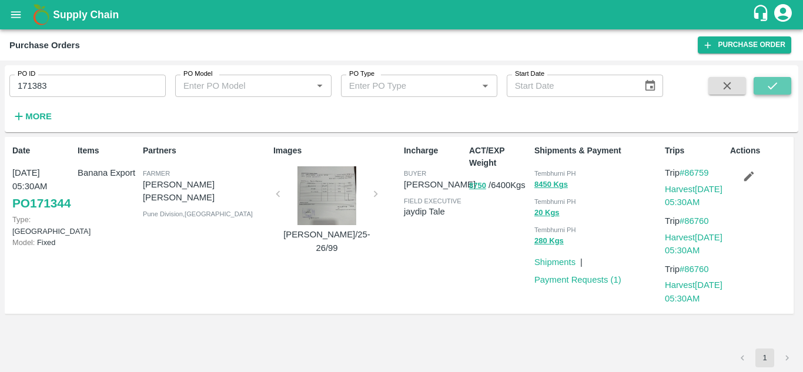
click at [770, 86] on icon "submit" at bounding box center [772, 85] width 13 height 13
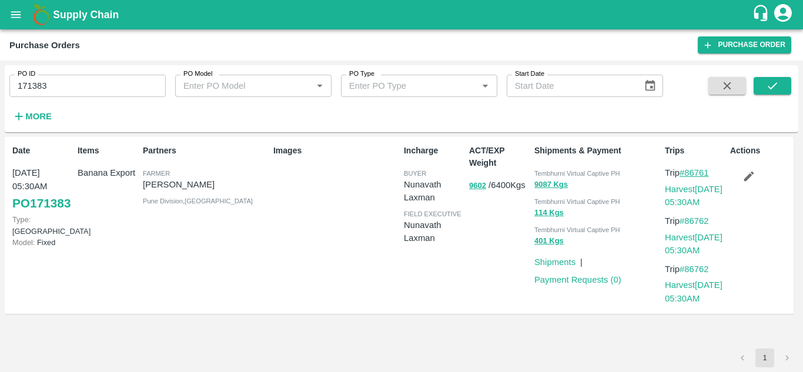
drag, startPoint x: 715, startPoint y: 171, endPoint x: 688, endPoint y: 171, distance: 26.5
click at [688, 171] on p "Trip #86761" at bounding box center [695, 172] width 61 height 13
drag, startPoint x: 44, startPoint y: 82, endPoint x: 54, endPoint y: 83, distance: 10.1
click at [54, 83] on input "171383" at bounding box center [87, 86] width 156 height 22
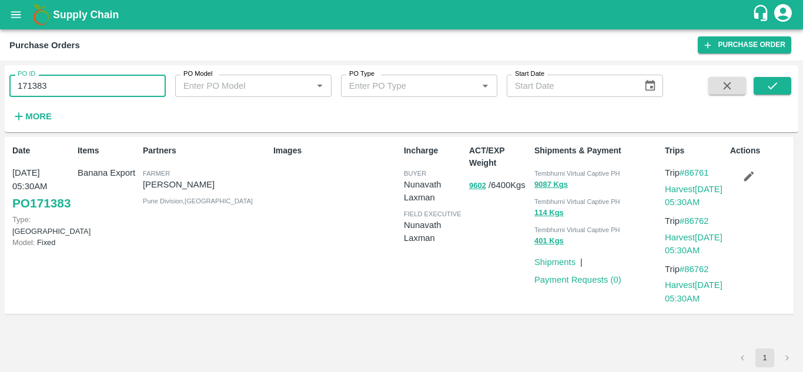
click at [54, 83] on input "171383" at bounding box center [87, 86] width 156 height 22
paste input "text"
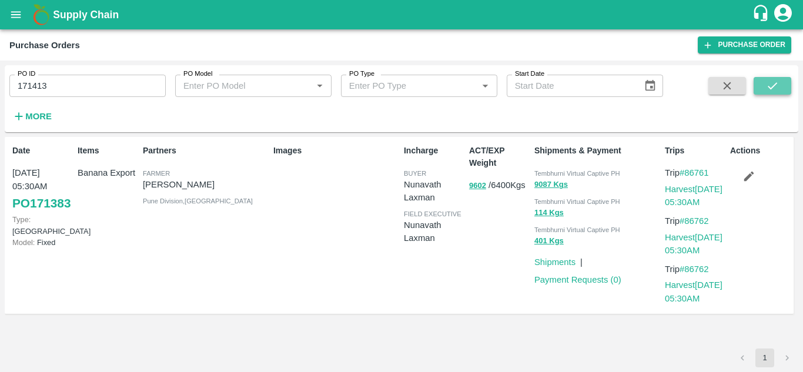
click at [759, 80] on button "submit" at bounding box center [773, 86] width 38 height 18
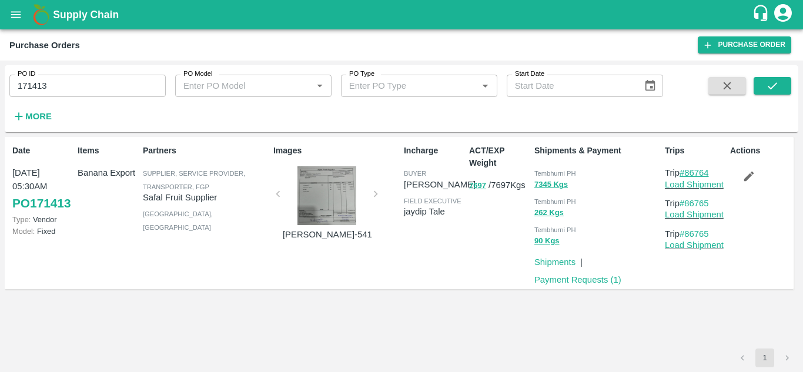
drag, startPoint x: 716, startPoint y: 171, endPoint x: 688, endPoint y: 169, distance: 28.3
click at [688, 169] on p "Trip #86764" at bounding box center [695, 172] width 61 height 13
click at [46, 88] on input "171413" at bounding box center [87, 86] width 156 height 22
paste input "text"
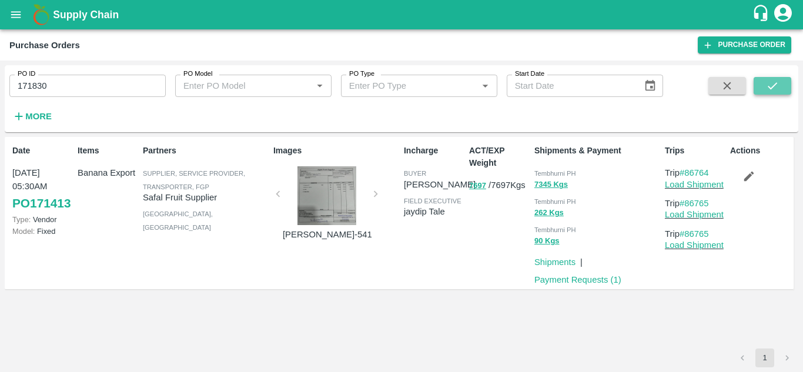
click at [769, 84] on icon "submit" at bounding box center [772, 85] width 13 height 13
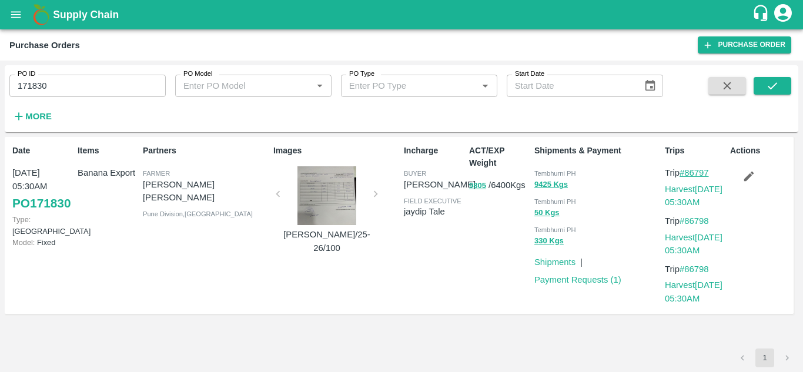
drag, startPoint x: 715, startPoint y: 173, endPoint x: 689, endPoint y: 172, distance: 26.5
click at [689, 172] on p "Trip #86797" at bounding box center [695, 172] width 61 height 13
click at [61, 87] on input "171830" at bounding box center [87, 86] width 156 height 22
paste input "text"
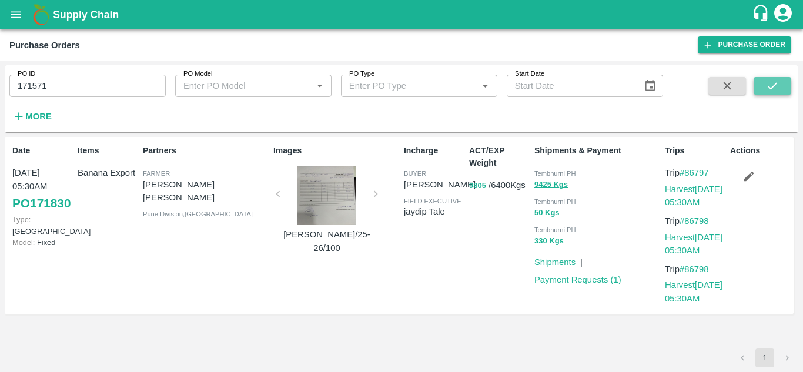
click at [770, 85] on icon "submit" at bounding box center [772, 85] width 13 height 13
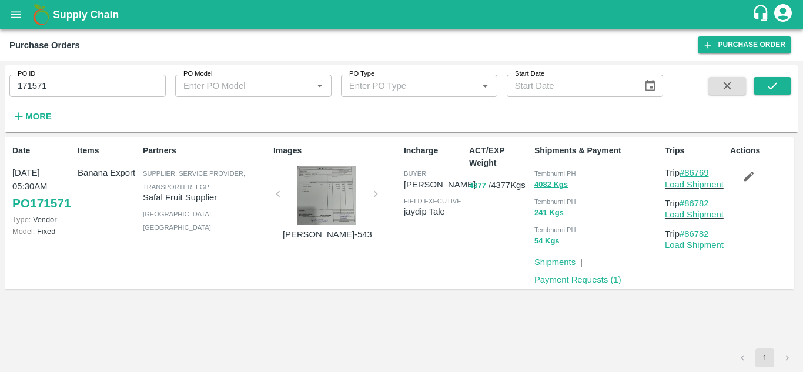
drag, startPoint x: 714, startPoint y: 171, endPoint x: 688, endPoint y: 173, distance: 26.0
click at [688, 173] on p "Trip #86769" at bounding box center [695, 172] width 61 height 13
click at [62, 91] on input "171571" at bounding box center [87, 86] width 156 height 22
paste input "text"
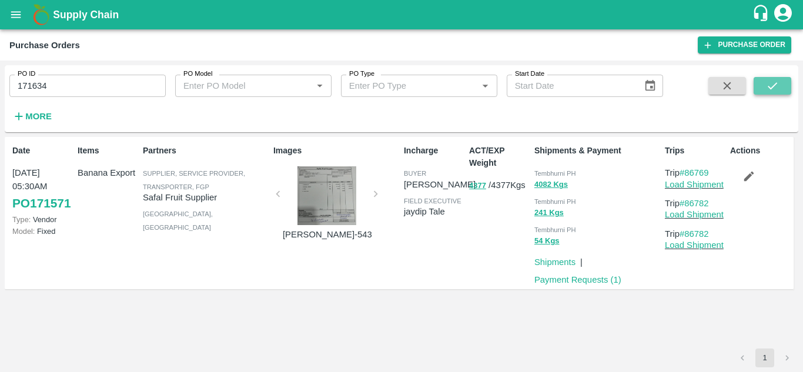
click at [764, 83] on button "submit" at bounding box center [773, 86] width 38 height 18
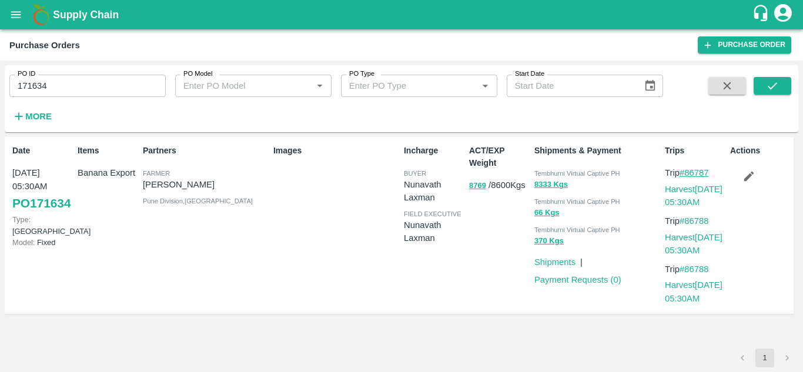
drag, startPoint x: 719, startPoint y: 170, endPoint x: 689, endPoint y: 170, distance: 30.0
click at [689, 170] on p "Trip #86787" at bounding box center [695, 172] width 61 height 13
click at [59, 84] on input "171634" at bounding box center [87, 86] width 156 height 22
paste input "text"
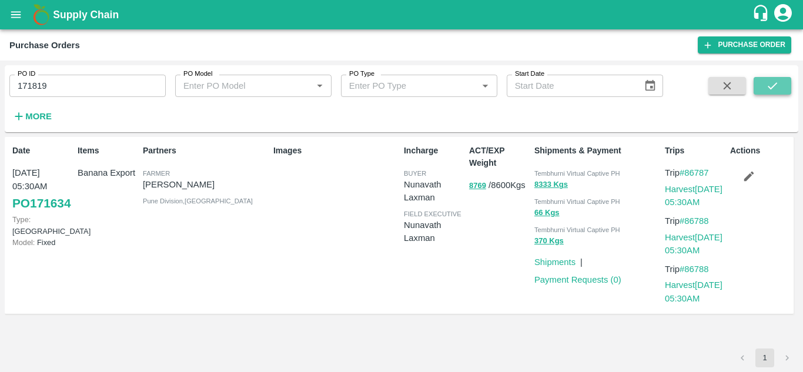
click at [775, 84] on icon "submit" at bounding box center [772, 85] width 13 height 13
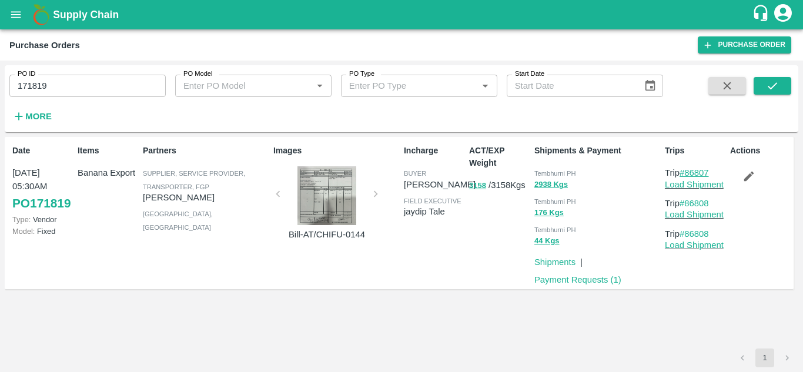
drag, startPoint x: 716, startPoint y: 171, endPoint x: 687, endPoint y: 173, distance: 29.0
click at [687, 173] on p "Trip #86807" at bounding box center [695, 172] width 61 height 13
click at [61, 82] on input "171819" at bounding box center [87, 86] width 156 height 22
paste input "text"
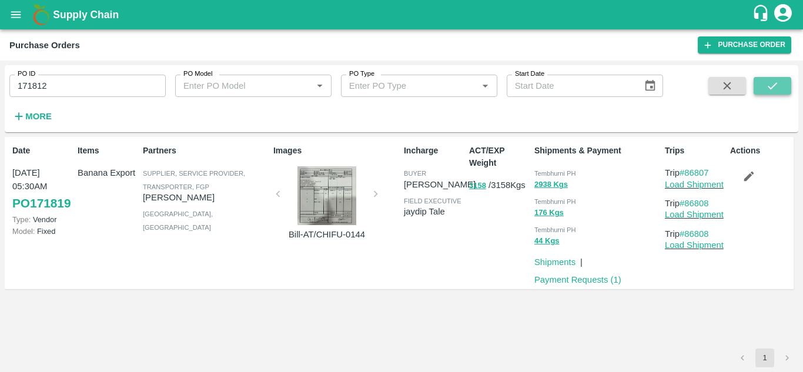
click at [757, 81] on button "submit" at bounding box center [773, 86] width 38 height 18
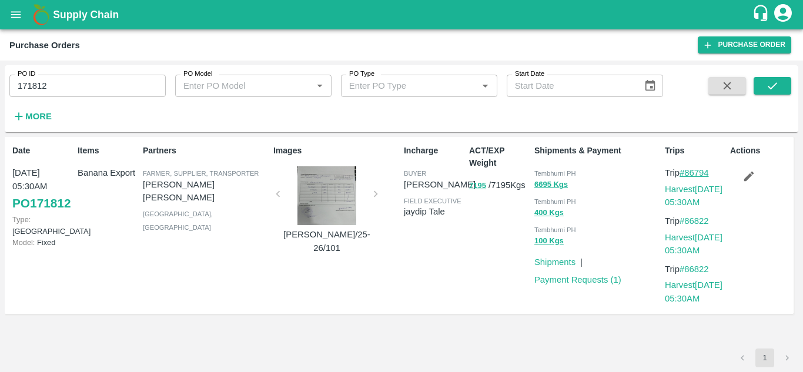
drag, startPoint x: 716, startPoint y: 171, endPoint x: 687, endPoint y: 171, distance: 28.2
click at [687, 171] on p "Trip #86794" at bounding box center [695, 172] width 61 height 13
click at [68, 85] on input "171812" at bounding box center [87, 86] width 156 height 22
paste input "text"
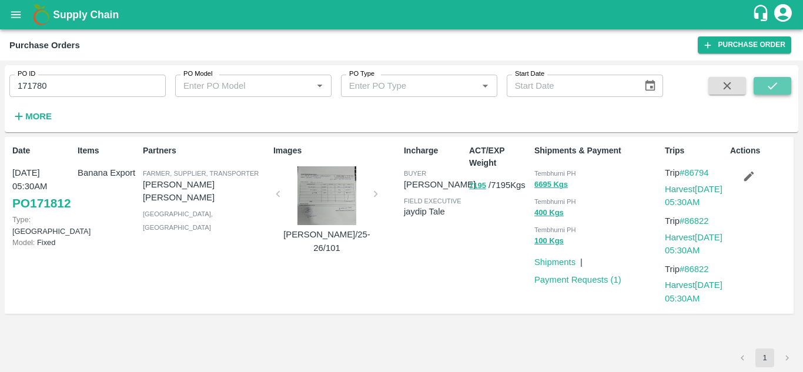
click at [775, 91] on icon "submit" at bounding box center [772, 85] width 13 height 13
click at [777, 88] on icon "submit" at bounding box center [772, 85] width 13 height 13
click at [783, 81] on button "submit" at bounding box center [773, 86] width 38 height 18
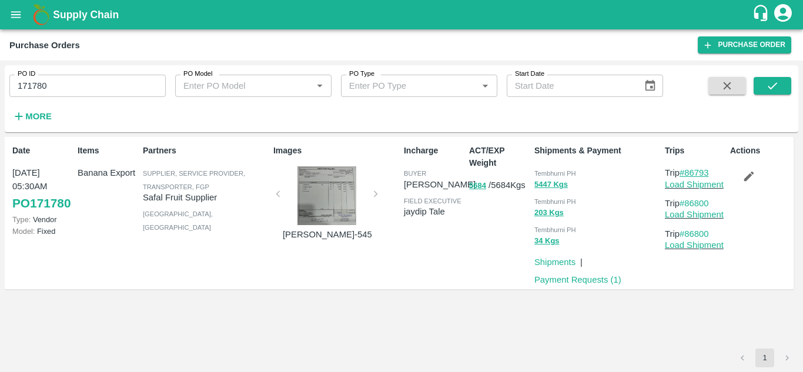
drag, startPoint x: 715, startPoint y: 172, endPoint x: 687, endPoint y: 171, distance: 27.1
click at [687, 171] on p "Trip #86793" at bounding box center [695, 172] width 61 height 13
click at [76, 85] on input "171780" at bounding box center [87, 86] width 156 height 22
paste input "text"
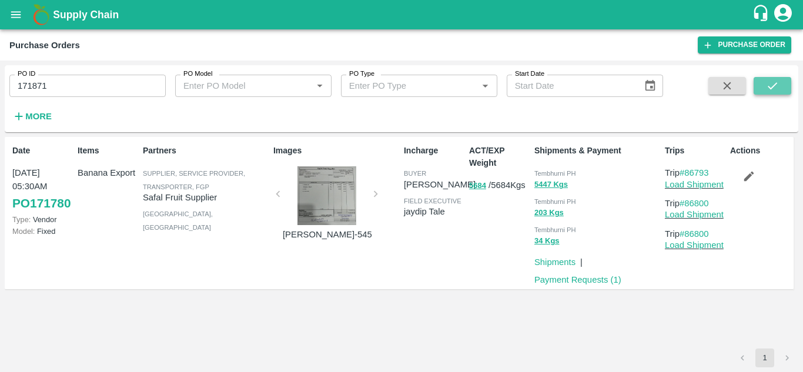
click at [779, 81] on icon "submit" at bounding box center [772, 85] width 13 height 13
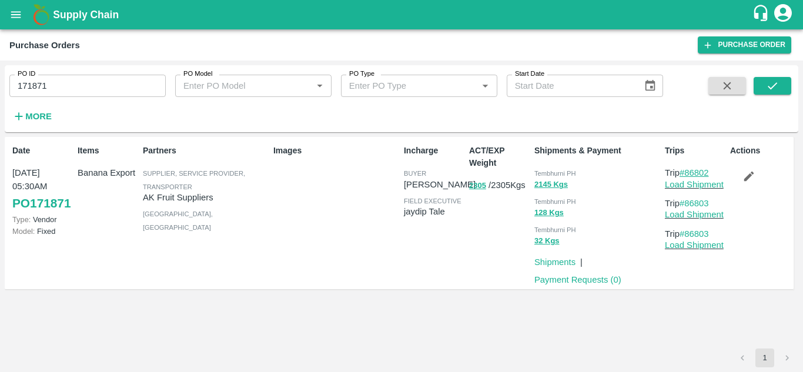
drag, startPoint x: 719, startPoint y: 171, endPoint x: 688, endPoint y: 172, distance: 30.6
click at [688, 172] on p "Trip #86802" at bounding box center [695, 172] width 61 height 13
click at [54, 84] on input "171871" at bounding box center [87, 86] width 156 height 22
paste input "text"
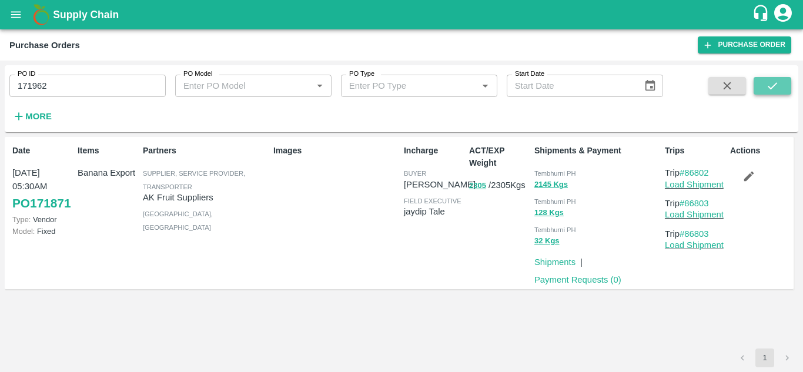
click at [762, 81] on button "submit" at bounding box center [773, 86] width 38 height 18
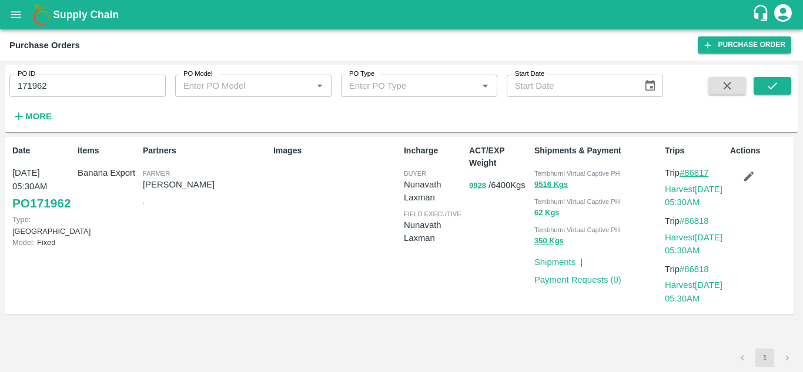
drag, startPoint x: 713, startPoint y: 169, endPoint x: 688, endPoint y: 170, distance: 24.7
click at [688, 170] on p "Trip #86817" at bounding box center [695, 172] width 61 height 13
click at [67, 89] on input "171962" at bounding box center [87, 86] width 156 height 22
paste input "text"
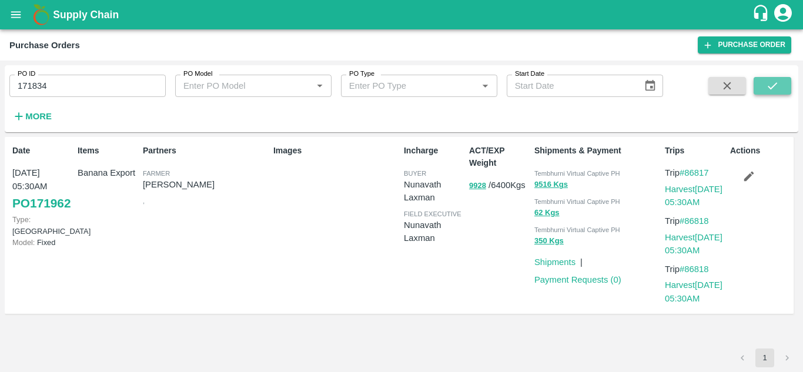
click at [776, 78] on button "submit" at bounding box center [773, 86] width 38 height 18
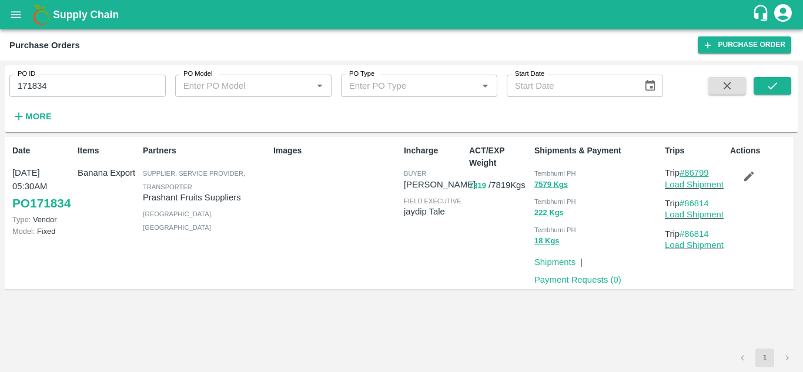
drag, startPoint x: 716, startPoint y: 171, endPoint x: 688, endPoint y: 173, distance: 27.7
click at [688, 173] on p "Trip #86799" at bounding box center [695, 172] width 61 height 13
click at [72, 81] on input "171834" at bounding box center [87, 86] width 156 height 22
paste input "text"
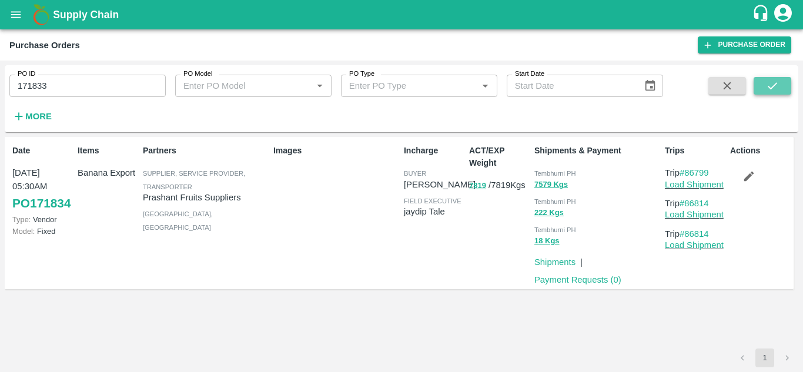
click at [771, 84] on icon "submit" at bounding box center [772, 85] width 13 height 13
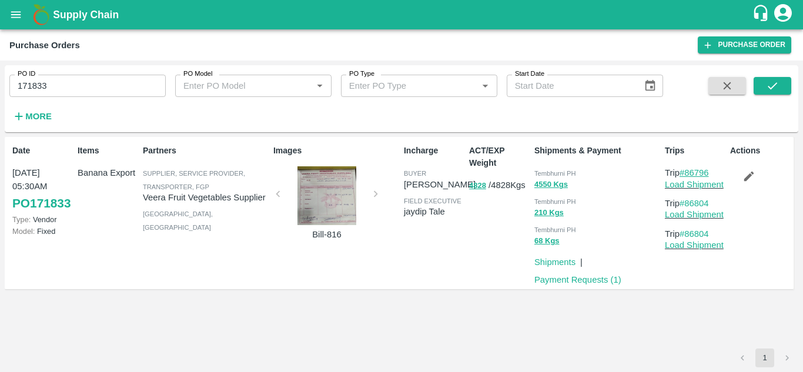
drag, startPoint x: 716, startPoint y: 171, endPoint x: 688, endPoint y: 172, distance: 27.7
click at [688, 172] on p "Trip #86796" at bounding box center [695, 172] width 61 height 13
click at [57, 79] on input "171833" at bounding box center [87, 86] width 156 height 22
paste input "text"
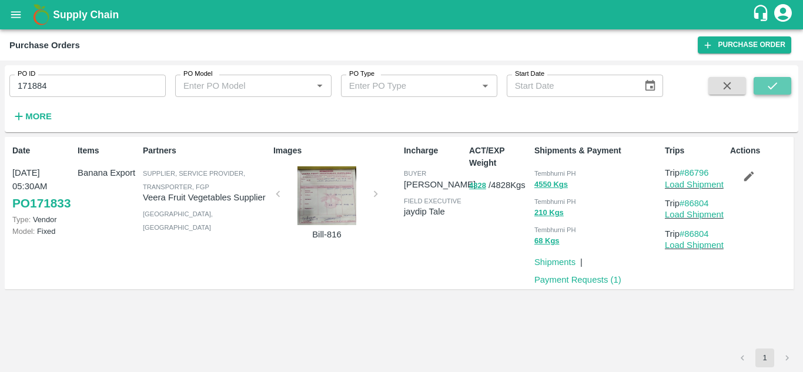
click at [773, 78] on button "submit" at bounding box center [773, 86] width 38 height 18
drag, startPoint x: 715, startPoint y: 170, endPoint x: 687, endPoint y: 171, distance: 28.3
click at [687, 171] on p "Trip #86809" at bounding box center [695, 172] width 61 height 13
click at [75, 76] on input "171884" at bounding box center [87, 86] width 156 height 22
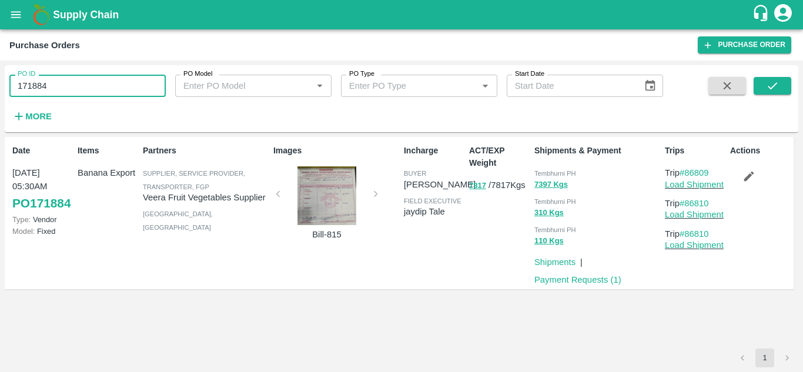
click at [75, 76] on input "171884" at bounding box center [87, 86] width 156 height 22
paste input "text"
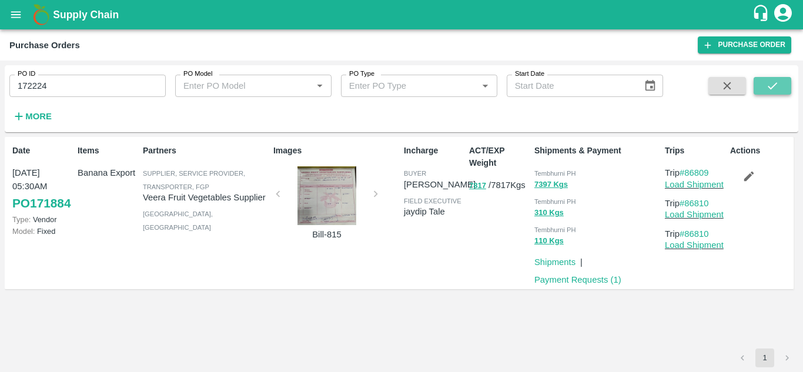
click at [773, 83] on icon "submit" at bounding box center [772, 85] width 13 height 13
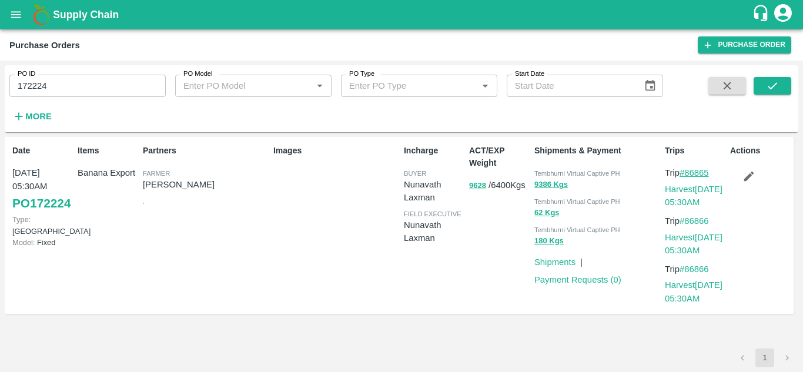
drag, startPoint x: 715, startPoint y: 171, endPoint x: 689, endPoint y: 169, distance: 25.9
click at [689, 169] on p "Trip #86865" at bounding box center [695, 172] width 61 height 13
click at [67, 90] on input "172224" at bounding box center [87, 86] width 156 height 22
paste input "text"
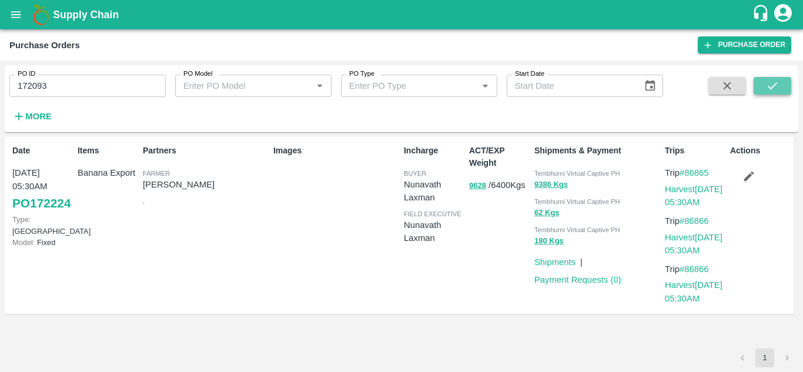
click at [770, 84] on icon "submit" at bounding box center [772, 85] width 13 height 13
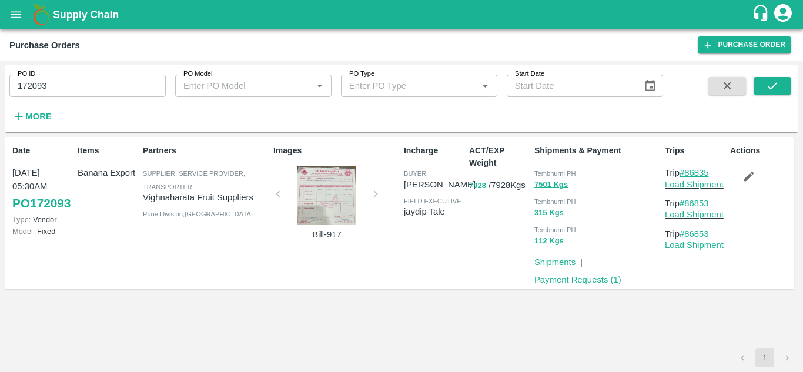
drag, startPoint x: 716, startPoint y: 176, endPoint x: 687, endPoint y: 175, distance: 28.2
click at [687, 175] on p "Trip #86835" at bounding box center [695, 172] width 61 height 13
click at [62, 78] on input "172093" at bounding box center [87, 86] width 156 height 22
paste input "text"
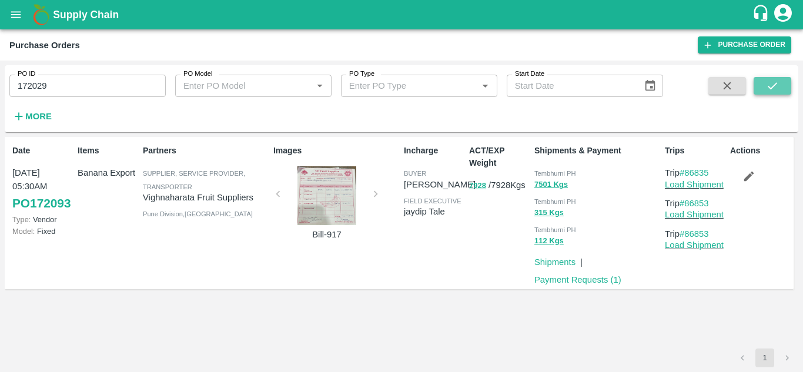
click at [773, 84] on icon "submit" at bounding box center [772, 85] width 13 height 13
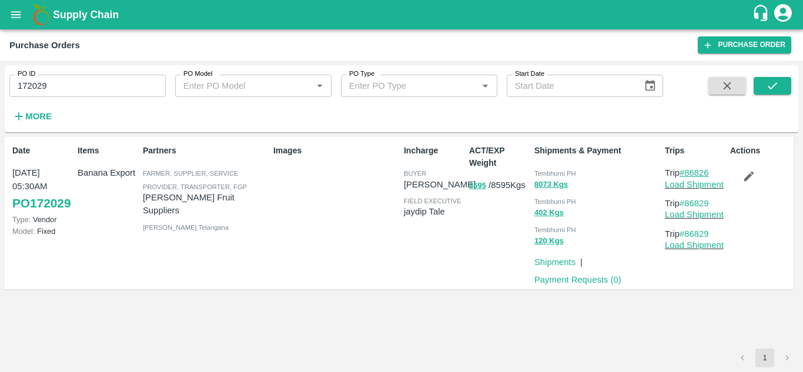
drag, startPoint x: 717, startPoint y: 171, endPoint x: 686, endPoint y: 173, distance: 30.7
click at [686, 173] on p "Trip #86826" at bounding box center [695, 172] width 61 height 13
click at [82, 78] on input "172029" at bounding box center [87, 86] width 156 height 22
paste input "text"
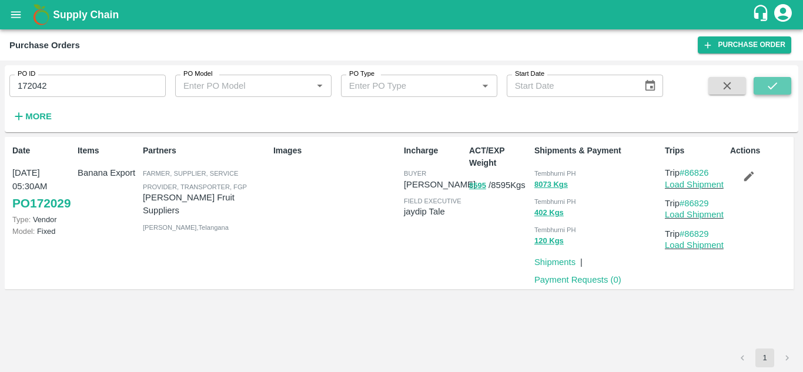
click at [786, 79] on button "submit" at bounding box center [773, 86] width 38 height 18
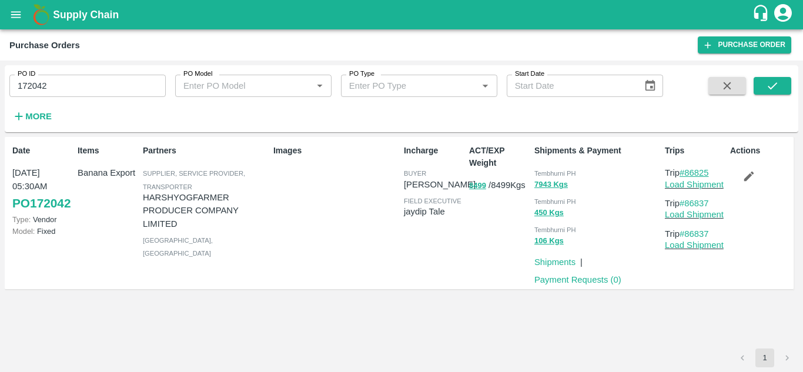
drag, startPoint x: 717, startPoint y: 169, endPoint x: 688, endPoint y: 170, distance: 29.4
click at [688, 170] on p "Trip #86825" at bounding box center [695, 172] width 61 height 13
click at [75, 94] on input "172042" at bounding box center [87, 86] width 156 height 22
paste input "text"
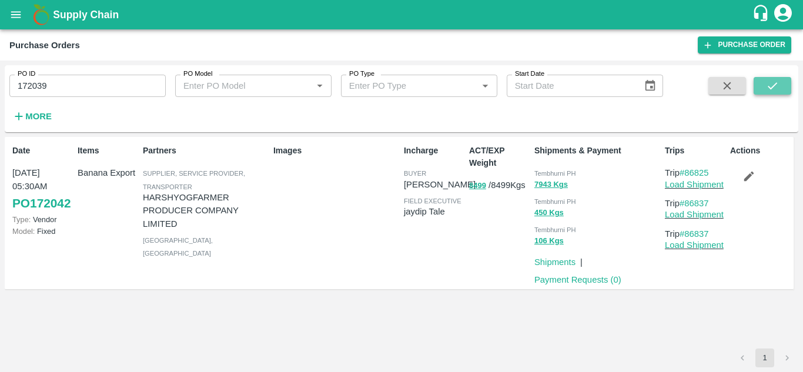
click at [766, 89] on icon "submit" at bounding box center [772, 85] width 13 height 13
drag, startPoint x: 717, startPoint y: 172, endPoint x: 686, endPoint y: 172, distance: 31.2
click at [686, 172] on p "Trip #86824" at bounding box center [695, 172] width 61 height 13
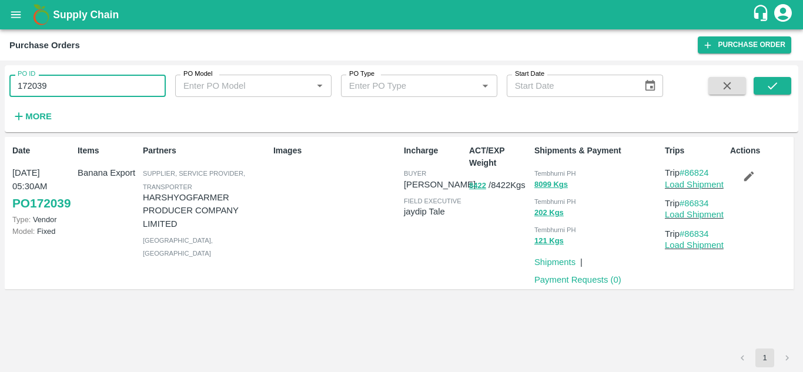
click at [66, 84] on input "172039" at bounding box center [87, 86] width 156 height 22
paste input "text"
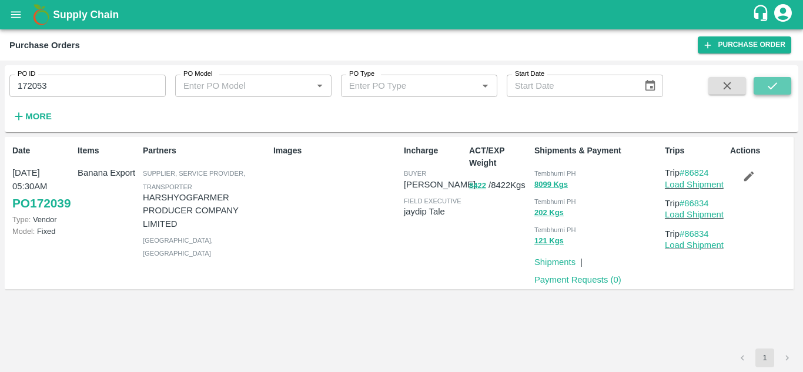
click at [772, 83] on icon "submit" at bounding box center [772, 85] width 13 height 13
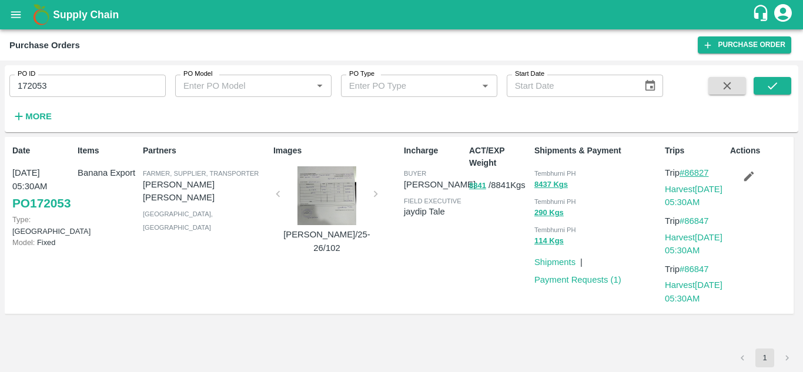
drag, startPoint x: 719, startPoint y: 177, endPoint x: 686, endPoint y: 173, distance: 33.2
click at [686, 173] on p "Trip #86827" at bounding box center [695, 172] width 61 height 13
click at [107, 82] on input "172053" at bounding box center [87, 86] width 156 height 22
paste input "text"
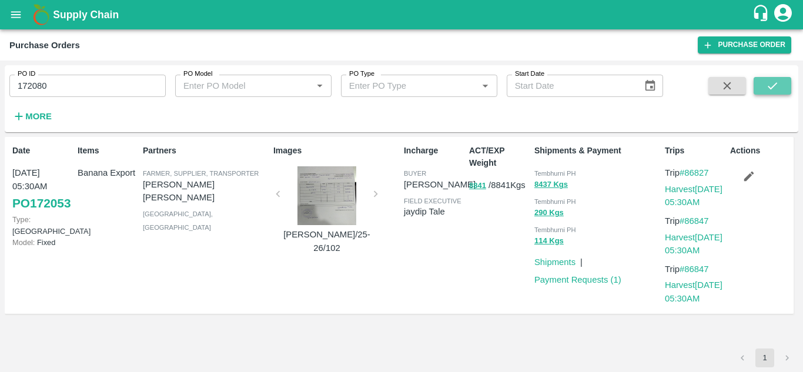
click at [779, 87] on icon "submit" at bounding box center [772, 85] width 13 height 13
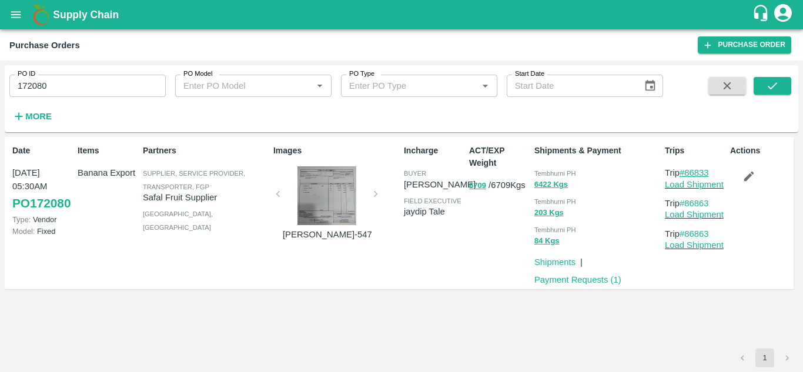
drag, startPoint x: 716, startPoint y: 175, endPoint x: 689, endPoint y: 169, distance: 27.6
click at [689, 169] on p "Trip #86833" at bounding box center [695, 172] width 61 height 13
click at [74, 90] on input "172080" at bounding box center [87, 86] width 156 height 22
paste input "text"
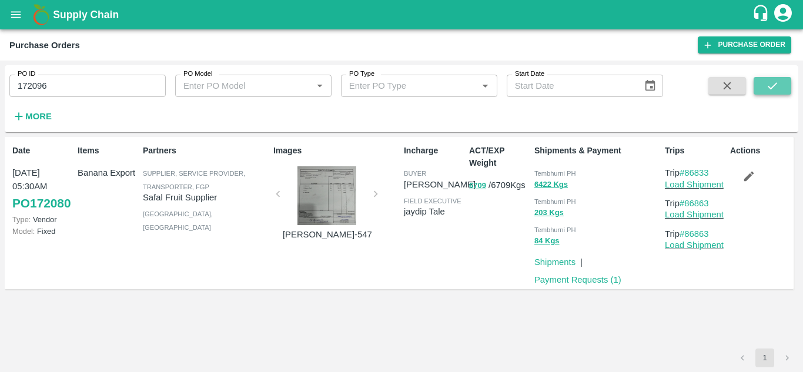
click at [764, 79] on button "submit" at bounding box center [773, 86] width 38 height 18
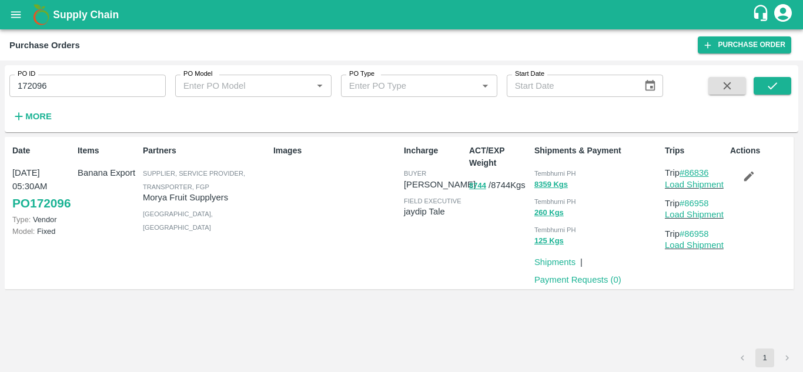
drag, startPoint x: 716, startPoint y: 171, endPoint x: 688, endPoint y: 174, distance: 27.8
click at [688, 174] on p "Trip #86836" at bounding box center [695, 172] width 61 height 13
click at [57, 82] on input "172096" at bounding box center [87, 86] width 156 height 22
paste input "text"
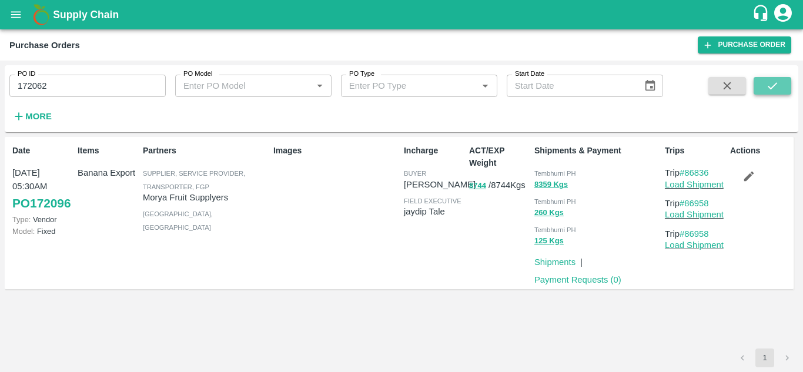
click at [776, 80] on icon "submit" at bounding box center [772, 85] width 13 height 13
drag, startPoint x: 719, startPoint y: 172, endPoint x: 688, endPoint y: 173, distance: 30.6
click at [688, 173] on p "Trip #86831" at bounding box center [695, 172] width 61 height 13
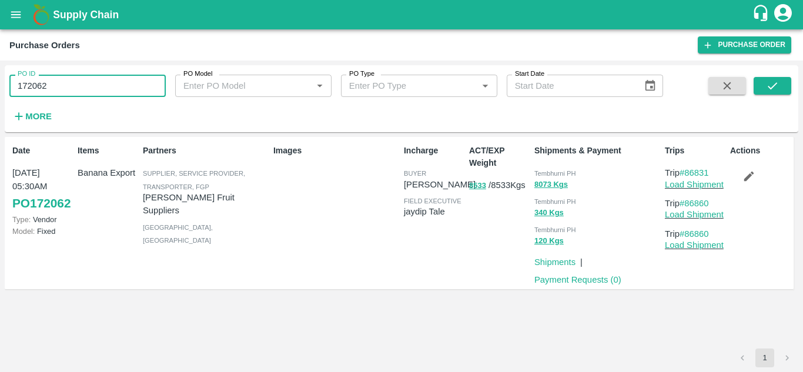
click at [55, 92] on input "172062" at bounding box center [87, 86] width 156 height 22
paste input "text"
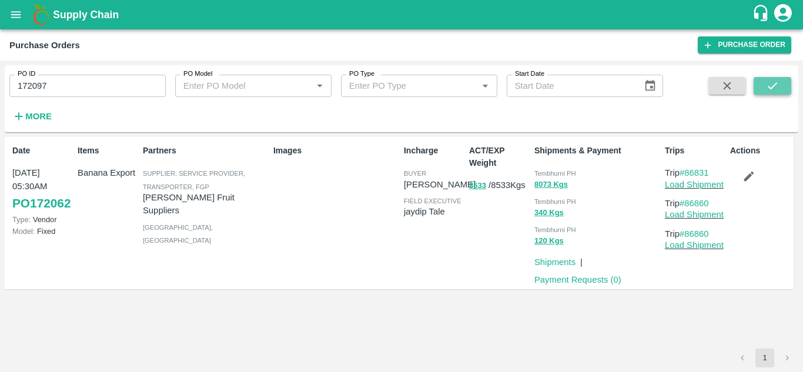
click at [771, 86] on icon "submit" at bounding box center [772, 85] width 13 height 13
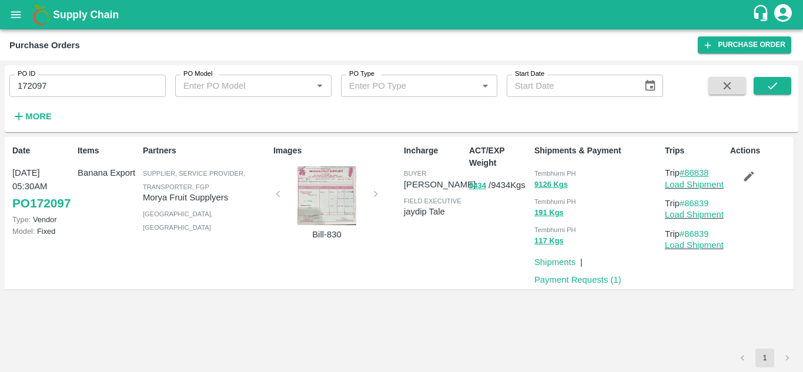
drag, startPoint x: 717, startPoint y: 176, endPoint x: 689, endPoint y: 177, distance: 28.8
click at [689, 177] on p "Trip #86838" at bounding box center [695, 172] width 61 height 13
click at [70, 82] on input "172097" at bounding box center [87, 86] width 156 height 22
paste input "text"
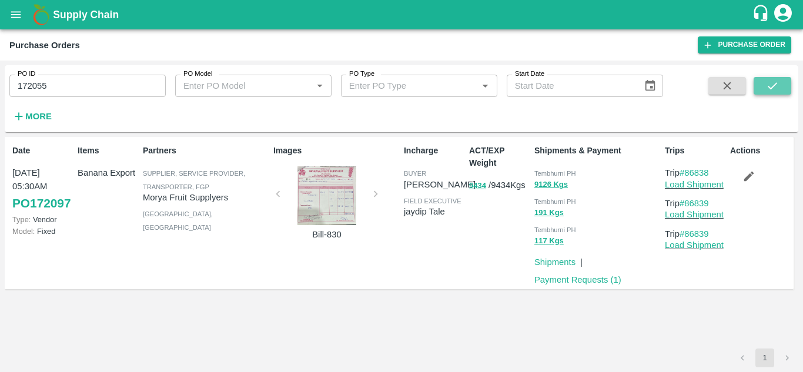
click at [770, 86] on icon "submit" at bounding box center [772, 85] width 13 height 13
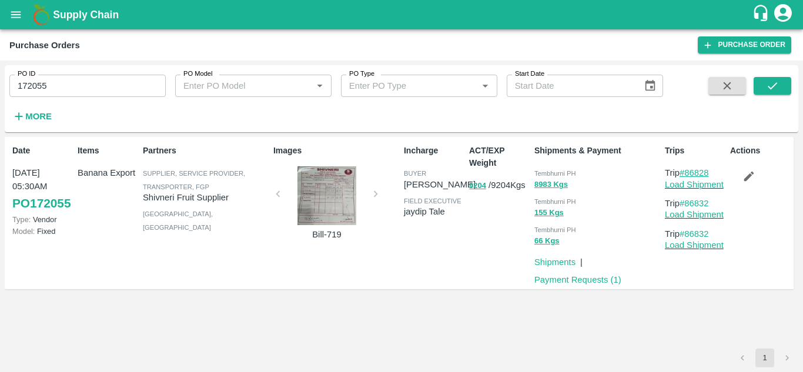
drag, startPoint x: 716, startPoint y: 169, endPoint x: 687, endPoint y: 172, distance: 29.0
click at [687, 172] on p "Trip #86828" at bounding box center [695, 172] width 61 height 13
click at [52, 81] on input "172055" at bounding box center [87, 86] width 156 height 22
paste input "text"
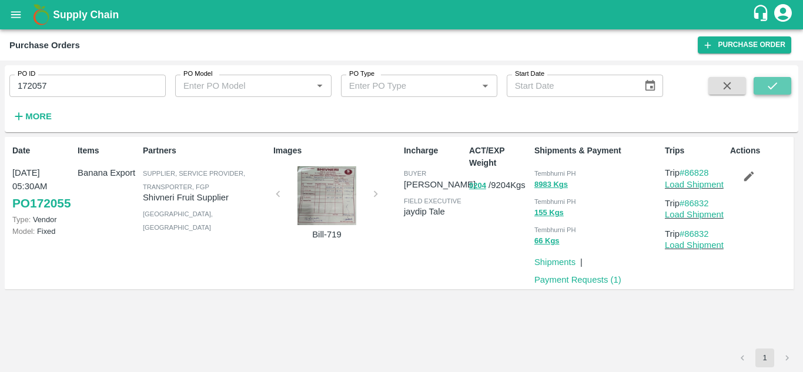
click at [773, 85] on icon "submit" at bounding box center [772, 85] width 13 height 13
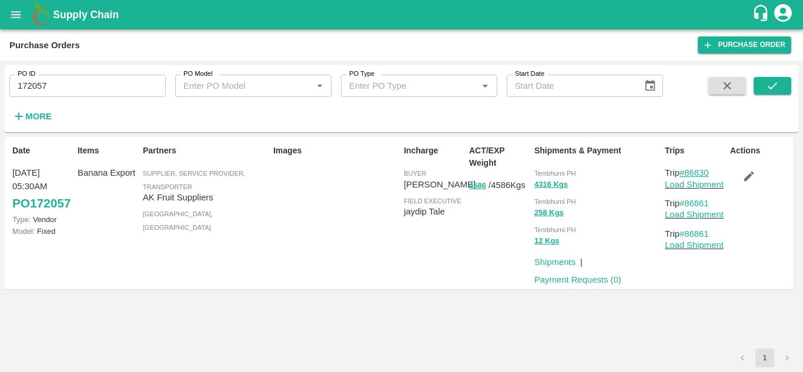
drag, startPoint x: 714, startPoint y: 172, endPoint x: 688, endPoint y: 175, distance: 26.0
click at [688, 175] on p "Trip #86830" at bounding box center [695, 172] width 61 height 13
click at [64, 82] on input "172057" at bounding box center [87, 86] width 156 height 22
paste input "text"
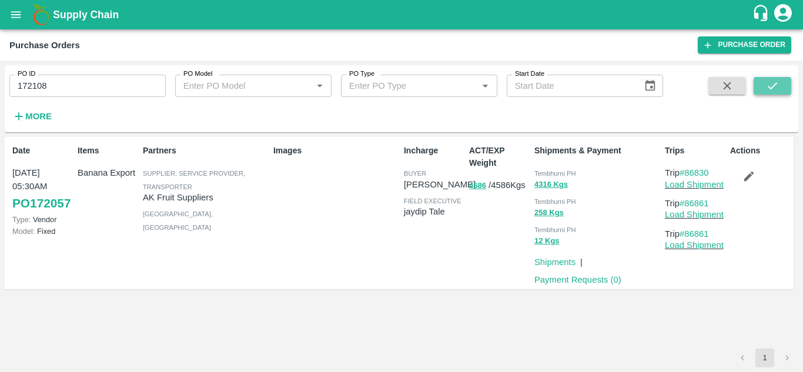
click at [769, 78] on button "submit" at bounding box center [773, 86] width 38 height 18
drag, startPoint x: 716, startPoint y: 172, endPoint x: 687, endPoint y: 175, distance: 28.4
click at [687, 175] on p "Trip #86842" at bounding box center [695, 172] width 61 height 13
click at [56, 88] on input "172108" at bounding box center [87, 86] width 156 height 22
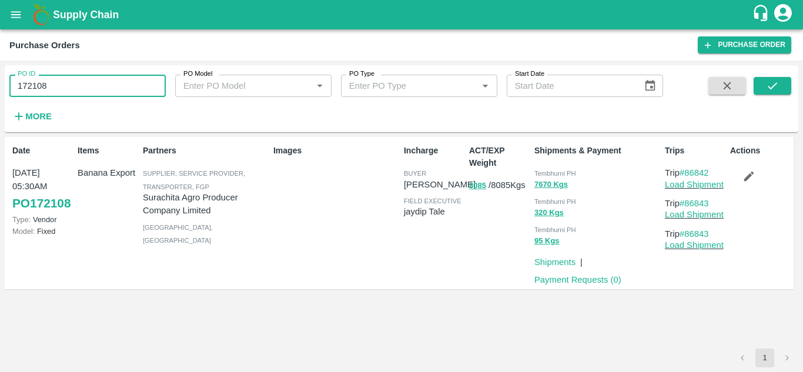
click at [56, 88] on input "172108" at bounding box center [87, 86] width 156 height 22
paste input "text"
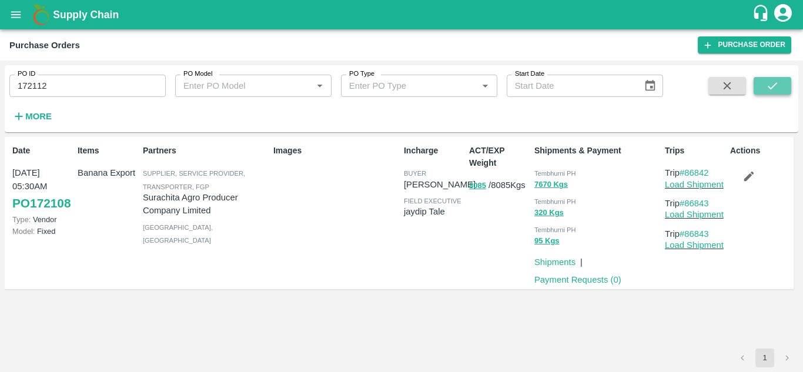
click at [771, 79] on button "submit" at bounding box center [773, 86] width 38 height 18
drag, startPoint x: 716, startPoint y: 172, endPoint x: 689, endPoint y: 175, distance: 27.8
click at [689, 175] on p "Trip #86849" at bounding box center [695, 172] width 61 height 13
click at [59, 84] on input "172112" at bounding box center [87, 86] width 156 height 22
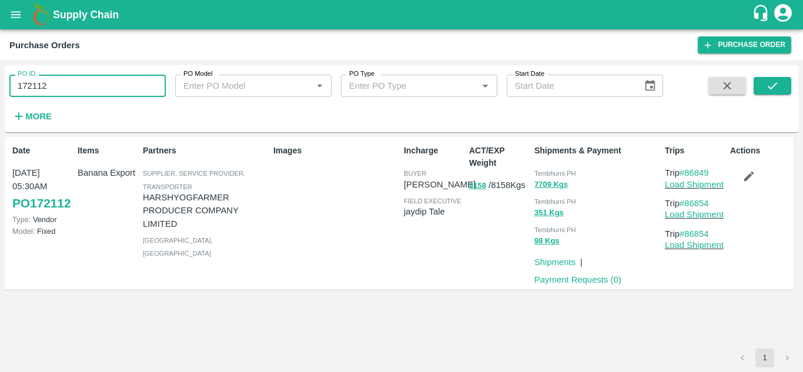
click at [59, 84] on input "172112" at bounding box center [87, 86] width 156 height 22
paste input "text"
type input "172114"
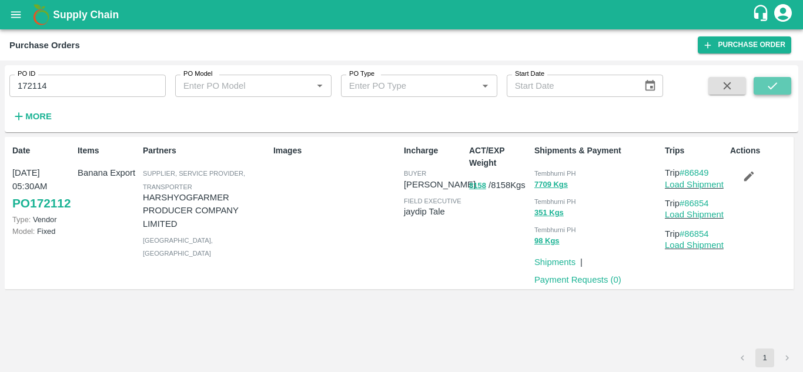
click at [778, 86] on icon "submit" at bounding box center [772, 85] width 13 height 13
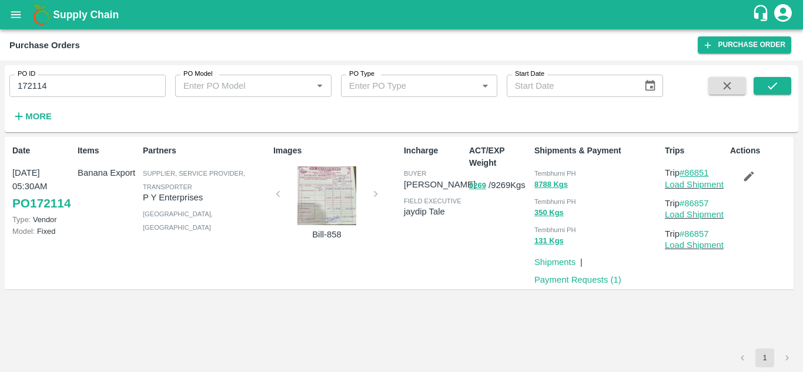
drag, startPoint x: 716, startPoint y: 169, endPoint x: 688, endPoint y: 172, distance: 27.8
click at [688, 172] on p "Trip #86851" at bounding box center [695, 172] width 61 height 13
click at [16, 9] on icon "open drawer" at bounding box center [15, 14] width 13 height 13
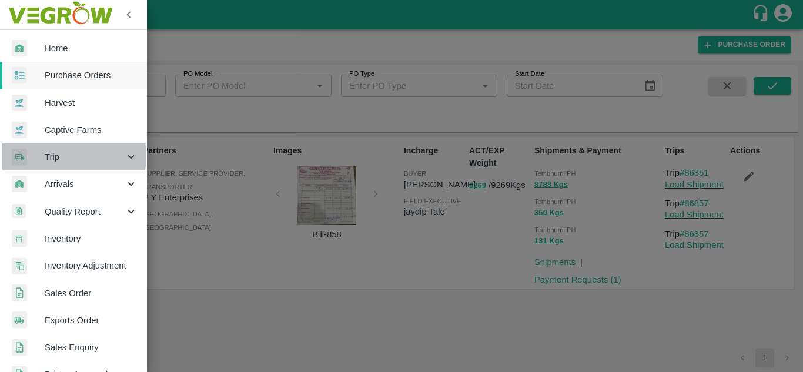
click at [61, 156] on span "Trip" at bounding box center [85, 157] width 80 height 13
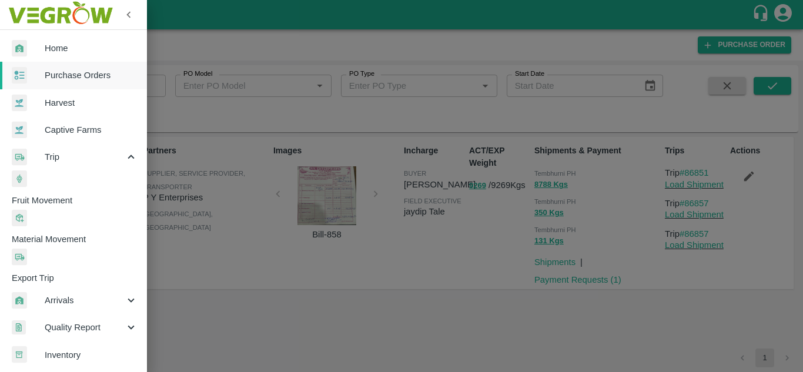
click at [66, 194] on span "Fruit Movement" at bounding box center [79, 200] width 135 height 13
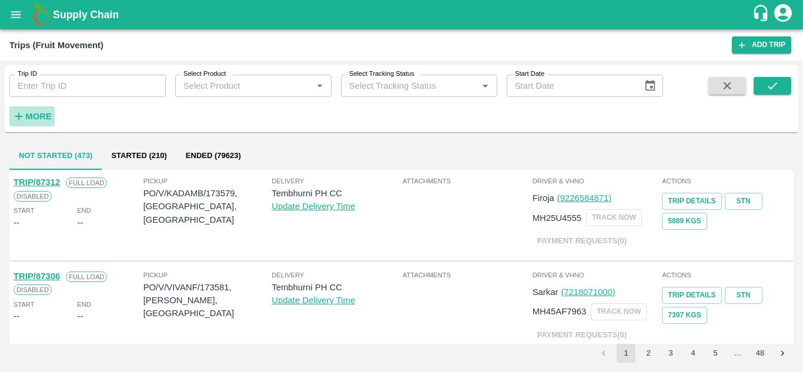
click at [45, 111] on h6 "More" at bounding box center [38, 116] width 26 height 15
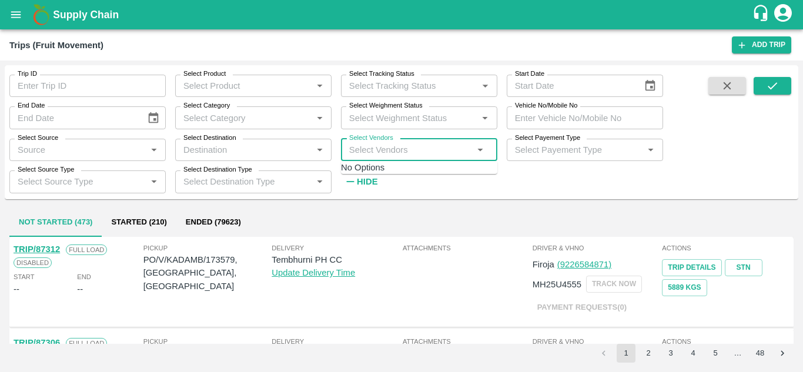
click at [362, 146] on input "Select Vendors" at bounding box center [410, 149] width 130 height 15
type input "rang"
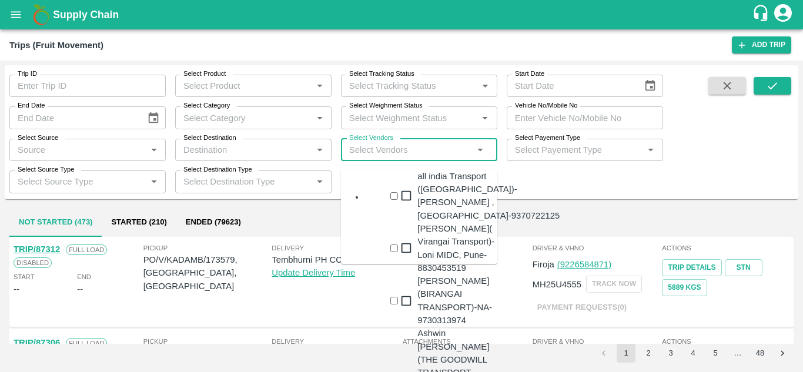
scroll to position [275, 0]
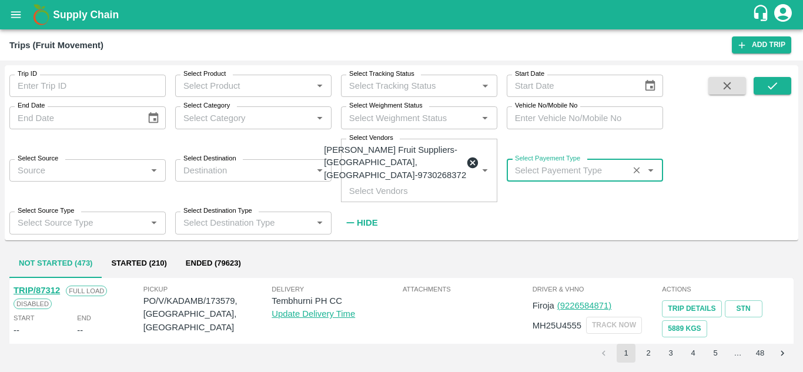
click at [555, 170] on div "Select Payement Type   *" at bounding box center [585, 170] width 156 height 22
click at [534, 188] on div "Not Raised" at bounding box center [551, 187] width 43 height 13
type input "Not Raised"
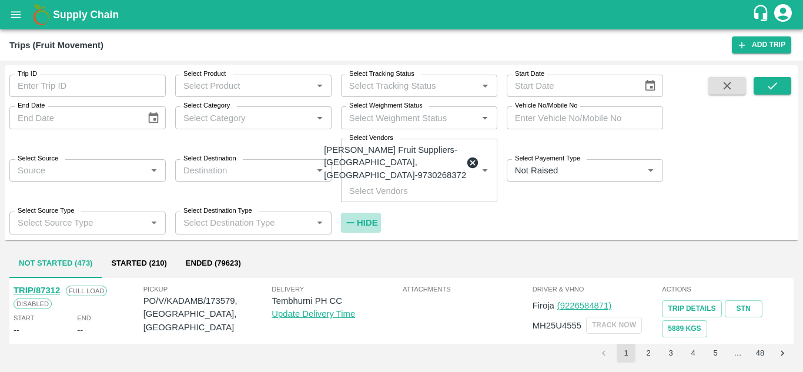
click at [372, 218] on strong "Hide" at bounding box center [367, 222] width 21 height 9
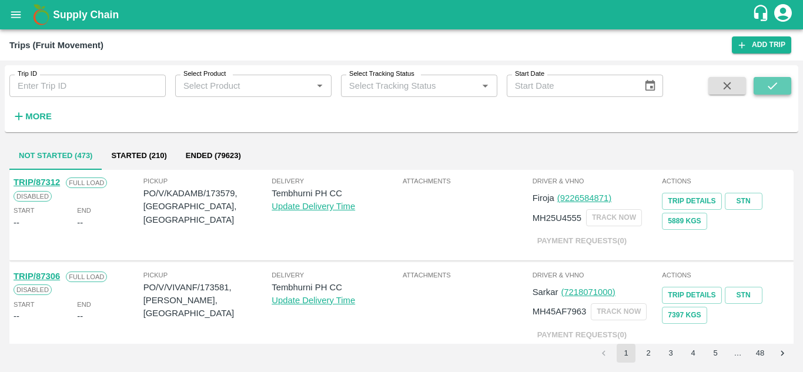
click at [778, 81] on icon "submit" at bounding box center [772, 85] width 13 height 13
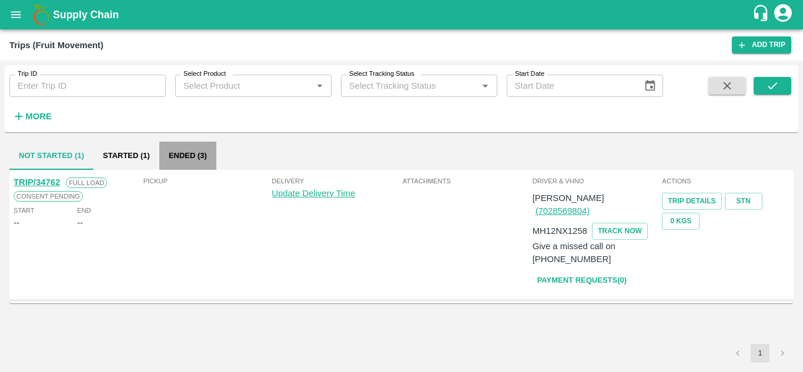
click at [192, 158] on button "Ended (3)" at bounding box center [187, 156] width 57 height 28
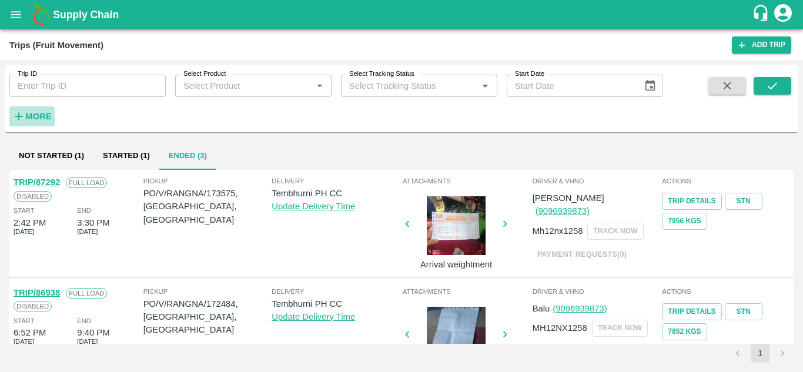
click at [34, 119] on strong "More" at bounding box center [38, 116] width 26 height 9
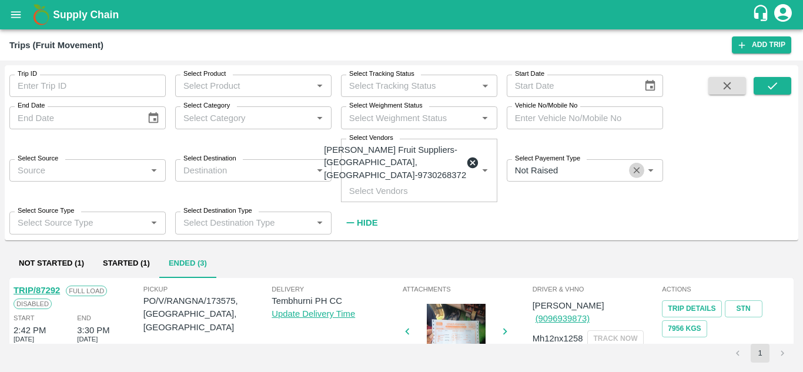
click at [632, 165] on icon "Clear" at bounding box center [637, 170] width 11 height 11
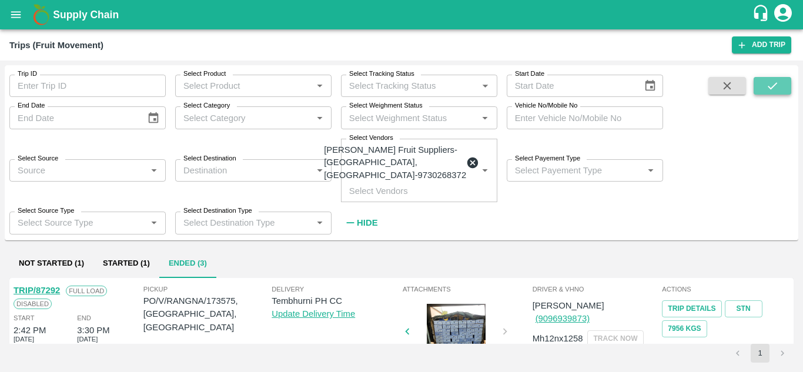
click at [758, 91] on button "submit" at bounding box center [773, 86] width 38 height 18
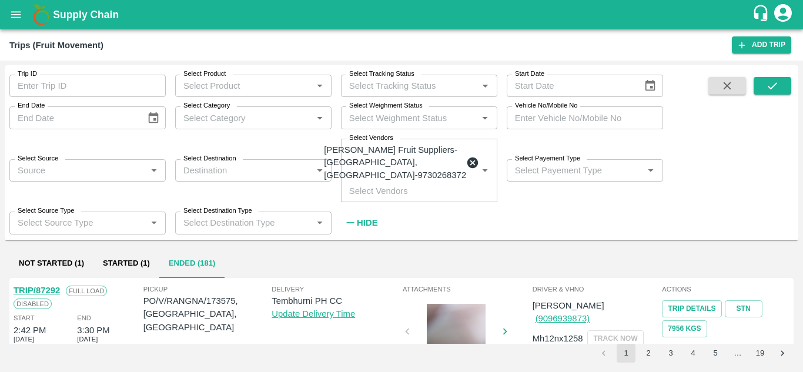
click at [589, 169] on div "Select Payement Type   *" at bounding box center [585, 170] width 156 height 22
click at [573, 182] on div "Not Raised" at bounding box center [596, 187] width 133 height 13
type input "Not Raised"
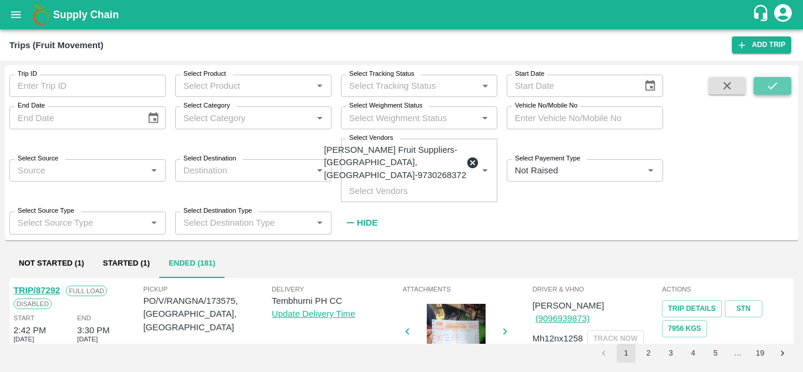
click at [787, 77] on button "submit" at bounding box center [773, 86] width 38 height 18
click at [126, 250] on button "Started (1)" at bounding box center [127, 264] width 66 height 28
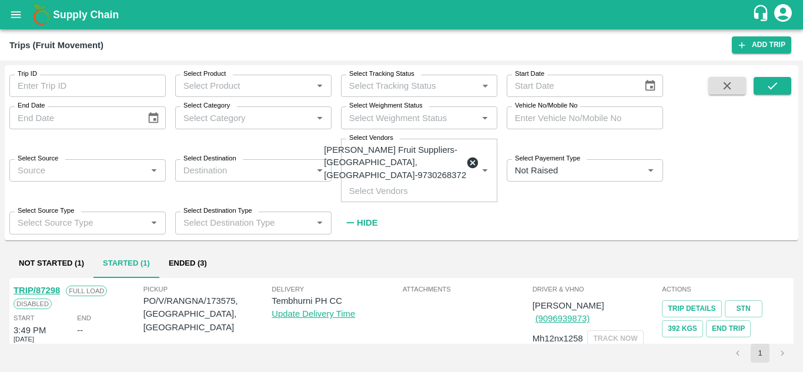
click at [196, 250] on button "Ended (3)" at bounding box center [187, 264] width 57 height 28
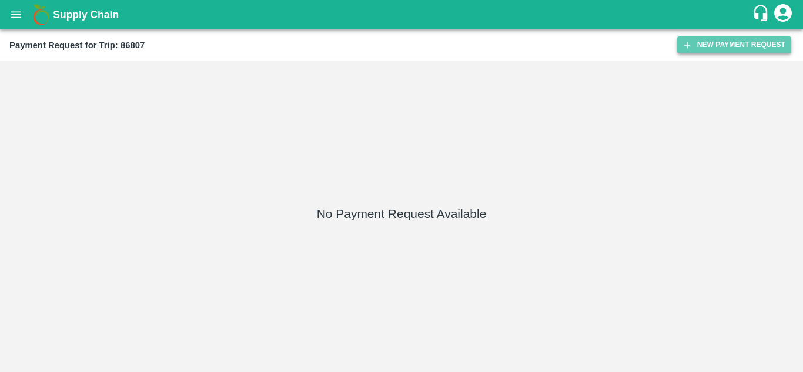
click at [739, 44] on button "New Payment Request" at bounding box center [734, 44] width 114 height 17
